Goal: Transaction & Acquisition: Purchase product/service

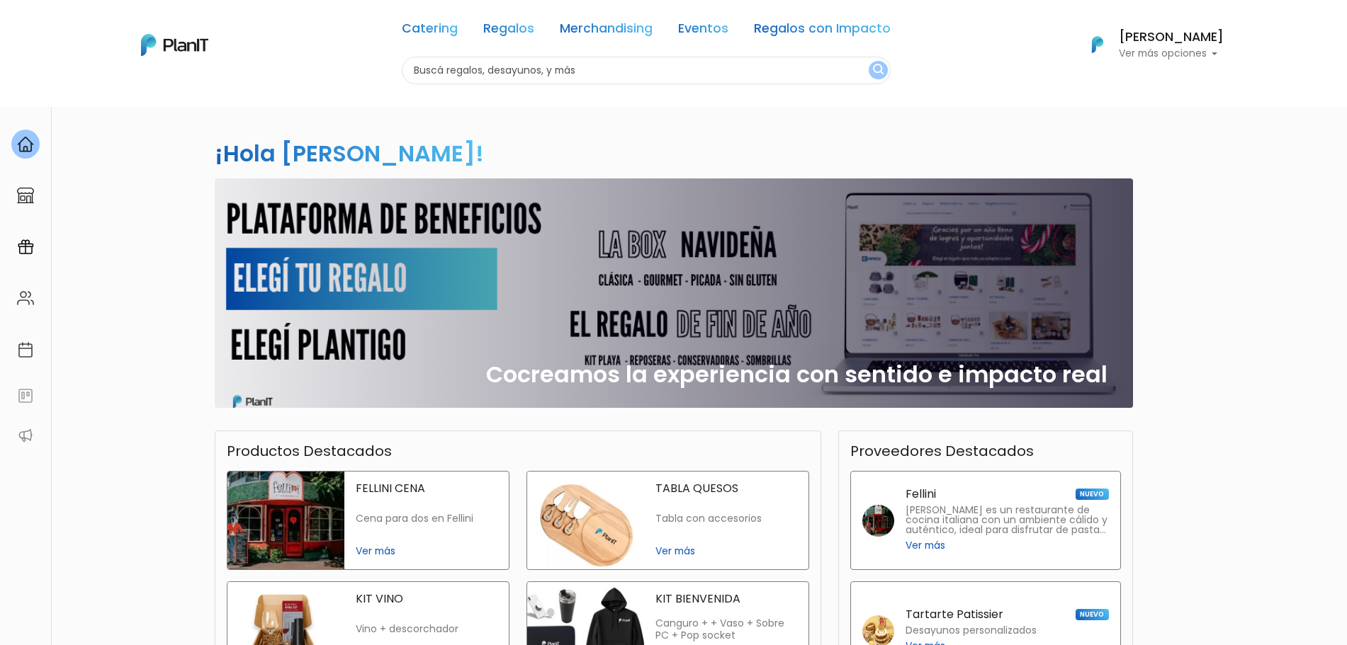
click at [523, 55] on div "Catering Regalos Merchandising Eventos Regalos con Impacto" at bounding box center [646, 31] width 489 height 51
click at [509, 62] on input "text" at bounding box center [646, 71] width 489 height 28
type input "cafe"
click at [869, 61] on button "submit" at bounding box center [878, 70] width 19 height 18
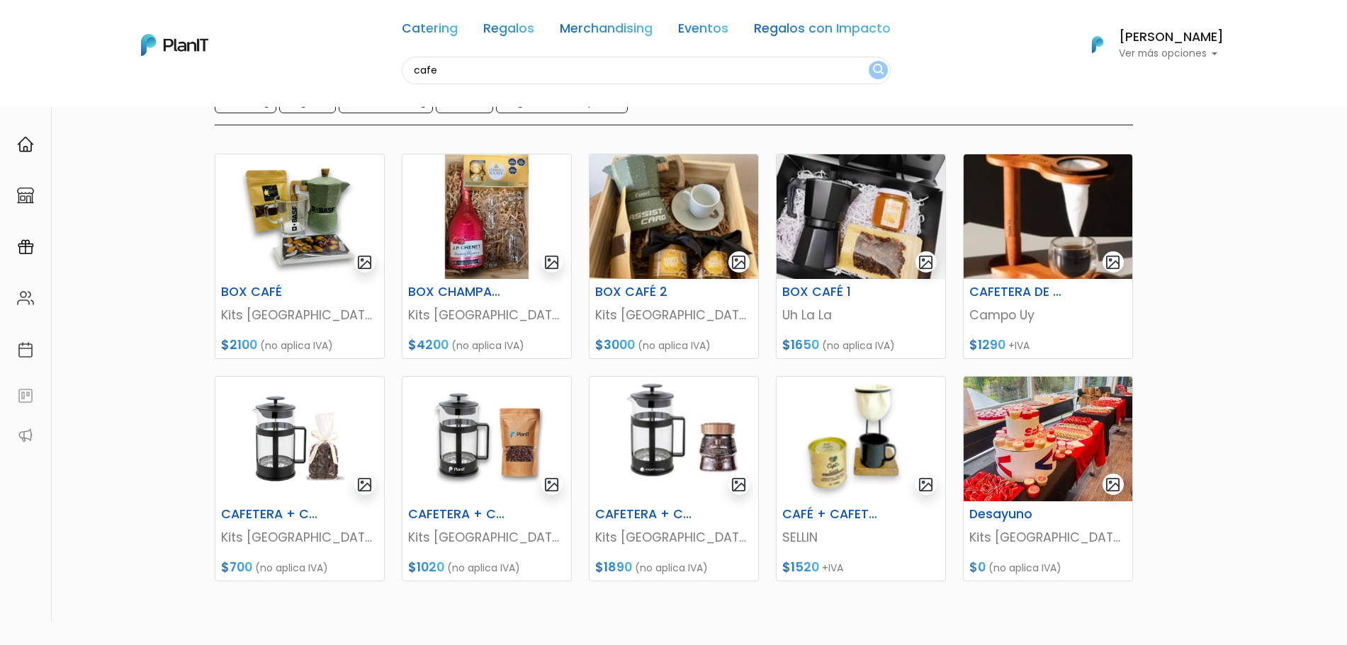
scroll to position [140, 0]
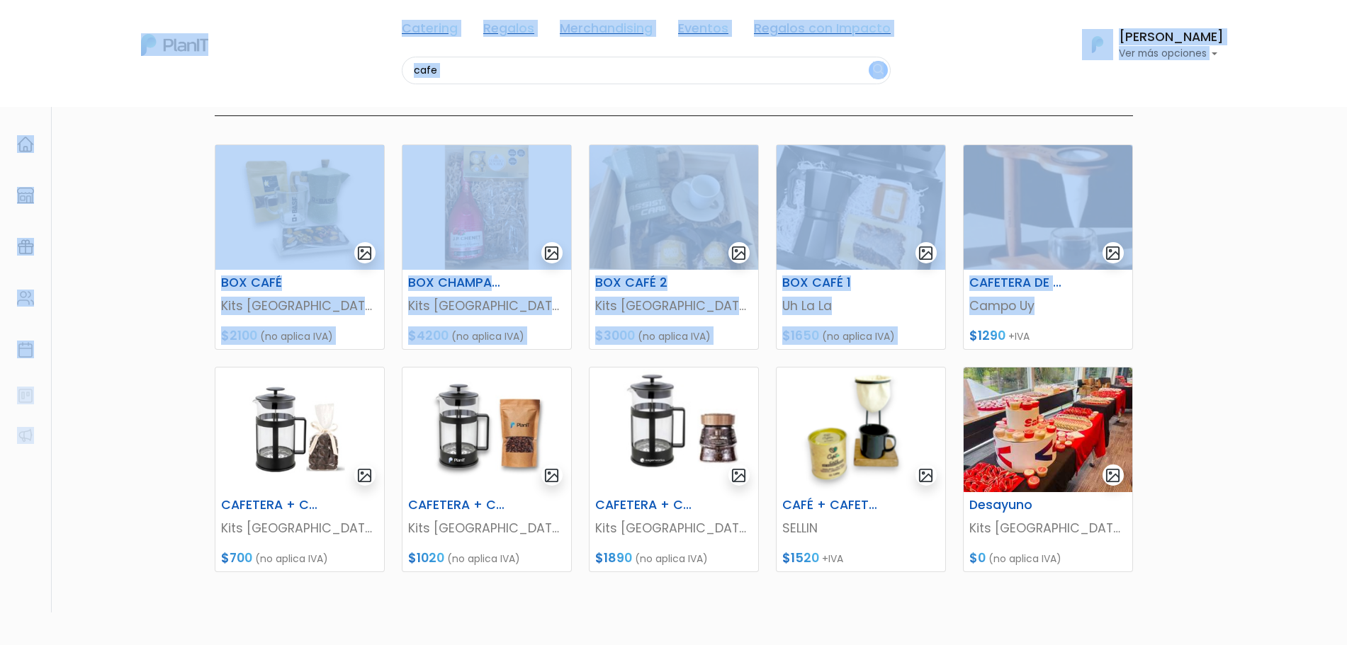
drag, startPoint x: 1338, startPoint y: 299, endPoint x: 1349, endPoint y: 195, distance: 104.7
click at [1346, 195] on html "Catering Regalos Merchandising Eventos Regalos con Impacto cafe Catering Regalo…" at bounding box center [673, 182] width 1347 height 645
click at [934, 78] on div "Catering Regalos Merchandising Eventos Regalos con Impacto cafe Catering Regalo…" at bounding box center [674, 45] width 1134 height 79
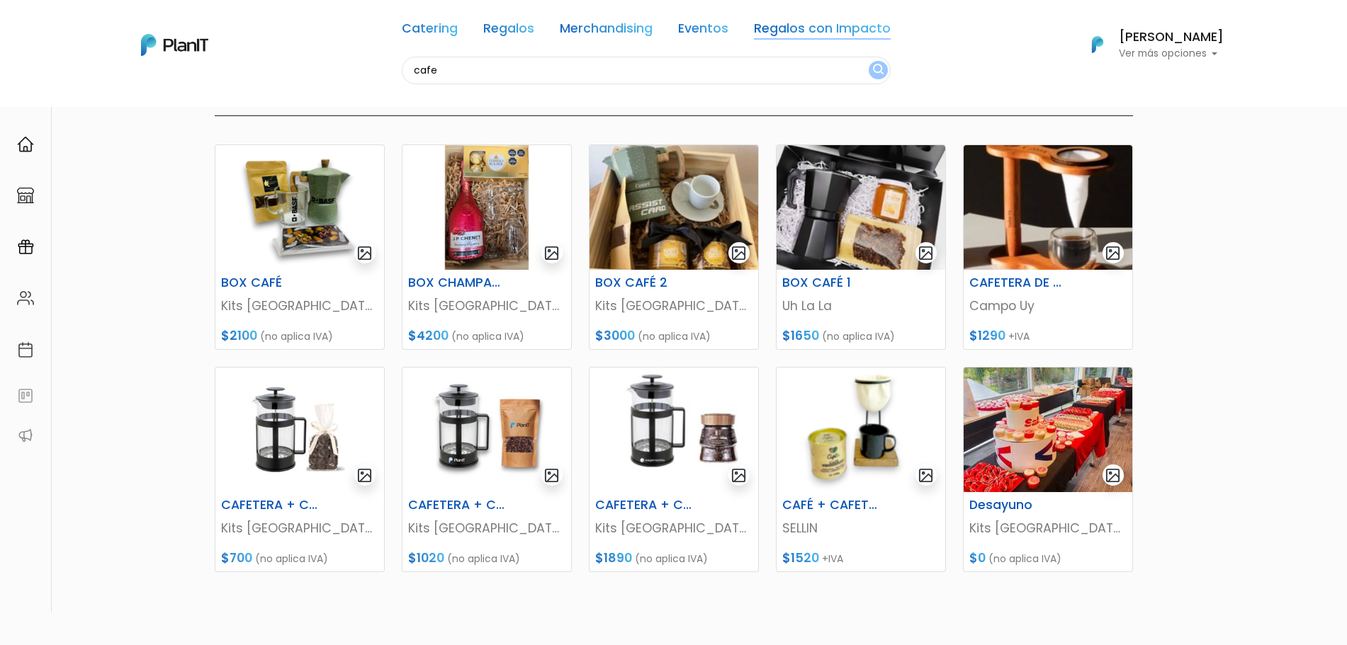
click at [872, 33] on link "Regalos con Impacto" at bounding box center [822, 31] width 137 height 17
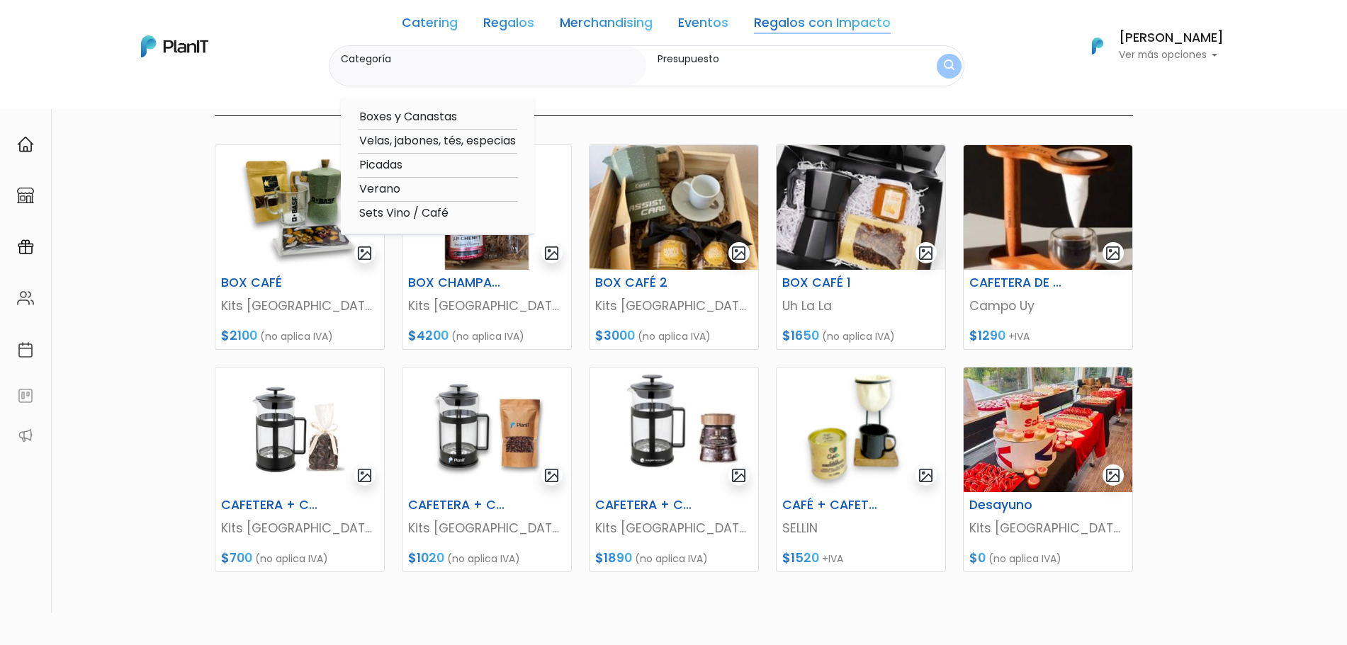
click at [423, 121] on option "Boxes y Canastas" at bounding box center [437, 117] width 159 height 18
type input "Boxes y Canastas"
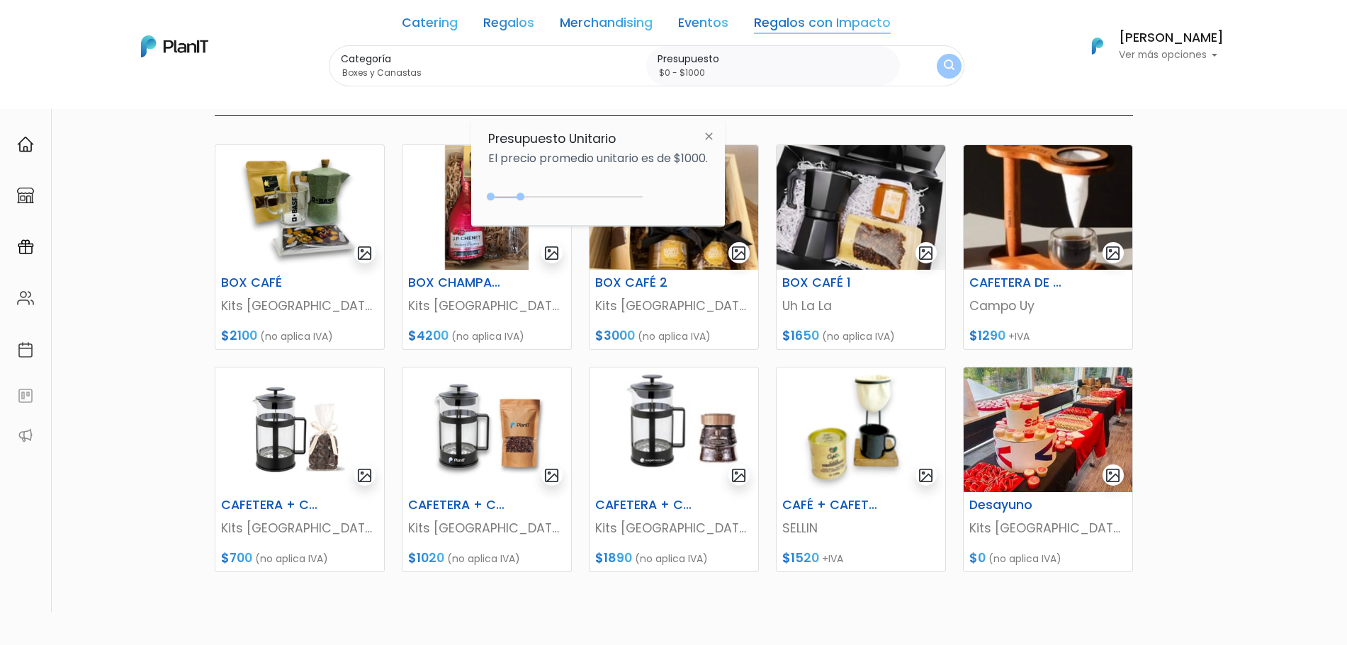
click at [584, 189] on div "$1000 $0 0 : 1000 0 1000 0,1000" at bounding box center [598, 200] width 220 height 28
click at [584, 191] on div "0 : 1000 0 1000 0,1000" at bounding box center [568, 199] width 149 height 17
click at [585, 195] on div "0 : 1000 0 1000" at bounding box center [568, 200] width 149 height 14
click at [585, 195] on div "0 : 3050 0 3050" at bounding box center [568, 200] width 149 height 14
drag, startPoint x: 585, startPoint y: 195, endPoint x: 674, endPoint y: 210, distance: 90.5
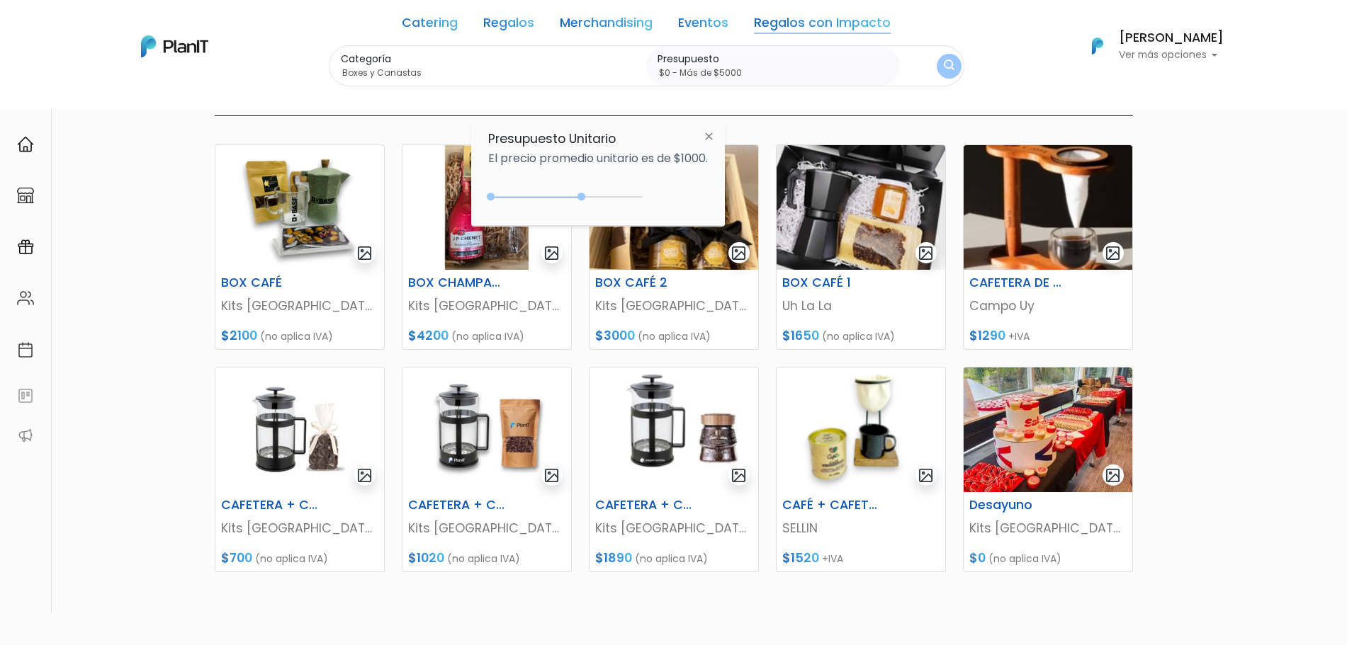
click at [674, 210] on div "$1000 $0 0 : 3050 0 3050 0,5000" at bounding box center [598, 200] width 220 height 28
type input "$0 - Más de $5000"
click at [947, 65] on img "submit" at bounding box center [949, 67] width 16 height 20
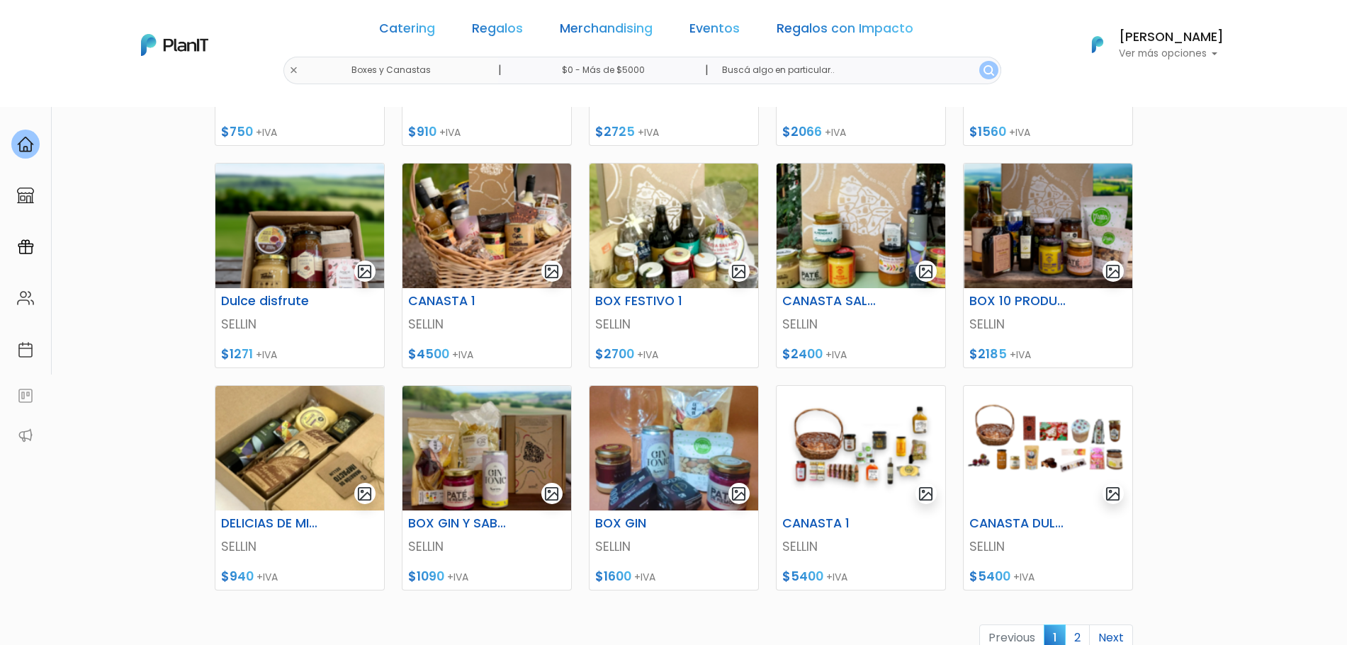
scroll to position [412, 0]
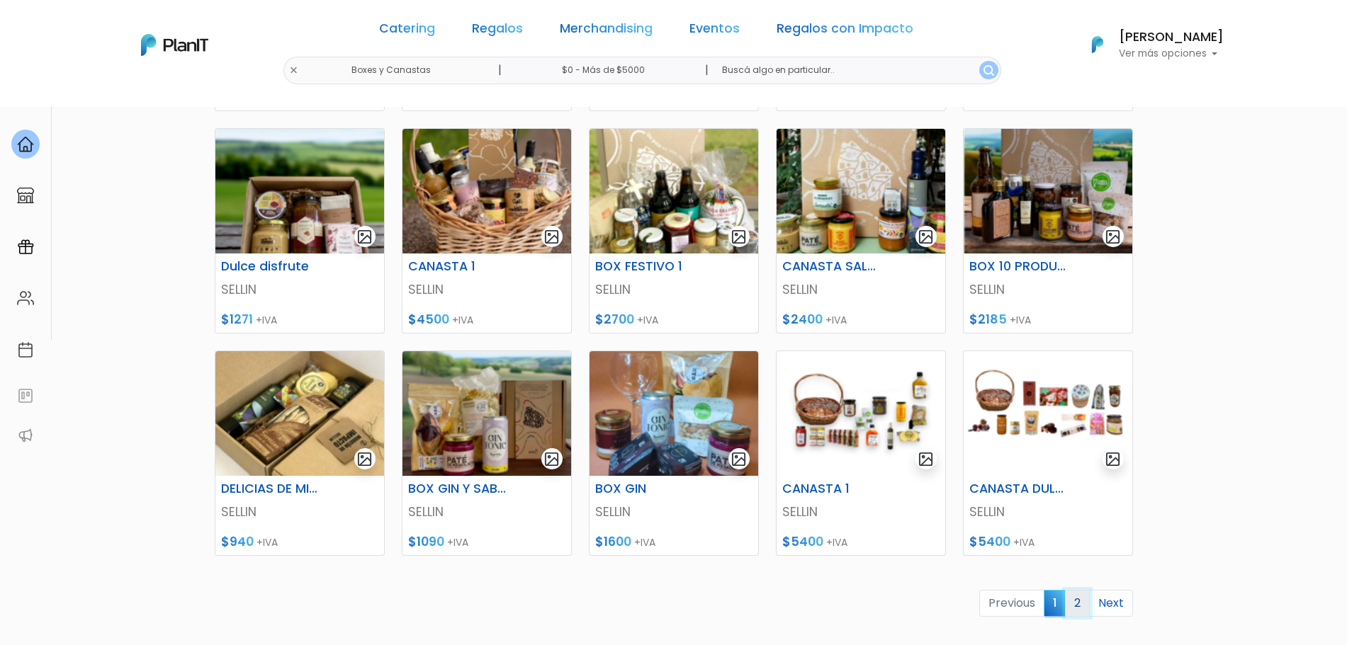
click at [1080, 601] on link "2" at bounding box center [1077, 603] width 25 height 27
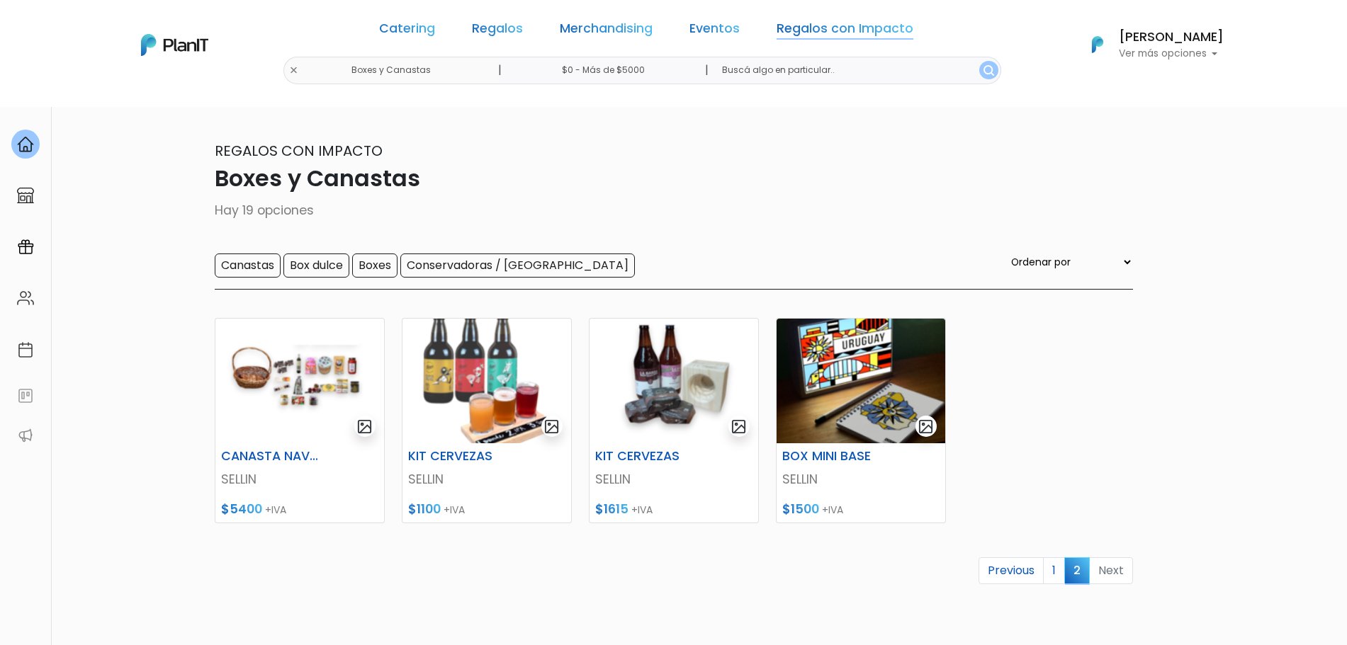
click at [849, 26] on link "Regalos con Impacto" at bounding box center [845, 31] width 137 height 17
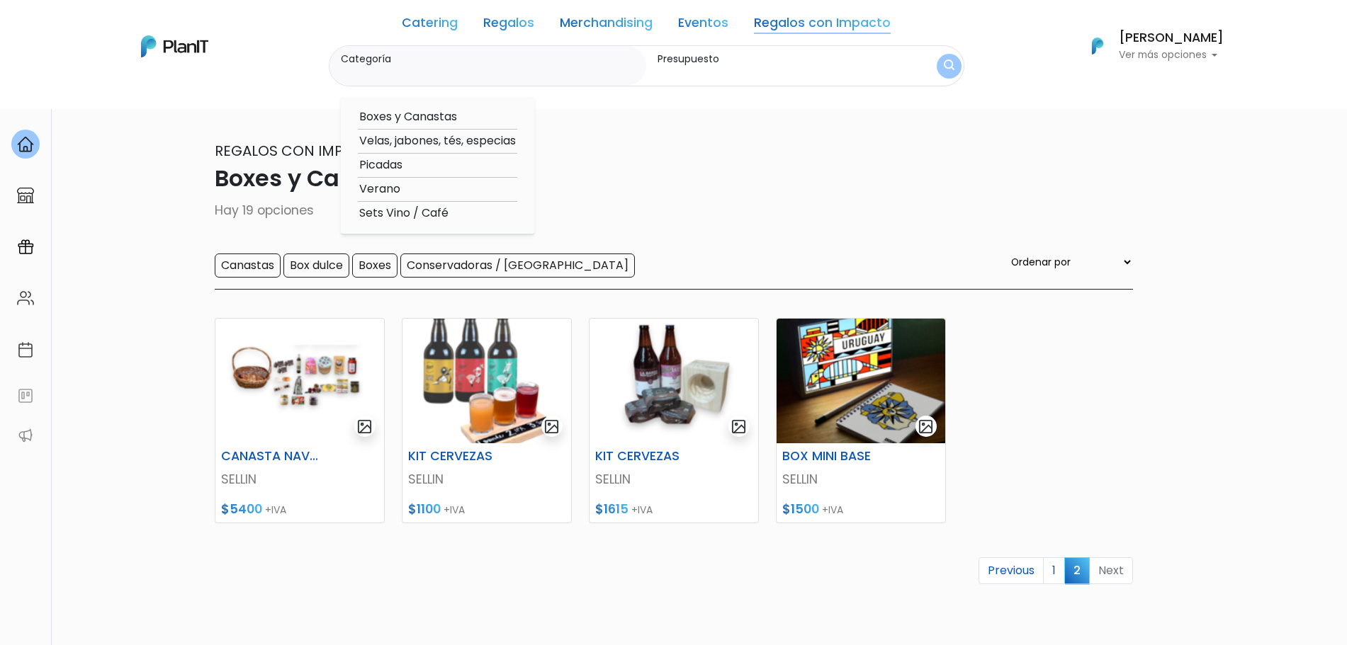
click at [396, 216] on option "Sets Vino / Café" at bounding box center [437, 214] width 159 height 18
type input "Sets Vino / Café"
type input "$0 - $1000"
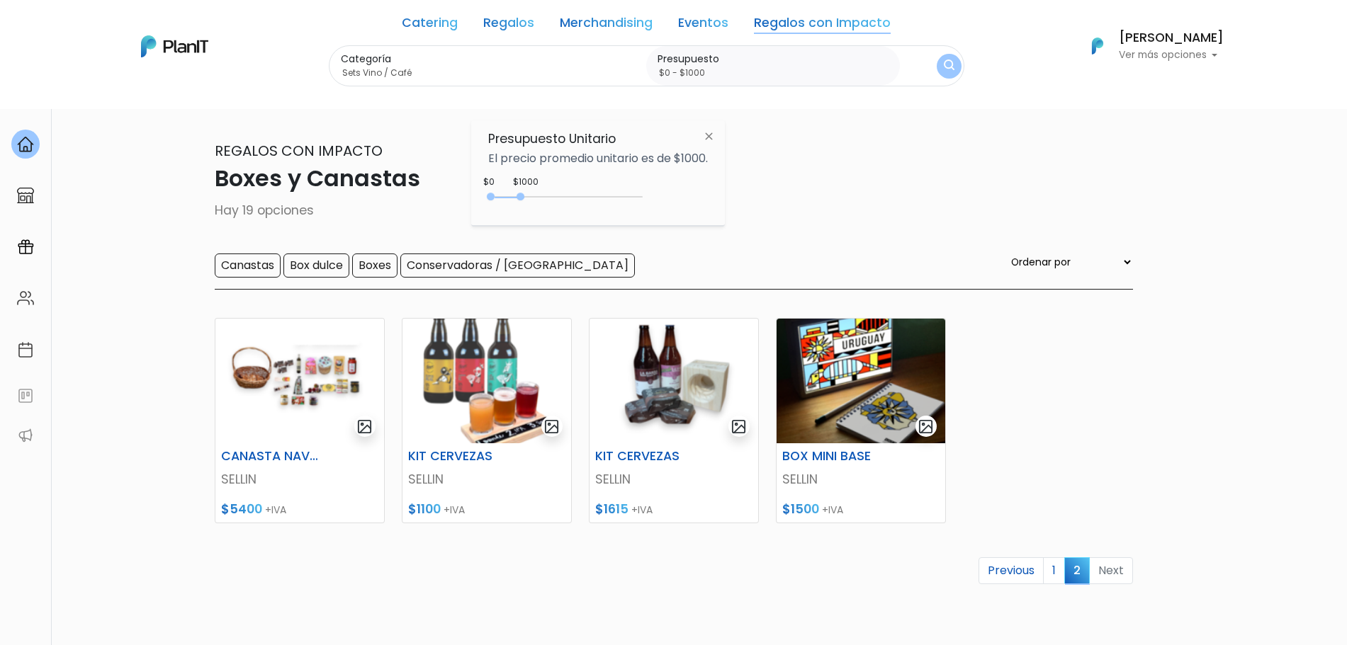
click at [637, 188] on div "$1000 $0 0 : 1000 0 1000 0,1000" at bounding box center [598, 200] width 220 height 28
click at [636, 203] on div "0 : 1000 0 1000" at bounding box center [568, 200] width 149 height 14
click at [952, 72] on img "submit" at bounding box center [949, 66] width 14 height 18
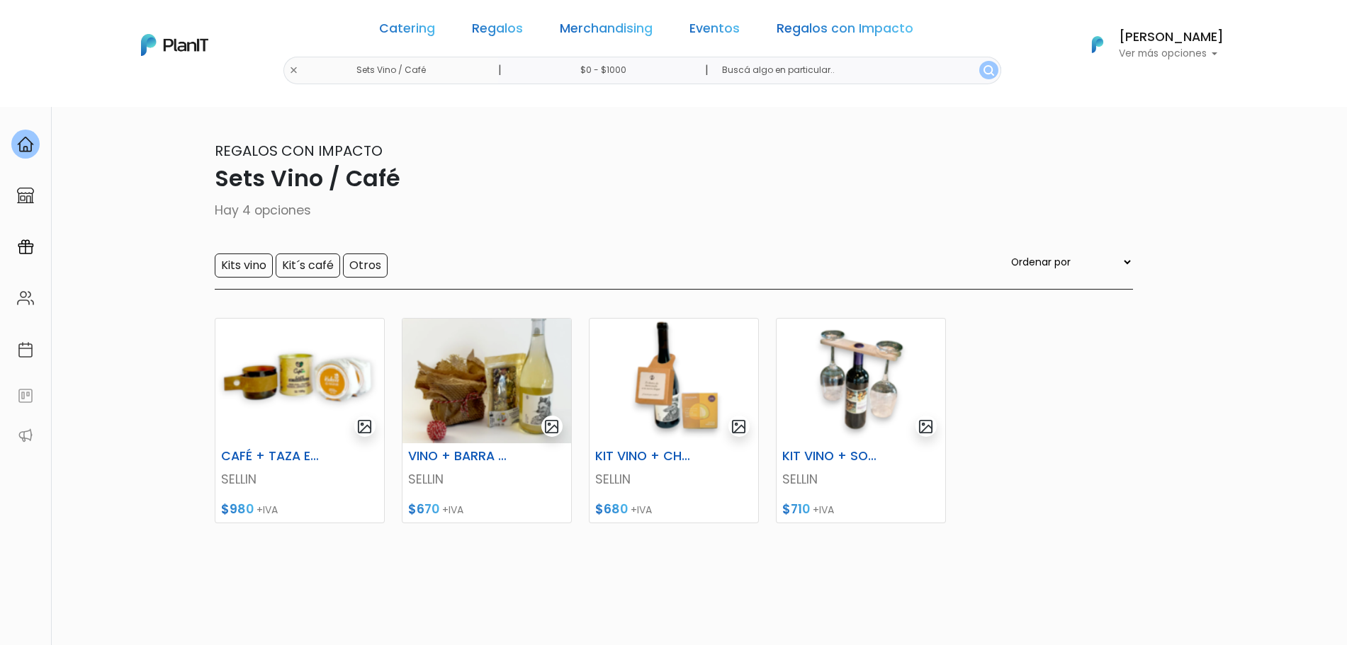
click at [871, 566] on div "CAFÉ + TAZA ECO SELLIN $980 +IVA VINO + BARRA DE CHOCOLATE SELLIN $670 +IVA KIT…" at bounding box center [673, 469] width 935 height 336
click at [283, 392] on img at bounding box center [299, 381] width 169 height 125
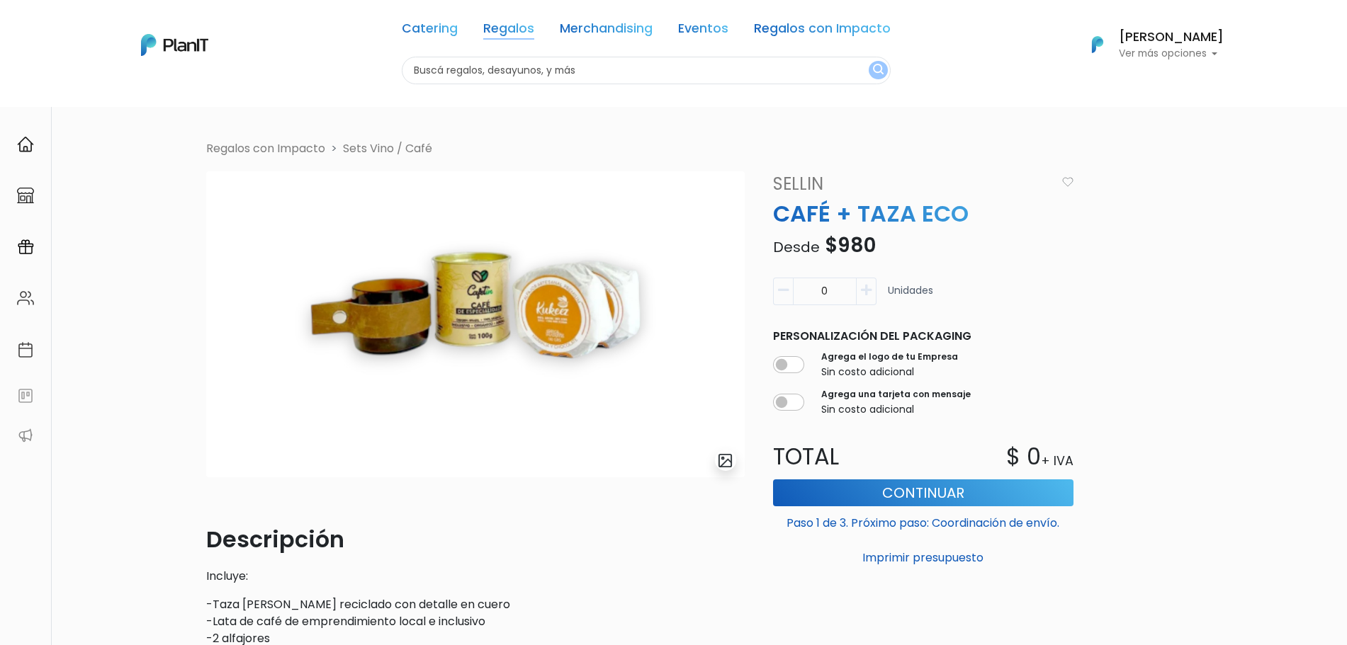
click at [525, 23] on link "Regalos" at bounding box center [508, 31] width 51 height 17
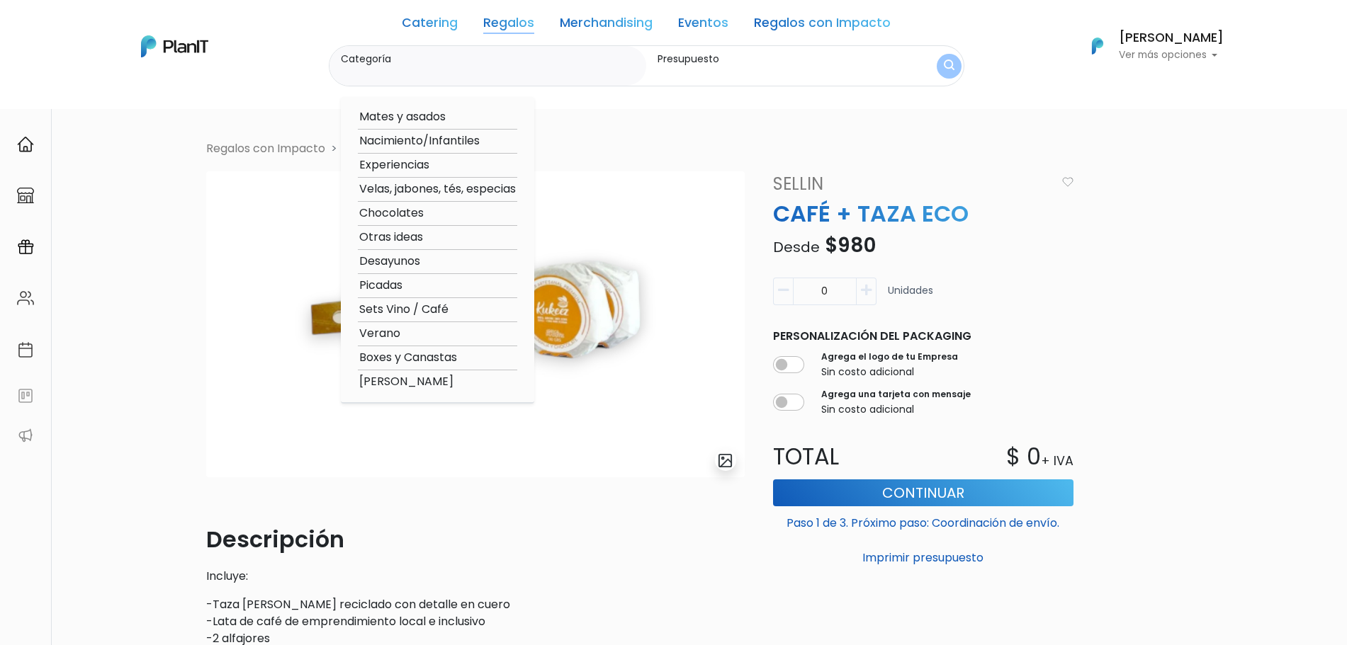
click at [417, 311] on option "Sets Vino / Café" at bounding box center [437, 310] width 159 height 18
type input "Sets Vino / Café"
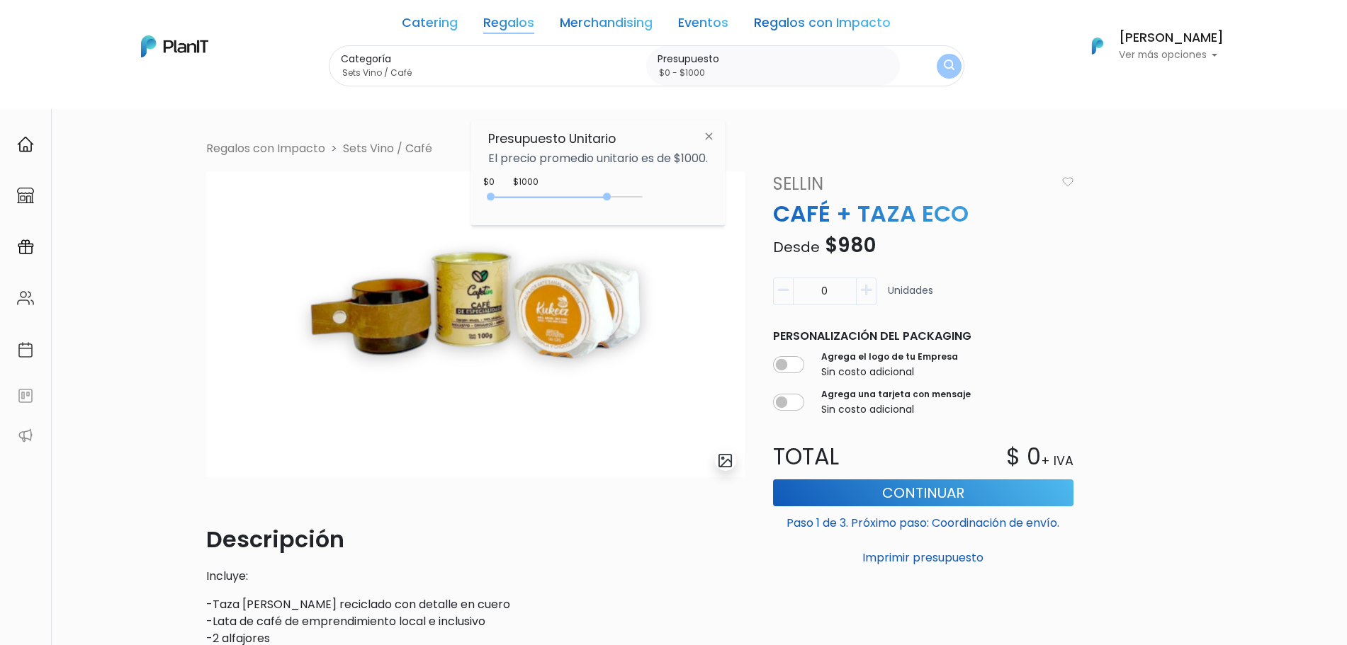
click at [610, 202] on div "0 : 3900 0 3900" at bounding box center [568, 200] width 149 height 14
click at [602, 205] on div "0 : 3900 0 3900" at bounding box center [568, 200] width 149 height 14
type input "$0 - Más de $5000"
drag, startPoint x: 602, startPoint y: 205, endPoint x: 678, endPoint y: 194, distance: 76.7
click at [678, 194] on div "+$5000 $0 0 : 5000 0 5000 0,5000" at bounding box center [598, 200] width 220 height 28
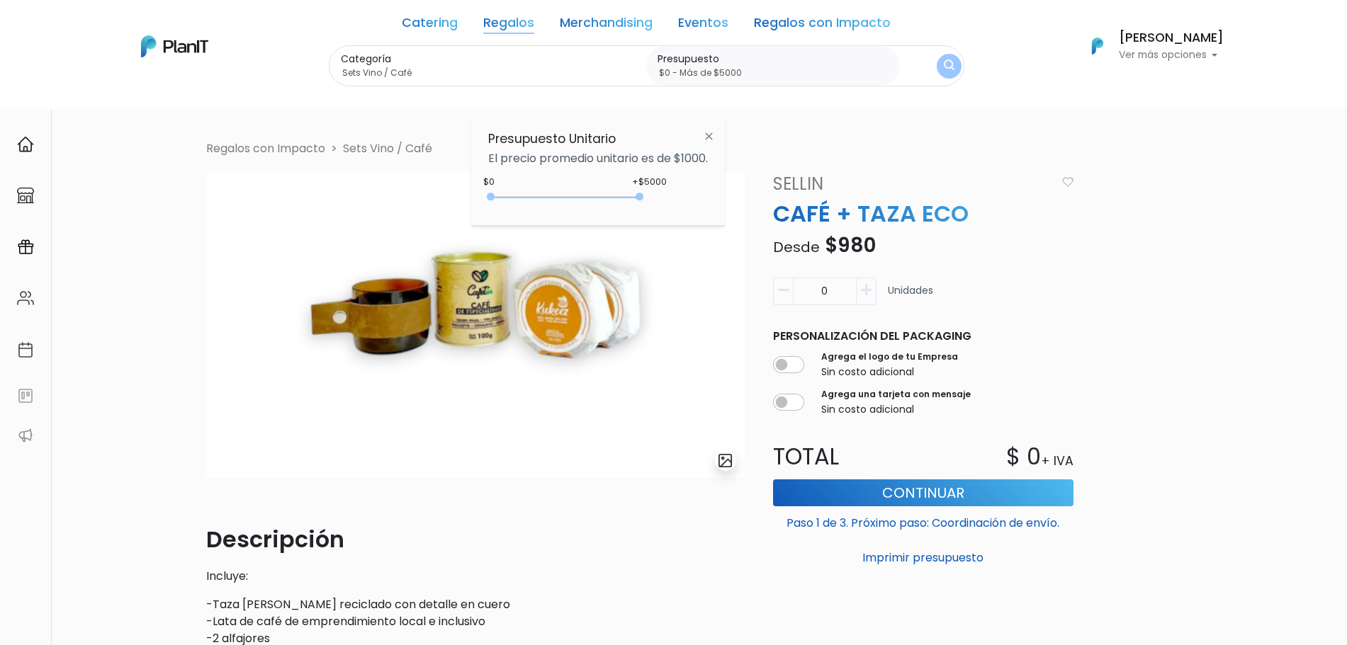
click at [938, 58] on button "submit" at bounding box center [949, 66] width 26 height 26
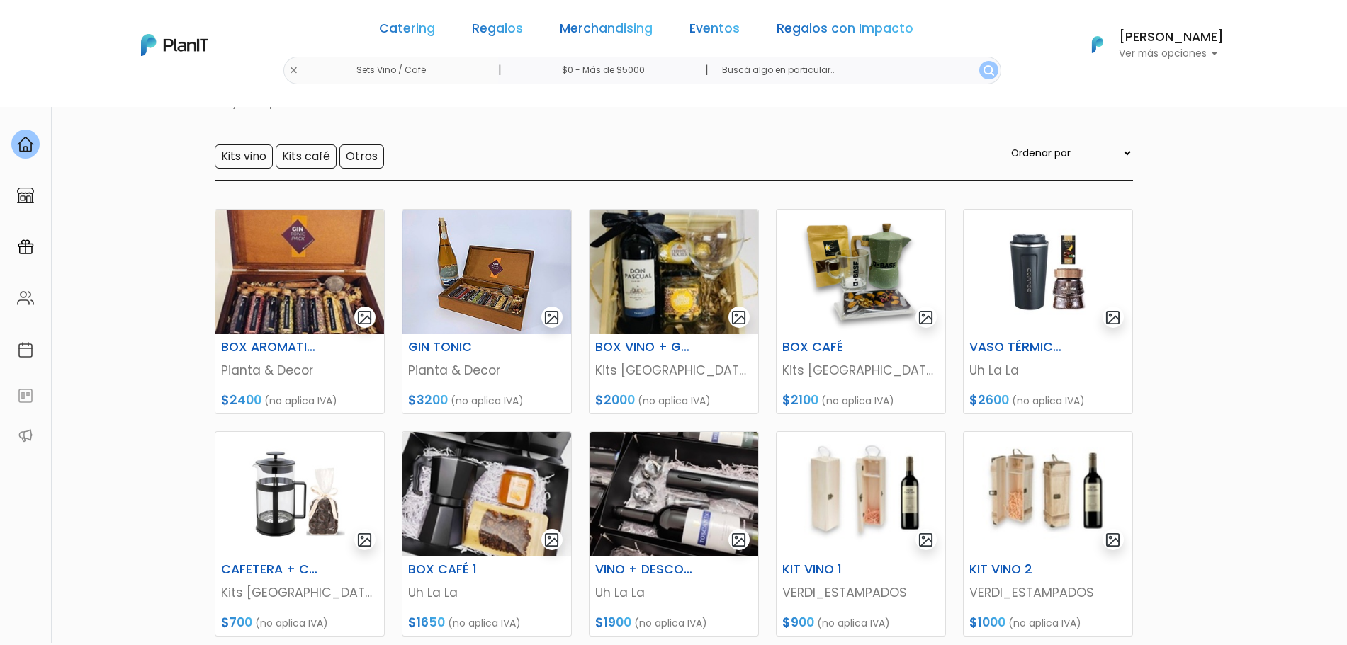
scroll to position [140, 0]
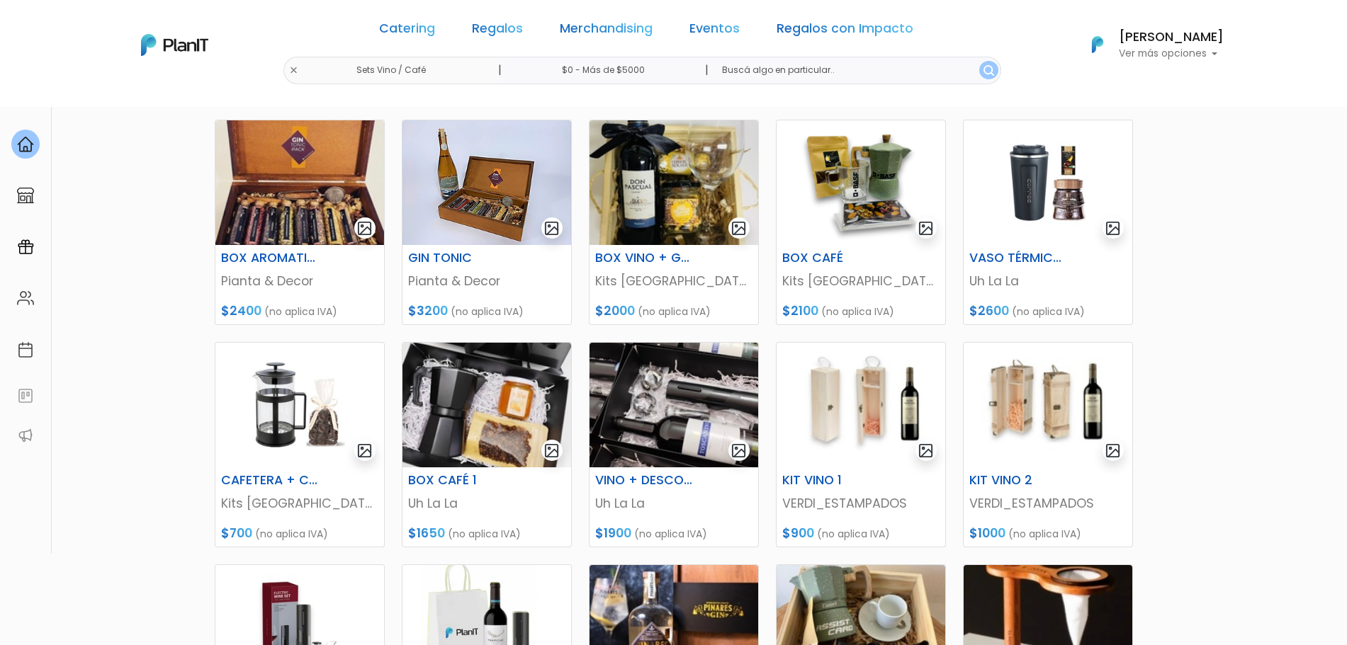
drag, startPoint x: 0, startPoint y: 0, endPoint x: 1356, endPoint y: 357, distance: 1402.3
click at [1346, 357] on html "Catering Regalos Merchandising Eventos Regalos con Impacto Sets Vino / Café | $…" at bounding box center [673, 124] width 1347 height 645
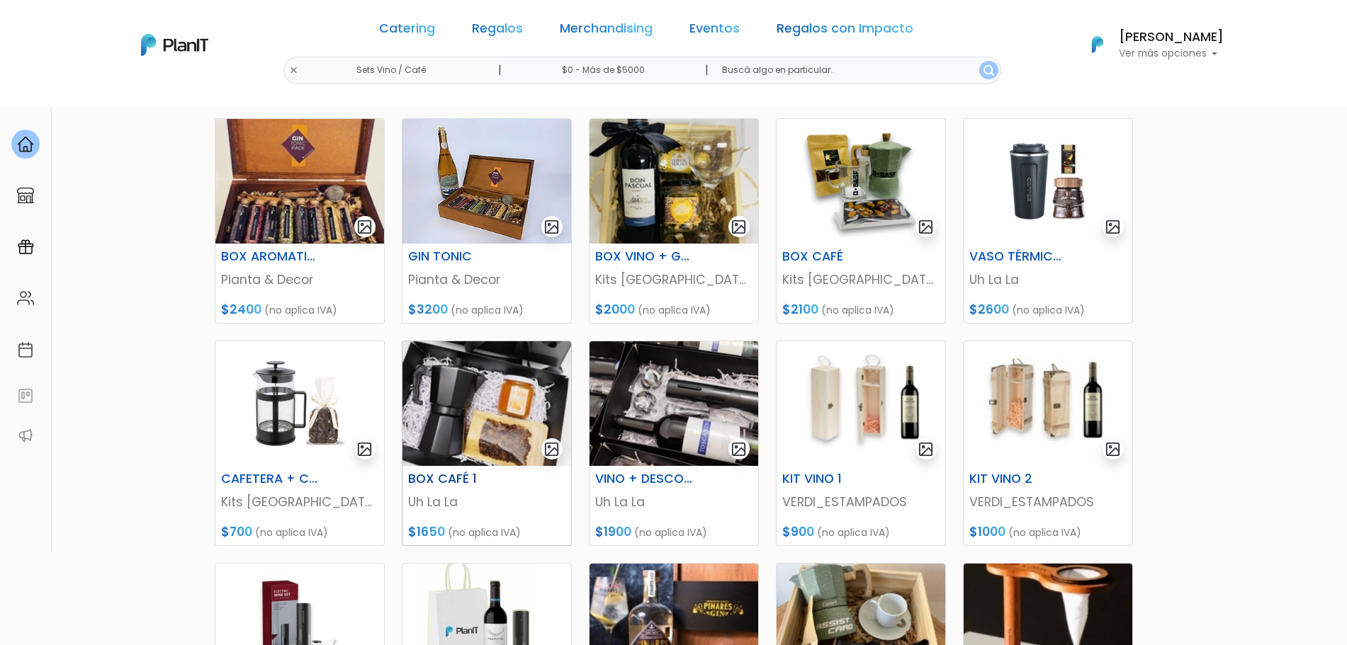
click at [519, 406] on img at bounding box center [486, 403] width 169 height 125
click at [873, 191] on img at bounding box center [861, 181] width 169 height 125
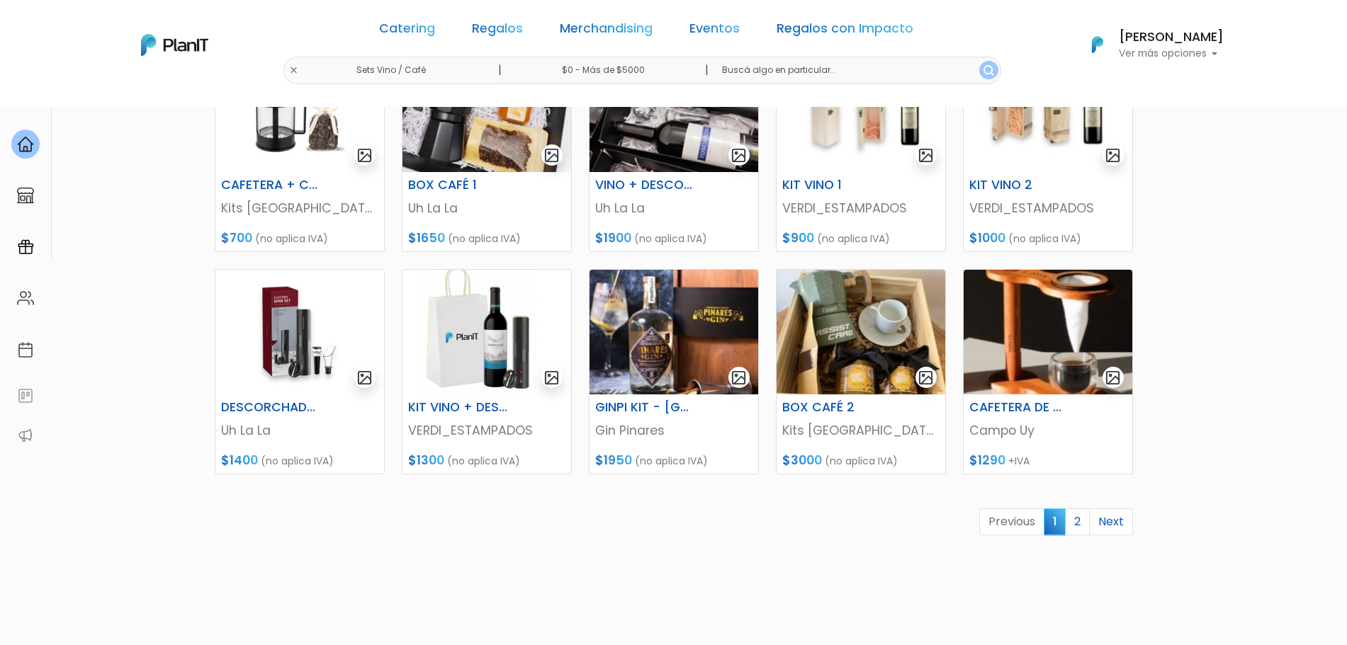
scroll to position [529, 0]
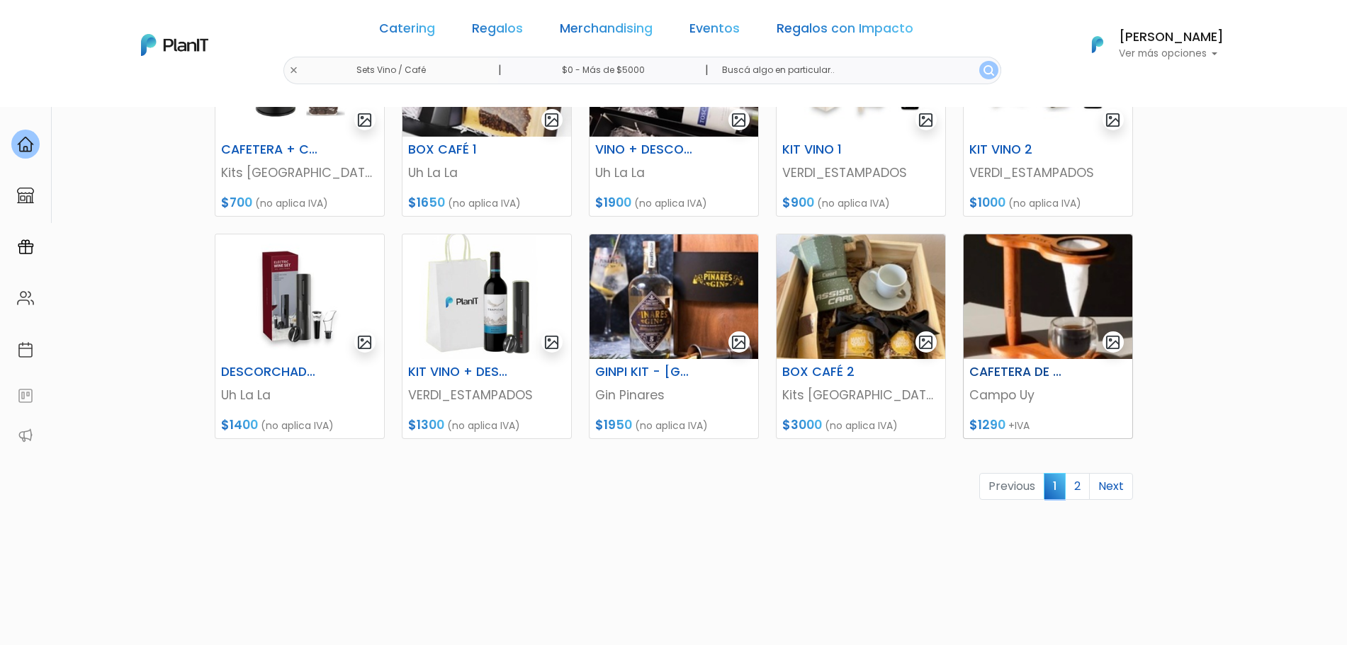
click at [1043, 315] on img at bounding box center [1048, 297] width 169 height 125
click at [825, 29] on link "Regalos con Impacto" at bounding box center [845, 31] width 137 height 17
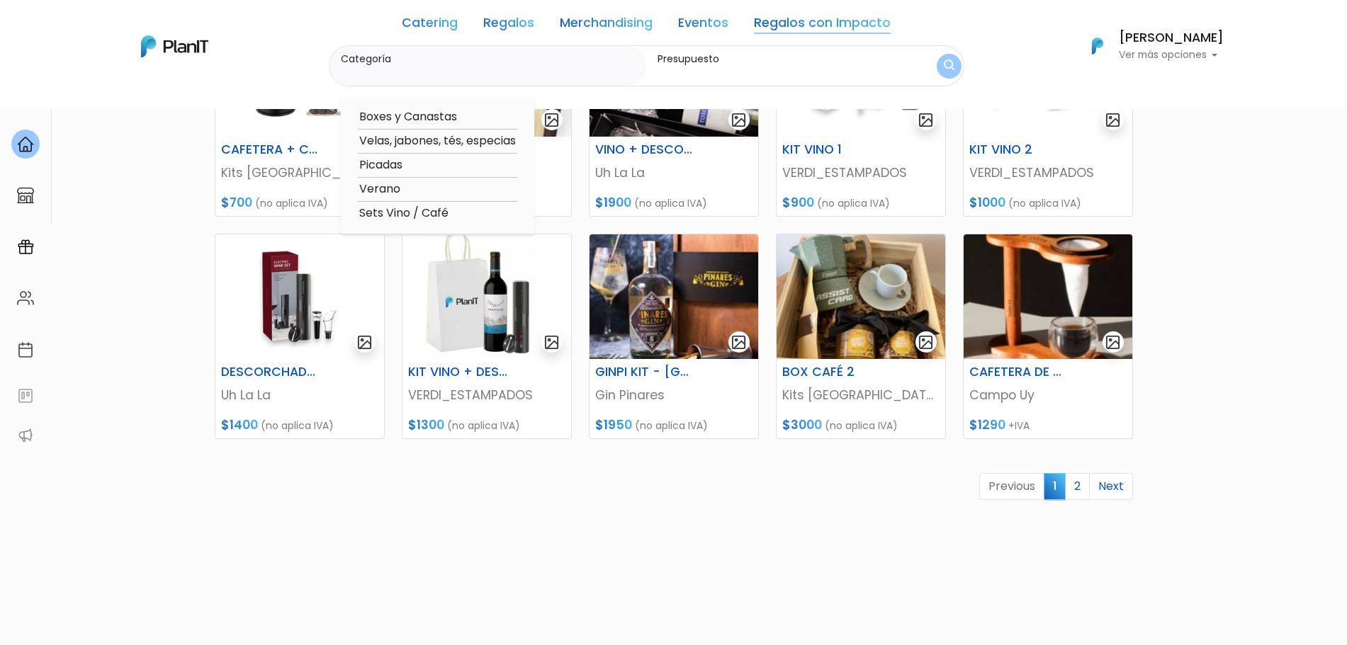
click at [395, 211] on option "Sets Vino / Café" at bounding box center [437, 214] width 159 height 18
type input "Sets Vino / Café"
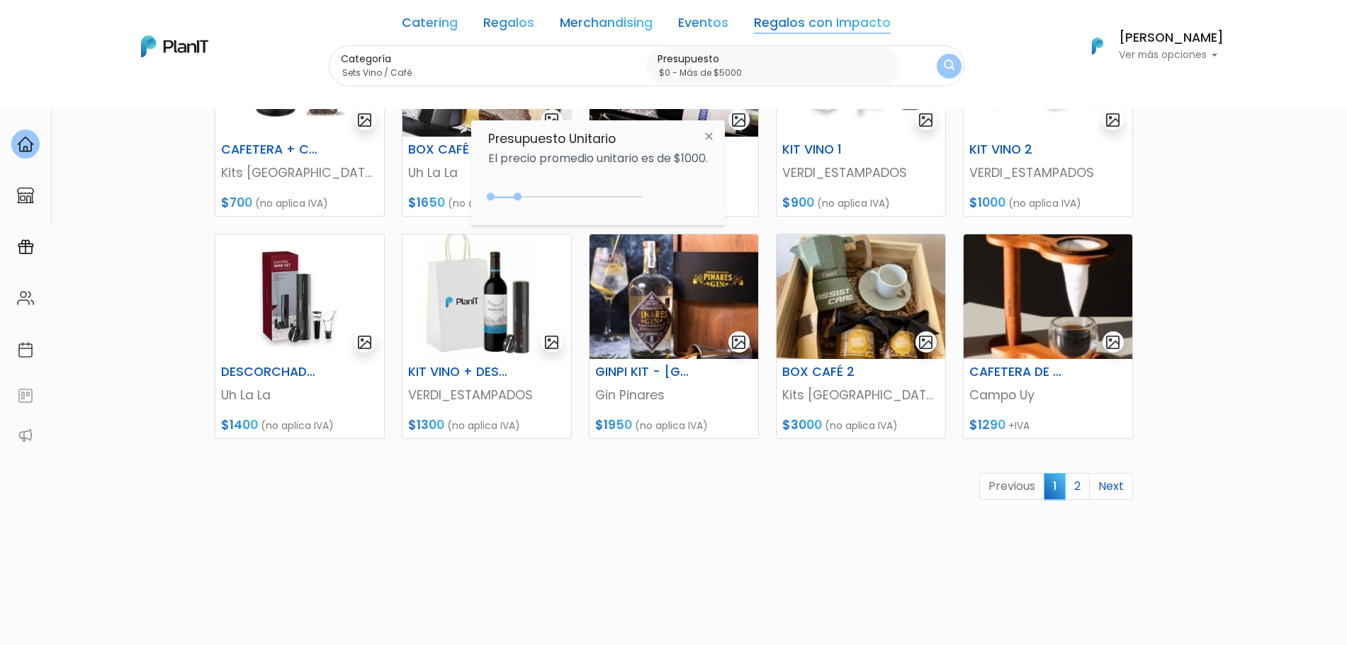
type input "$0 - Más de $5000"
drag, startPoint x: 521, startPoint y: 198, endPoint x: 701, endPoint y: 190, distance: 180.1
click at [701, 190] on div "$1000 $0 0 : 900 0 900 0,5000" at bounding box center [598, 200] width 220 height 28
click at [943, 67] on img "submit" at bounding box center [948, 66] width 13 height 17
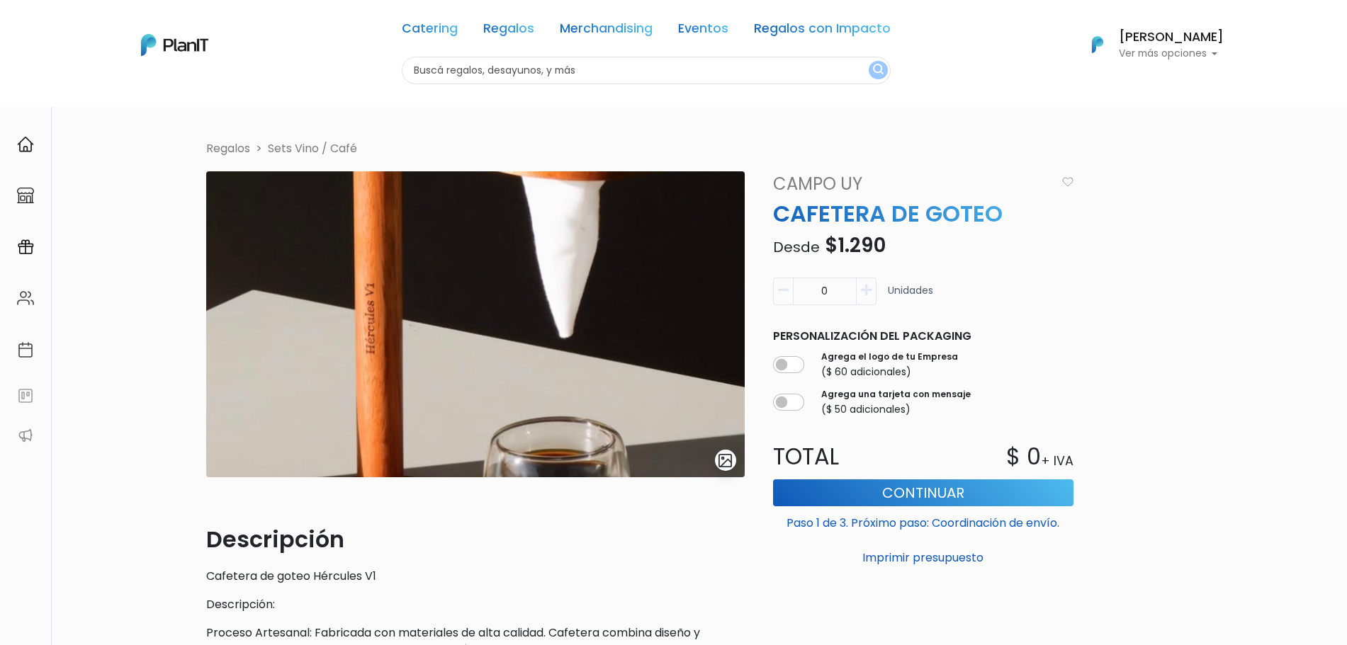
click at [722, 458] on img "submit" at bounding box center [725, 461] width 16 height 16
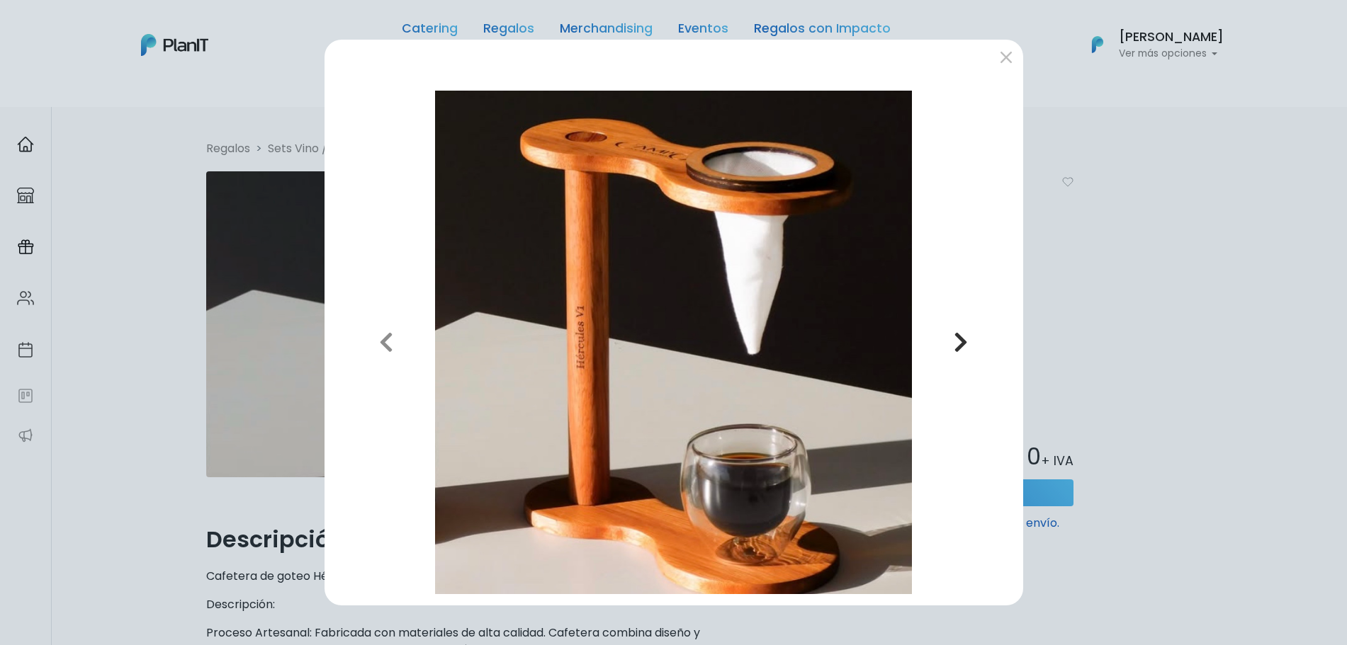
click at [959, 334] on icon "button" at bounding box center [961, 342] width 14 height 23
click at [1110, 288] on div "Previous Next" at bounding box center [673, 322] width 1347 height 645
click at [1133, 369] on div "Previous Next" at bounding box center [673, 322] width 1347 height 645
click at [1007, 57] on button "submit" at bounding box center [1006, 57] width 23 height 23
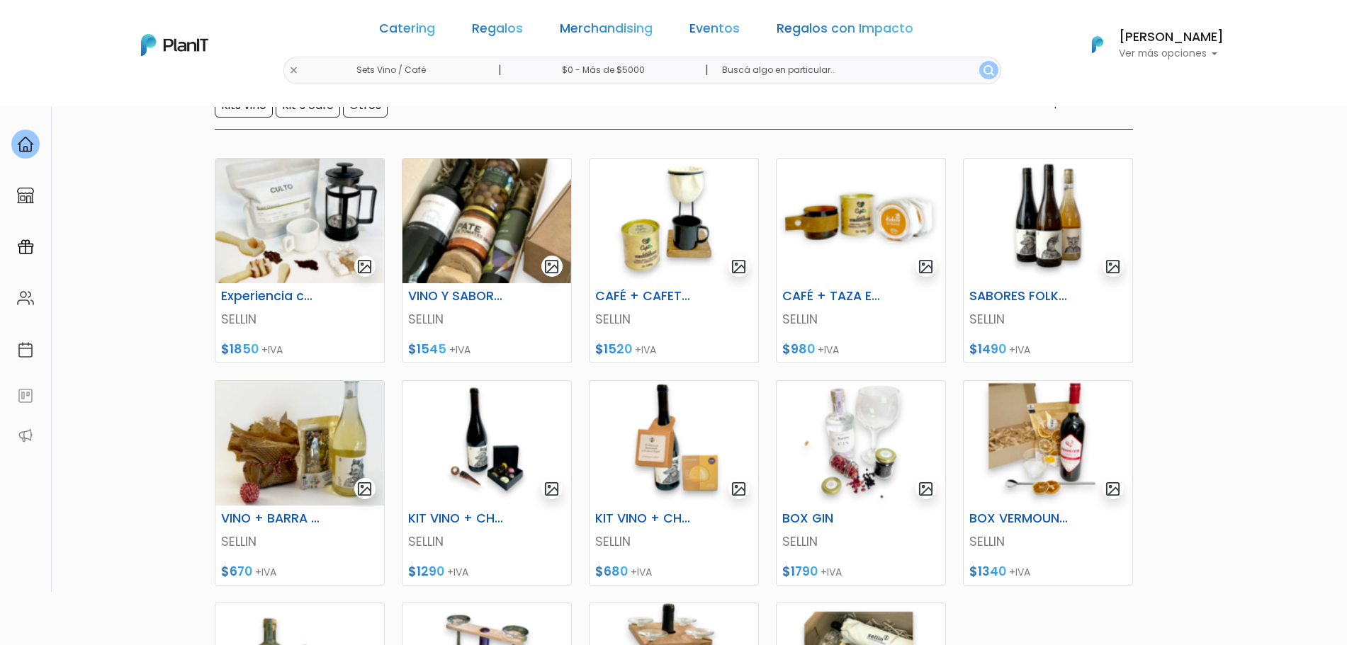
scroll to position [149, 0]
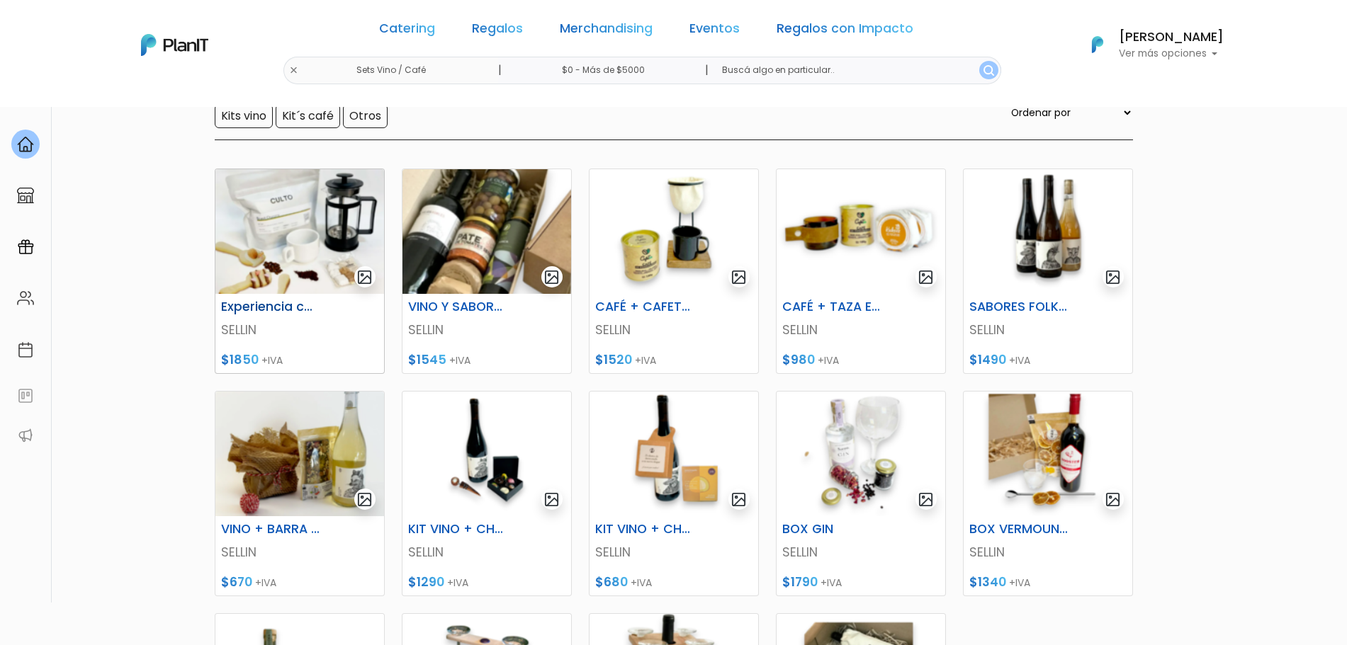
click at [245, 239] on img at bounding box center [299, 231] width 169 height 125
click at [674, 230] on img at bounding box center [673, 231] width 169 height 125
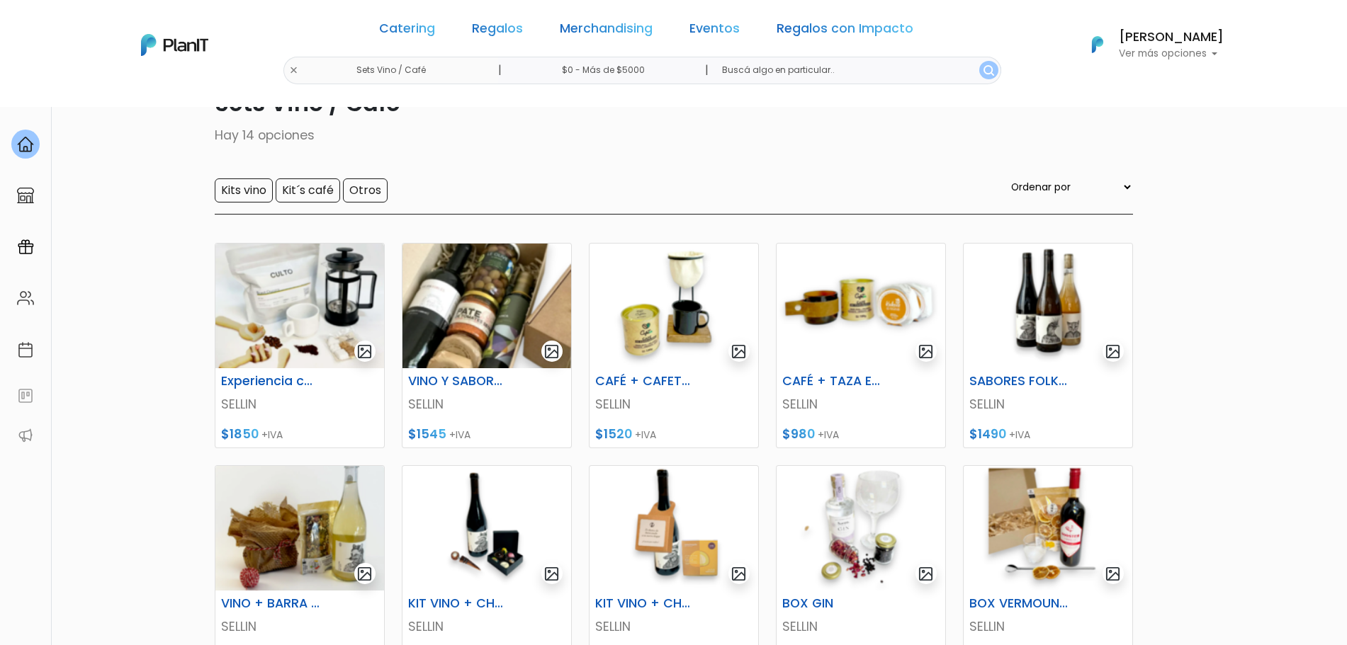
scroll to position [60, 0]
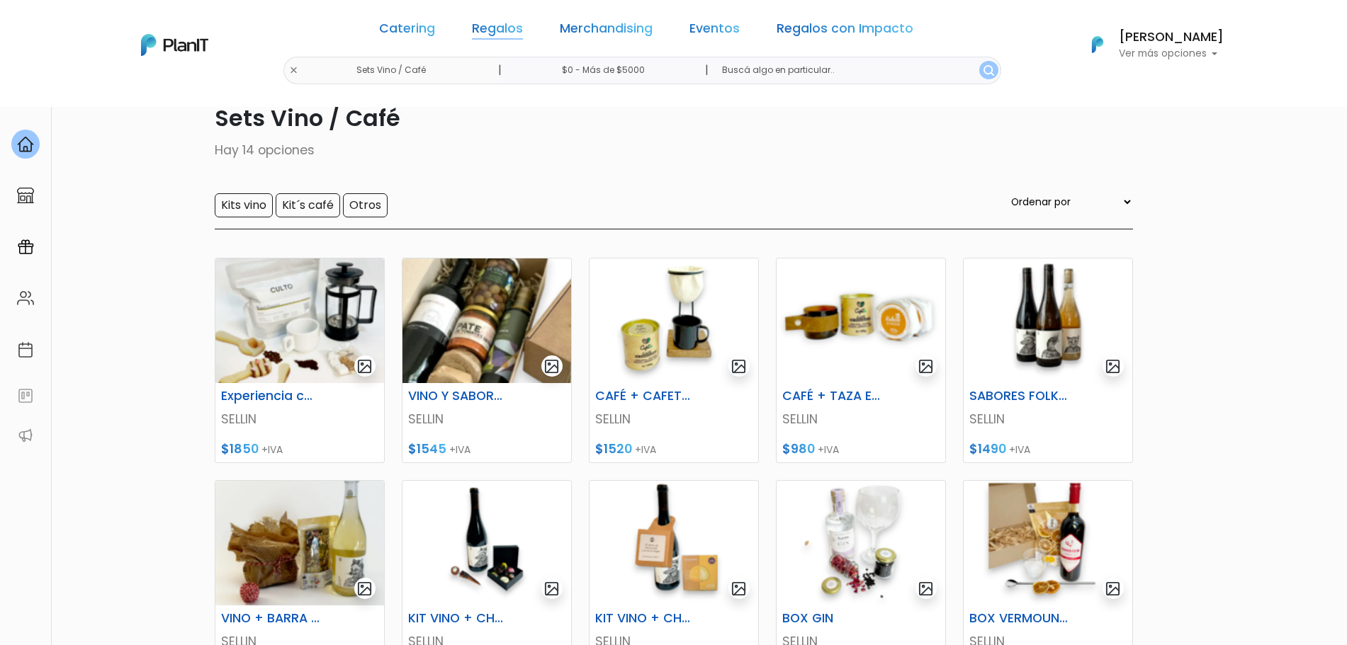
click at [519, 32] on link "Regalos" at bounding box center [497, 31] width 51 height 17
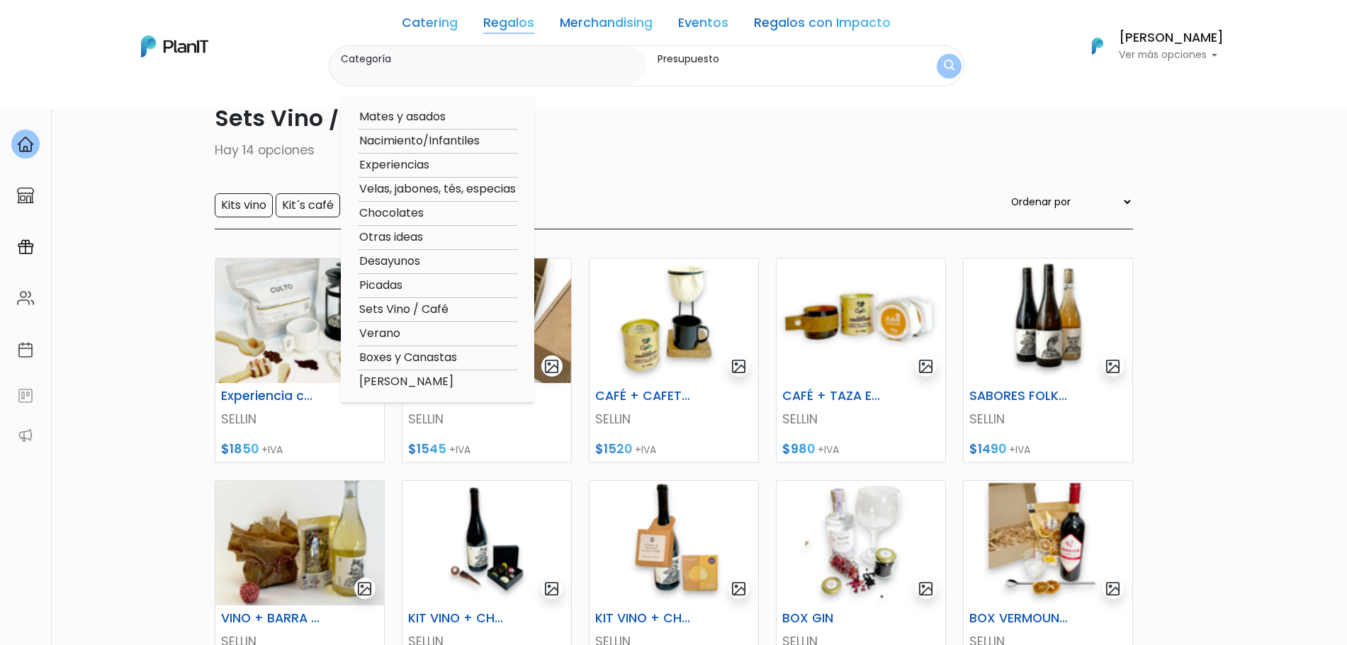
click at [422, 310] on option "Sets Vino / Café" at bounding box center [437, 310] width 159 height 18
type input "Sets Vino / Café"
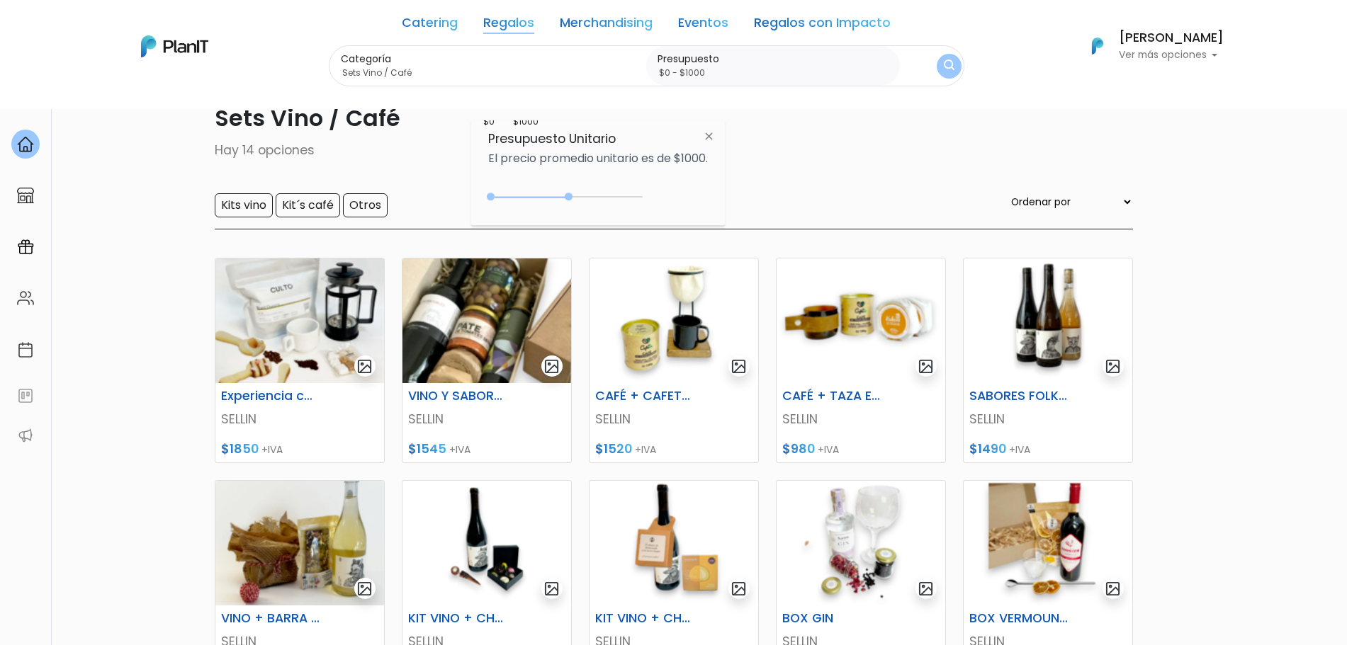
click at [571, 202] on div "0 : 2600 0 2600" at bounding box center [568, 200] width 149 height 14
type input "$0 - Más de $5000"
drag, startPoint x: 571, startPoint y: 202, endPoint x: 662, endPoint y: 208, distance: 91.6
click at [662, 208] on div "+$5000 $0 0 : 5000 0 5000 0,5000" at bounding box center [598, 200] width 220 height 28
click at [958, 64] on button "submit" at bounding box center [949, 66] width 26 height 26
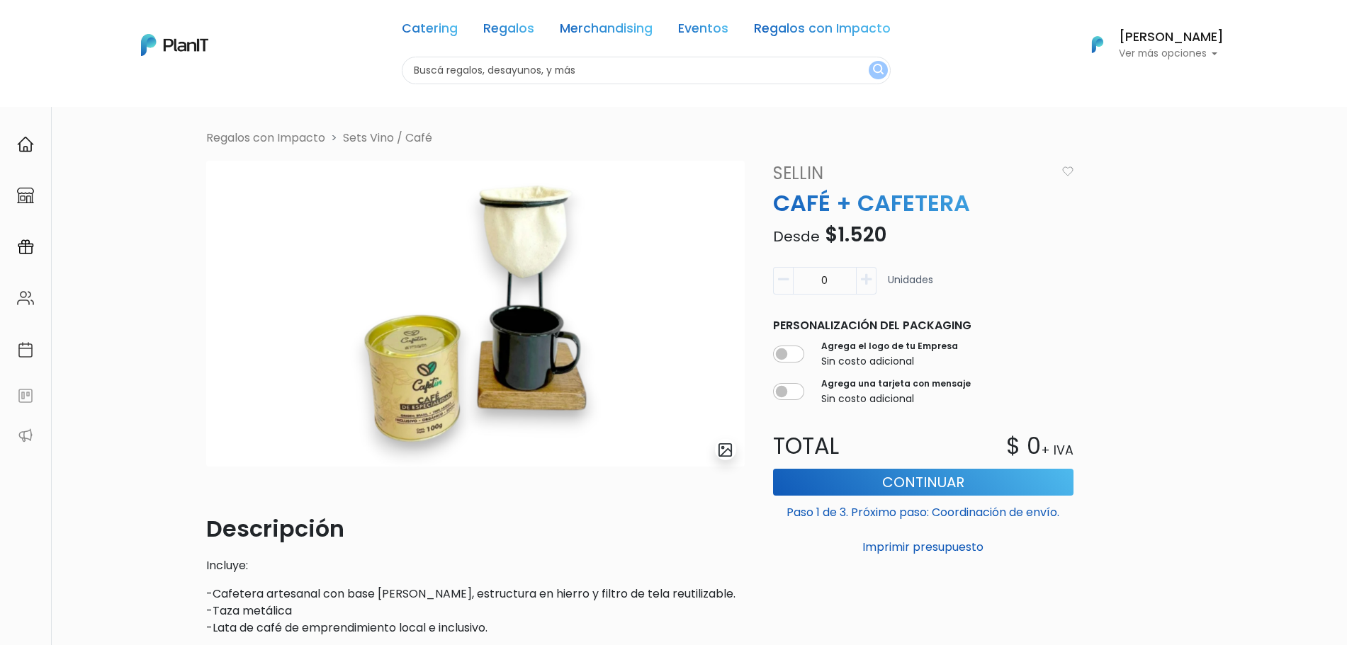
scroll to position [5, 0]
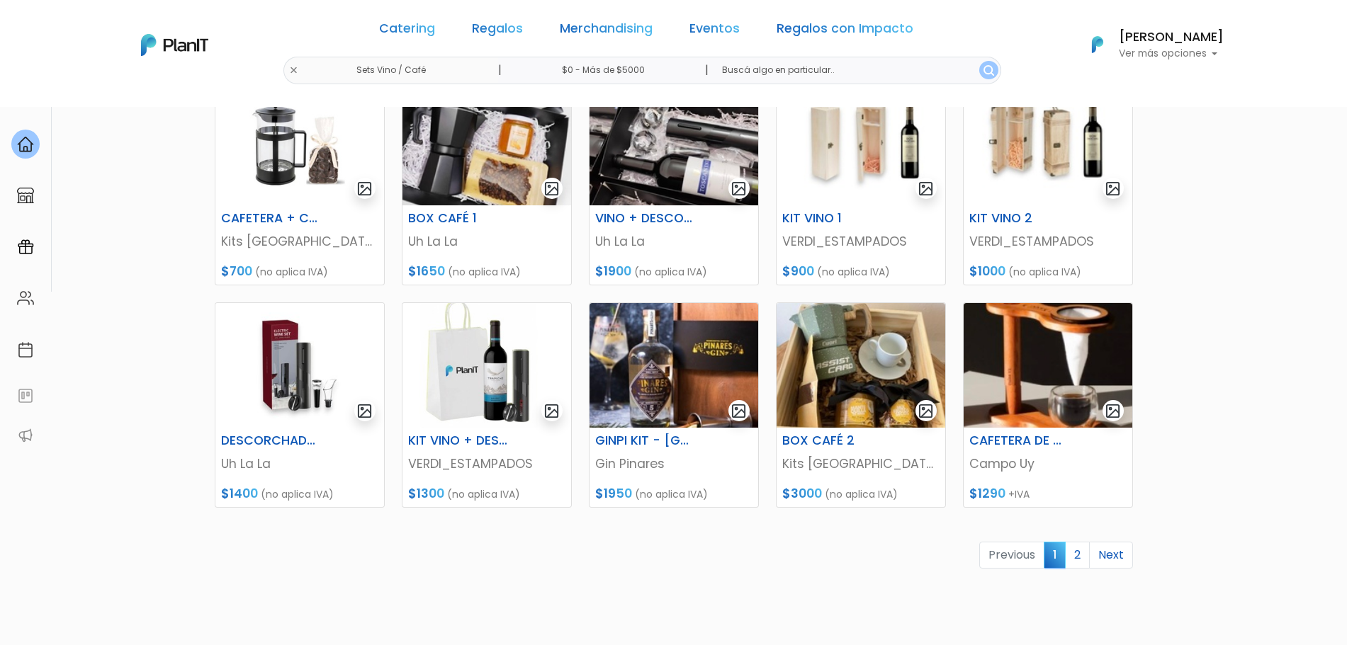
scroll to position [390, 0]
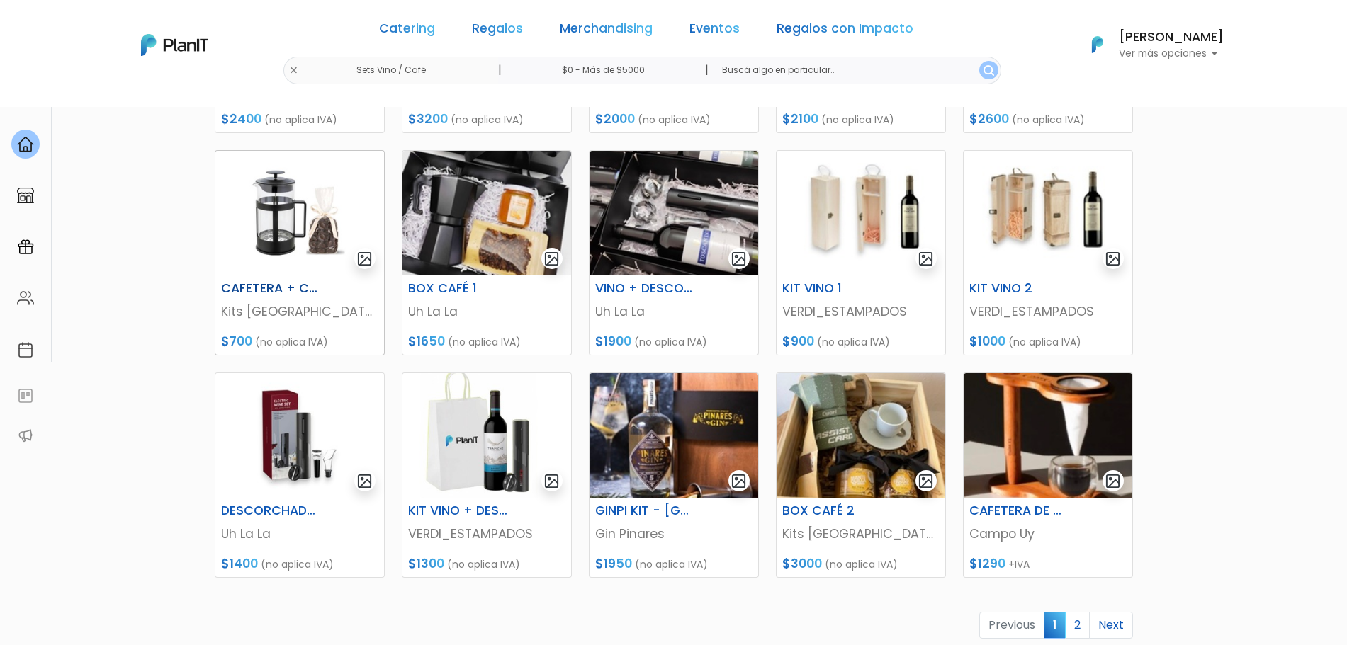
click at [273, 241] on img at bounding box center [299, 213] width 169 height 125
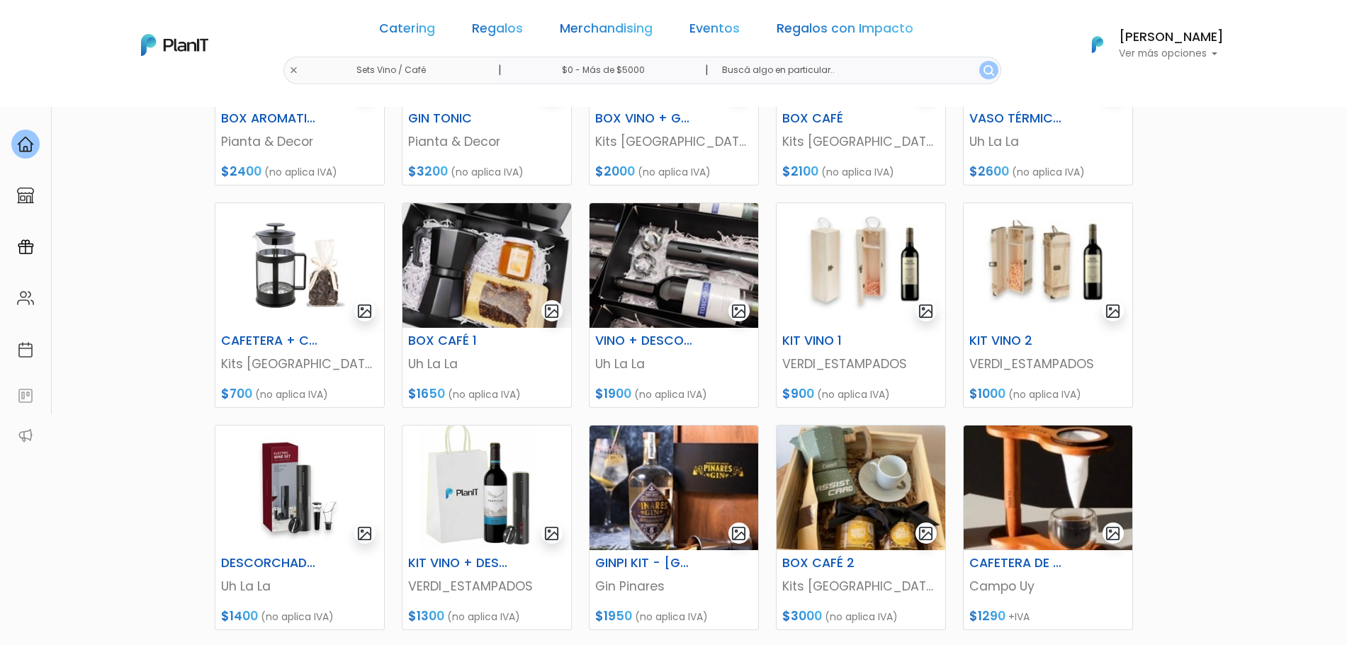
scroll to position [473, 0]
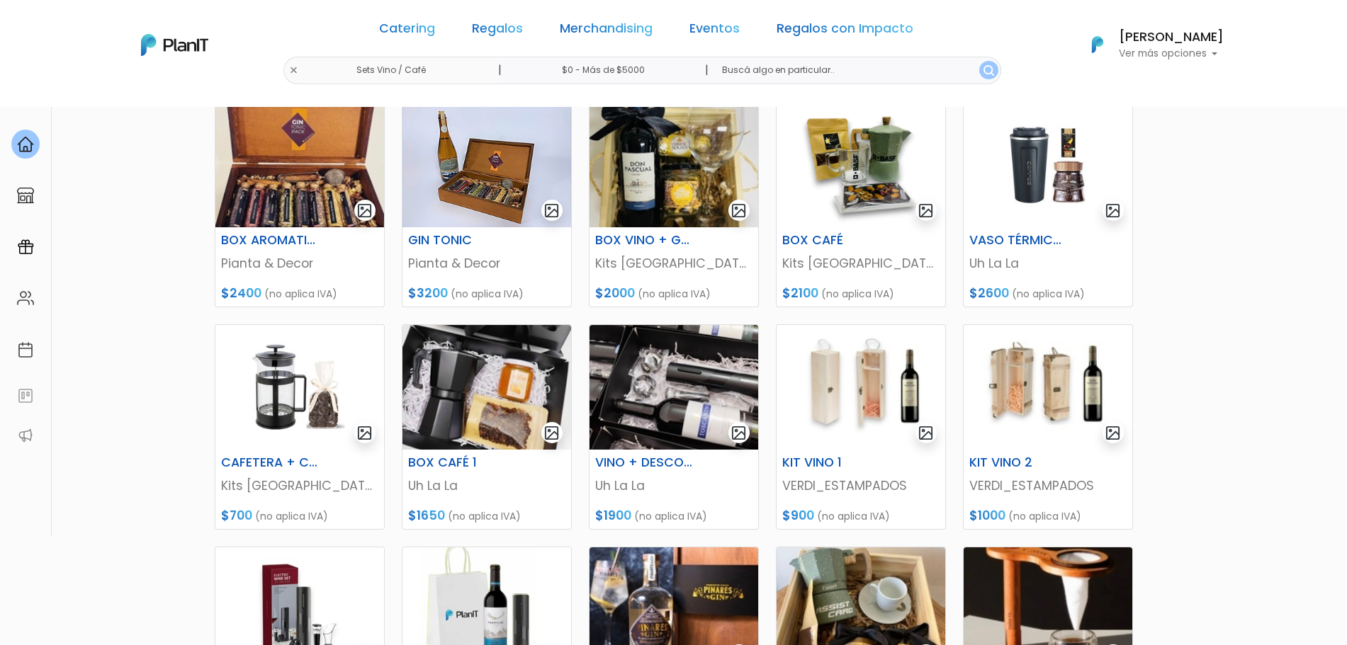
scroll to position [594, 0]
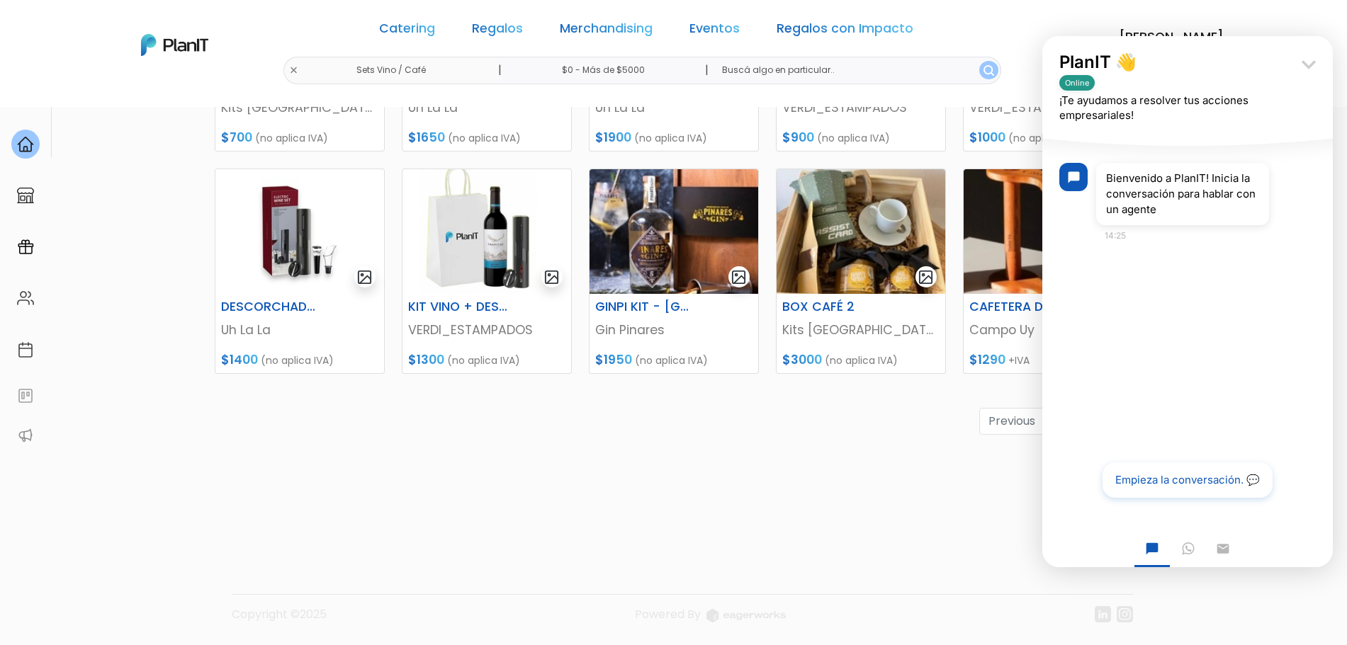
click at [1312, 61] on icon "keyboard_arrow_down" at bounding box center [1308, 64] width 28 height 28
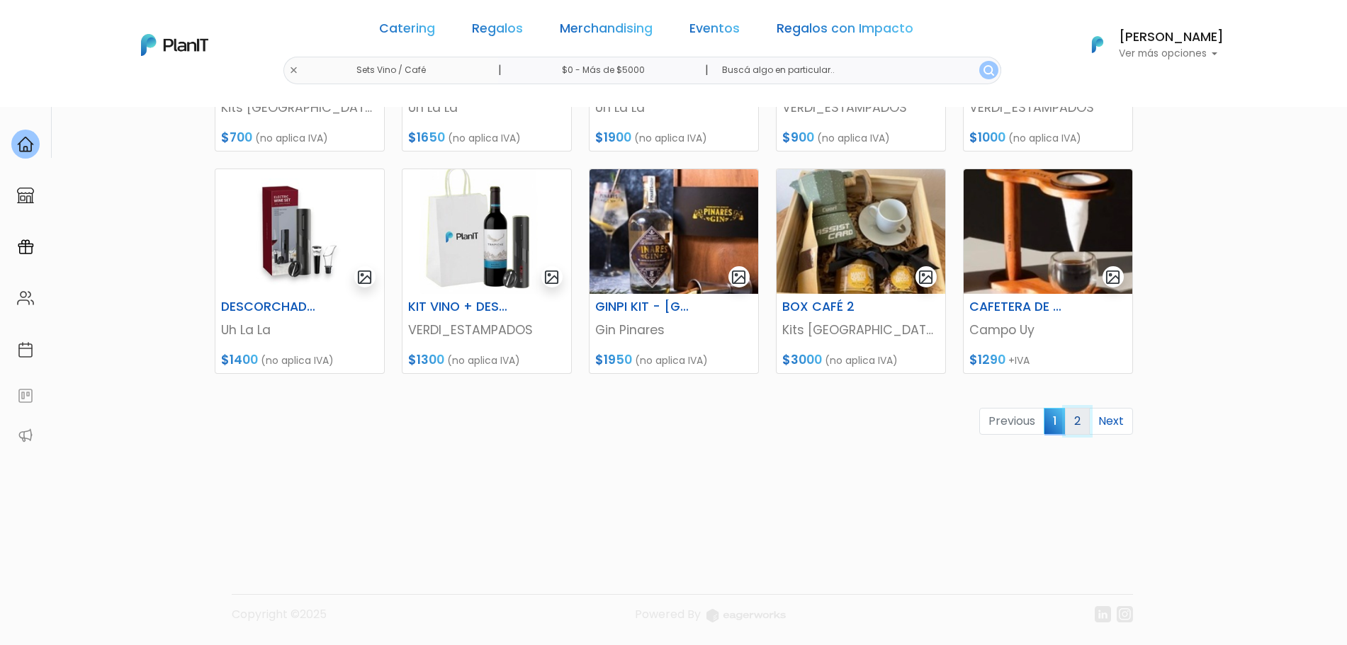
click at [1077, 421] on link "2" at bounding box center [1077, 421] width 25 height 27
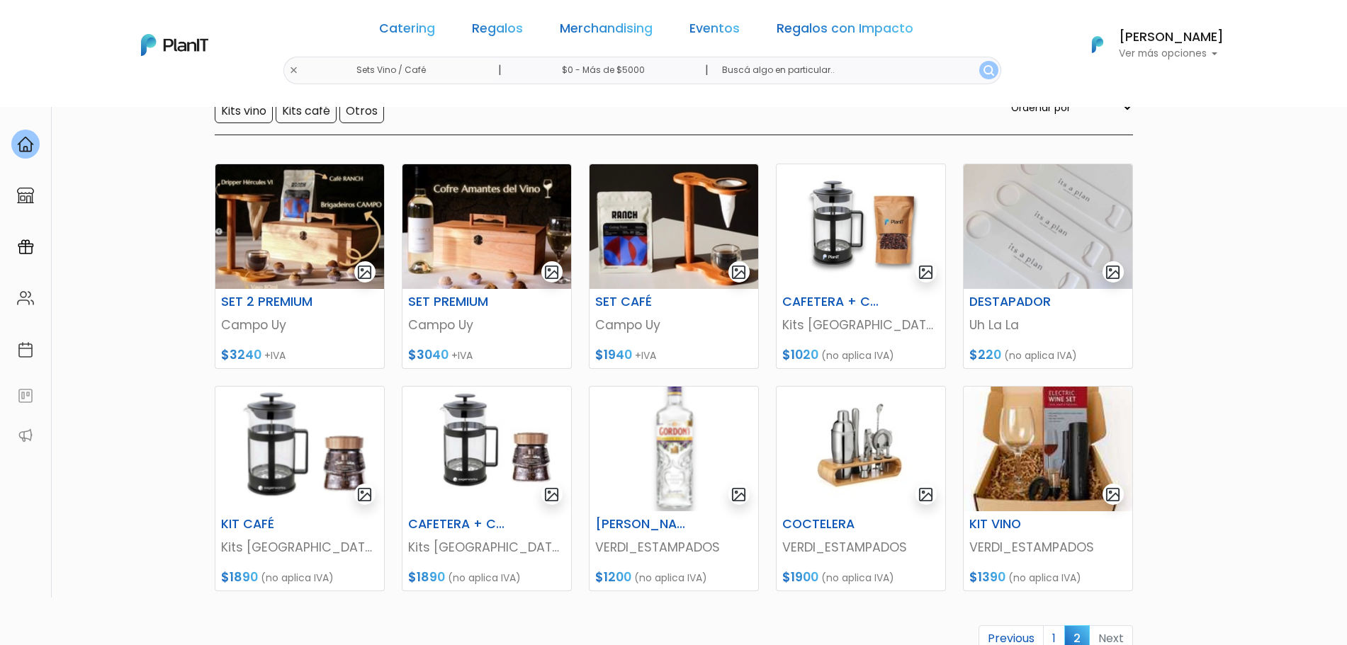
scroll to position [152, 0]
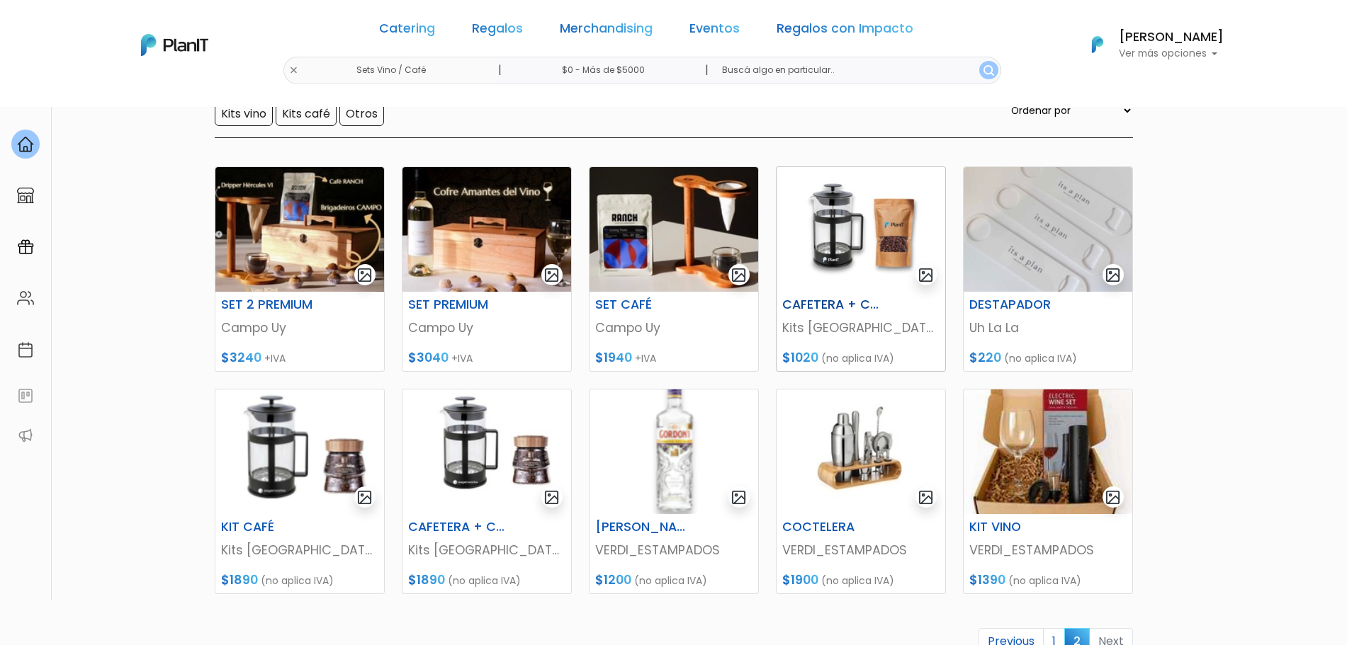
click at [835, 253] on img at bounding box center [861, 229] width 169 height 125
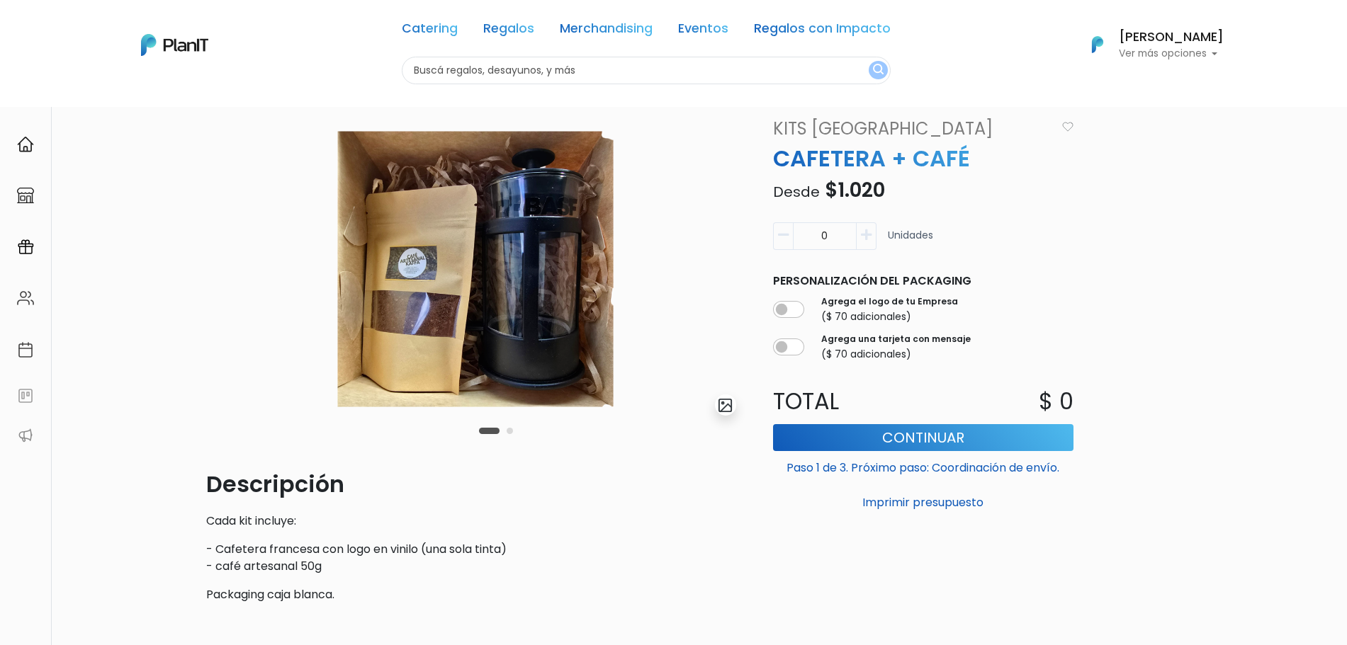
scroll to position [69, 0]
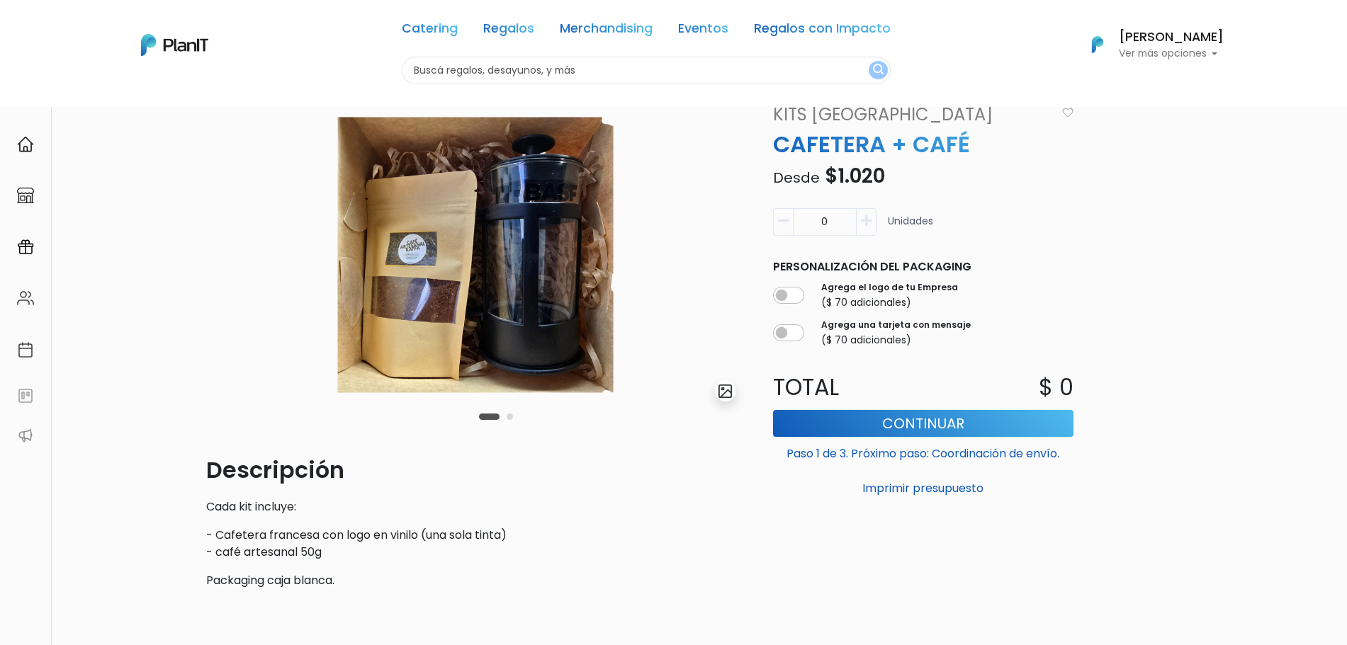
click at [512, 422] on div "Carousel Pagination" at bounding box center [495, 416] width 41 height 17
click at [511, 420] on div "Carousel Pagination" at bounding box center [495, 416] width 41 height 17
click at [508, 418] on button "Carousel Page 2" at bounding box center [510, 417] width 6 height 6
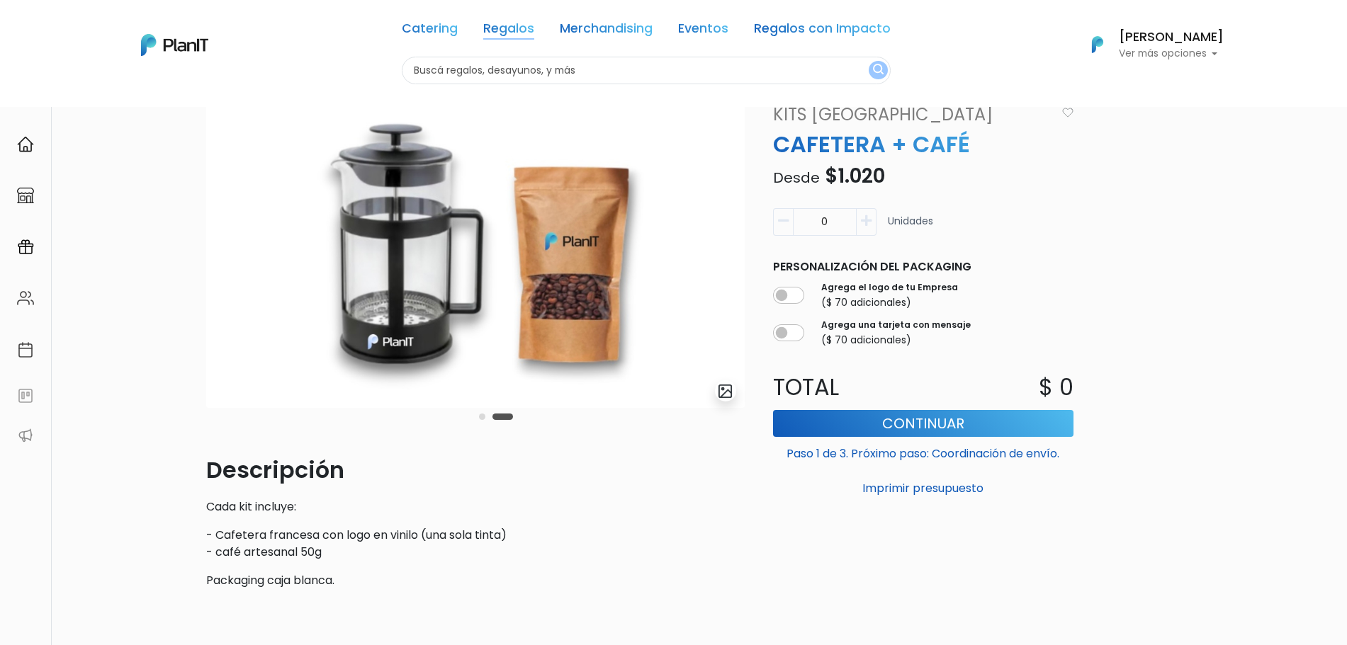
click at [518, 32] on link "Regalos" at bounding box center [508, 31] width 51 height 17
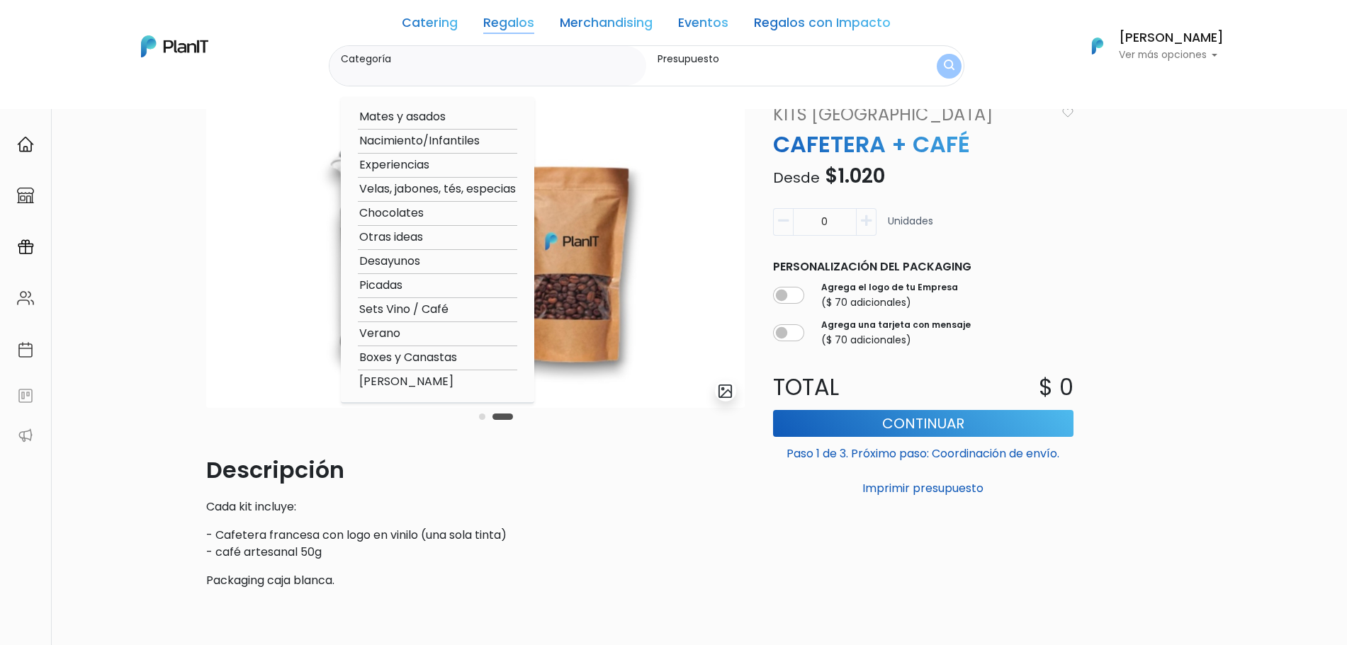
click at [421, 312] on option "Sets Vino / Café" at bounding box center [437, 310] width 159 height 18
type input "Sets Vino / Café"
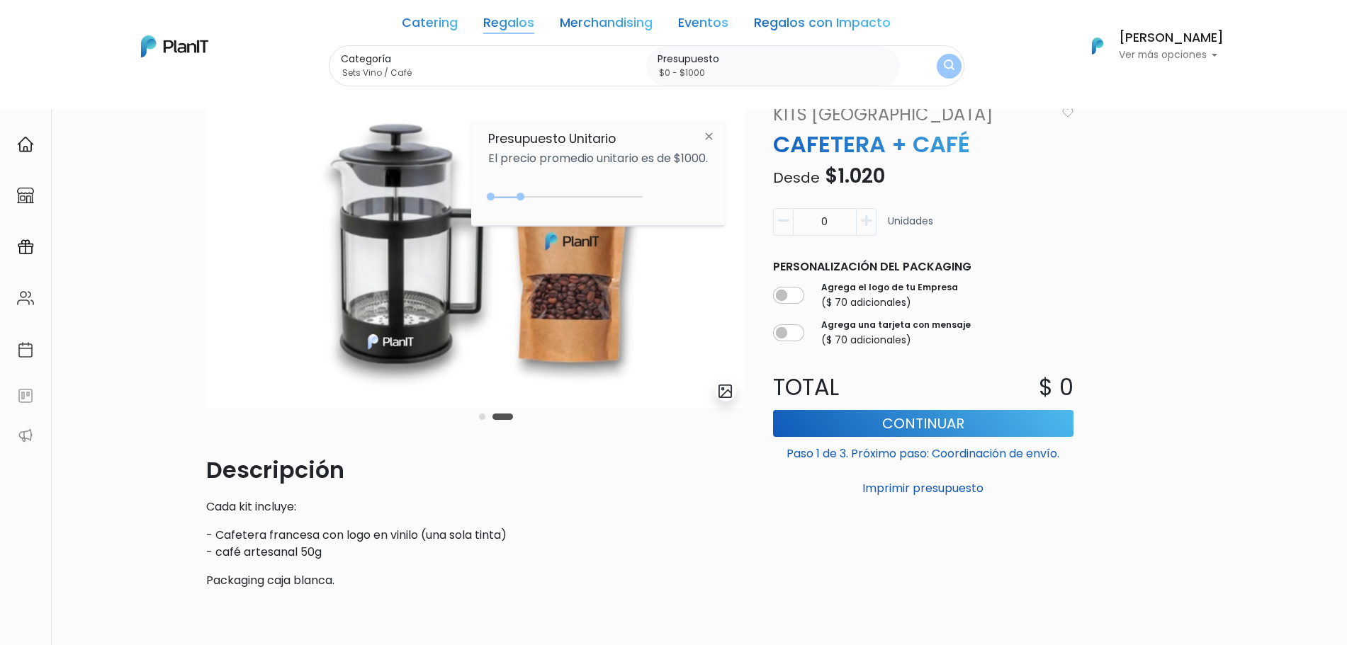
drag, startPoint x: 603, startPoint y: 187, endPoint x: 605, endPoint y: 199, distance: 12.2
click at [605, 199] on div "$1000 $0 0 : 1000 0 1000 0,1000" at bounding box center [598, 200] width 220 height 28
click at [605, 199] on div "0 : 3750 0 3750" at bounding box center [568, 200] width 149 height 14
type input "$0 - Más de $5000"
drag, startPoint x: 605, startPoint y: 199, endPoint x: 673, endPoint y: 201, distance: 68.0
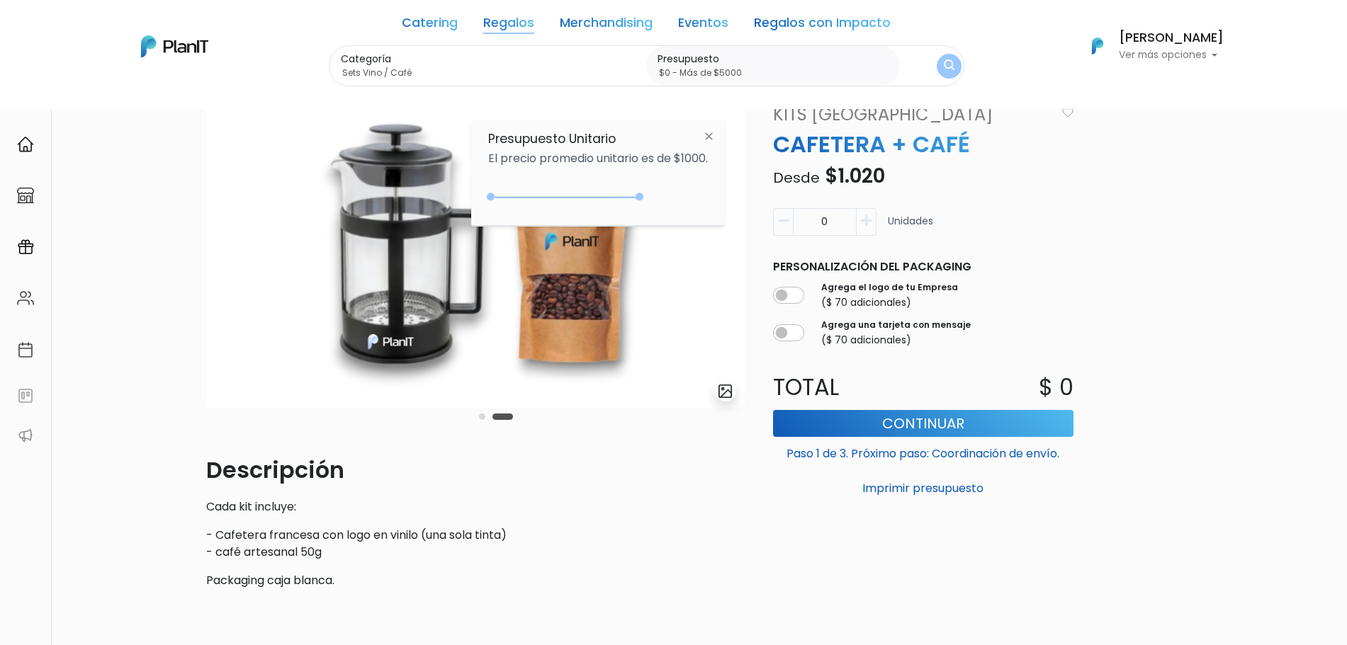
click at [673, 201] on div "+$5000 $0 0 : 5000 0 5000 0,5000" at bounding box center [598, 200] width 220 height 28
click at [947, 79] on button "submit" at bounding box center [948, 65] width 27 height 27
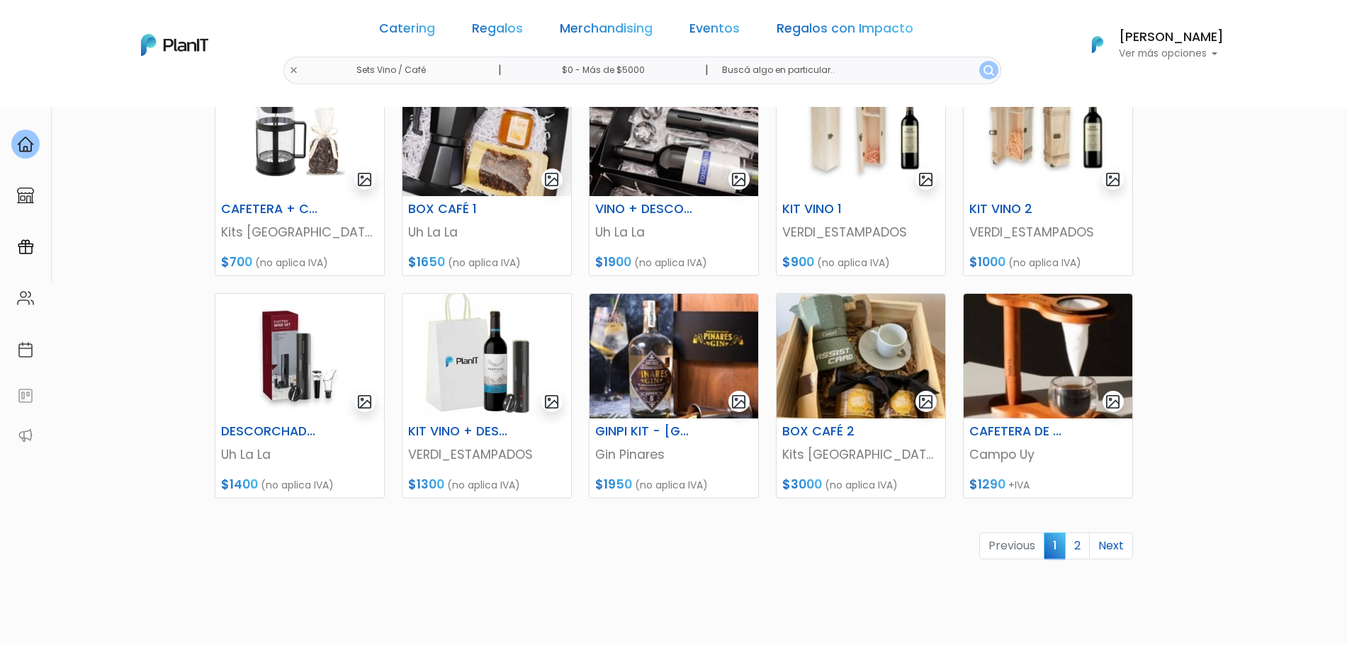
scroll to position [468, 0]
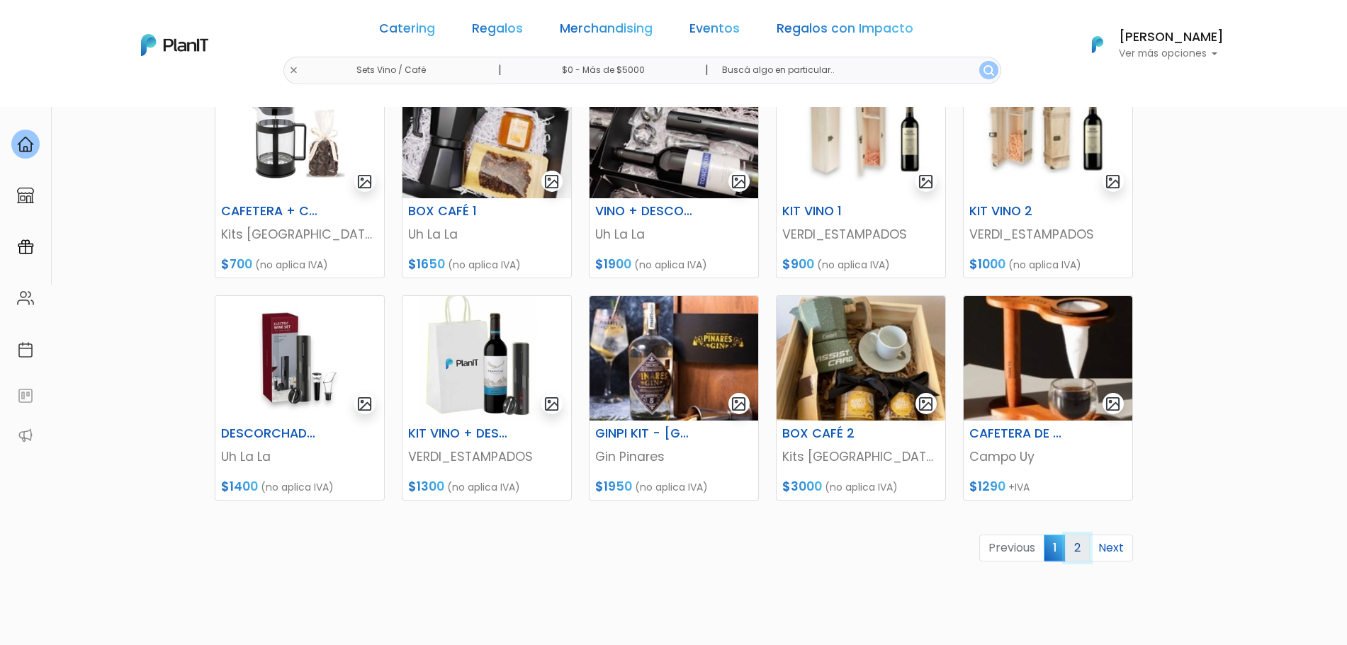
click at [1080, 545] on link "2" at bounding box center [1077, 548] width 25 height 27
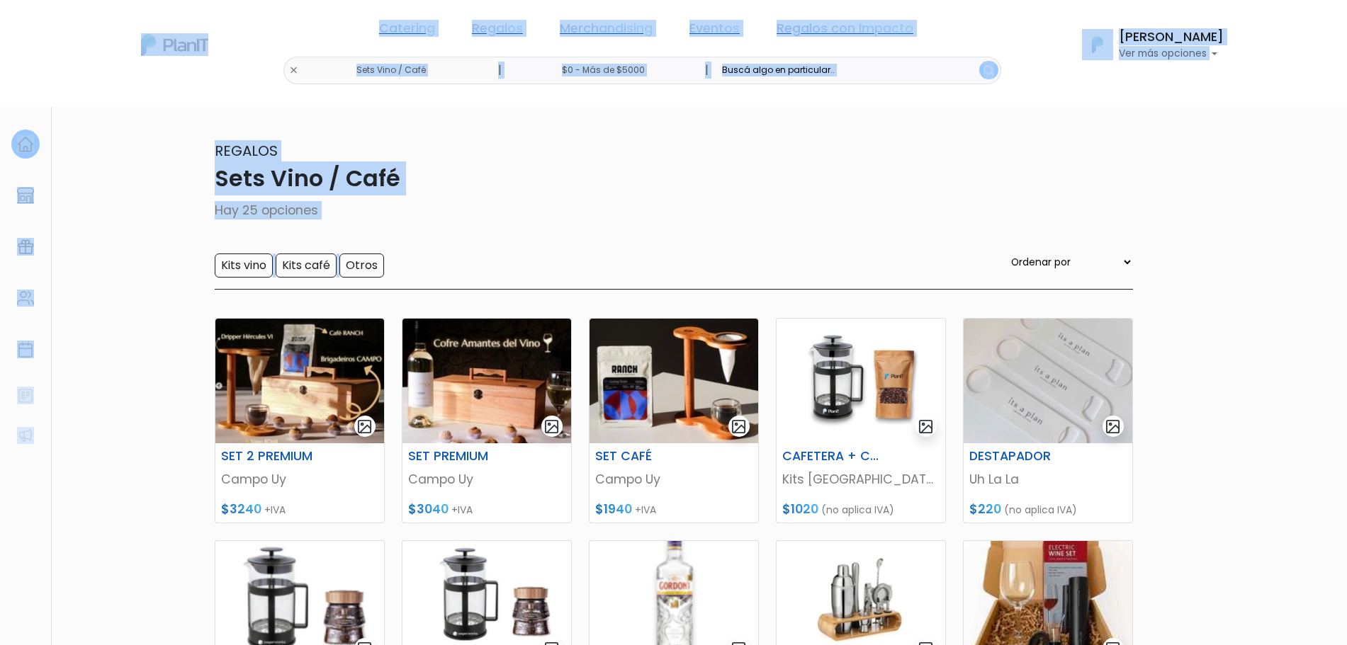
drag, startPoint x: 1340, startPoint y: 265, endPoint x: 1348, endPoint y: 272, distance: 11.1
click at [1346, 272] on html "Catering Regalos Merchandising Eventos Regalos con Impacto Sets Vino / Café | $…" at bounding box center [673, 322] width 1347 height 645
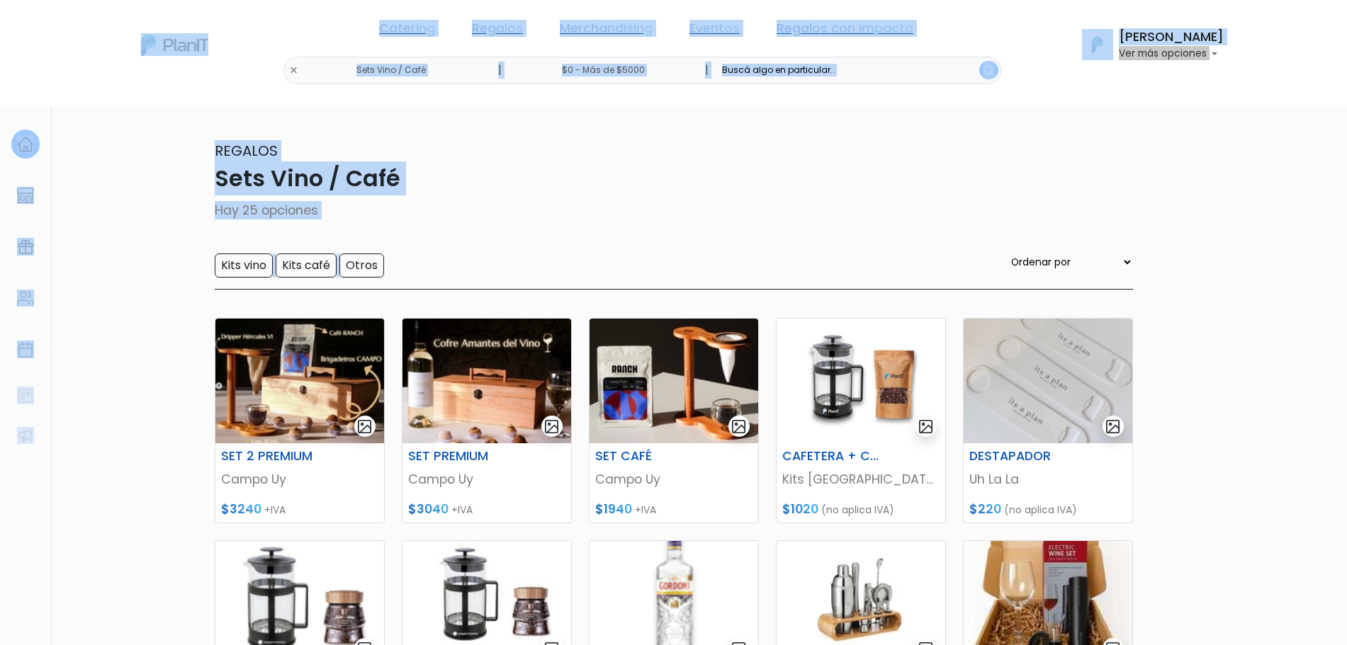
click at [585, 186] on p "Sets Vino / Café" at bounding box center [674, 179] width 918 height 34
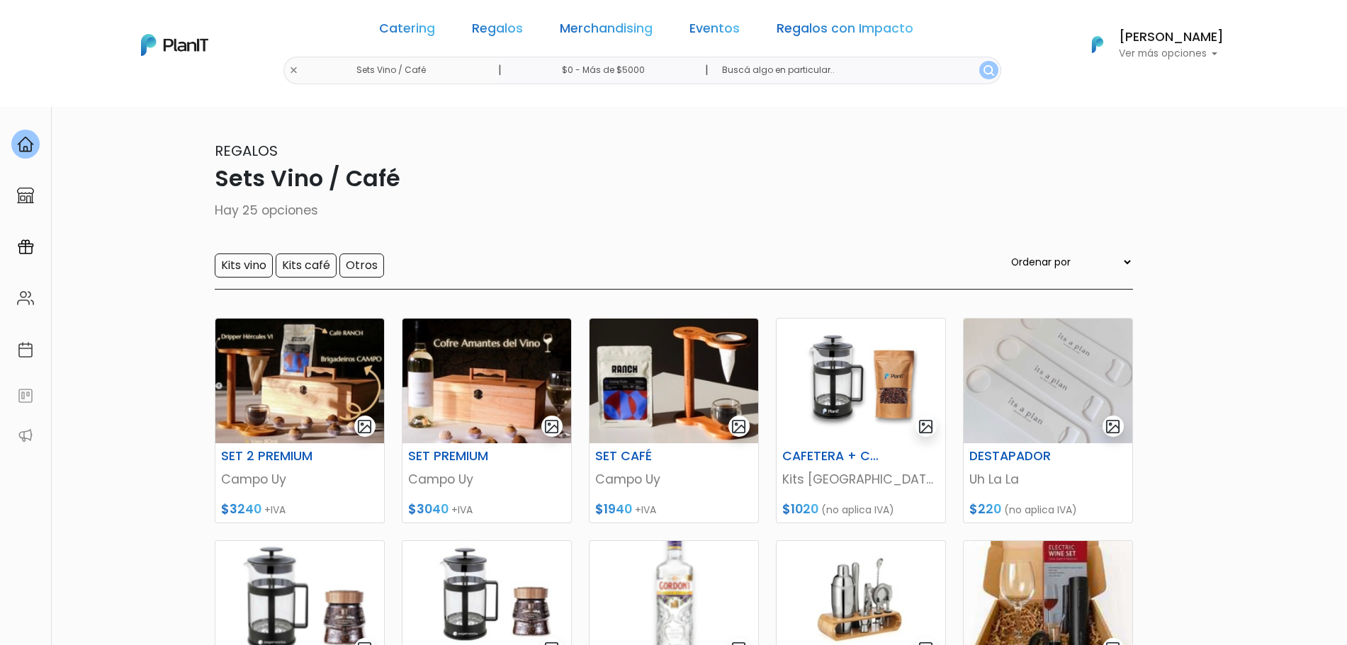
click at [521, 42] on div "Catering Regalos Merchandising Eventos Regalos con Impacto" at bounding box center [646, 31] width 546 height 51
click at [517, 33] on link "Regalos" at bounding box center [497, 31] width 51 height 17
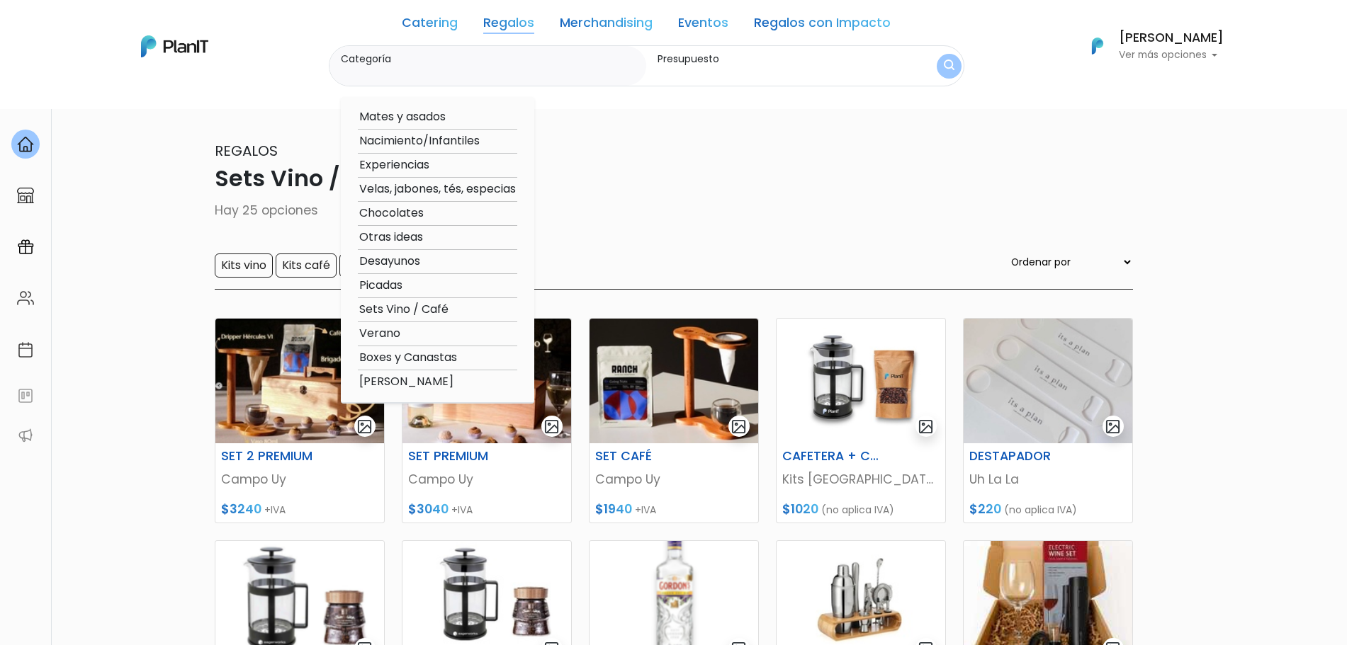
click at [409, 115] on option "Mates y asados" at bounding box center [437, 117] width 159 height 18
type input "Mates y asados"
type input "$0 - $1000"
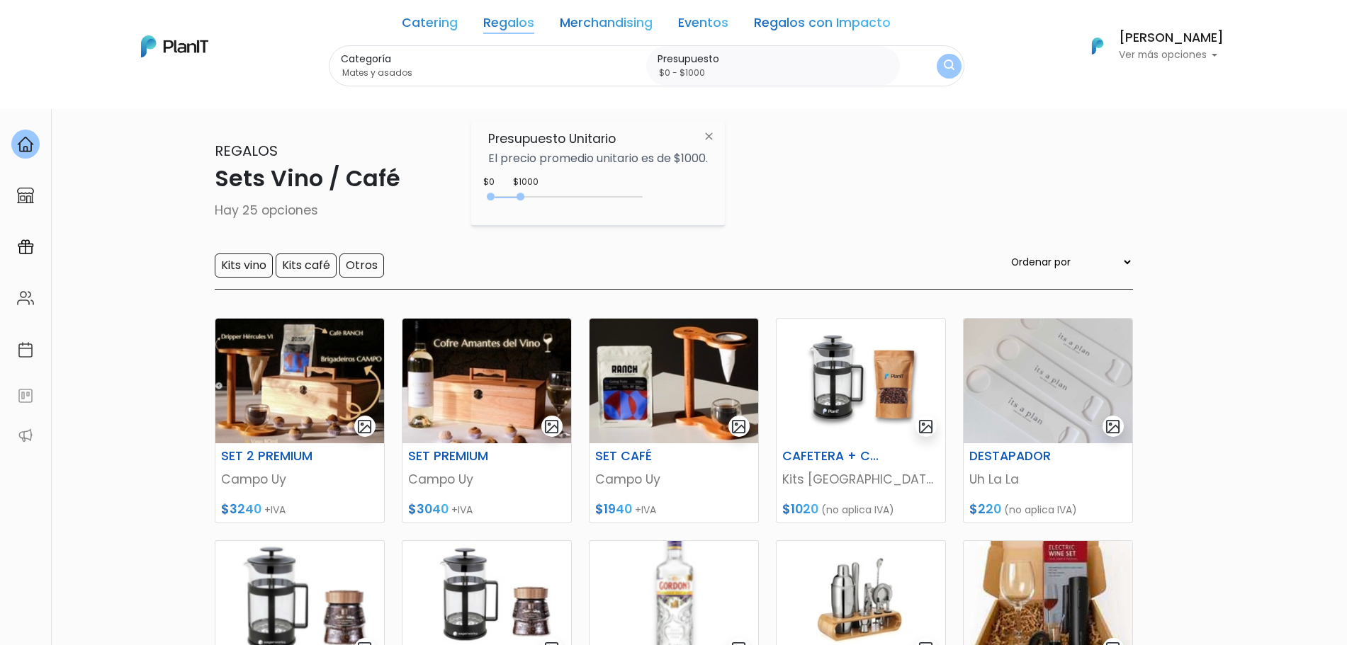
click at [629, 192] on div "0 : 1000 0 1000 0,1000" at bounding box center [568, 199] width 149 height 17
click at [633, 196] on div "0 : 1000 0 1000" at bounding box center [568, 200] width 149 height 14
click at [954, 63] on button "submit" at bounding box center [949, 66] width 26 height 26
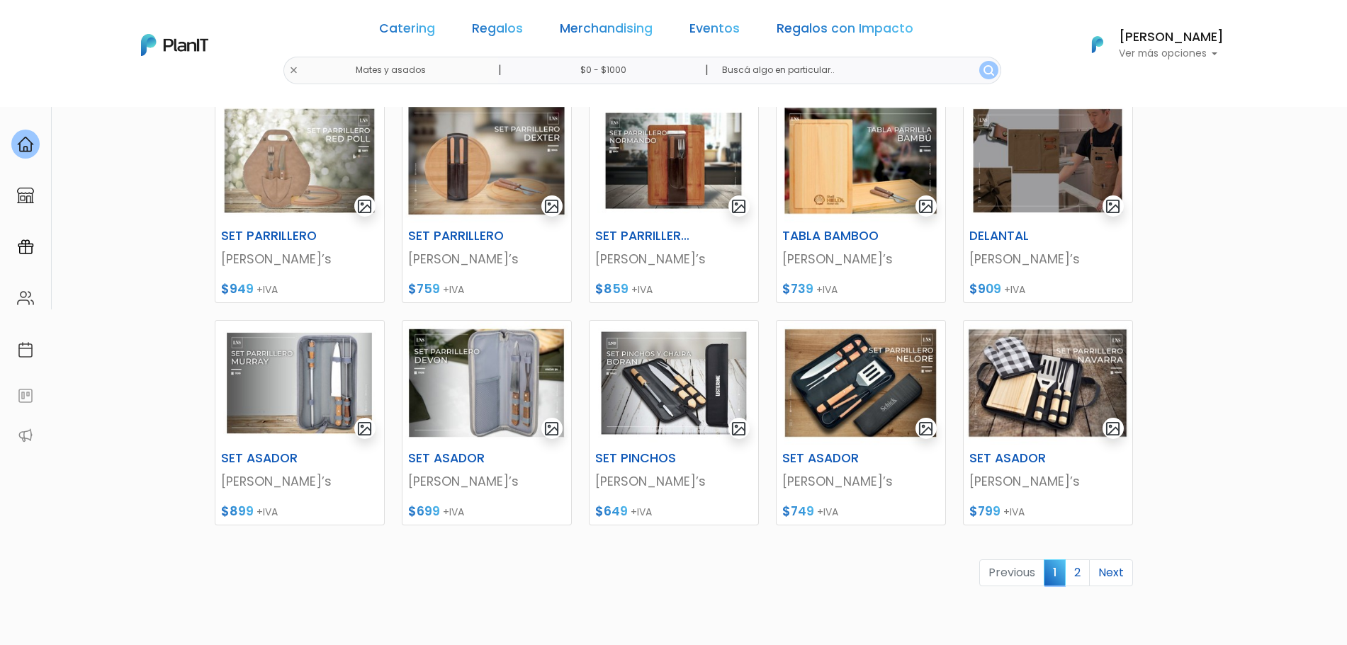
click at [1073, 576] on link "2" at bounding box center [1077, 573] width 25 height 27
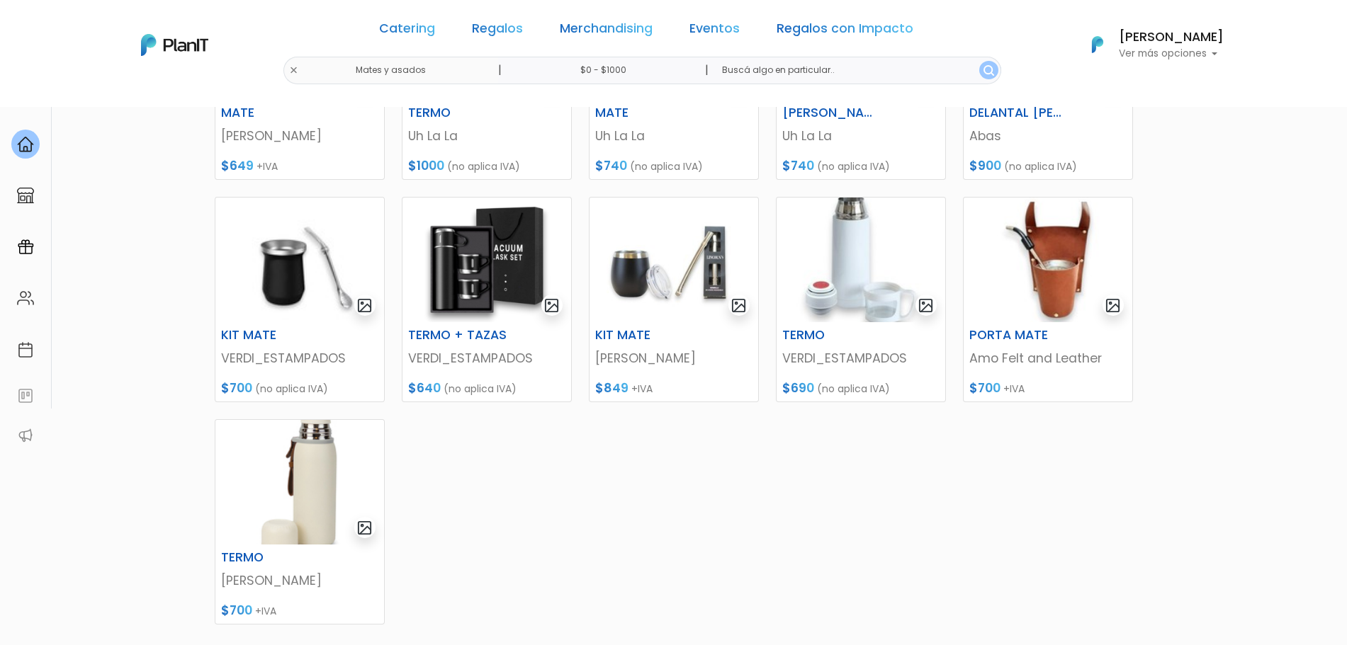
scroll to position [594, 0]
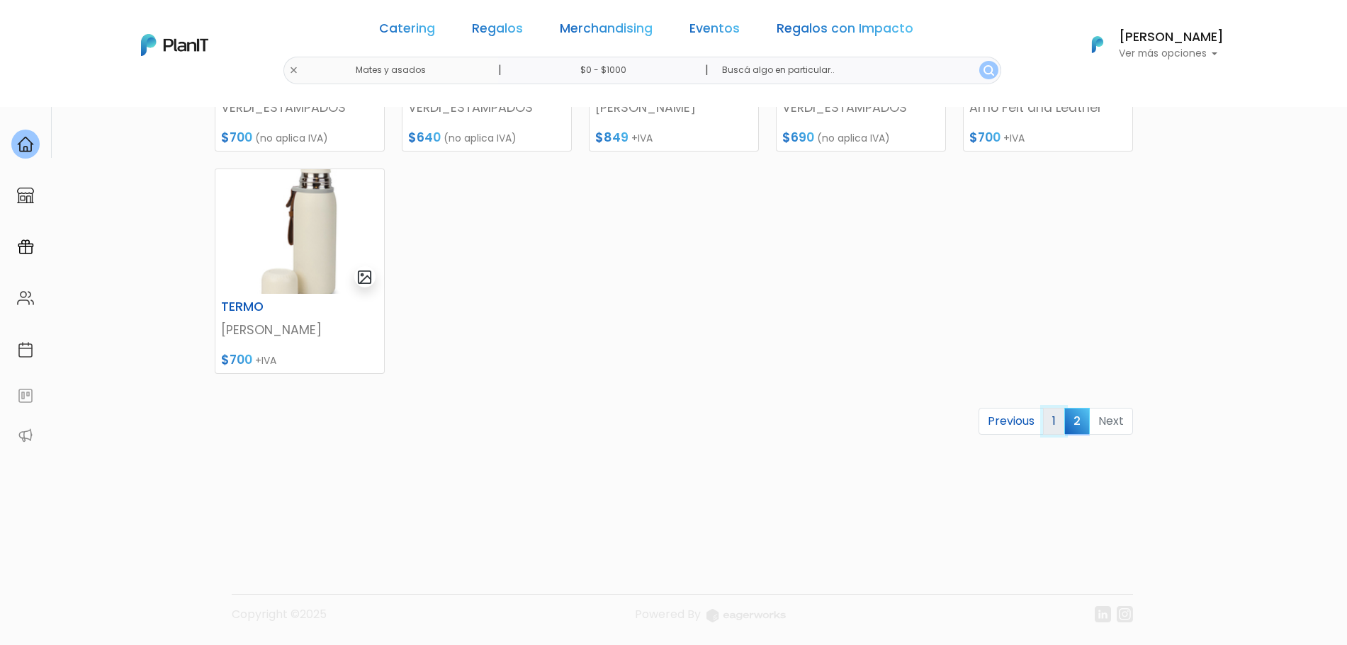
click at [1061, 422] on link "1" at bounding box center [1054, 421] width 22 height 27
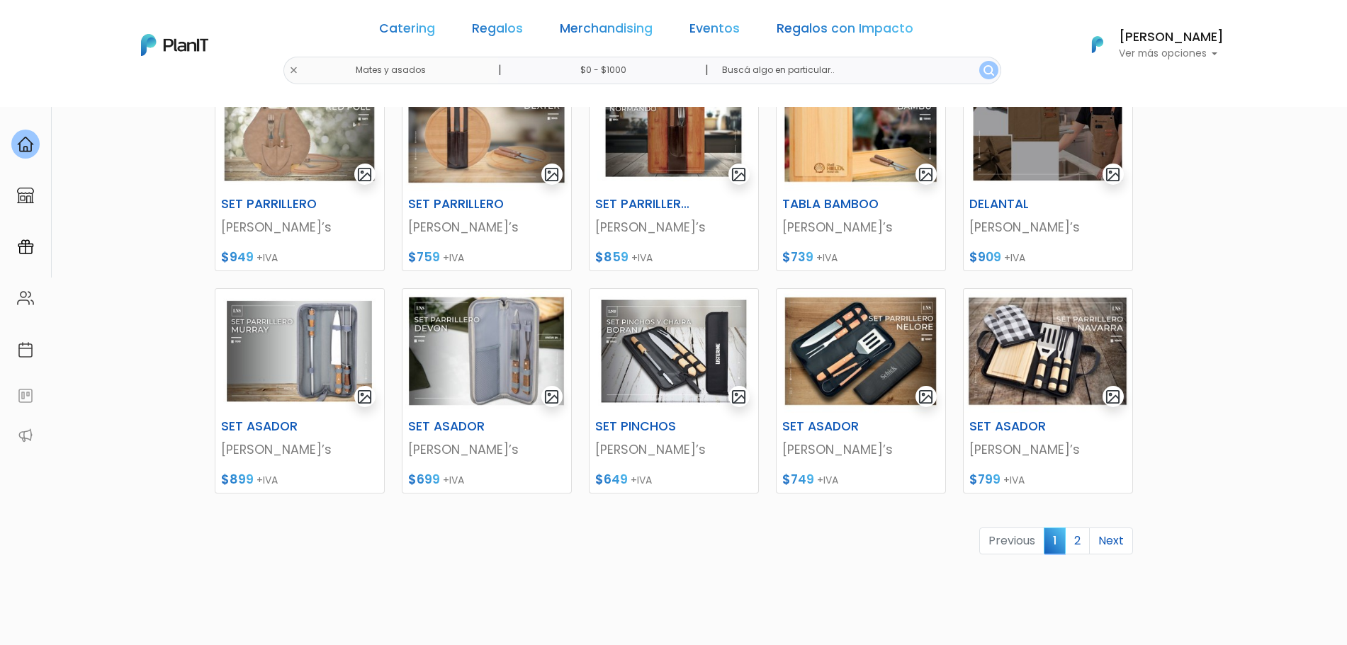
scroll to position [475, 0]
click at [1074, 544] on link "2" at bounding box center [1077, 540] width 25 height 27
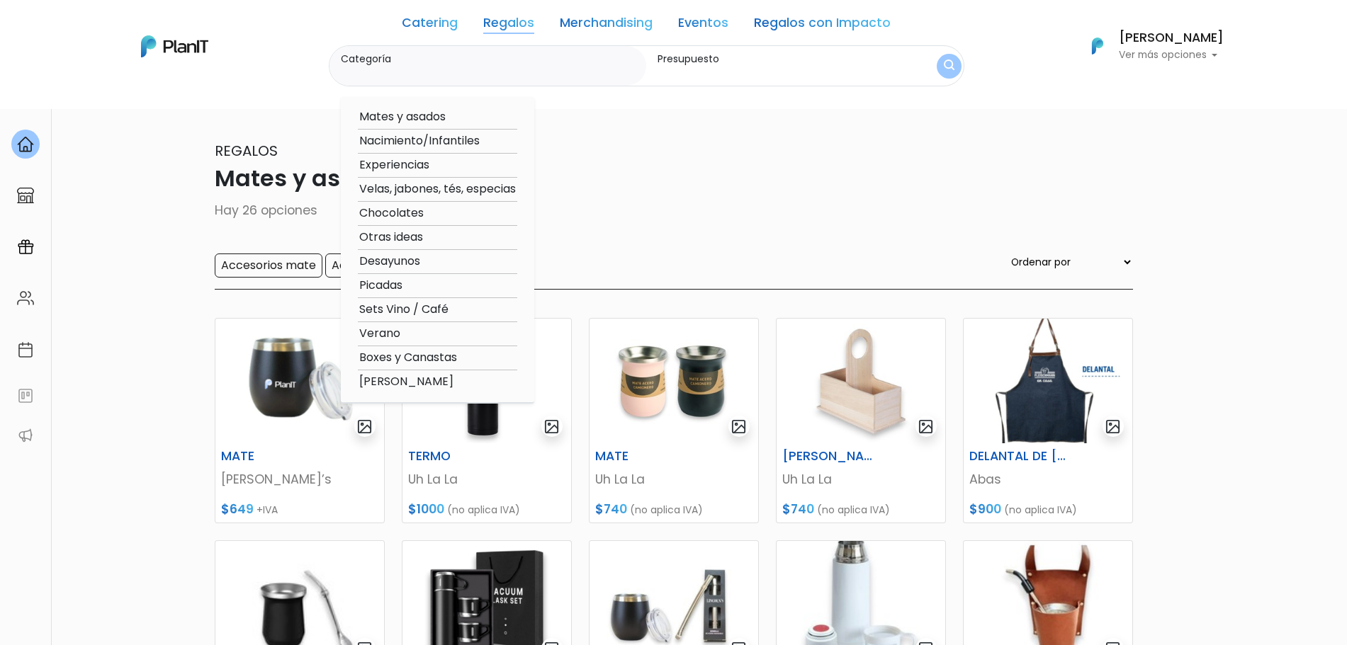
click at [393, 337] on option "Verano" at bounding box center [437, 334] width 159 height 18
type input "Verano"
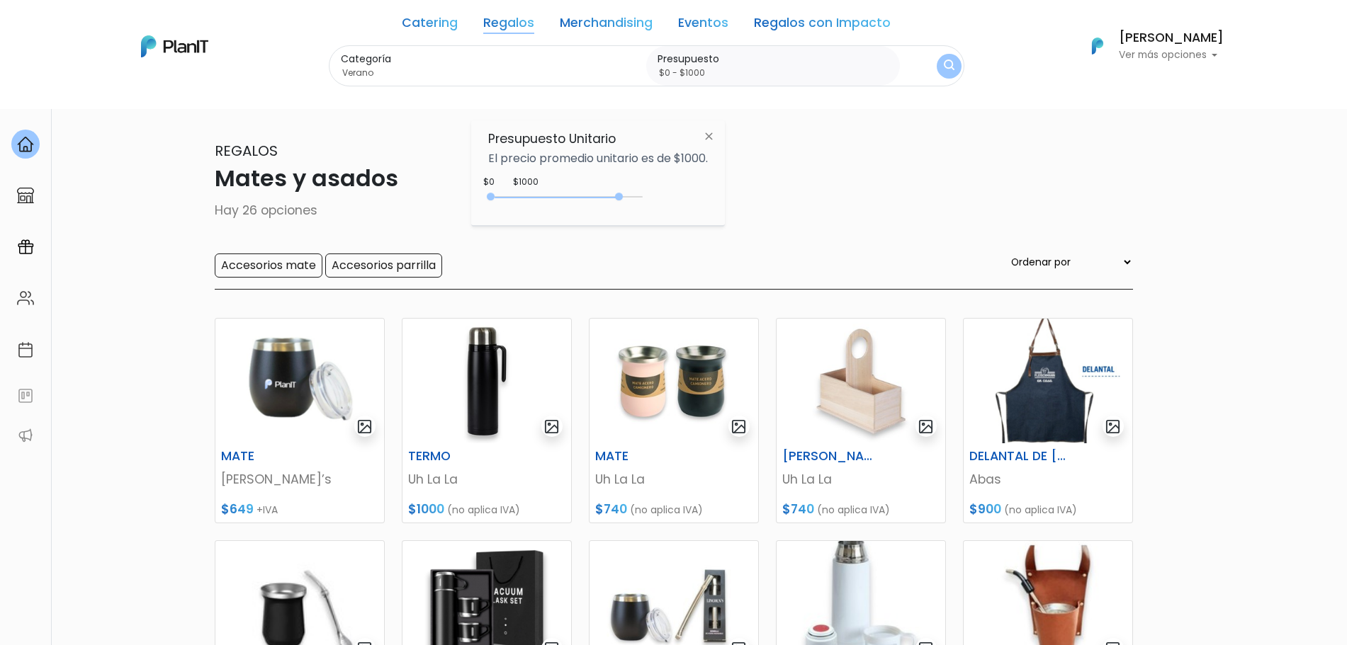
click at [622, 194] on div "0 : 4300 0 4300" at bounding box center [568, 200] width 149 height 14
drag, startPoint x: 621, startPoint y: 194, endPoint x: 679, endPoint y: 202, distance: 57.9
click at [679, 202] on div "$1000 $0 0 : 4300 0 4300 0,5000" at bounding box center [598, 200] width 220 height 28
type input "$0 - Más de $5000"
click at [953, 64] on img "submit" at bounding box center [949, 66] width 14 height 18
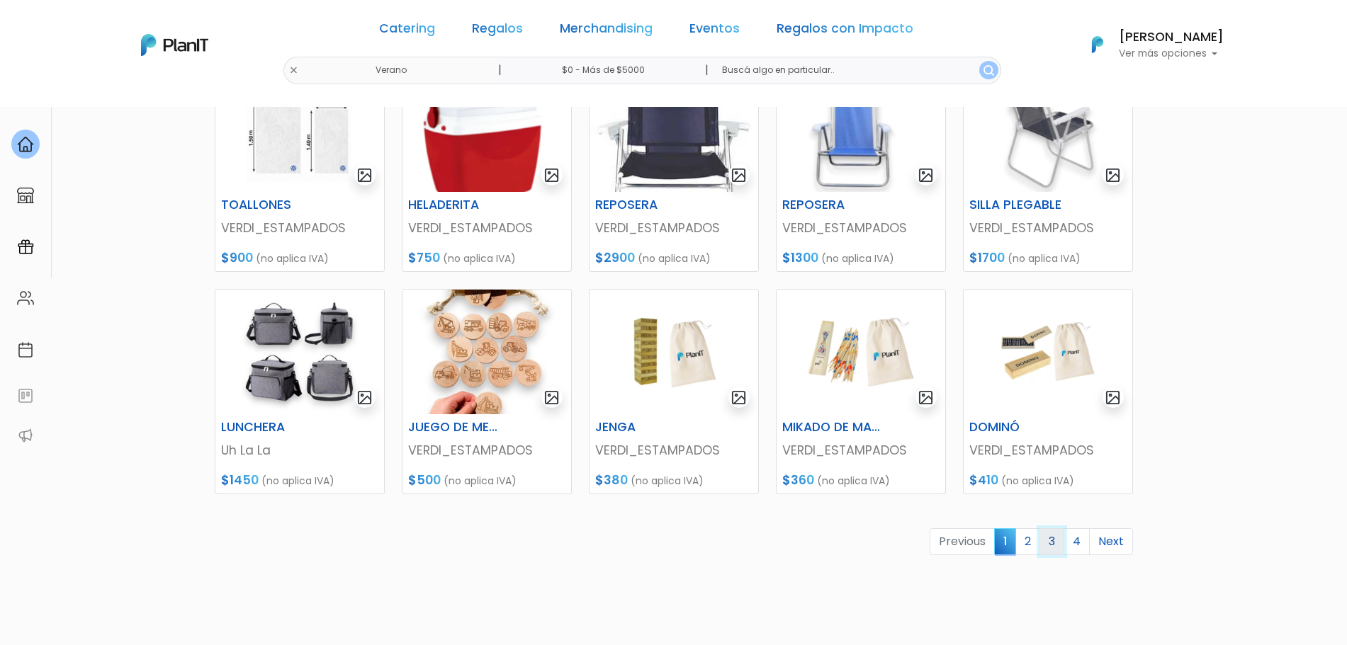
click at [1056, 548] on link "3" at bounding box center [1051, 542] width 25 height 27
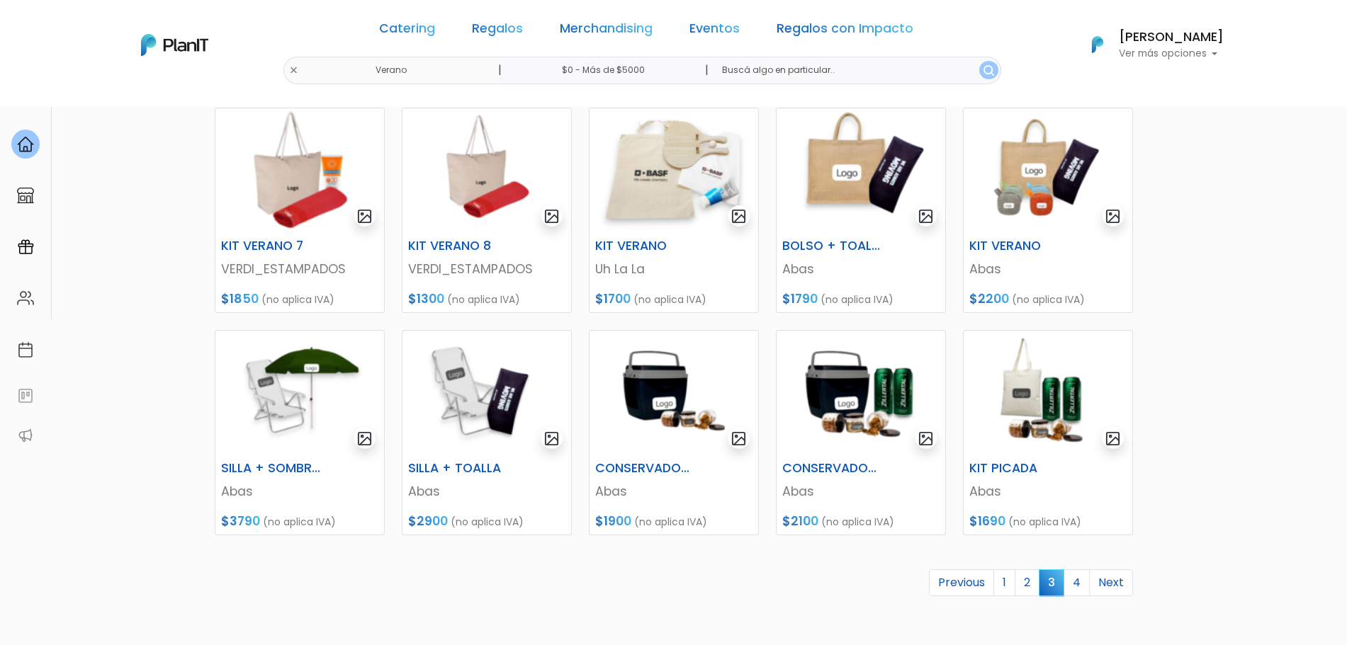
scroll to position [437, 0]
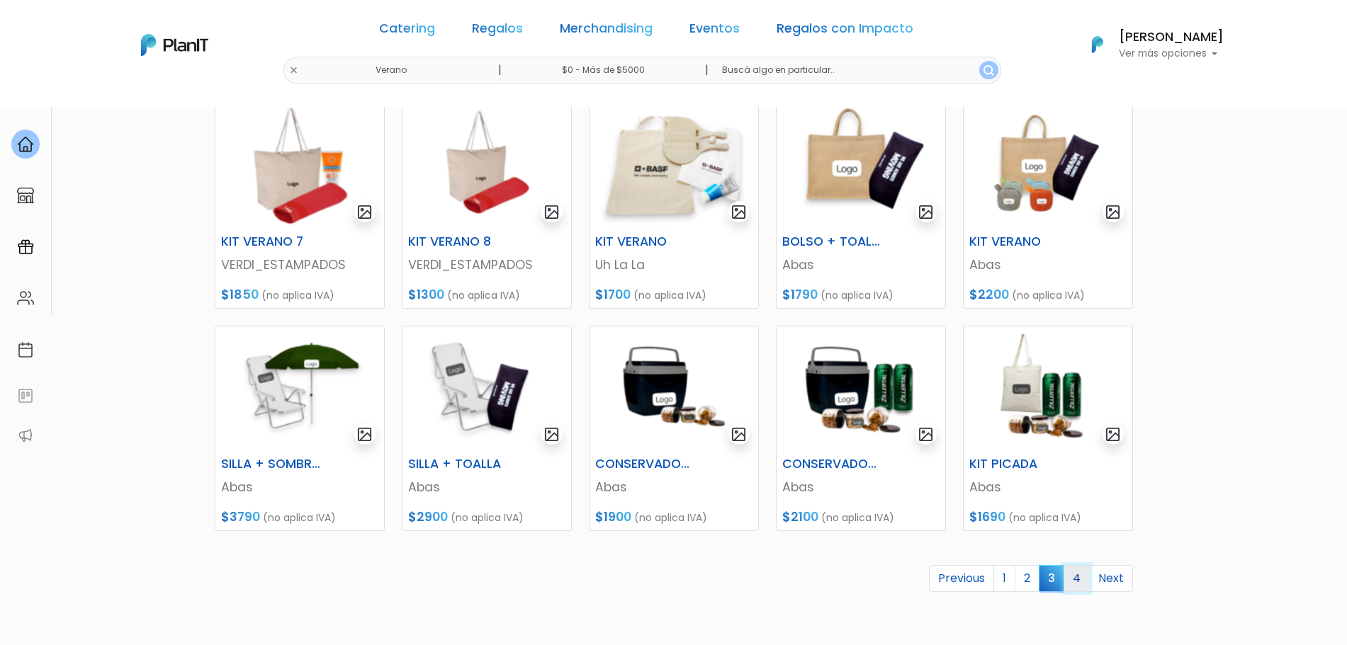
click at [1078, 579] on link "4" at bounding box center [1076, 578] width 26 height 27
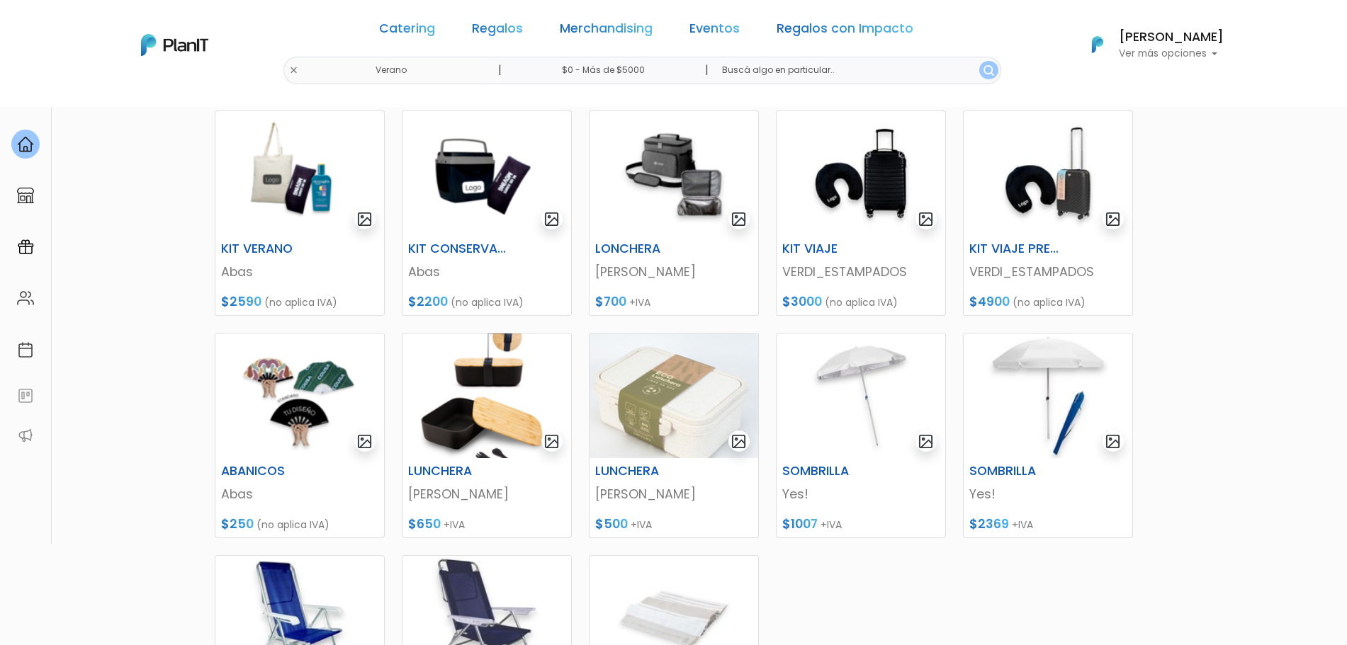
scroll to position [207, 0]
drag, startPoint x: 1344, startPoint y: 294, endPoint x: 1216, endPoint y: 209, distance: 153.9
click at [1216, 209] on section "58 resultados Regalos Verano Hay 58 opciones Conservadoras / Bolsos Kit verano …" at bounding box center [673, 406] width 1347 height 1015
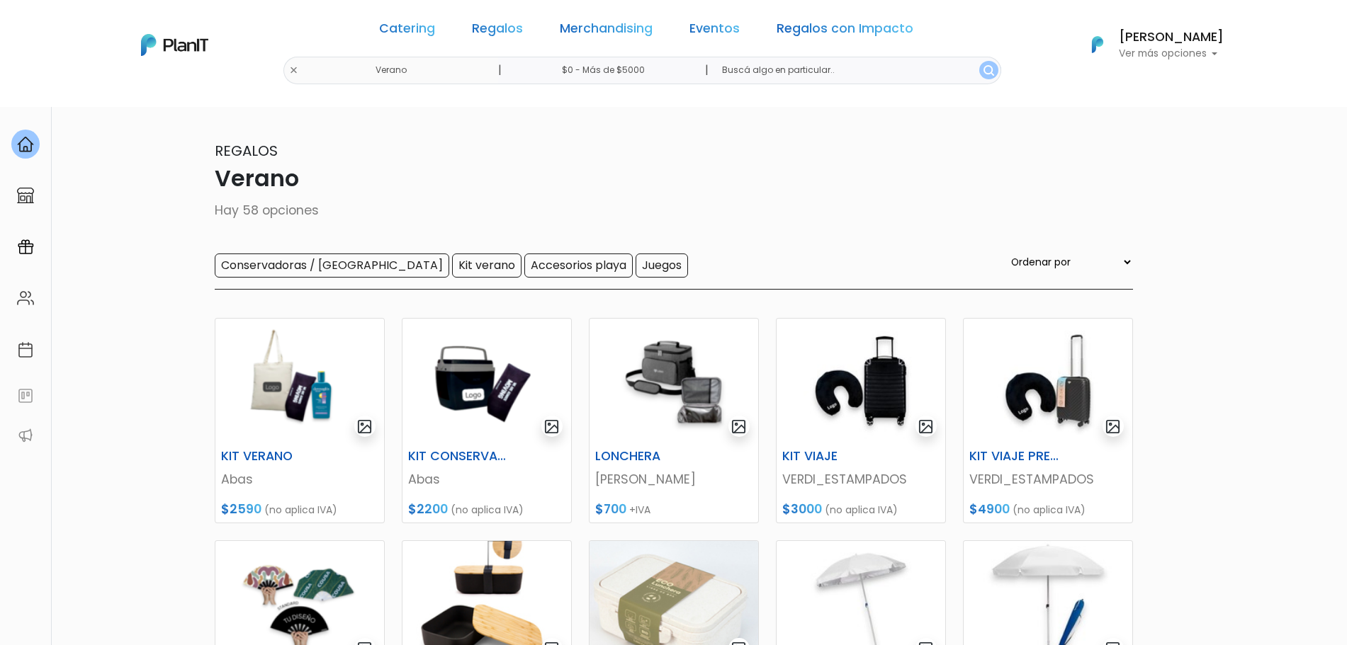
click at [514, 40] on div "Catering Regalos Merchandising Eventos Regalos con Impacto" at bounding box center [646, 31] width 546 height 51
click at [508, 28] on link "Regalos" at bounding box center [497, 31] width 51 height 17
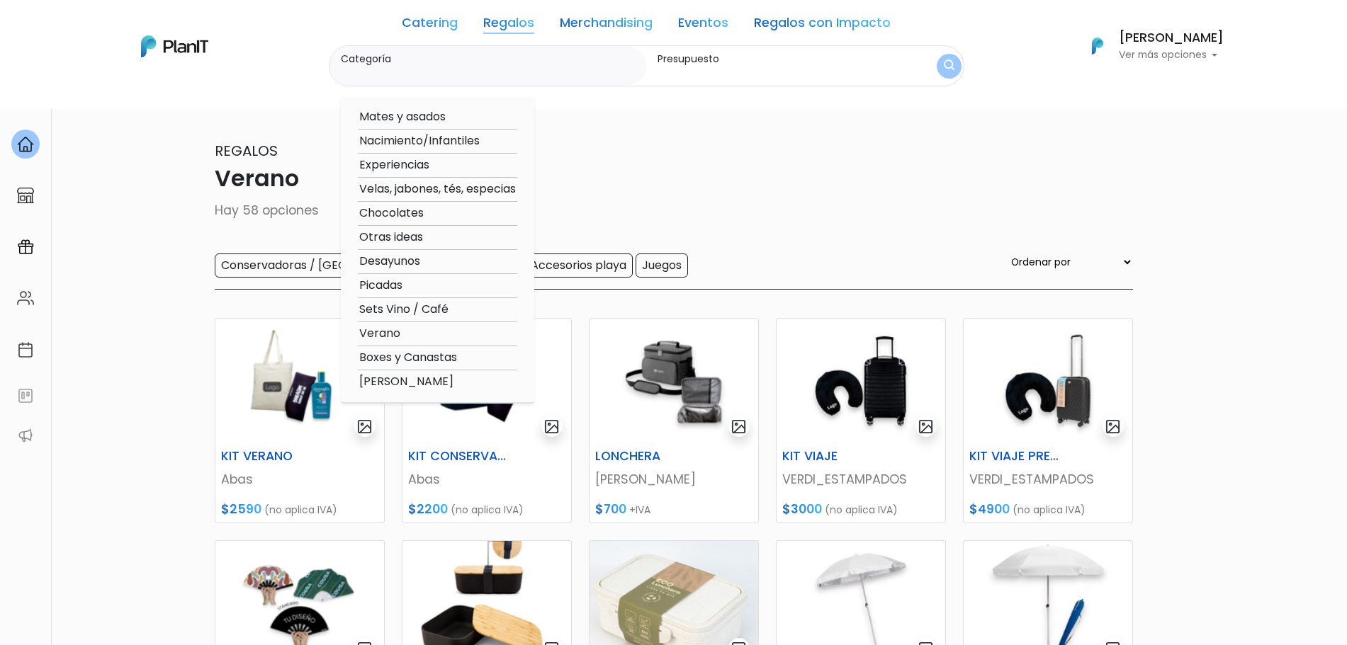
click at [395, 354] on option "Boxes y Canastas" at bounding box center [437, 358] width 159 height 18
type input "Boxes y Canastas"
type input "$0 - $1000"
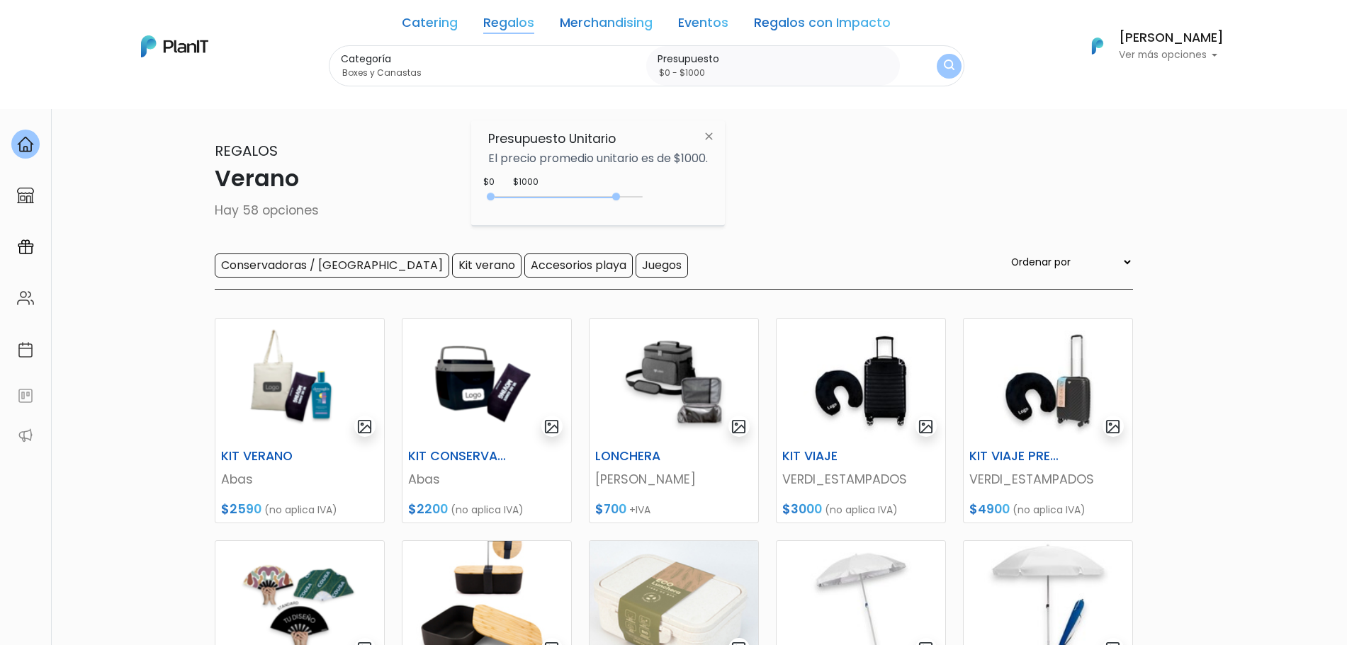
click at [619, 201] on div "0 : 4200 0 4200" at bounding box center [568, 200] width 149 height 14
click at [947, 59] on button "submit" at bounding box center [948, 66] width 33 height 33
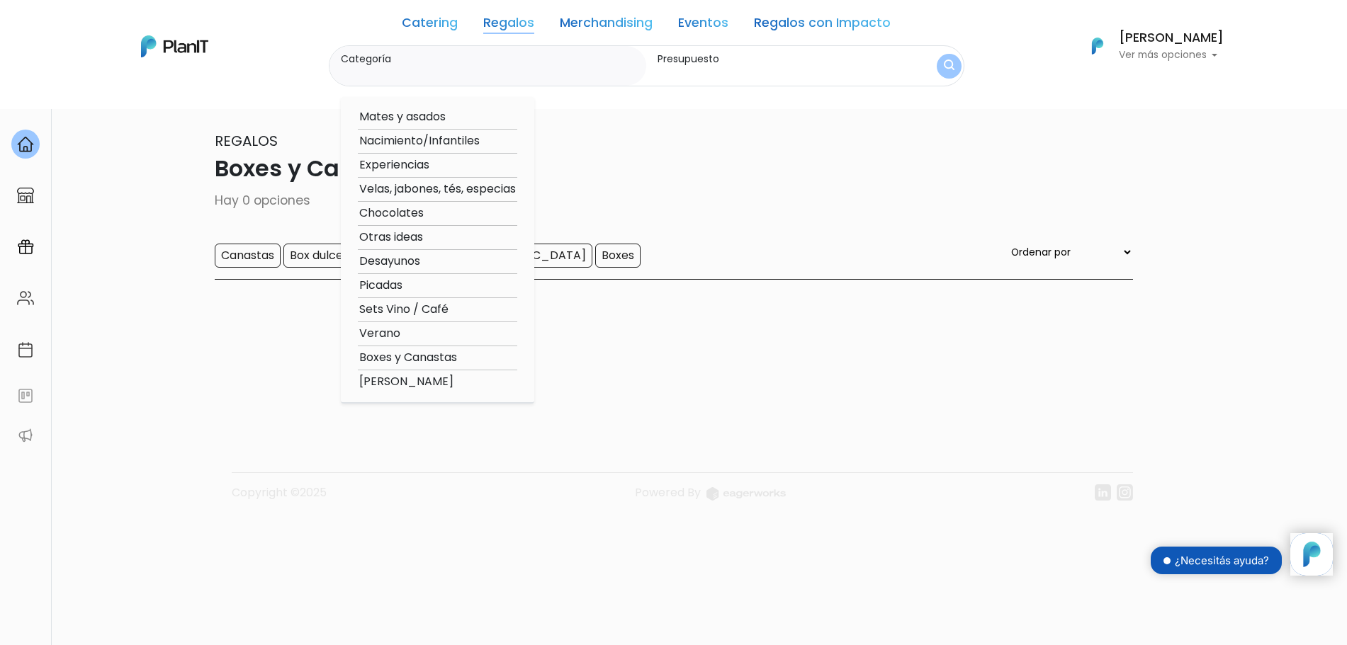
click at [394, 244] on option "Otras ideas" at bounding box center [437, 238] width 159 height 18
type input "Otras ideas"
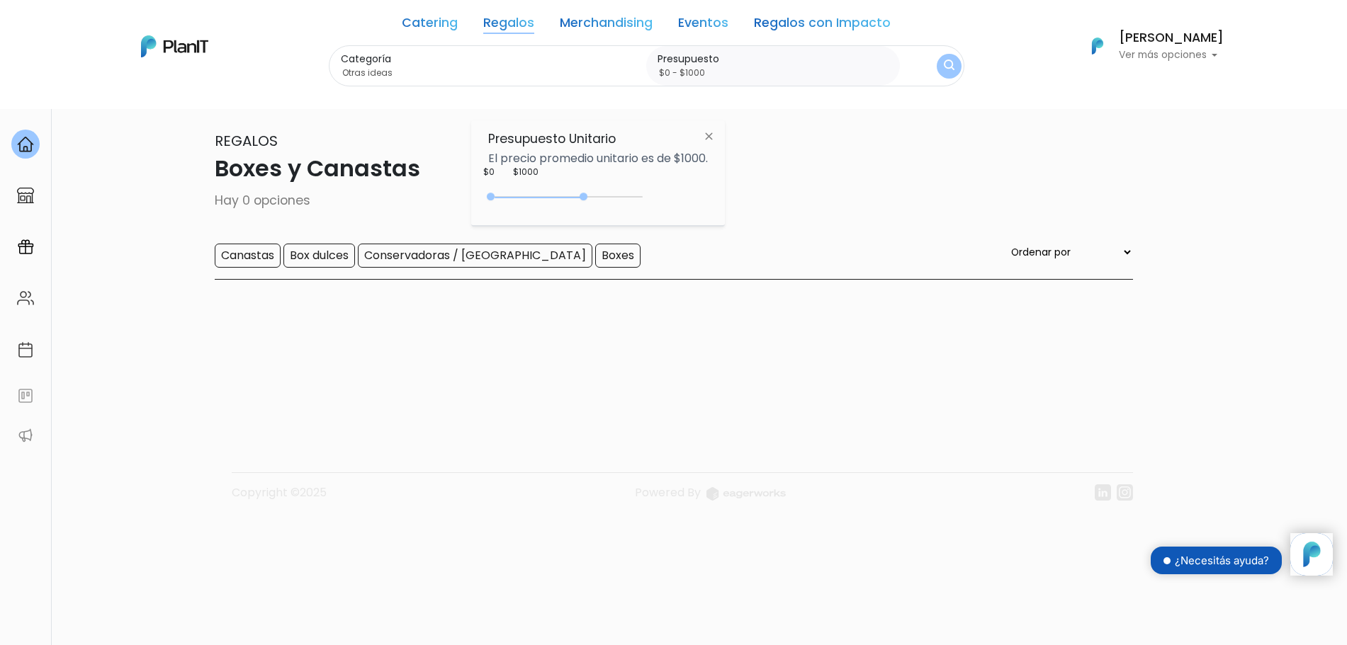
click at [586, 196] on div "0 : 3100 0 3100" at bounding box center [568, 200] width 149 height 14
drag, startPoint x: 586, startPoint y: 196, endPoint x: 673, endPoint y: 196, distance: 87.1
click at [673, 196] on div "$1000 $0 0 : 3100 0 3100 0,5000" at bounding box center [598, 200] width 220 height 28
type input "$0 - Más de $5000"
click at [945, 62] on img "submit" at bounding box center [948, 66] width 11 height 13
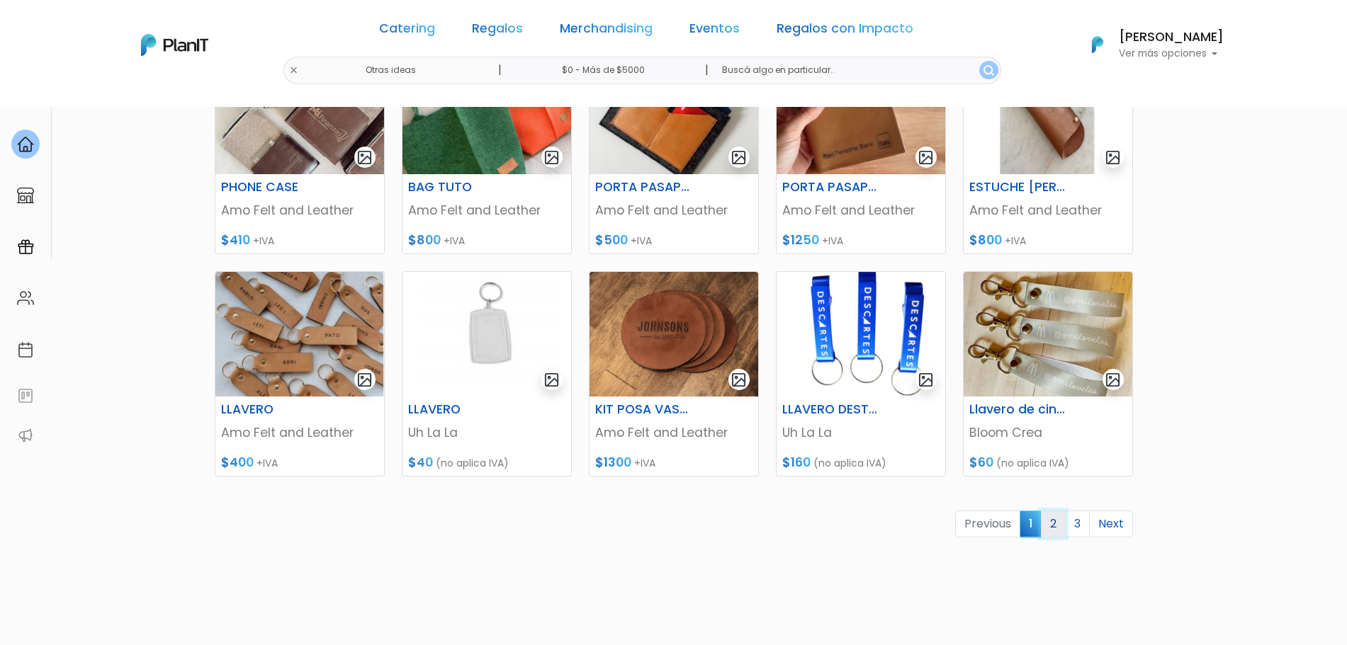
click at [1053, 522] on link "2" at bounding box center [1053, 524] width 25 height 27
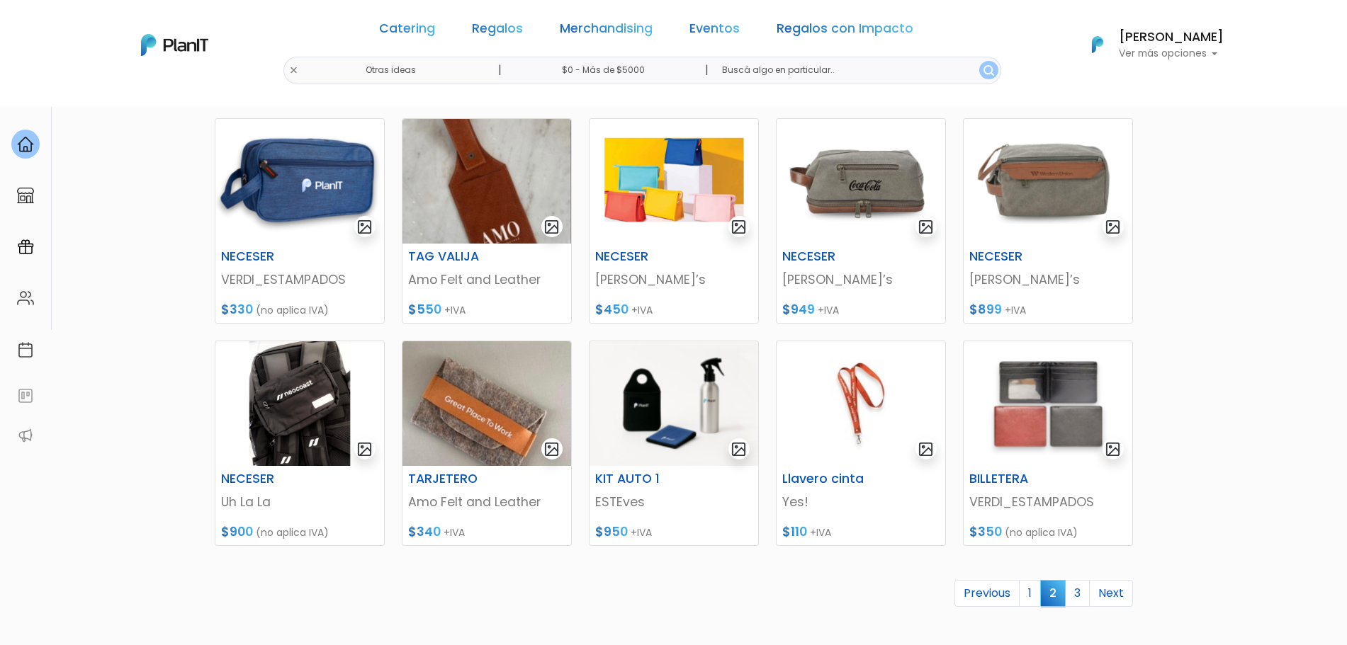
scroll to position [465, 0]
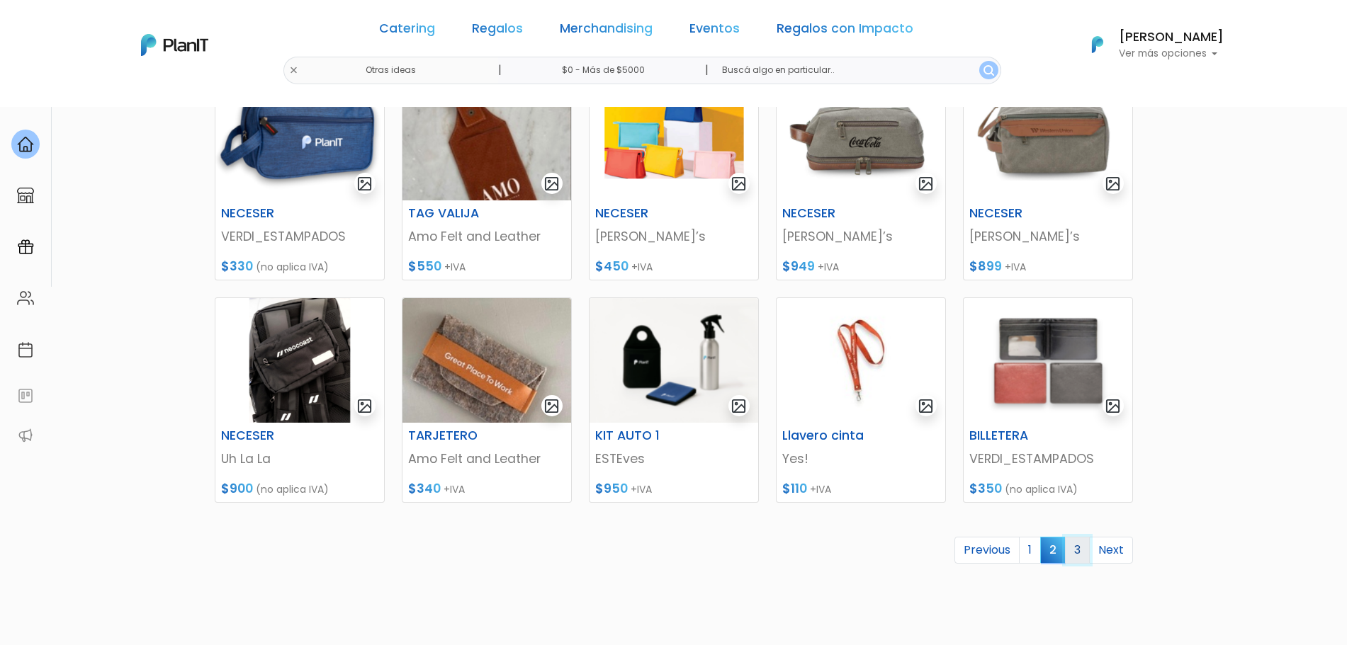
click at [1081, 555] on link "3" at bounding box center [1077, 550] width 25 height 27
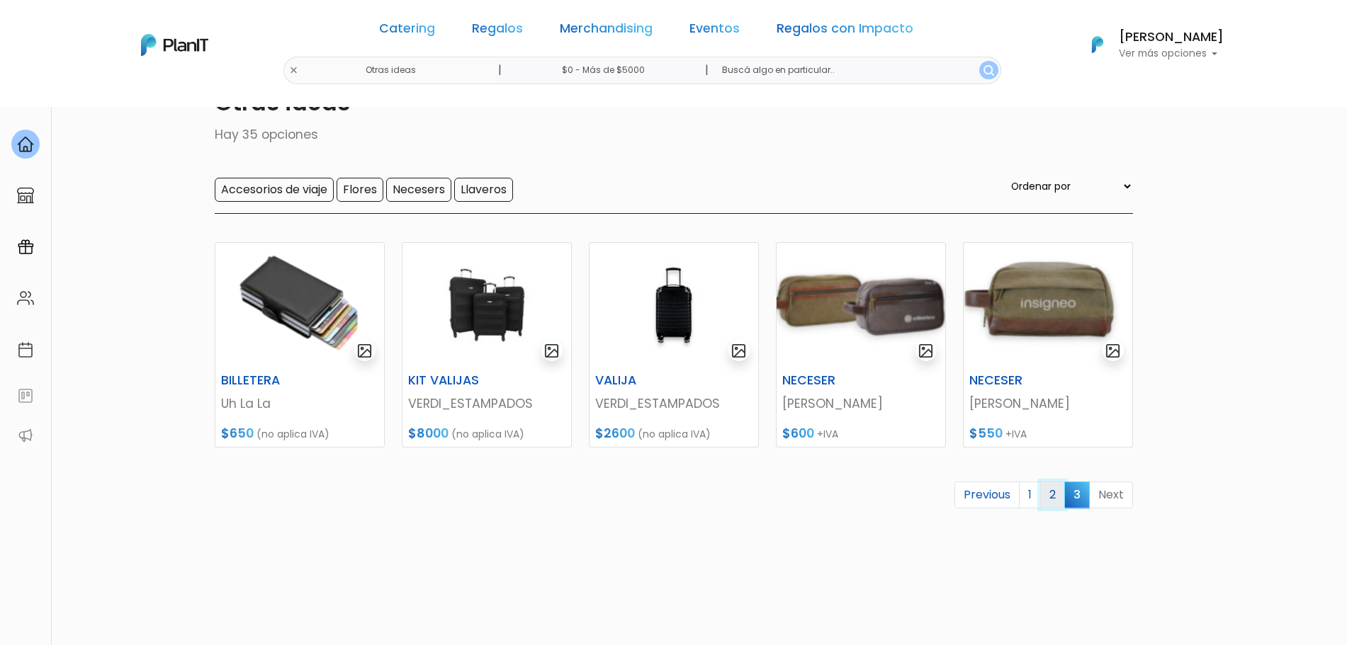
click at [1054, 493] on link "2" at bounding box center [1052, 495] width 25 height 27
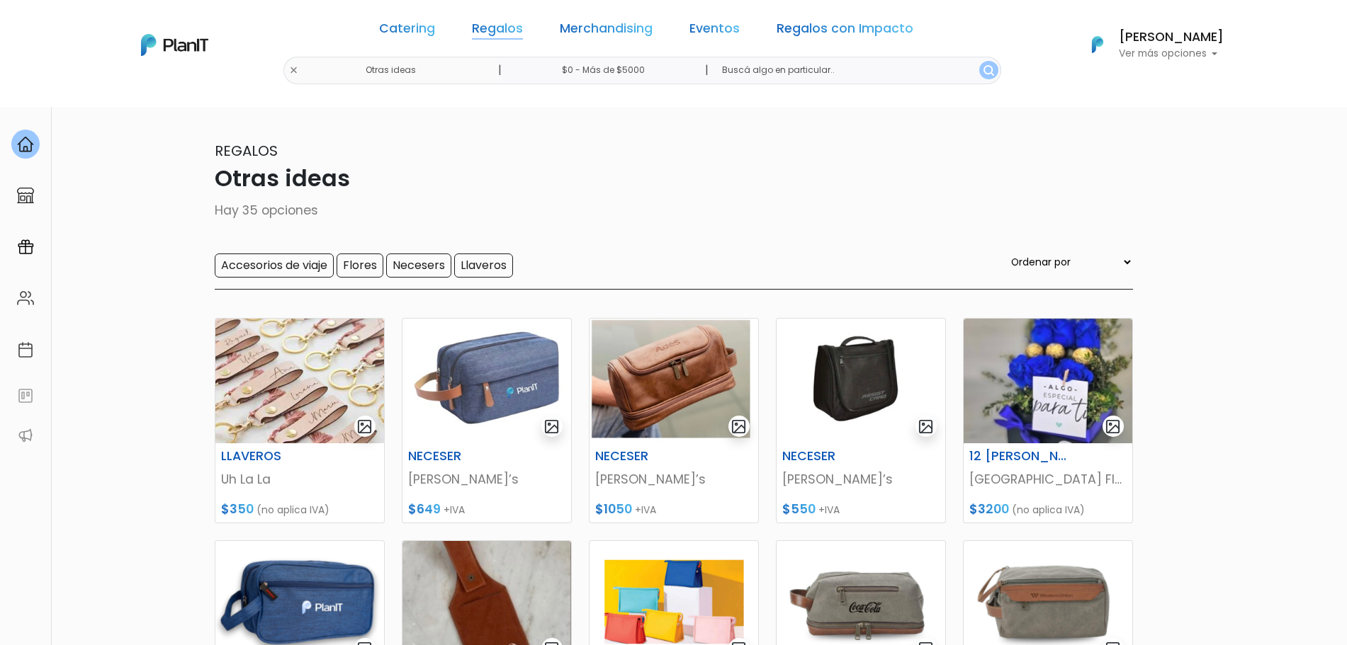
click at [496, 24] on link "Regalos" at bounding box center [497, 31] width 51 height 17
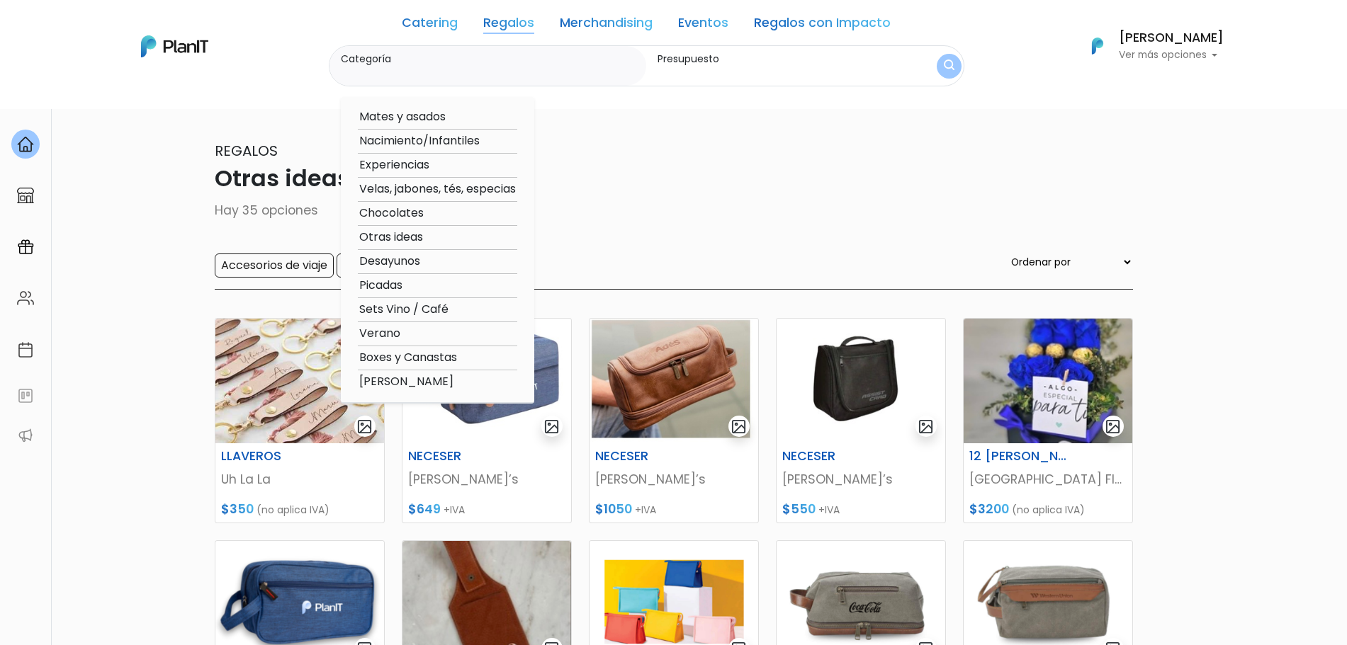
click at [412, 143] on option "Nacimiento/Infantiles" at bounding box center [437, 141] width 159 height 18
type input "Nacimiento/Infantiles"
type input "$0 - $1000"
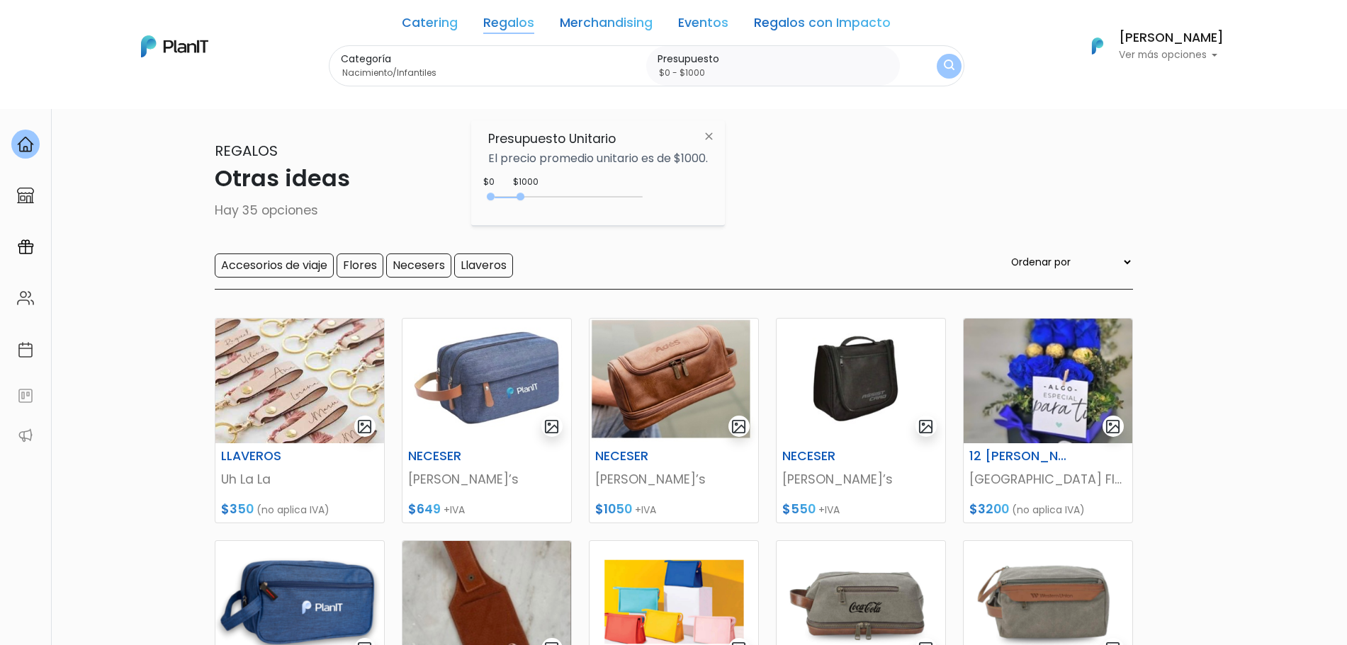
click at [646, 193] on div "$1000 $0 0 : 1000 0 1000 0,1000" at bounding box center [598, 200] width 220 height 28
click at [487, 21] on link "Regalos" at bounding box center [508, 25] width 51 height 17
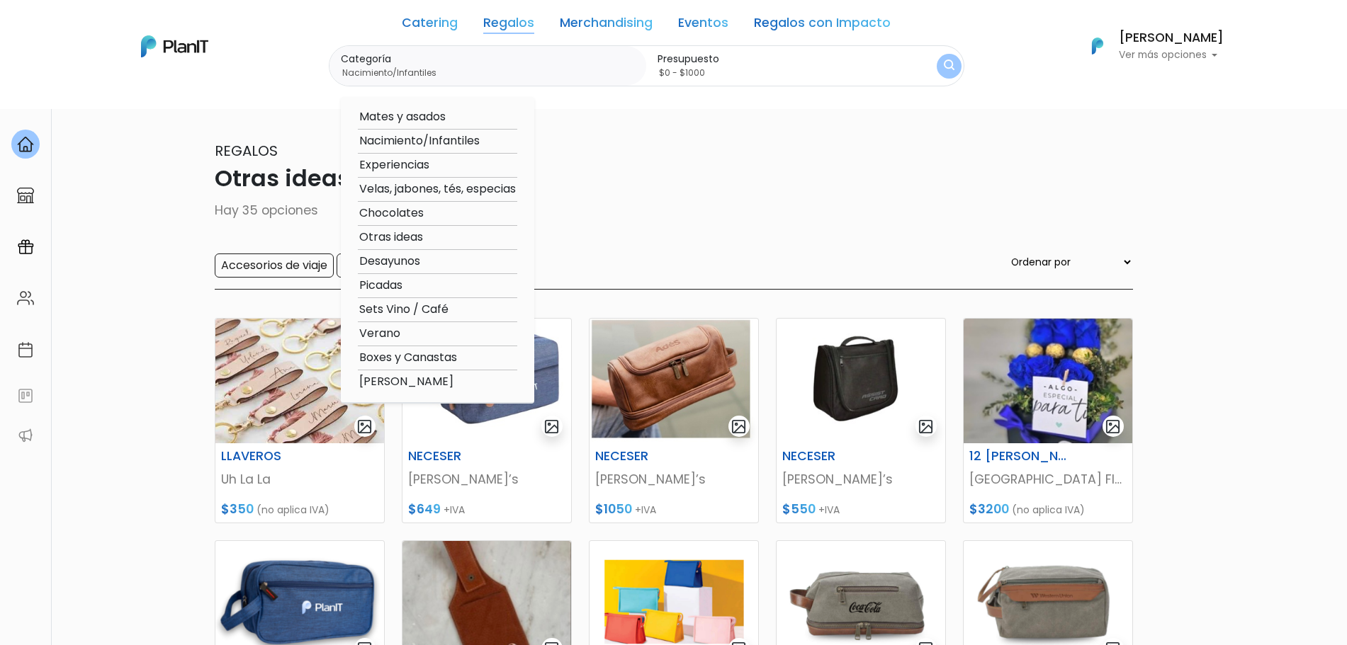
click at [412, 115] on option "Mates y asados" at bounding box center [437, 117] width 159 height 18
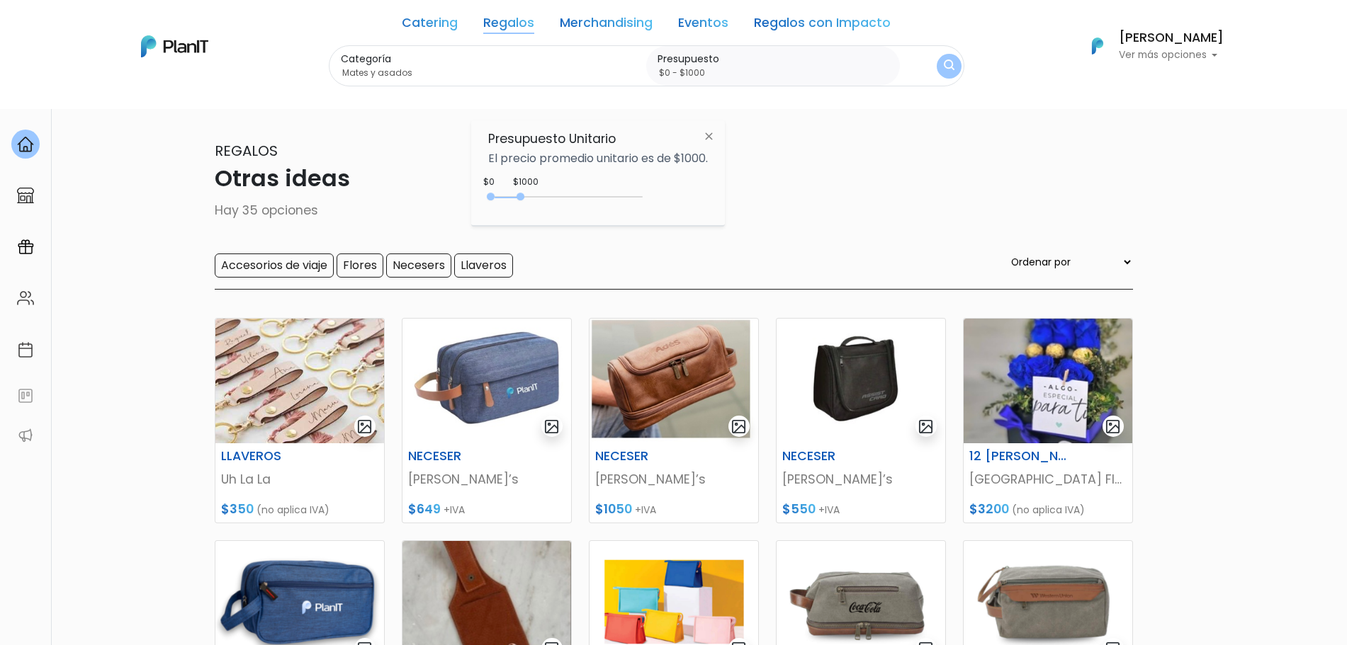
click at [517, 23] on link "Regalos" at bounding box center [508, 25] width 51 height 17
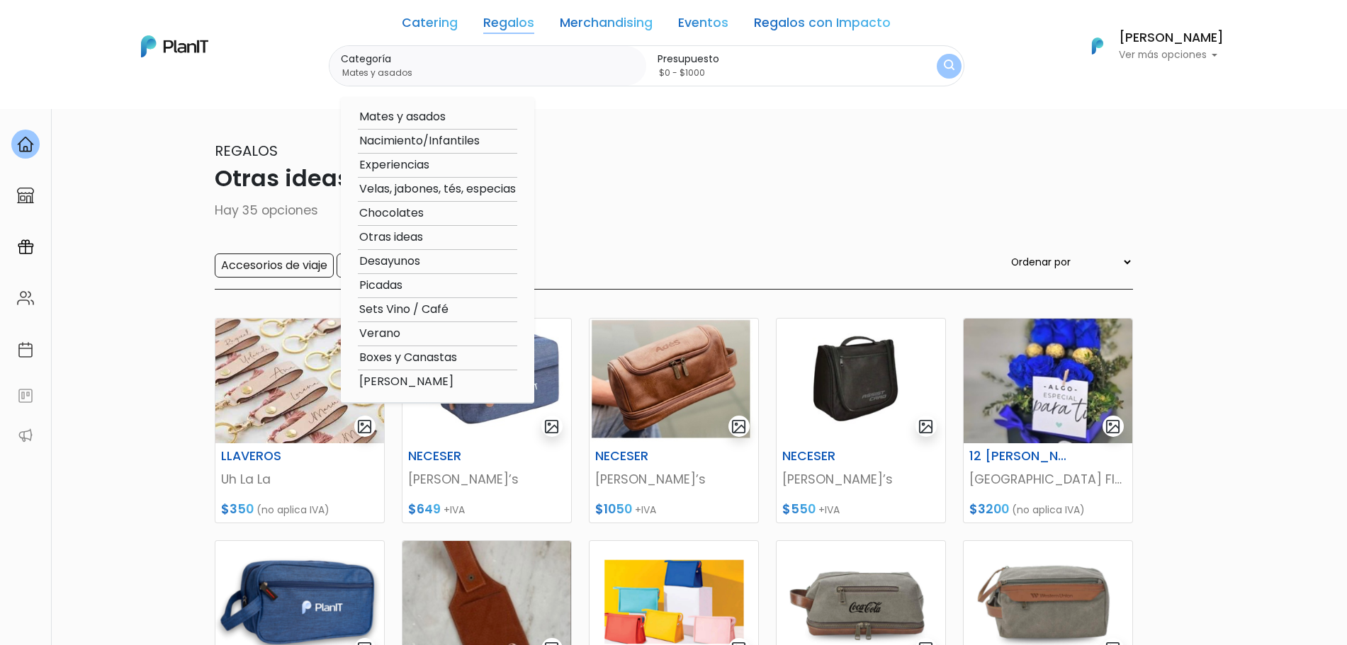
click at [419, 215] on option "Chocolates" at bounding box center [437, 214] width 159 height 18
type input "Chocolates"
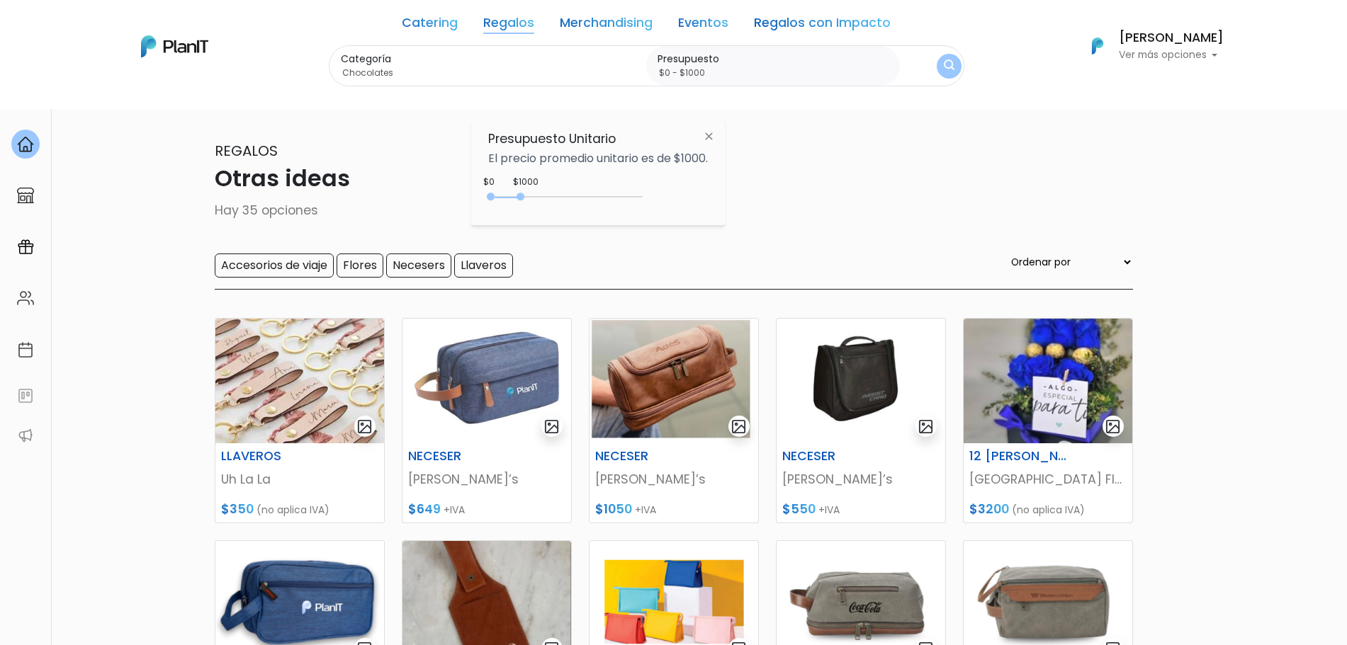
click at [634, 200] on div "0 : 1000 0 1000" at bounding box center [568, 200] width 149 height 14
click at [939, 64] on button "submit" at bounding box center [949, 66] width 25 height 25
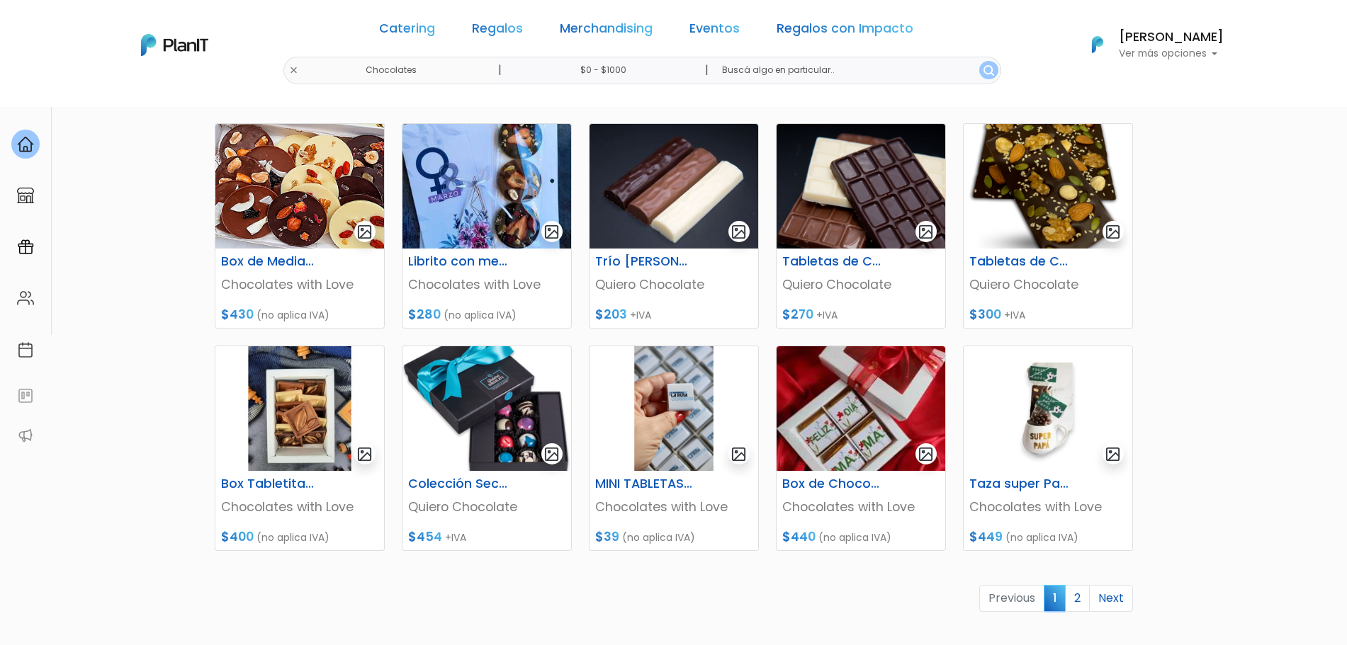
scroll to position [494, 0]
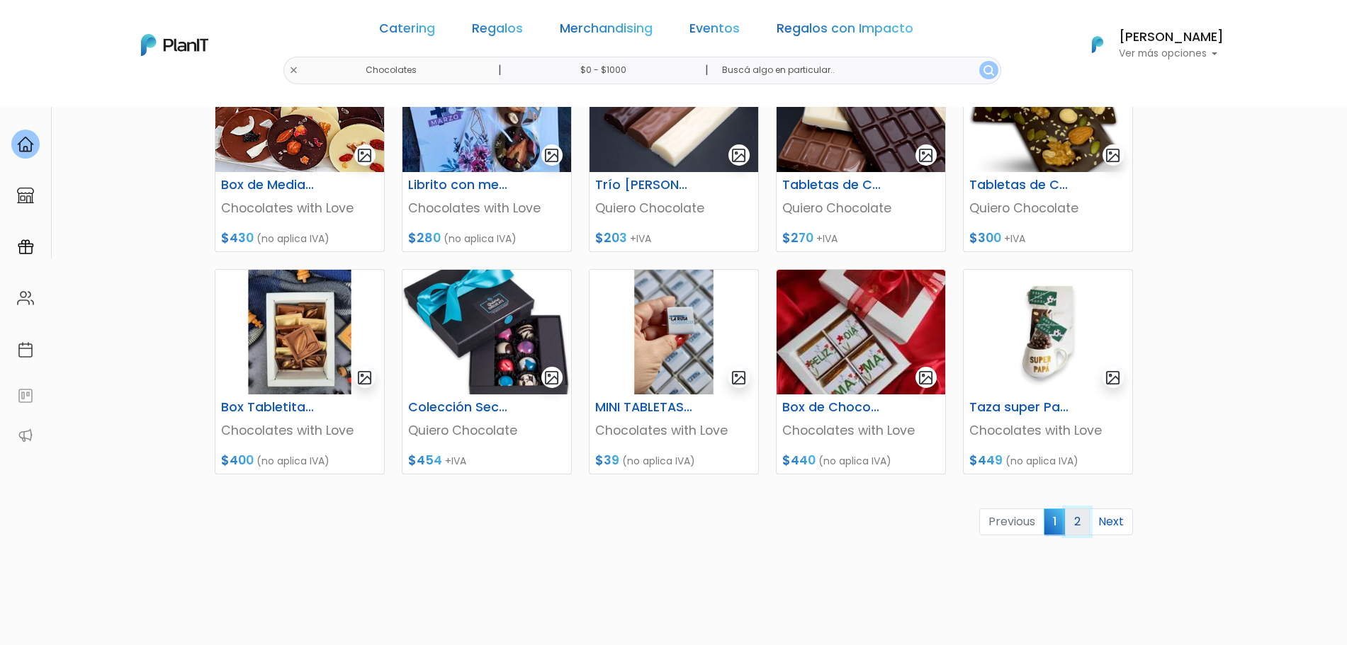
click at [1078, 535] on link "2" at bounding box center [1077, 522] width 25 height 27
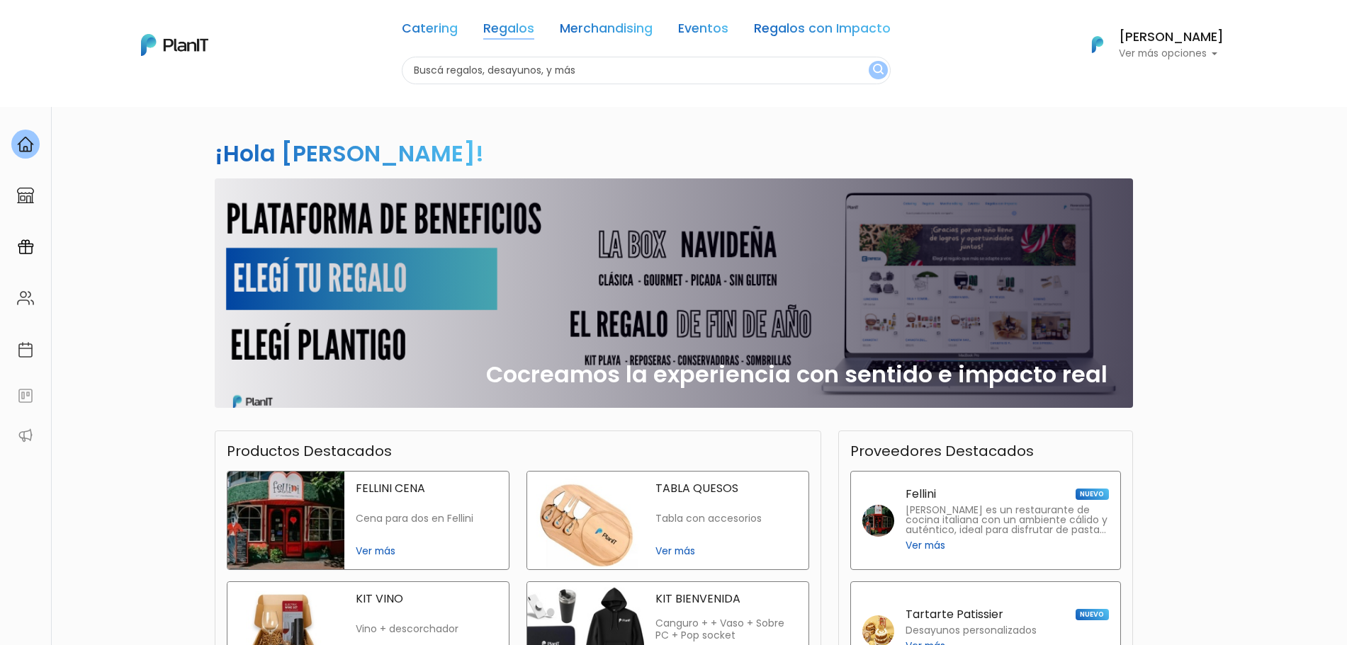
click at [524, 36] on link "Regalos" at bounding box center [508, 31] width 51 height 17
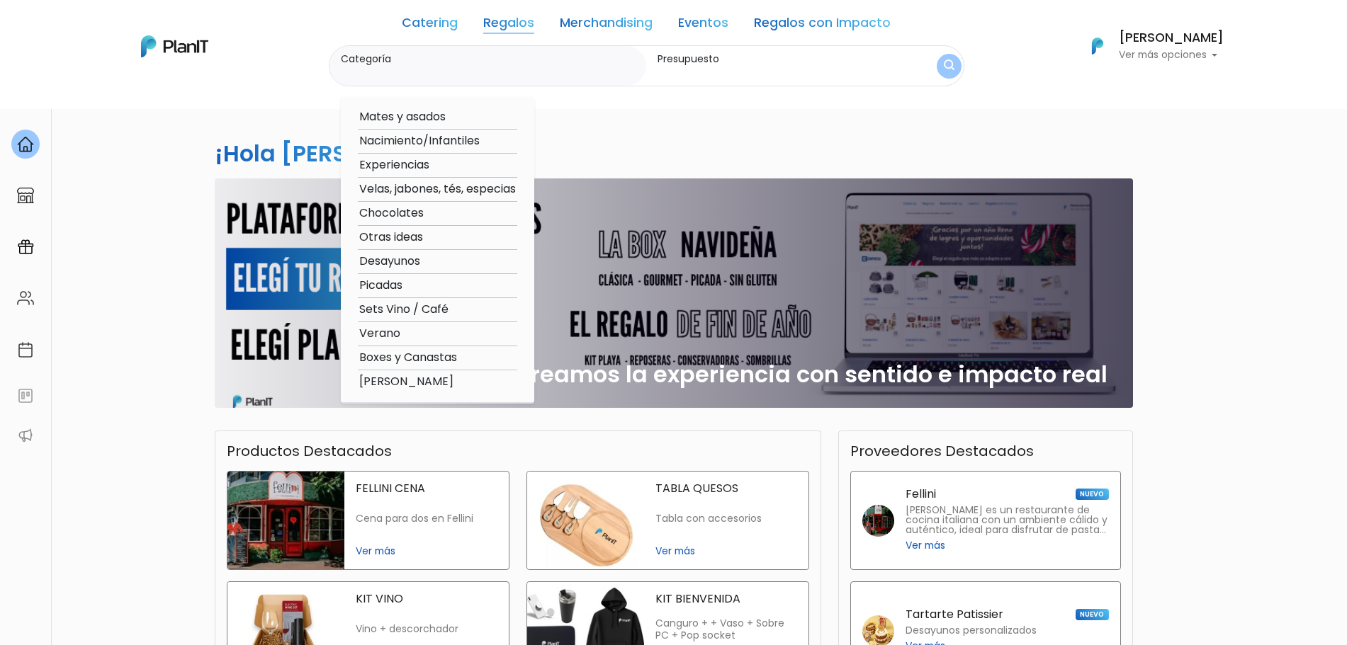
click at [388, 343] on div "Mates y asados Nacimiento/Infantiles Experiencias Velas, jabones, tés, especias…" at bounding box center [437, 250] width 193 height 307
click at [395, 332] on option "Verano" at bounding box center [437, 334] width 159 height 18
type input "Verano"
type input "$0 - $1000"
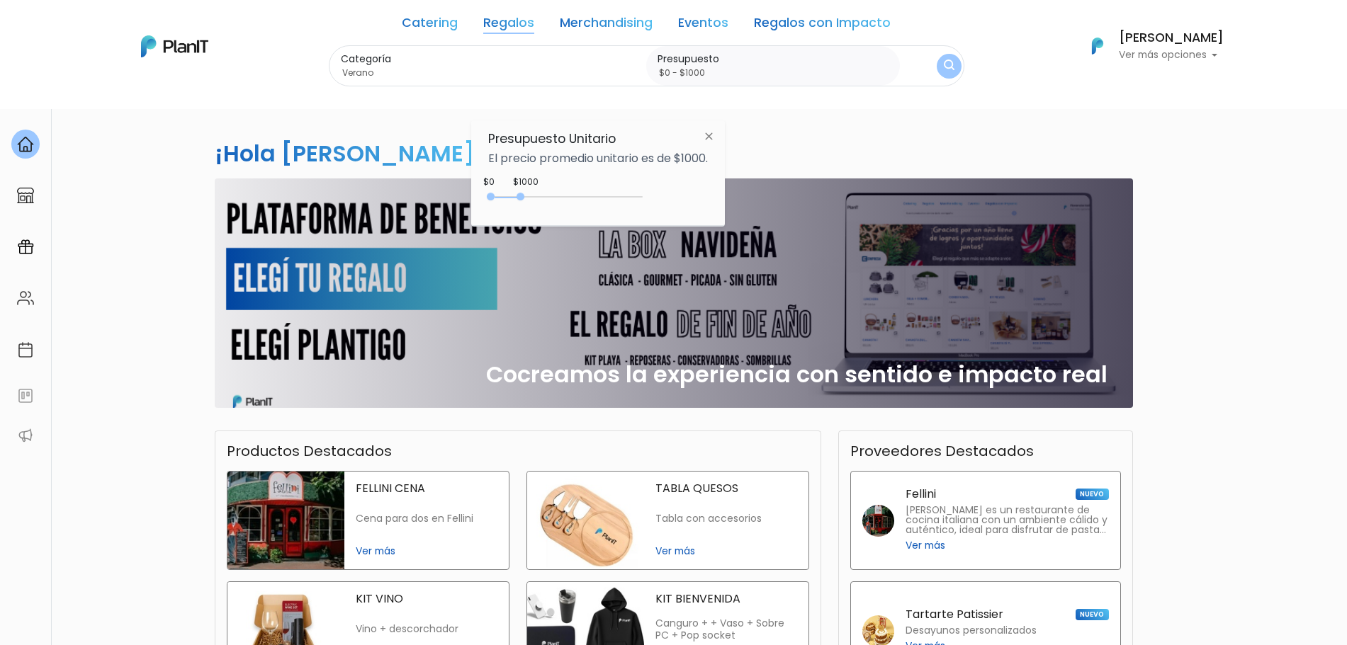
click at [641, 203] on div "0 : 1000 0 1000" at bounding box center [568, 200] width 149 height 14
click at [954, 59] on button "submit" at bounding box center [949, 66] width 26 height 26
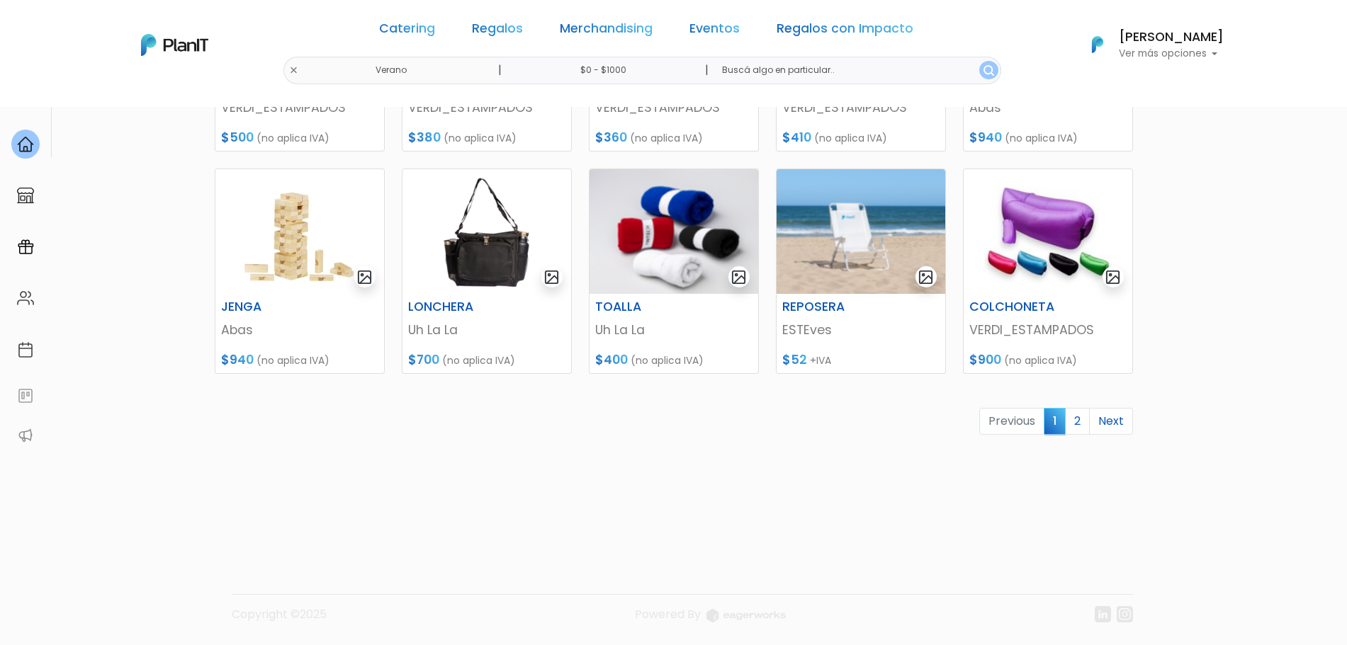
scroll to position [458, 0]
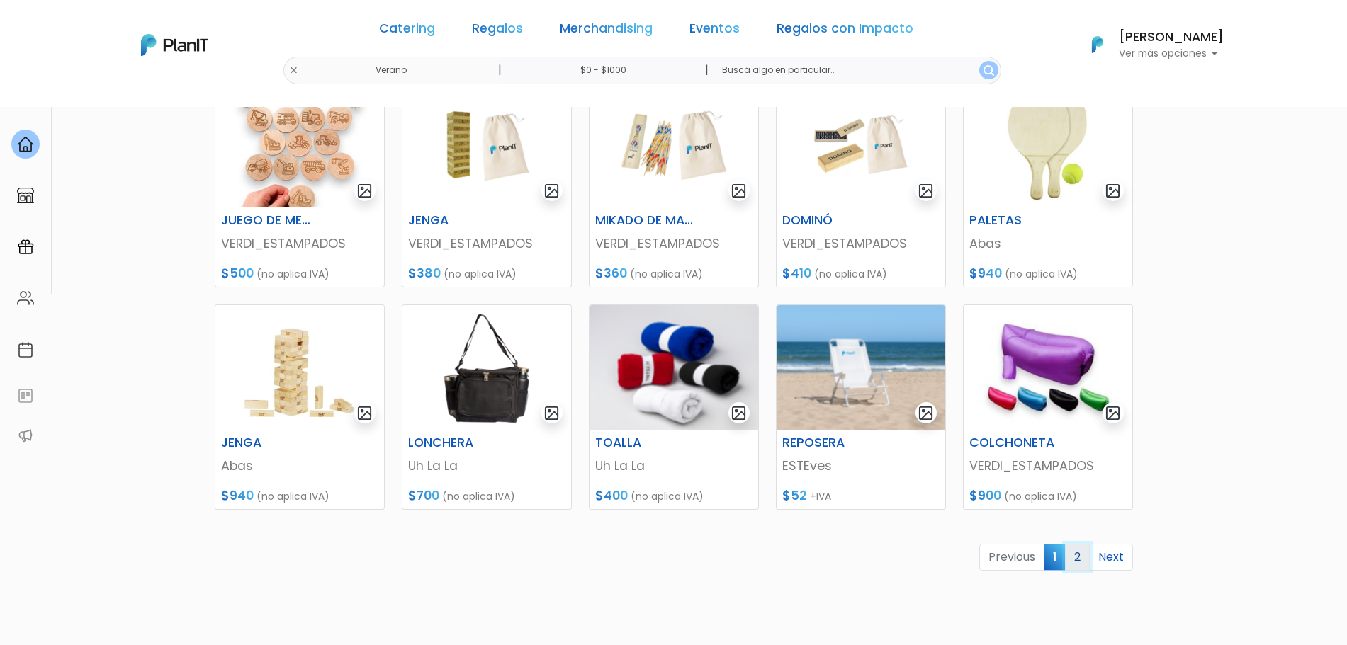
click at [1072, 562] on link "2" at bounding box center [1077, 557] width 25 height 27
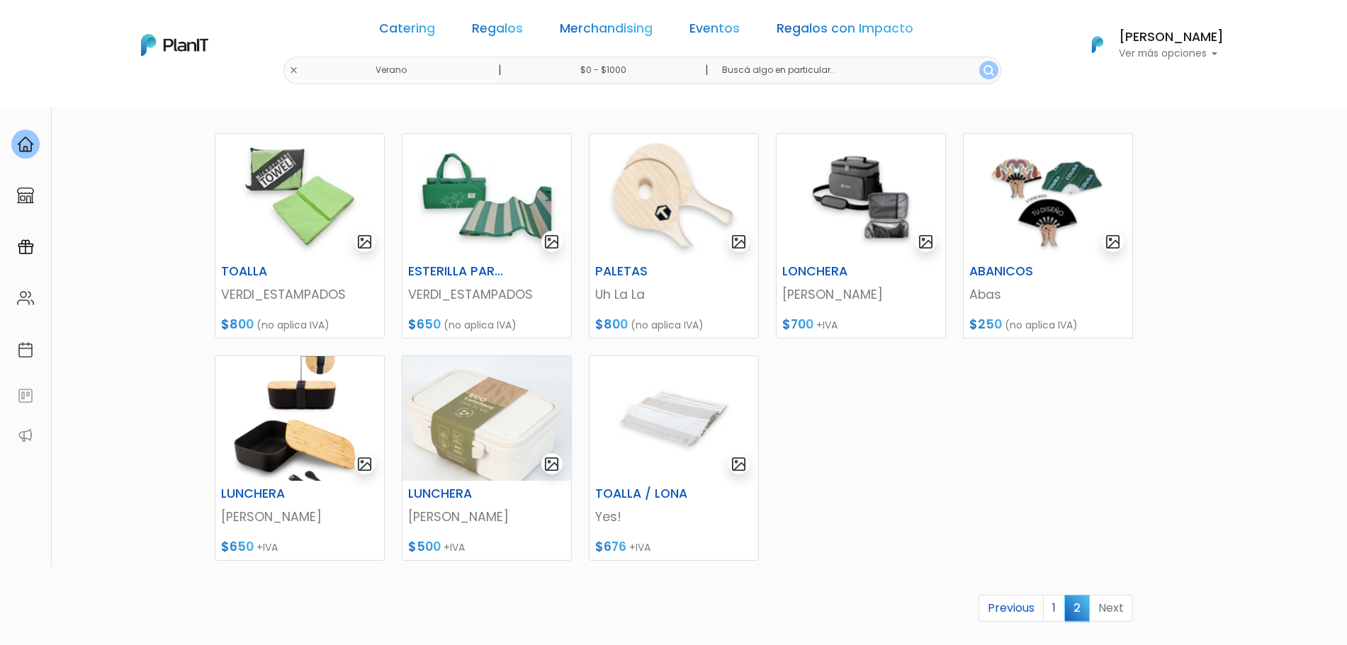
scroll to position [203, 0]
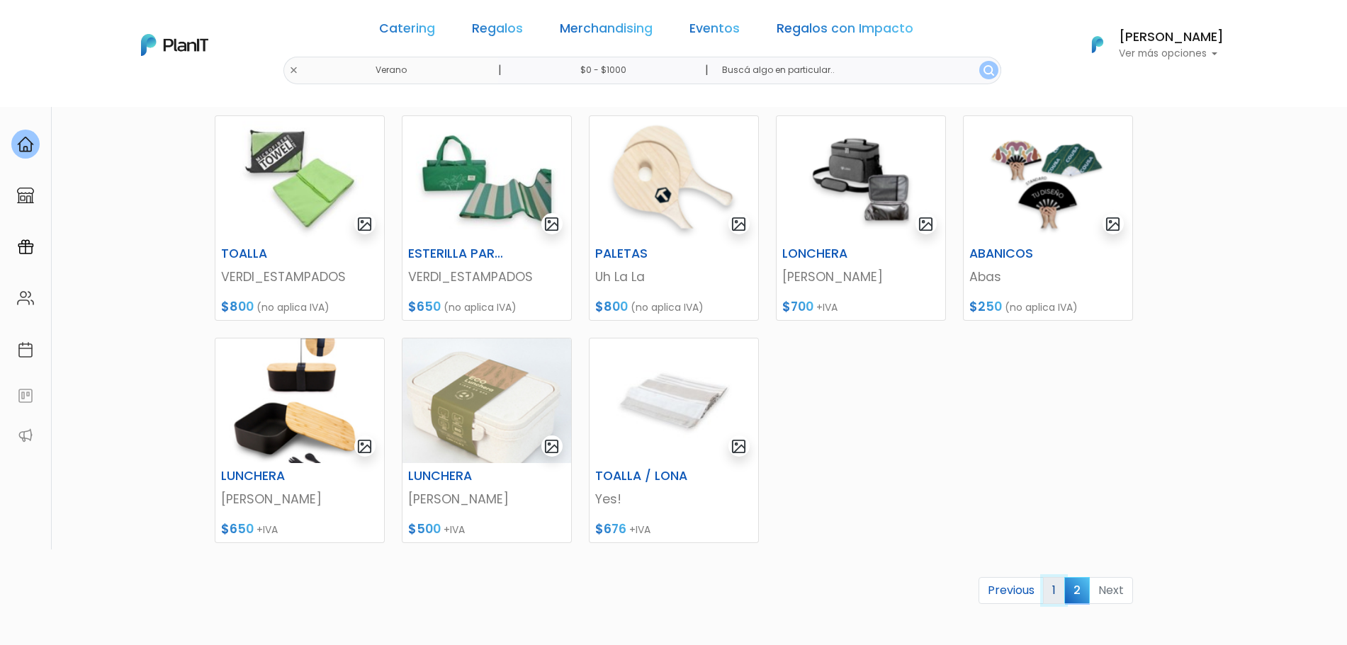
click at [1056, 591] on link "1" at bounding box center [1054, 590] width 22 height 27
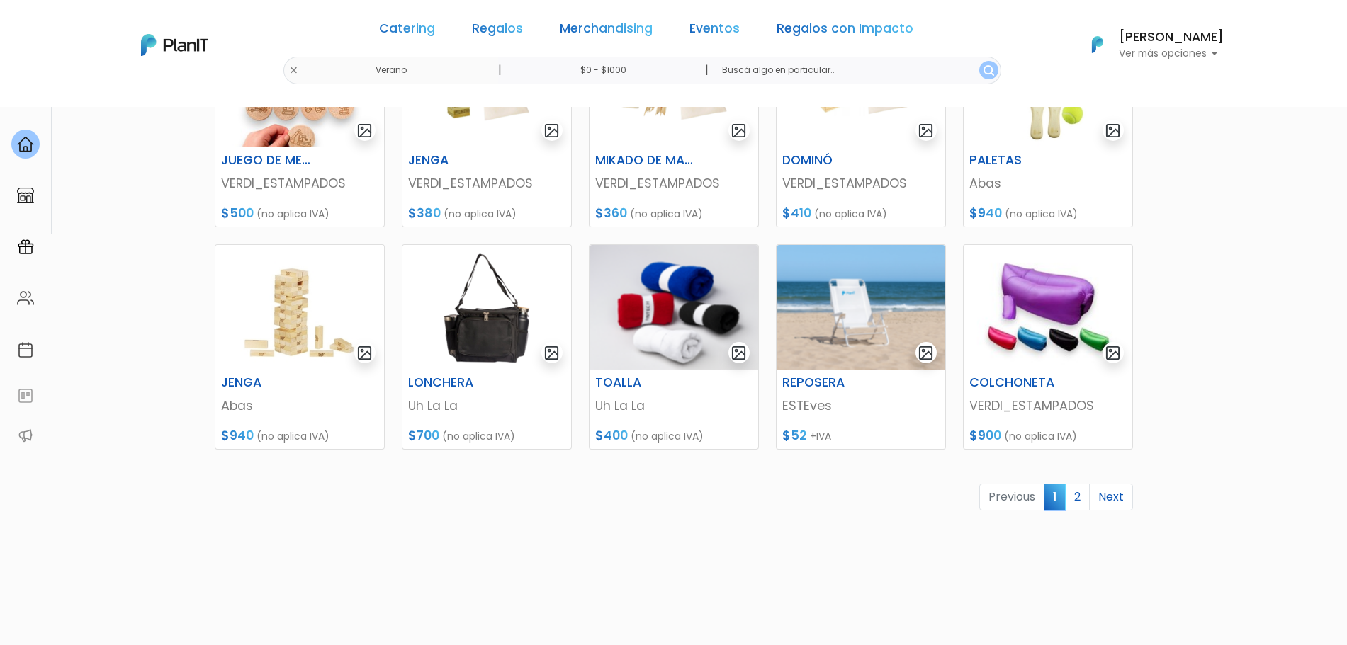
scroll to position [525, 0]
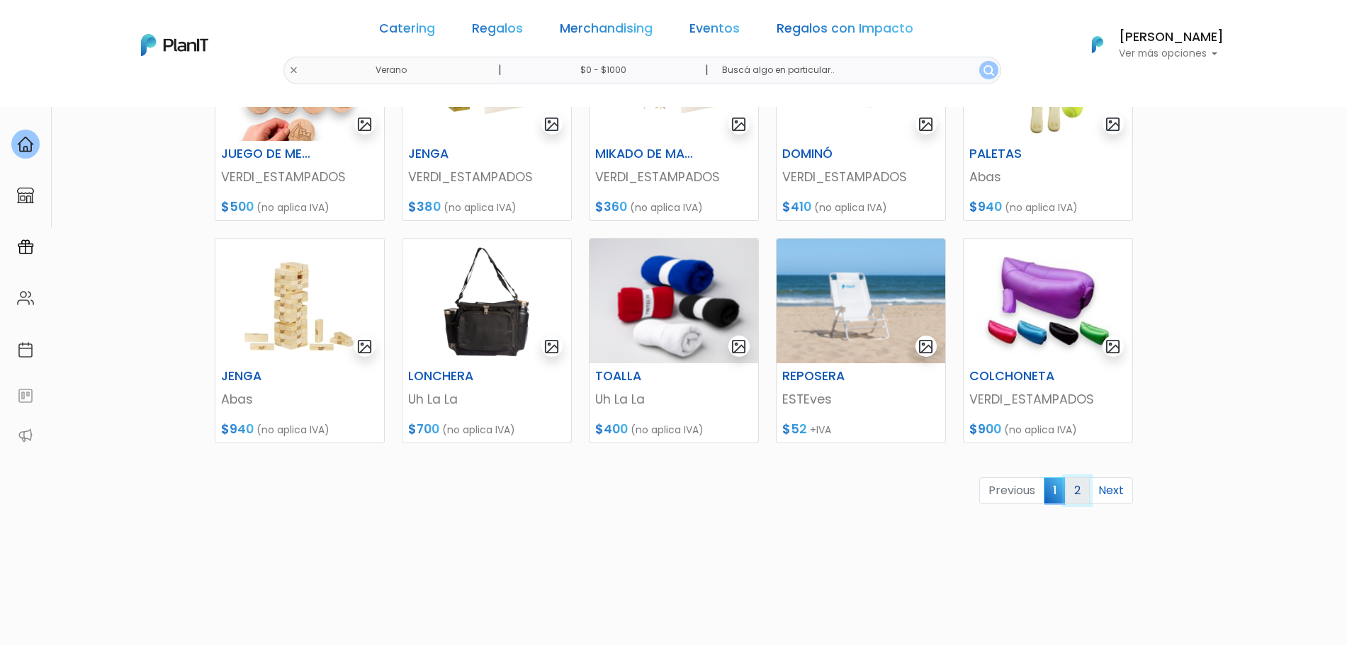
click at [1078, 500] on link "2" at bounding box center [1077, 491] width 25 height 27
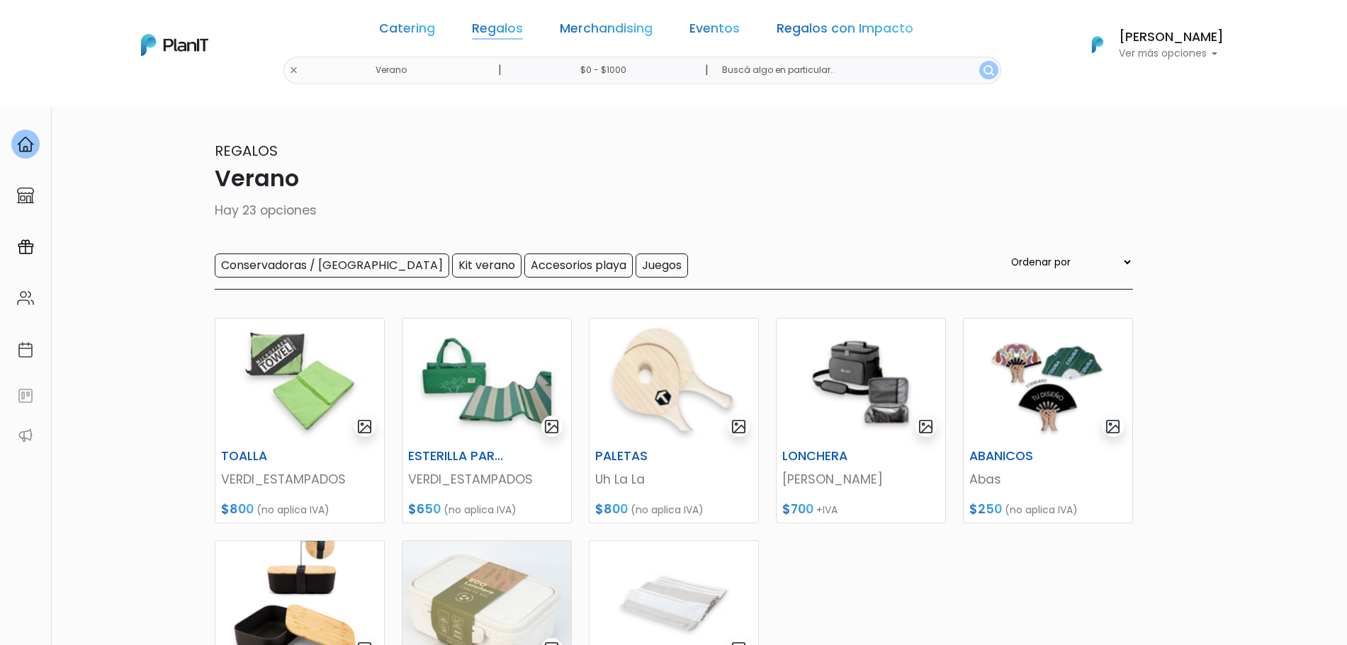
click at [515, 28] on link "Regalos" at bounding box center [497, 31] width 51 height 17
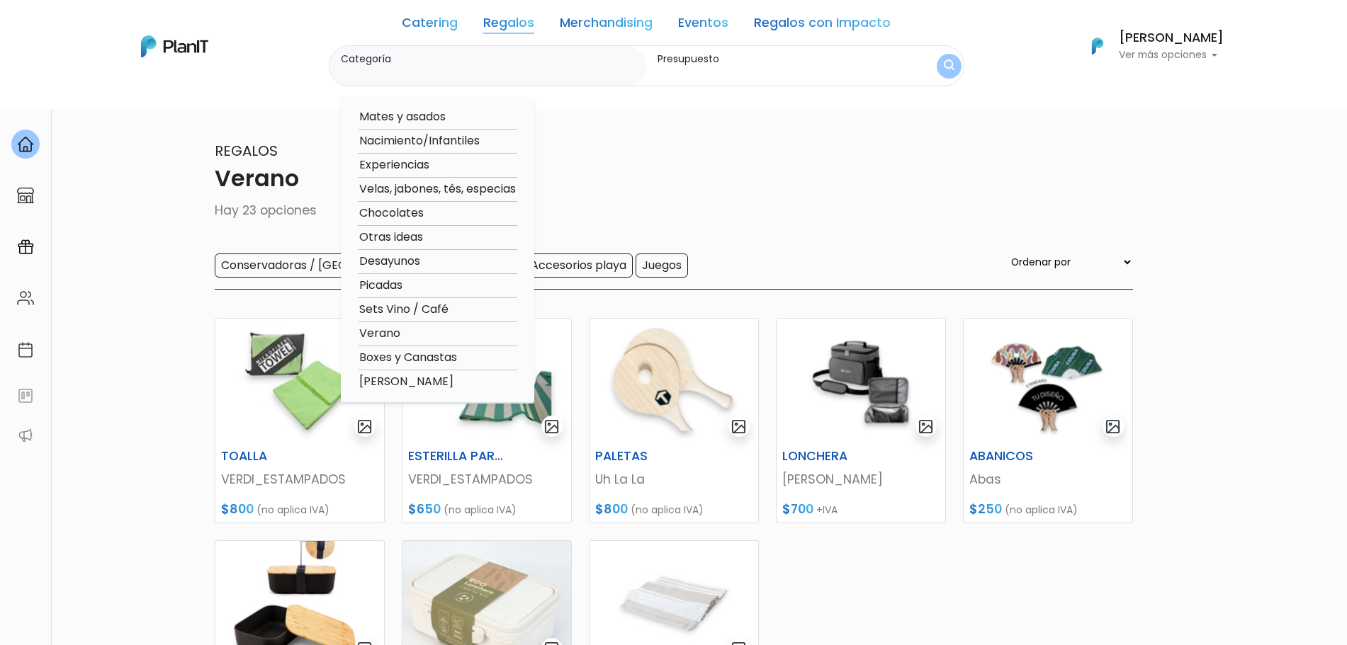
click at [396, 308] on option "Sets Vino / Café" at bounding box center [437, 310] width 159 height 18
type input "Sets Vino / Café"
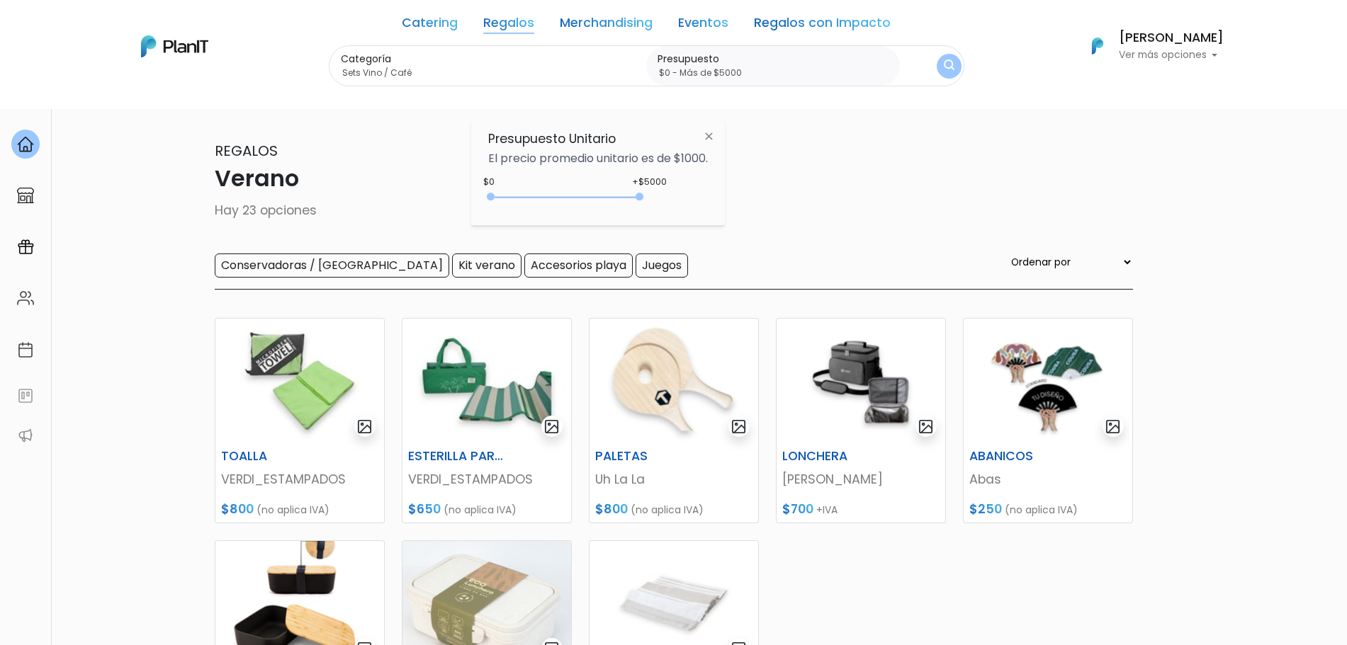
type input "$0 - Más de $5000"
drag, startPoint x: 523, startPoint y: 199, endPoint x: 665, endPoint y: 214, distance: 142.5
click at [665, 214] on div "Presupuesto Unitario El precio promedio unitario es de $1000. +$5000 $0 0 : 500…" at bounding box center [598, 173] width 254 height 106
click at [955, 65] on button "submit" at bounding box center [949, 66] width 25 height 25
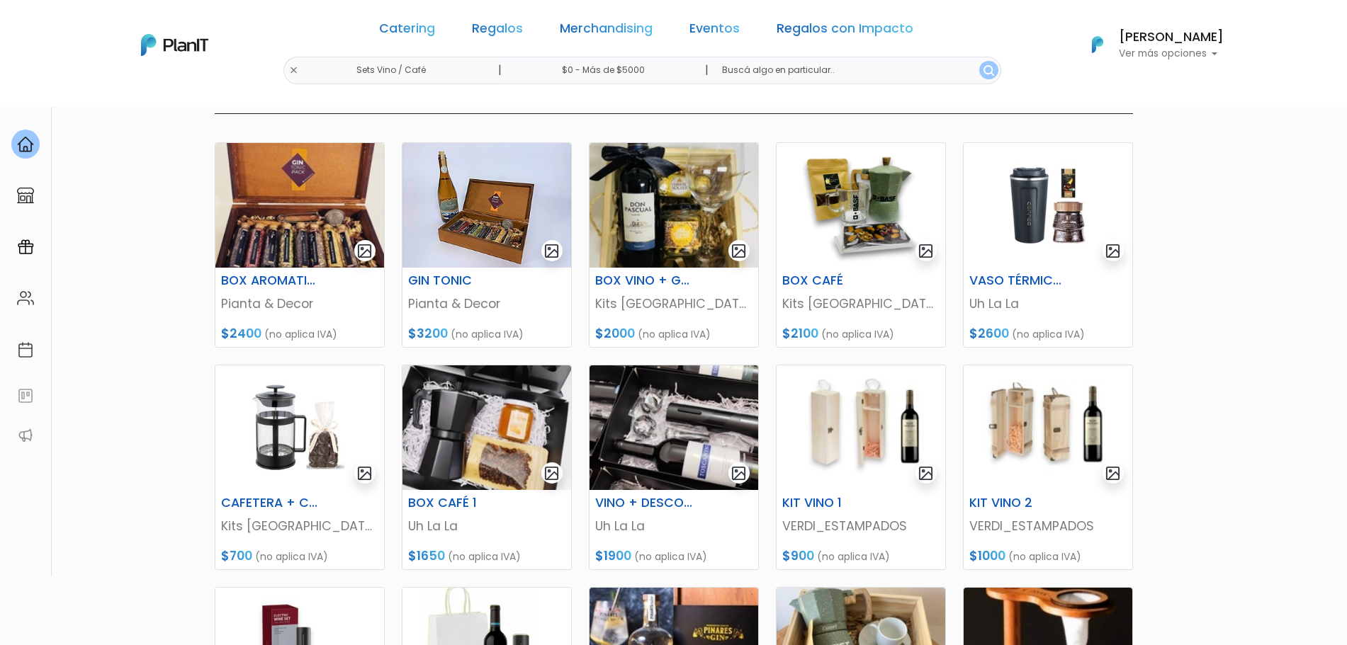
scroll to position [174, 0]
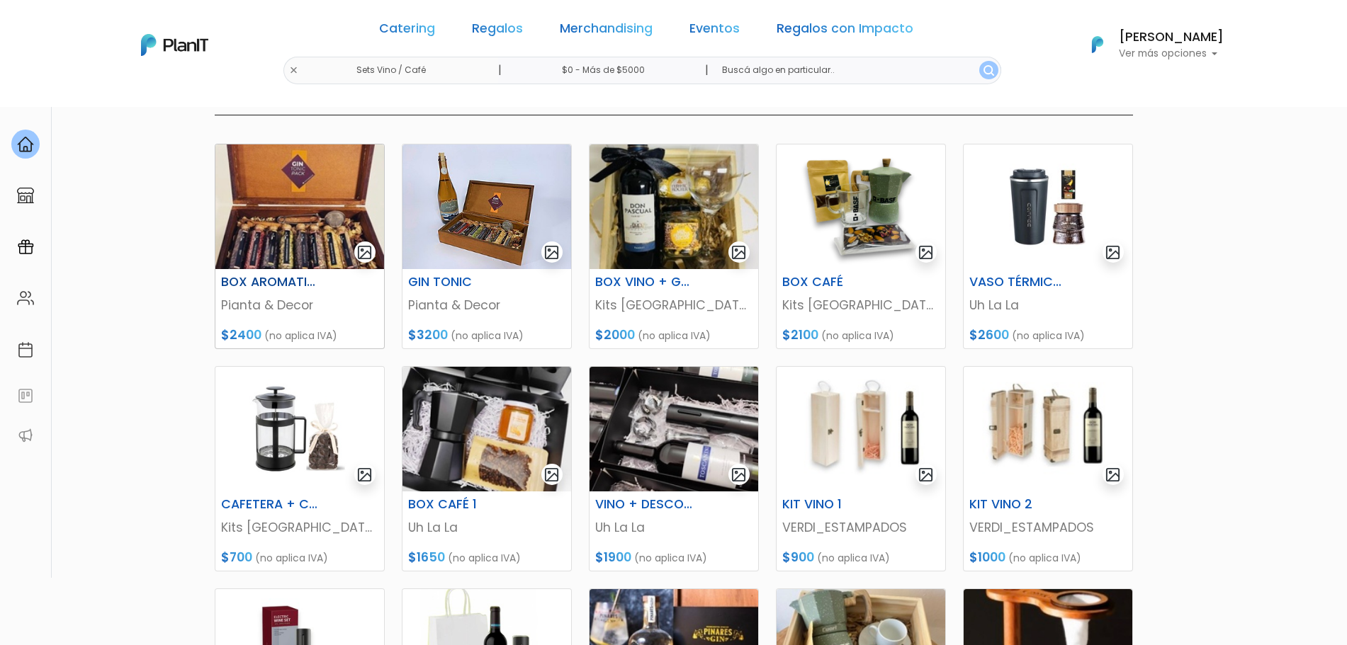
click at [299, 202] on img at bounding box center [299, 207] width 169 height 125
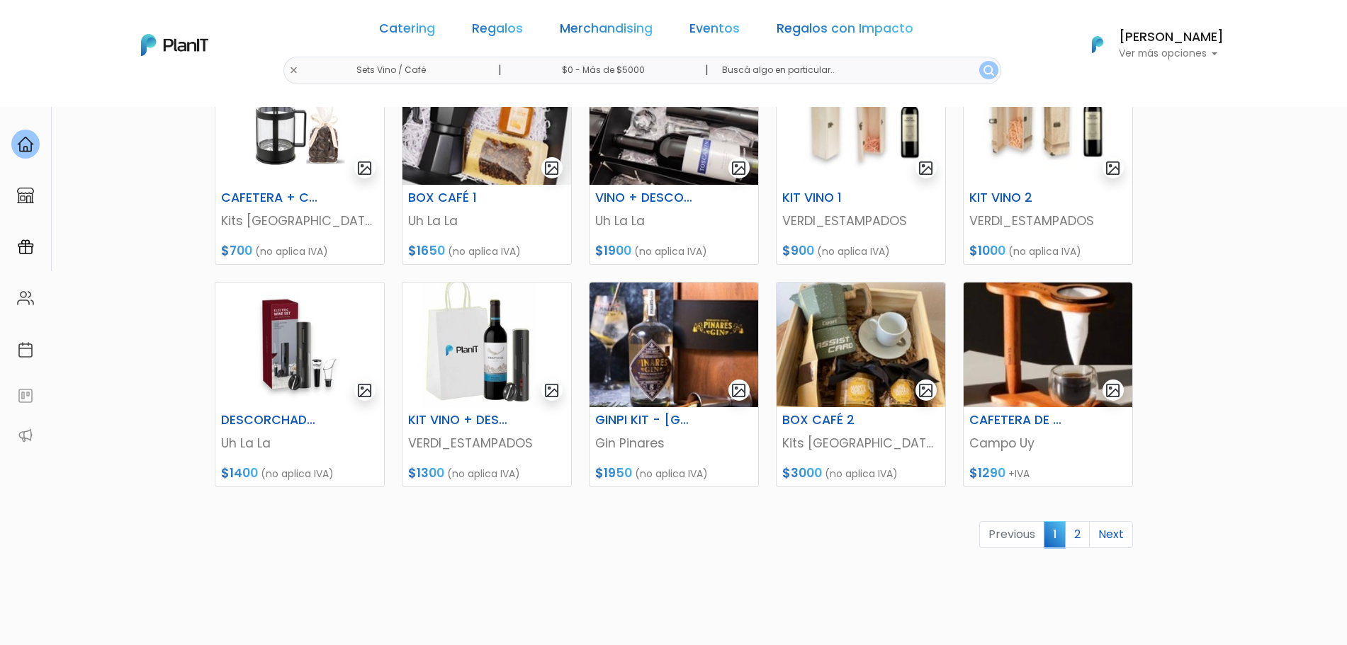
scroll to position [490, 0]
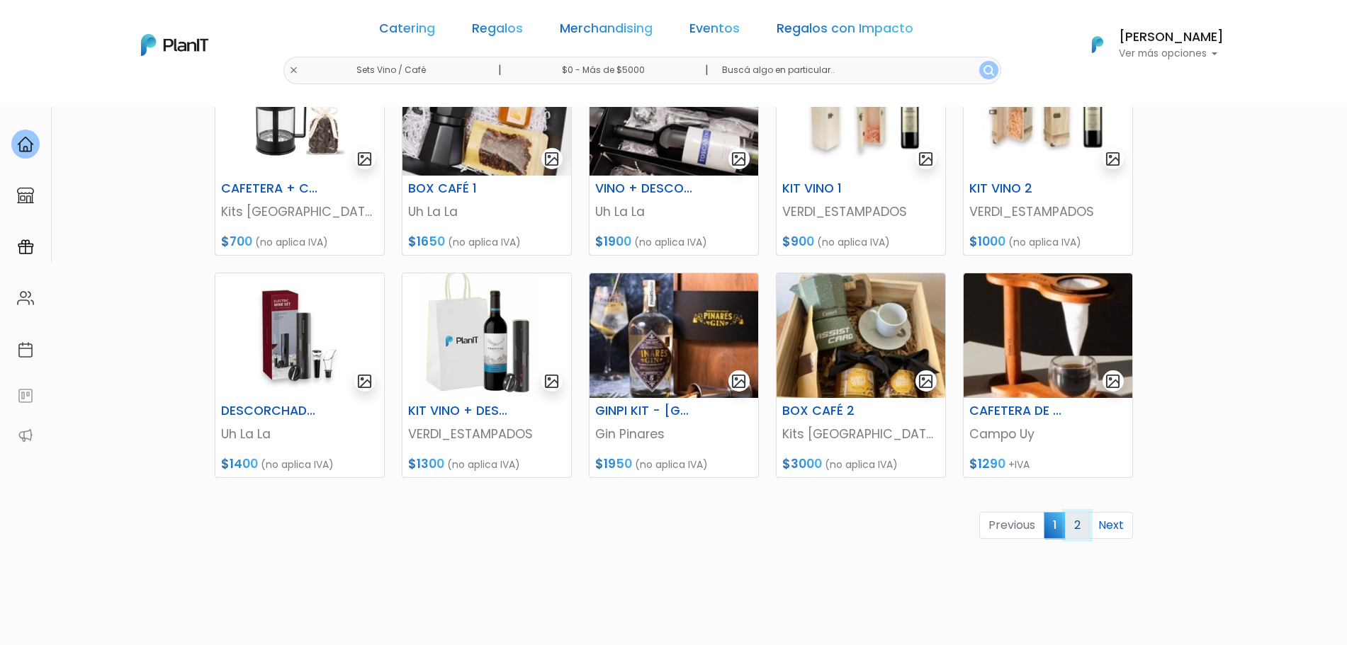
click at [1076, 537] on link "2" at bounding box center [1077, 525] width 25 height 27
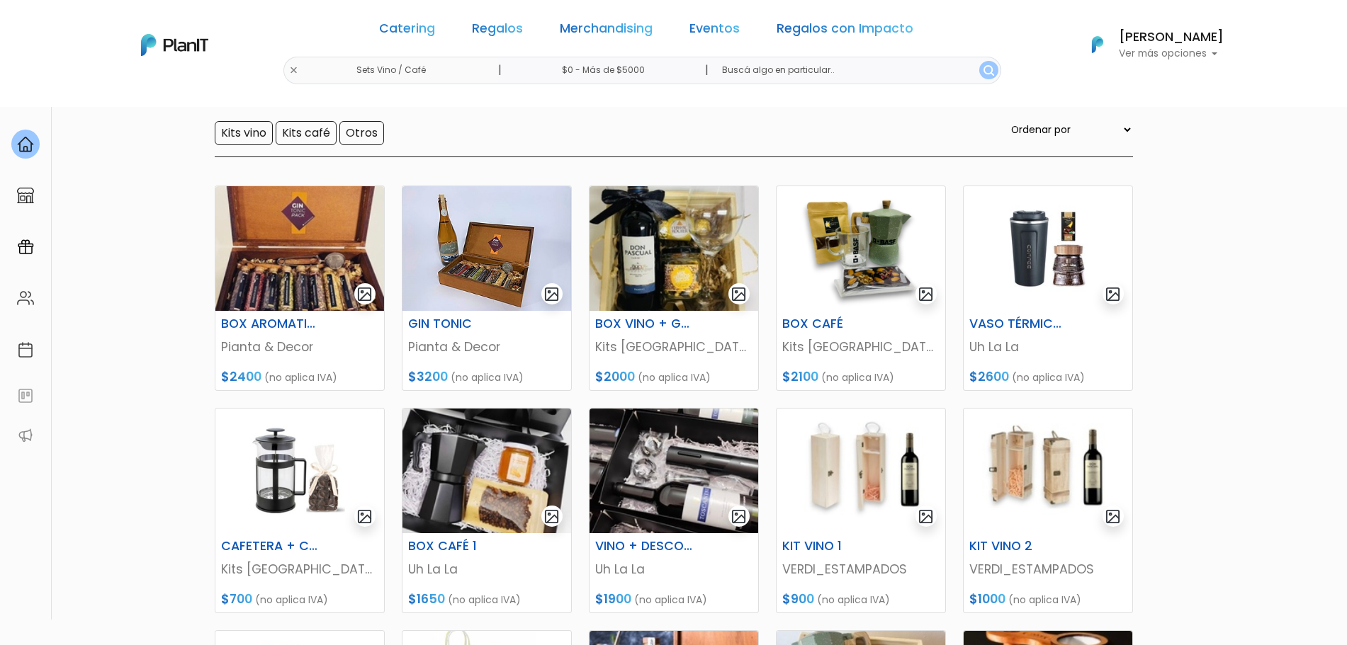
scroll to position [0, 0]
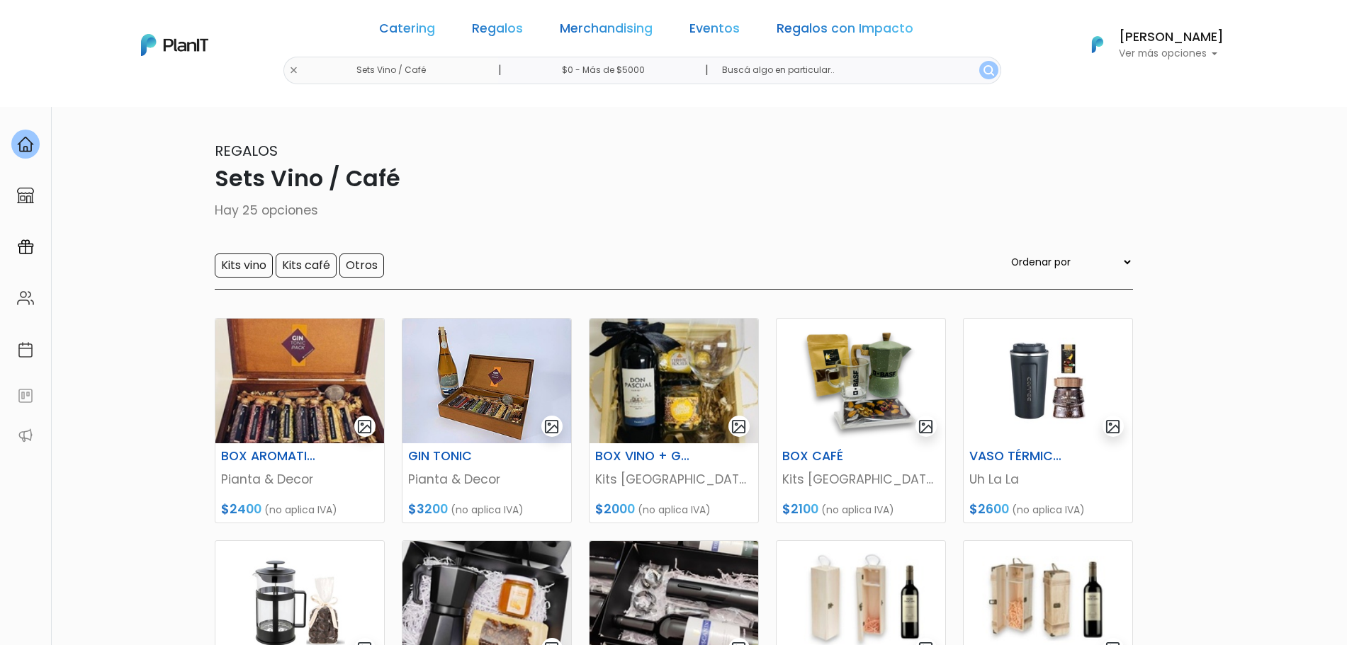
click at [337, 68] on div "Catering Regalos Merchandising Eventos Regalos con Impacto Sets Vino / Café | $…" at bounding box center [674, 45] width 1134 height 79
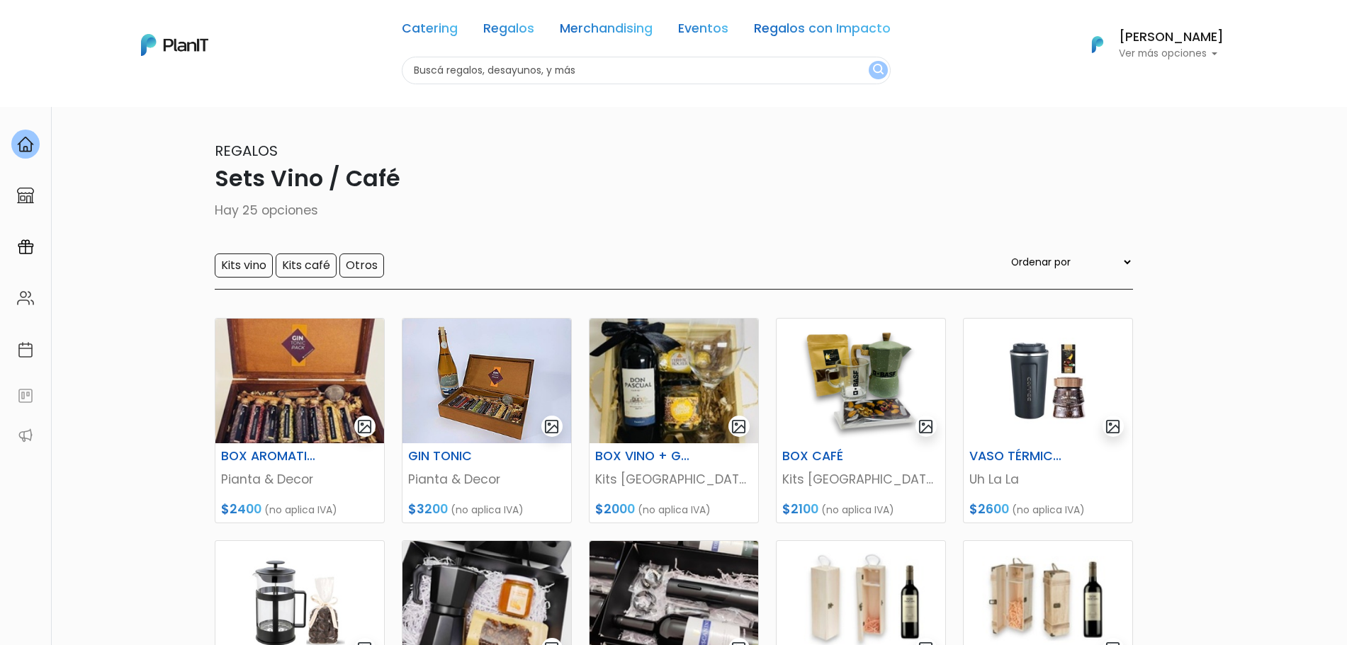
click at [470, 57] on input "text" at bounding box center [646, 71] width 489 height 28
type input "pinta decor"
click at [869, 61] on button "submit" at bounding box center [878, 70] width 19 height 18
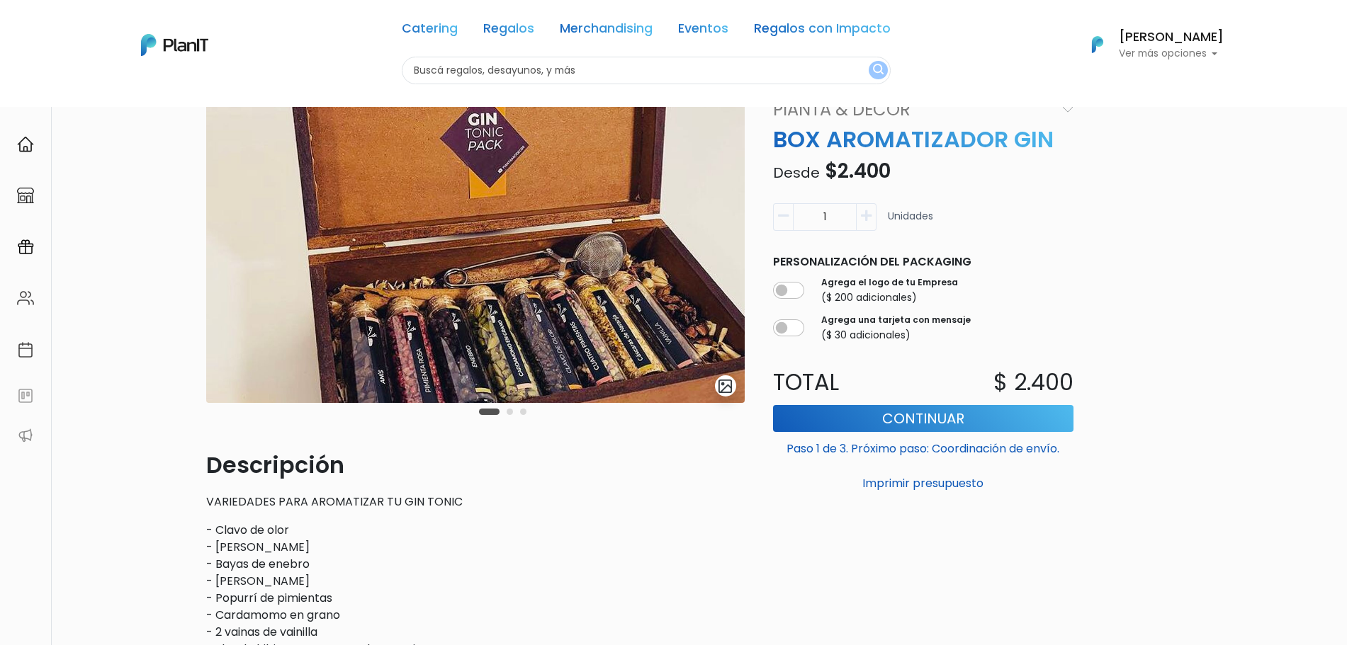
scroll to position [89, 0]
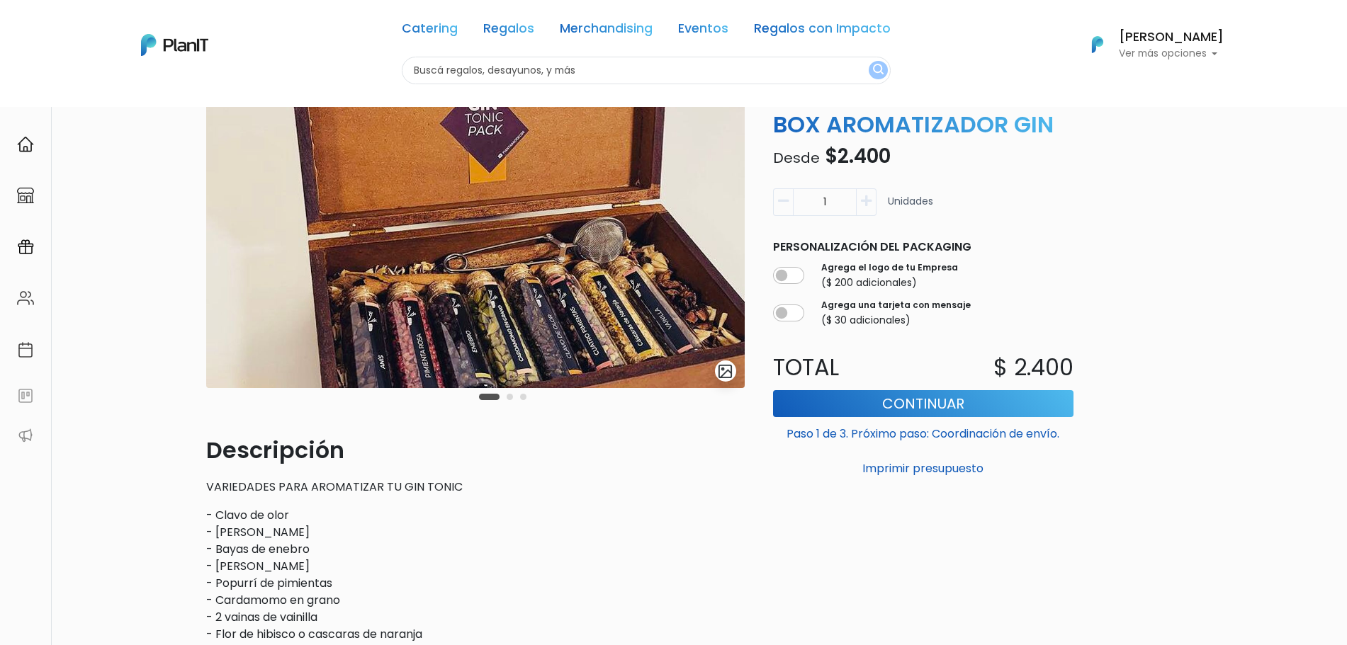
click at [514, 398] on div "Carousel Pagination" at bounding box center [502, 396] width 55 height 17
click at [509, 397] on button "Carousel Page 2" at bounding box center [510, 397] width 6 height 6
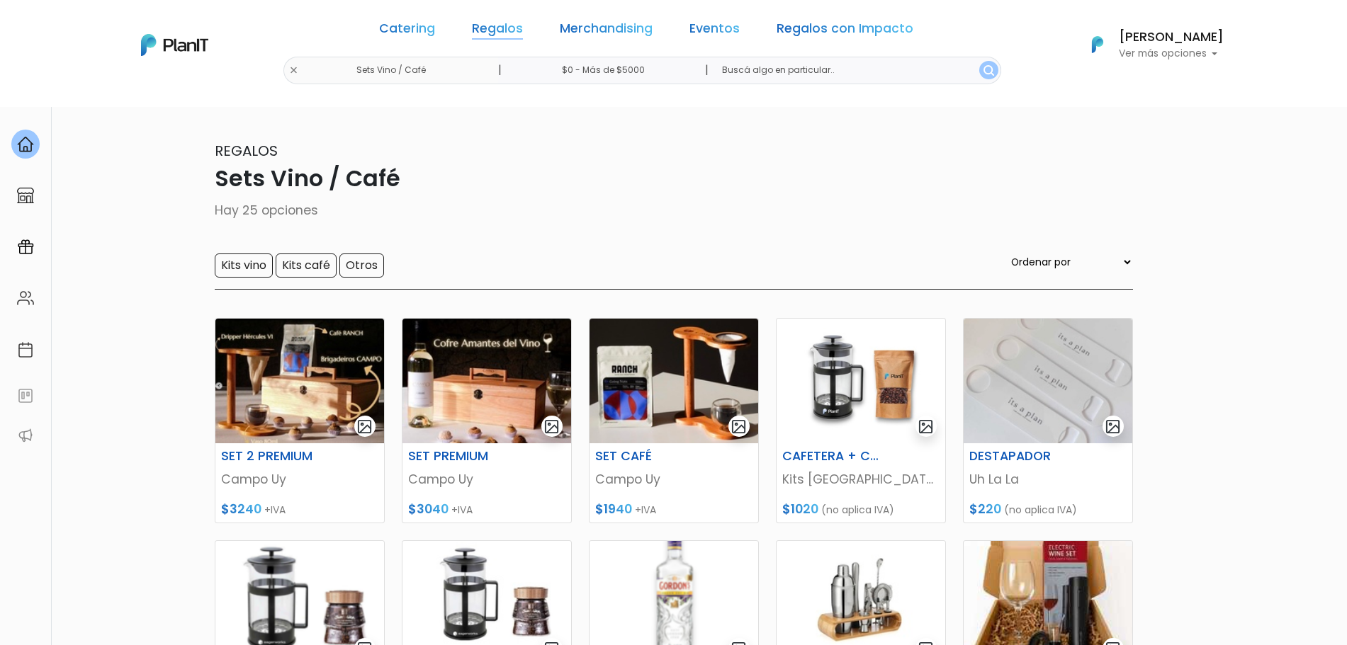
click at [506, 34] on link "Regalos" at bounding box center [497, 31] width 51 height 17
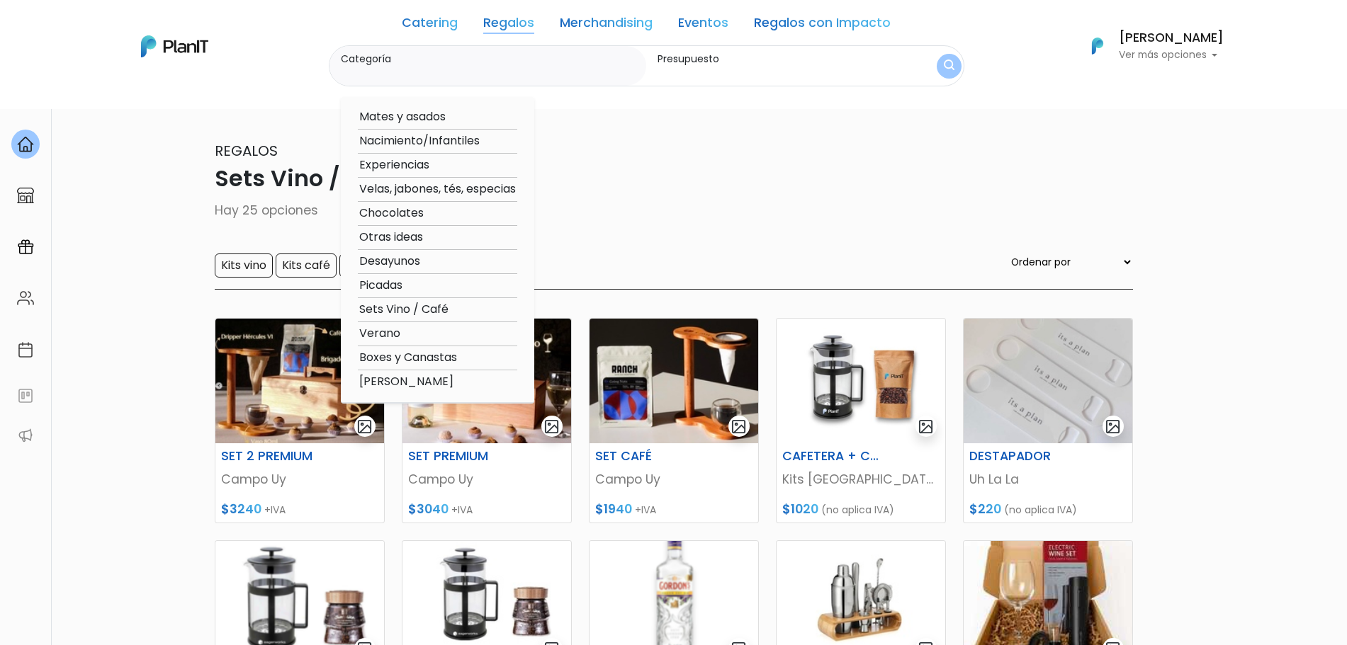
click at [347, 93] on nav "Catering Regalos Merchandising Eventos Regalos con Impacto Sets Vino / Café | $…" at bounding box center [673, 54] width 1347 height 109
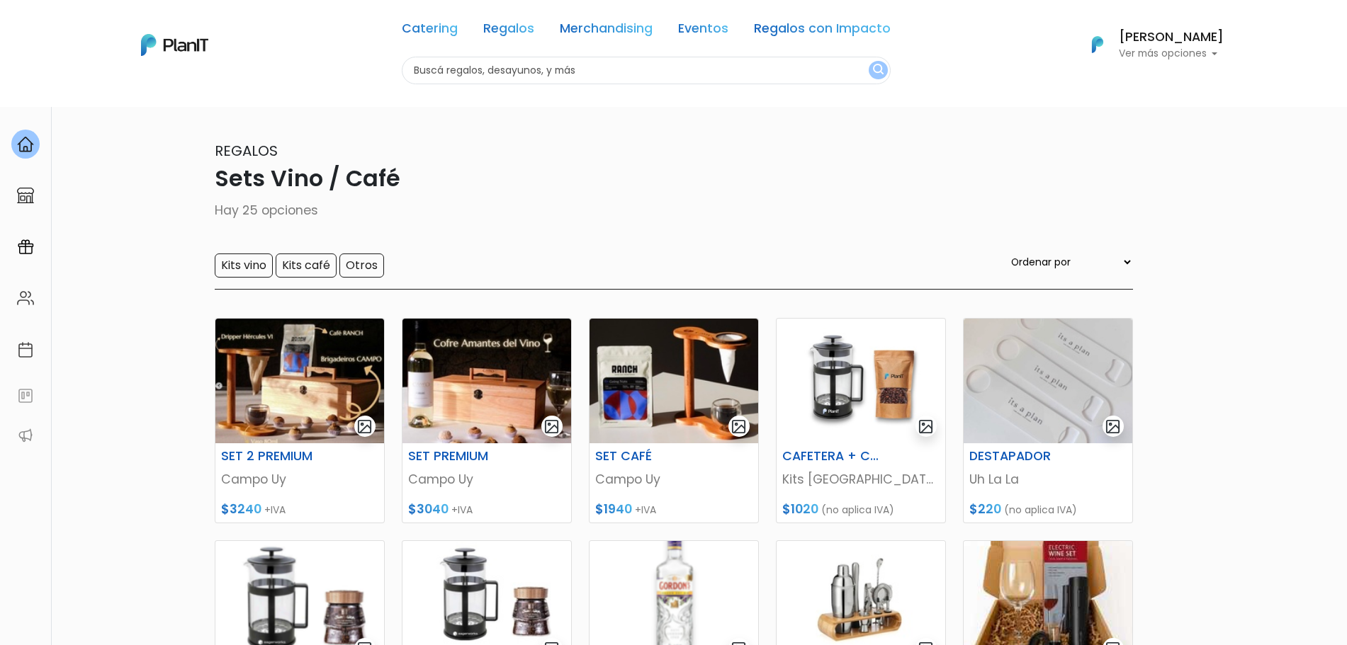
click at [334, 67] on div "Catering Regalos Merchandising Eventos Regalos con Impacto Sets Vino / Café | $…" at bounding box center [674, 45] width 1134 height 79
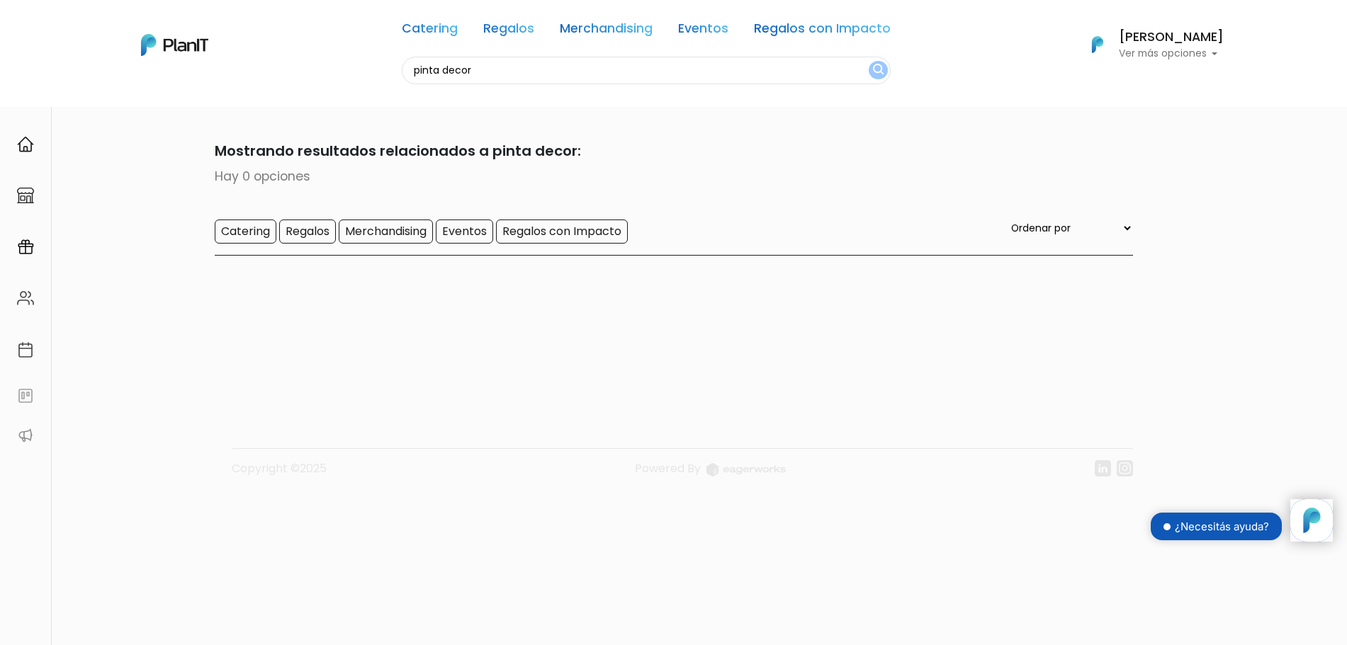
click at [463, 67] on input "pinta decor" at bounding box center [646, 71] width 489 height 28
type input "pinta"
click at [869, 61] on button "submit" at bounding box center [878, 70] width 19 height 18
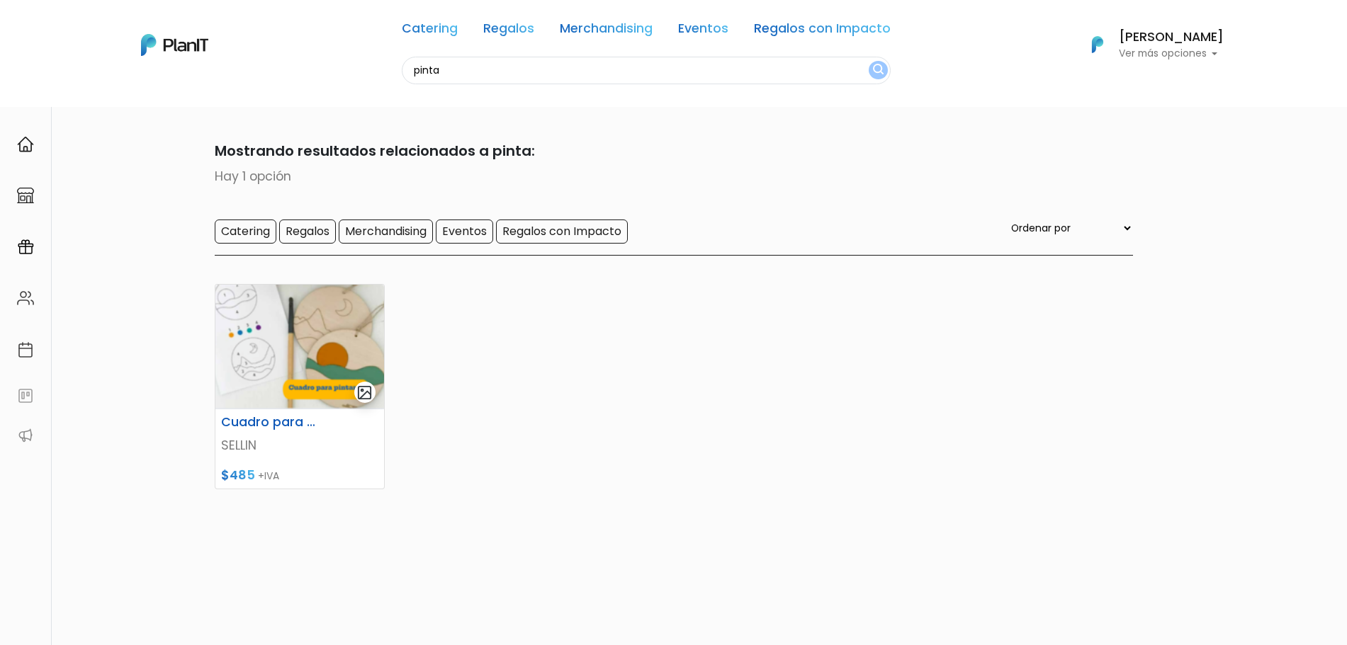
click at [416, 68] on input "pinta" at bounding box center [646, 71] width 489 height 28
type input "especias"
click at [869, 61] on button "submit" at bounding box center [878, 70] width 19 height 18
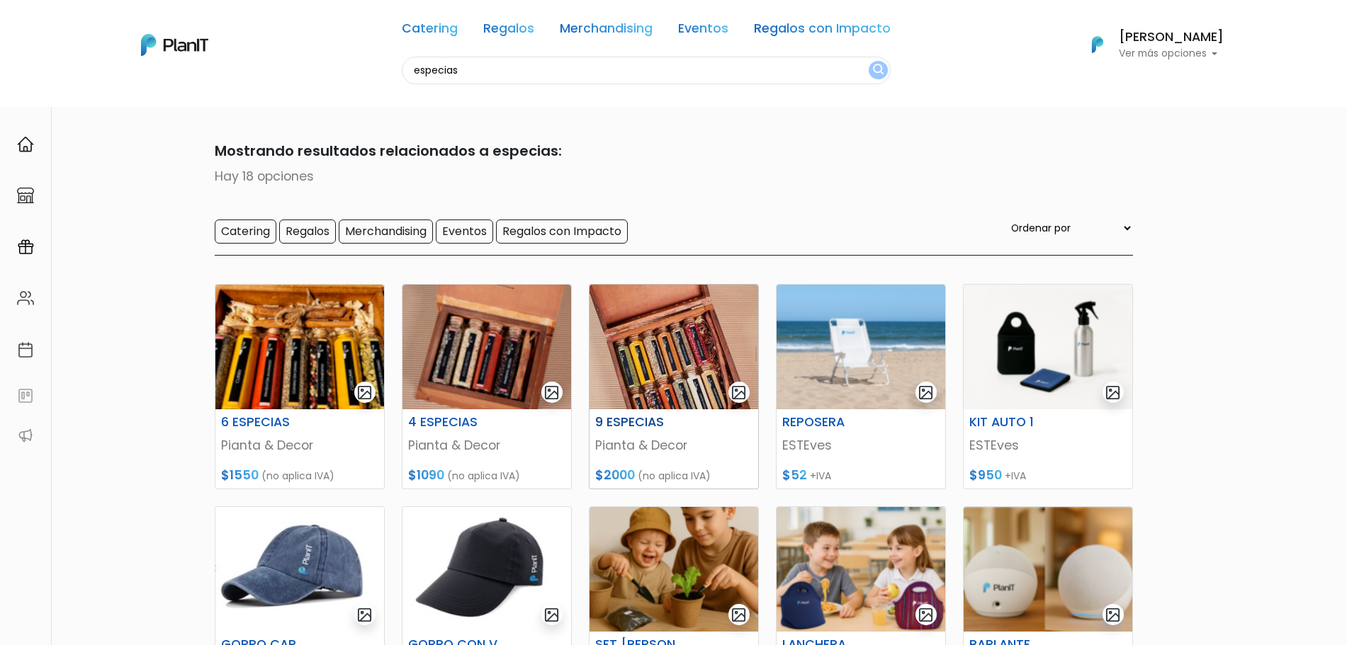
click at [683, 361] on img at bounding box center [673, 347] width 169 height 125
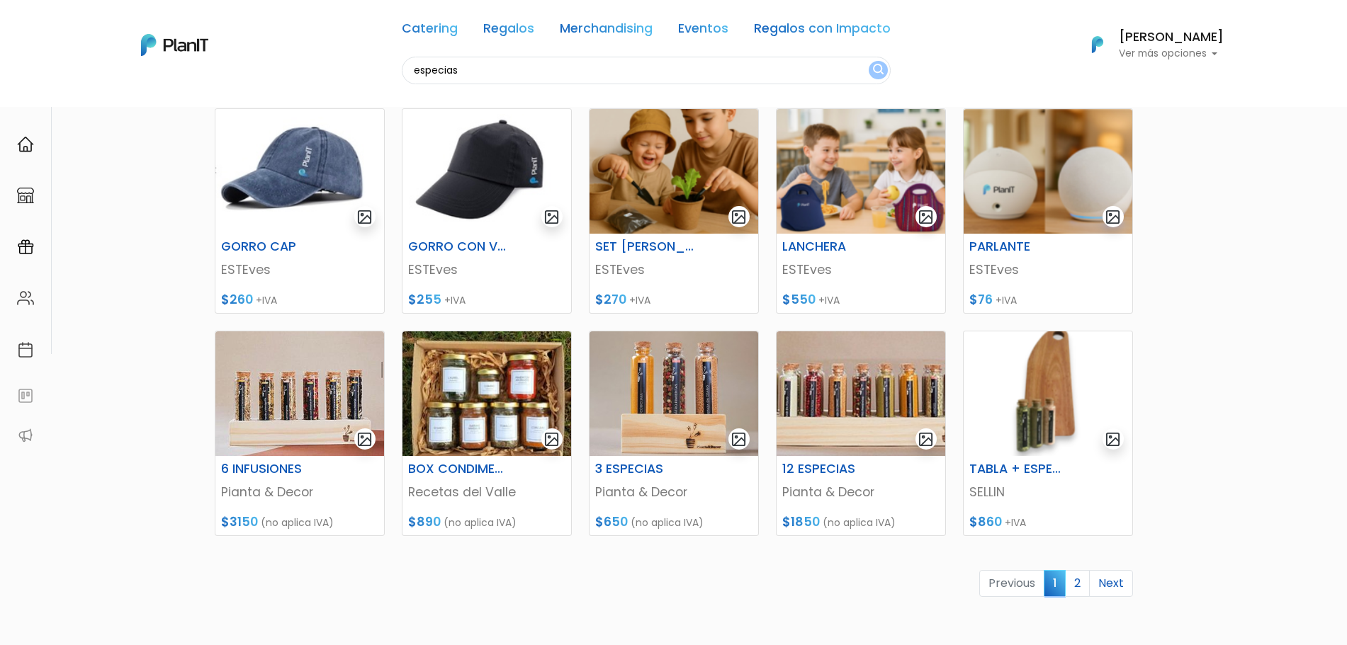
scroll to position [405, 0]
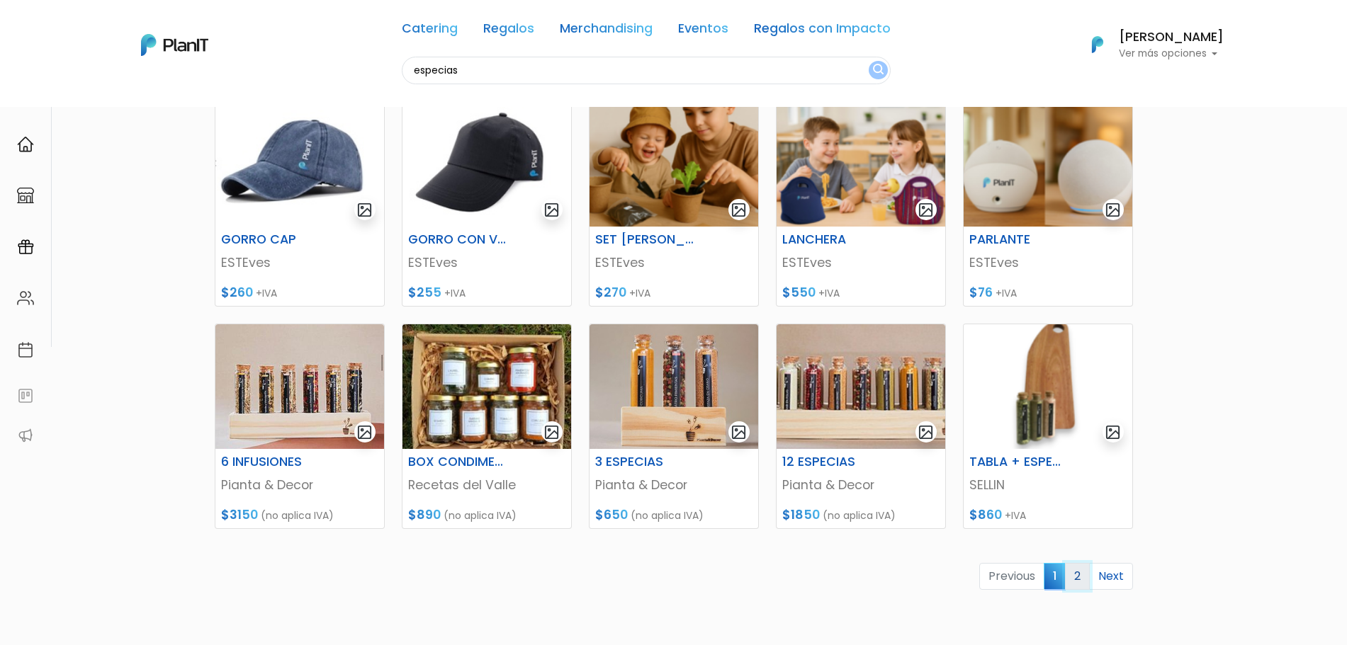
click at [1071, 578] on link "2" at bounding box center [1077, 576] width 25 height 27
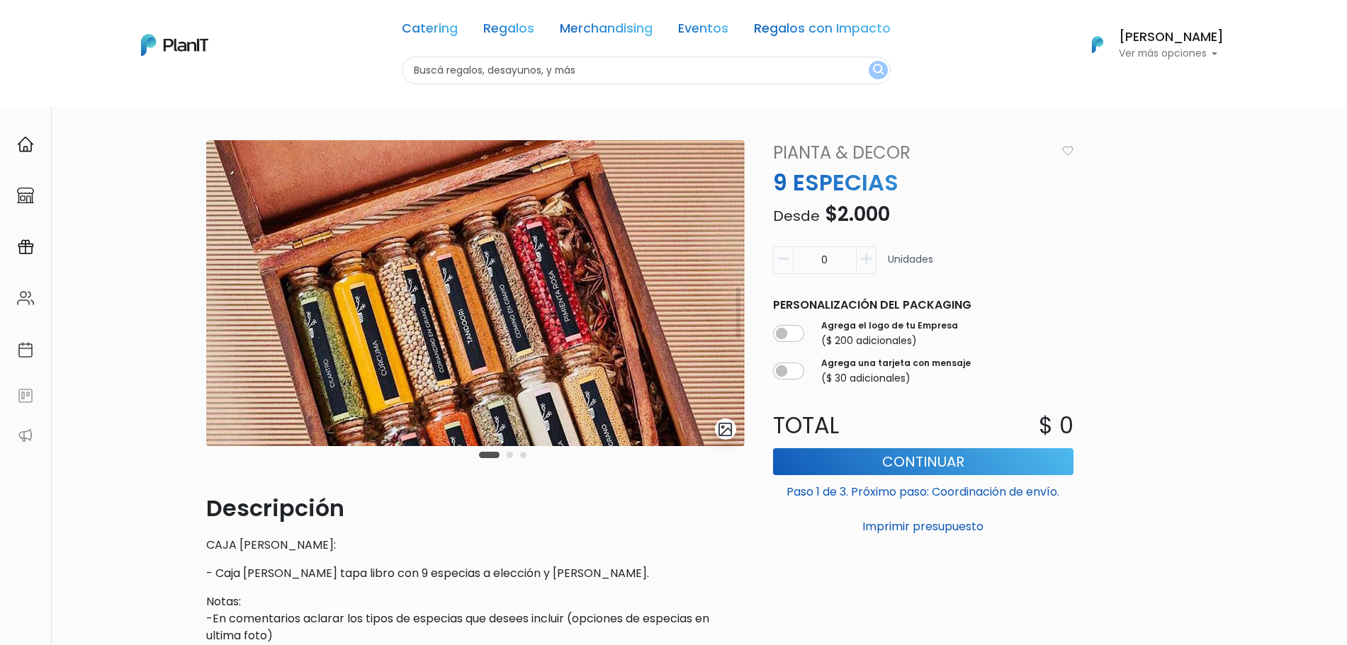
scroll to position [30, 0]
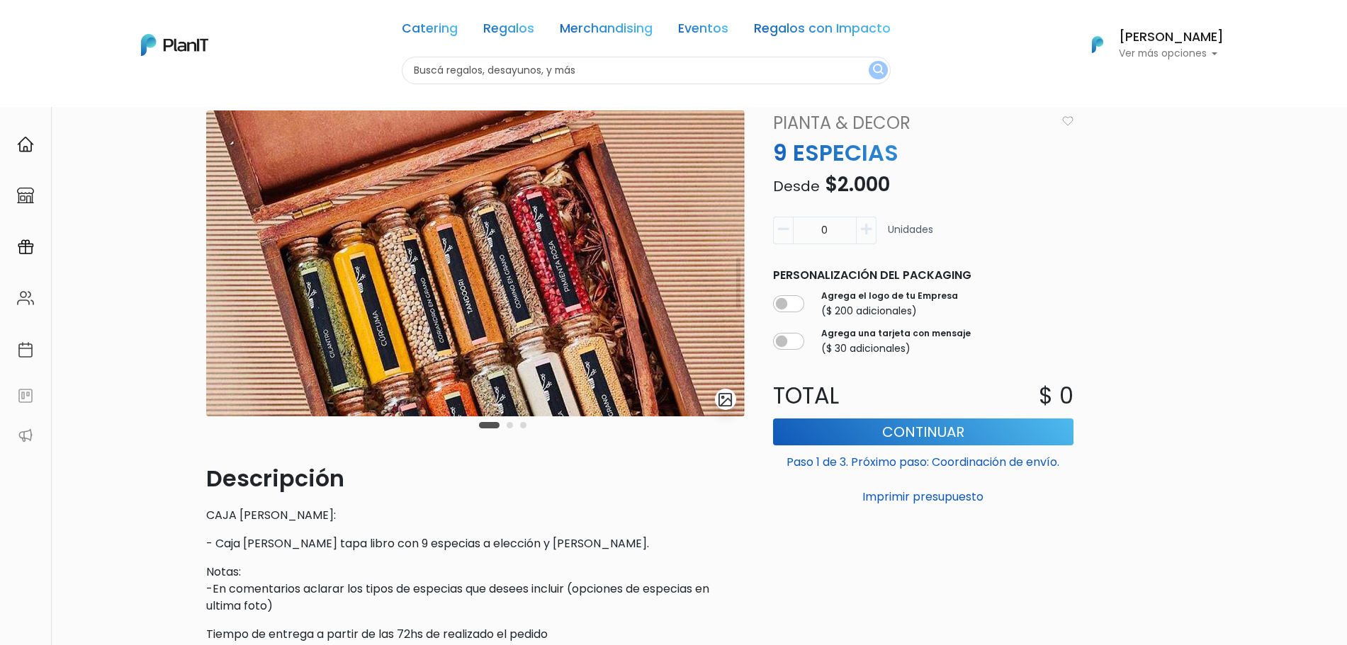
click at [508, 424] on button "Carousel Page 2" at bounding box center [510, 425] width 6 height 6
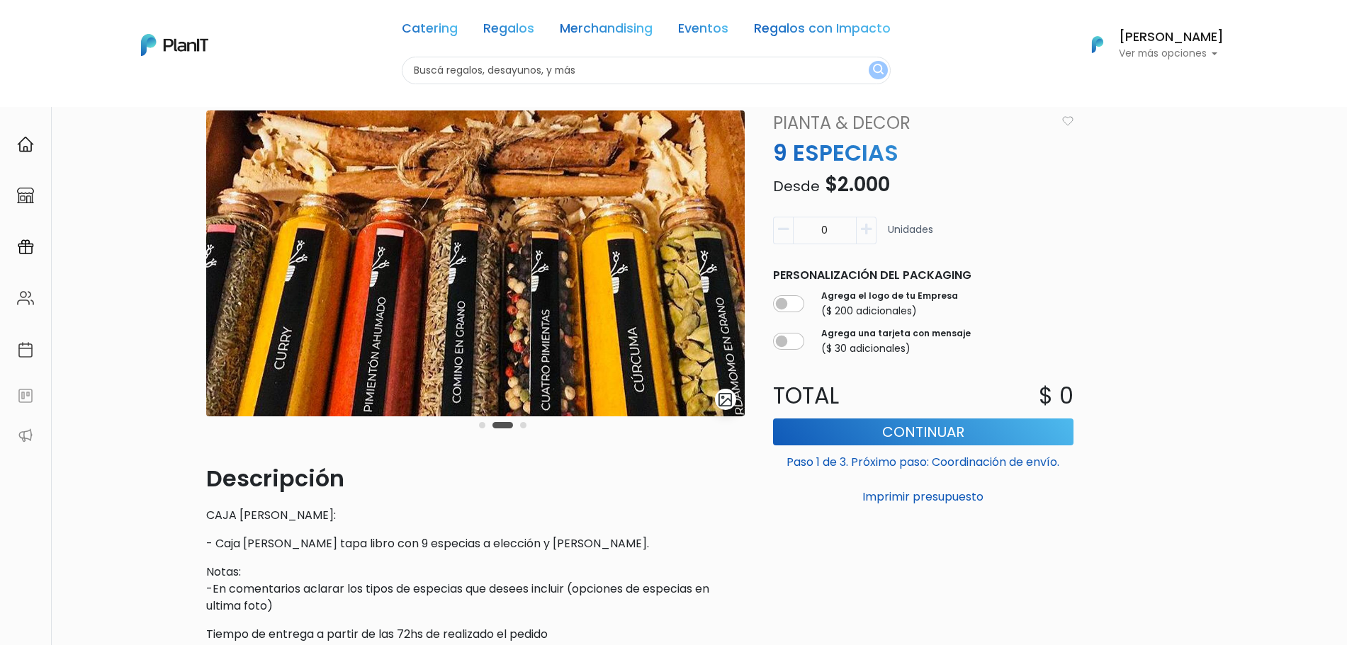
click at [527, 425] on div "Carousel Pagination" at bounding box center [502, 425] width 55 height 17
click at [523, 427] on button "Carousel Page 3" at bounding box center [523, 425] width 6 height 6
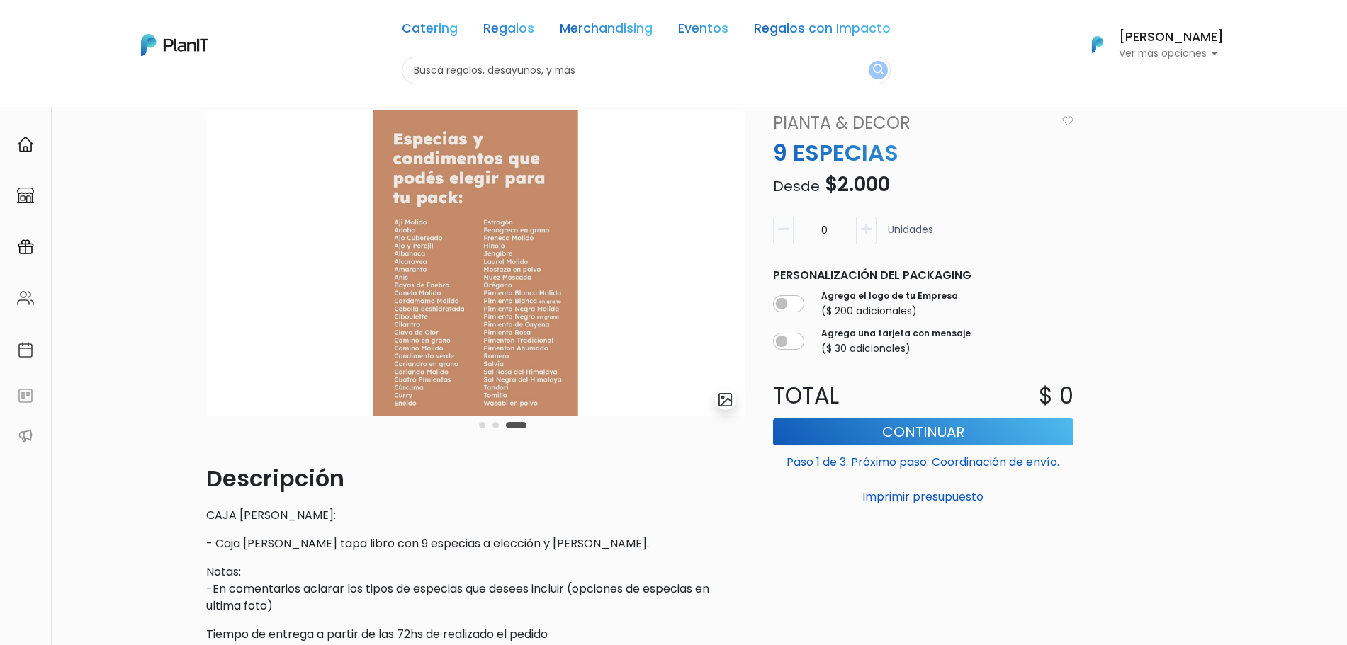
click at [476, 423] on div "Carousel Pagination" at bounding box center [502, 425] width 55 height 17
click at [478, 424] on div "Carousel Pagination" at bounding box center [502, 425] width 55 height 17
click at [480, 428] on button "Carousel Page 1" at bounding box center [482, 425] width 6 height 6
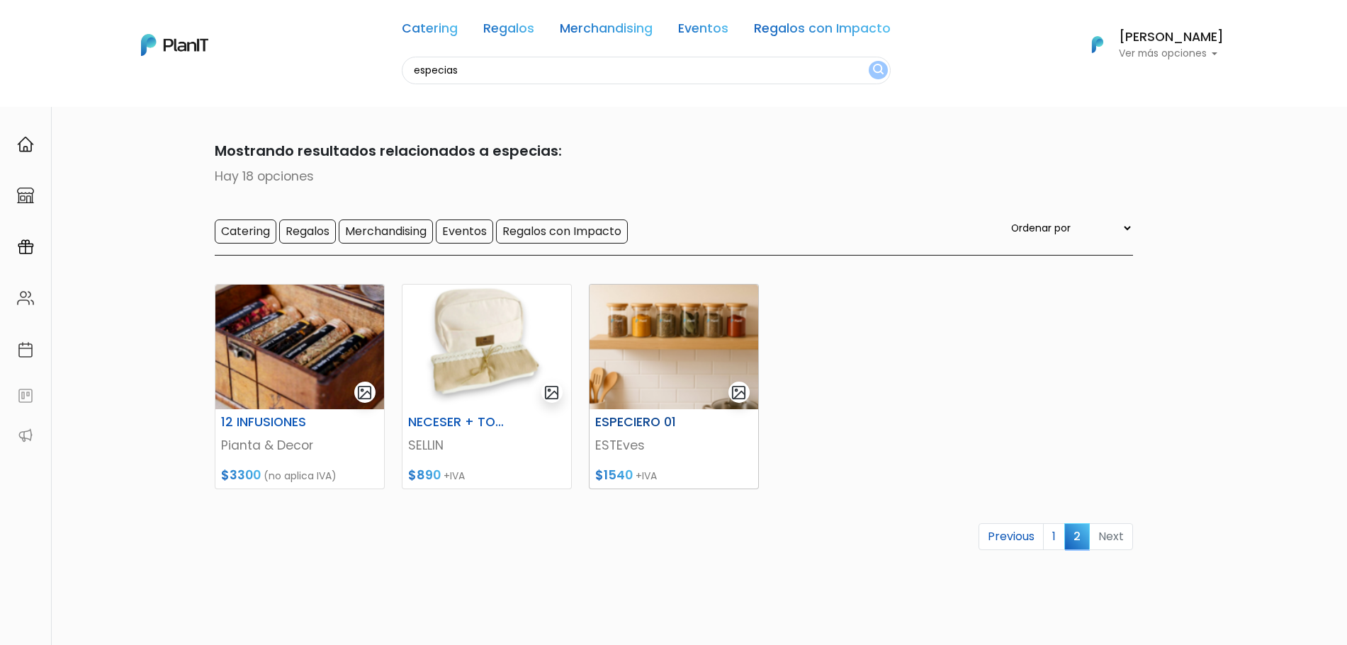
click at [632, 332] on img at bounding box center [673, 347] width 169 height 125
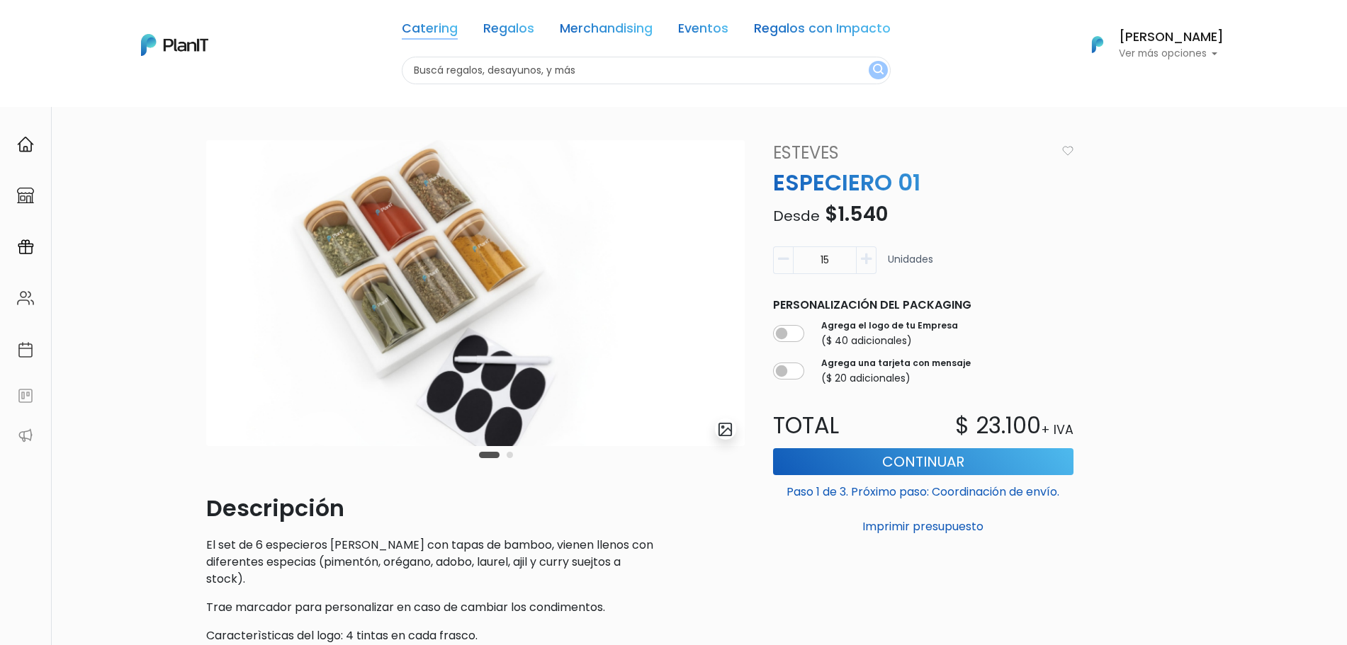
click at [432, 23] on link "Catering" at bounding box center [430, 31] width 56 height 17
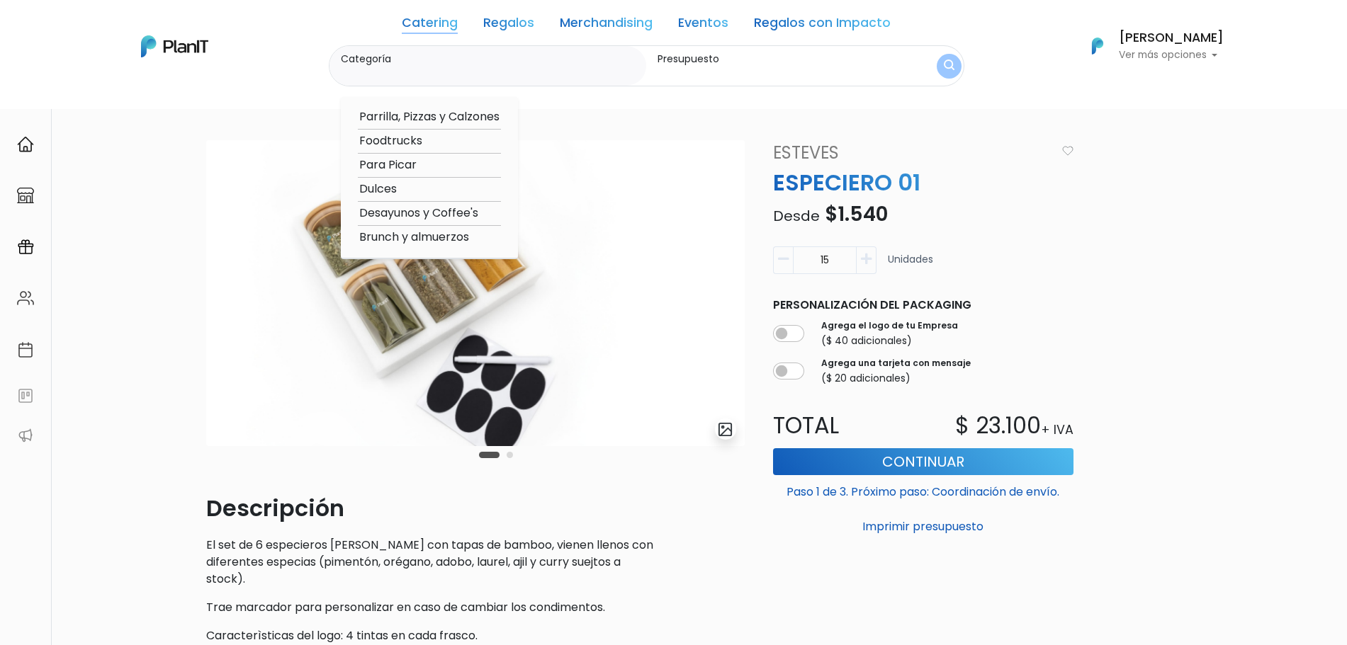
click at [522, 13] on div "Catering Regalos Merchandising Eventos Regalos con Impacto" at bounding box center [646, 26] width 489 height 40
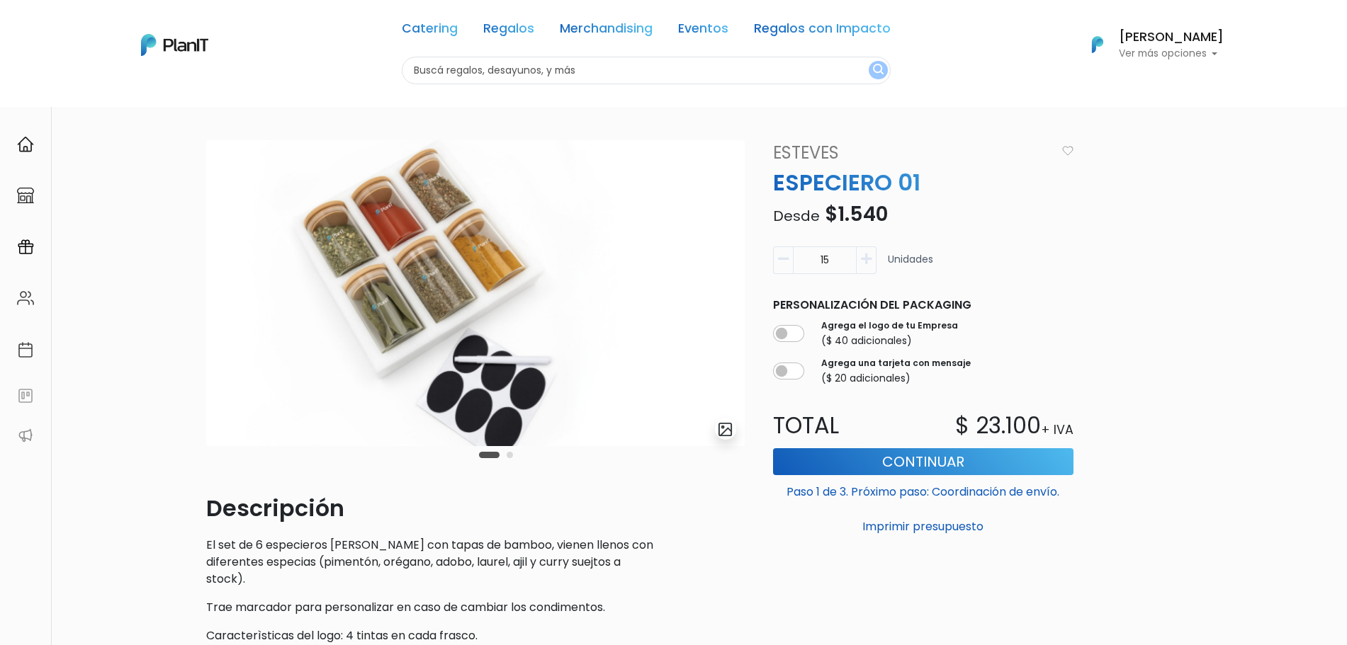
click at [512, 27] on link "Regalos" at bounding box center [508, 31] width 51 height 17
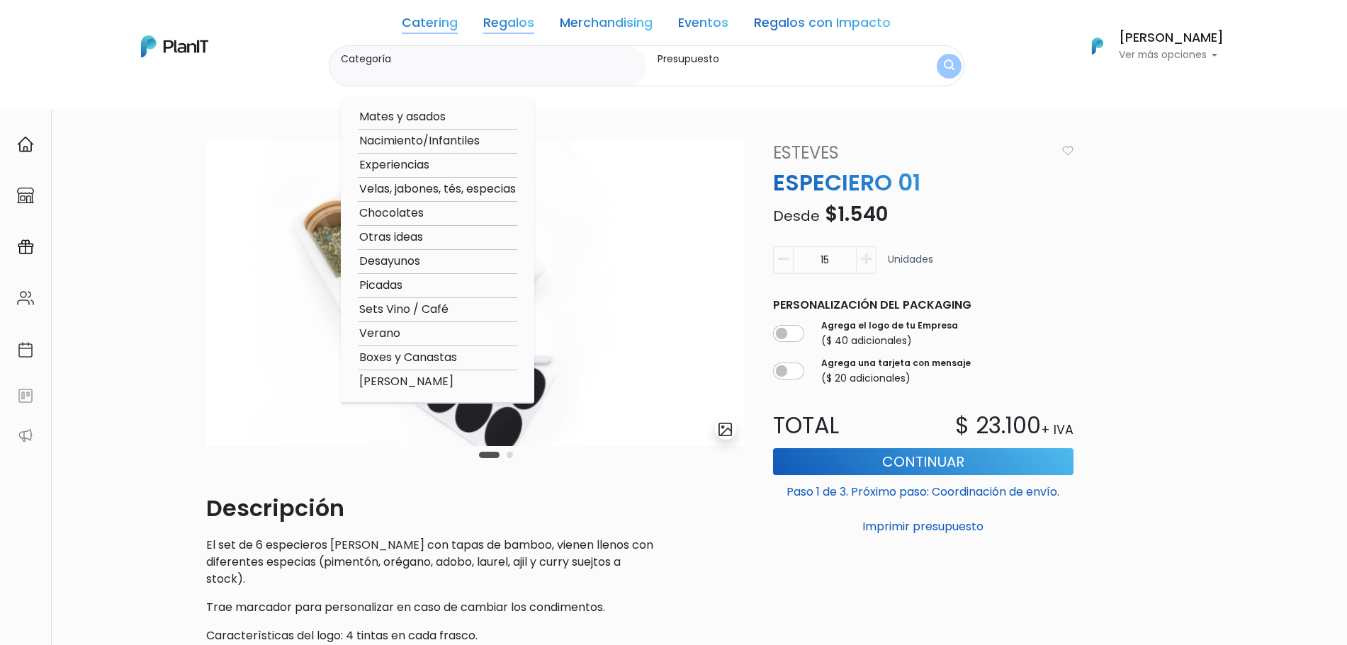
click at [412, 191] on option "Velas, jabones, tés, especias" at bounding box center [437, 190] width 159 height 18
type input "Velas, jabones, tés, especias"
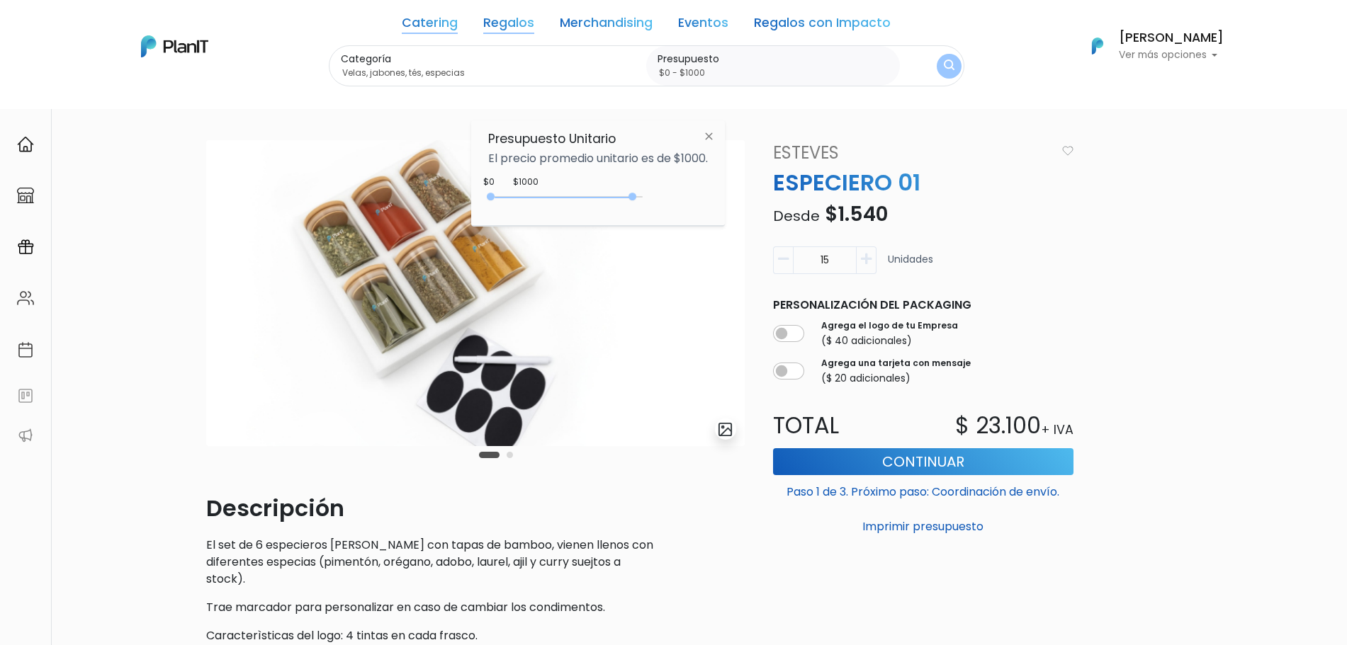
click at [636, 201] on div "0 : 4750 0 4750" at bounding box center [568, 200] width 149 height 14
drag, startPoint x: 636, startPoint y: 201, endPoint x: 660, endPoint y: 199, distance: 24.8
click at [660, 199] on div "+$5000 $0 0 : 5000 0 5000 0,5000" at bounding box center [598, 200] width 220 height 28
type input "$0 - Más de $5000"
click at [945, 61] on img "submit" at bounding box center [949, 66] width 14 height 18
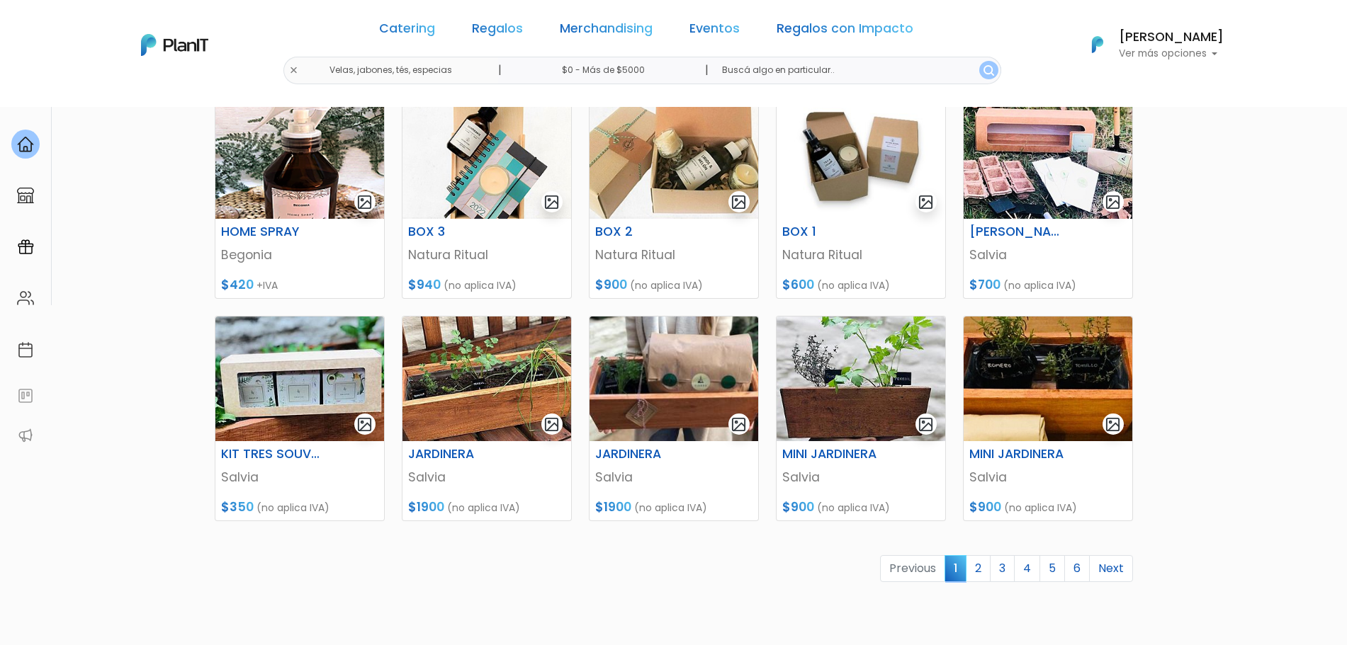
scroll to position [497, 0]
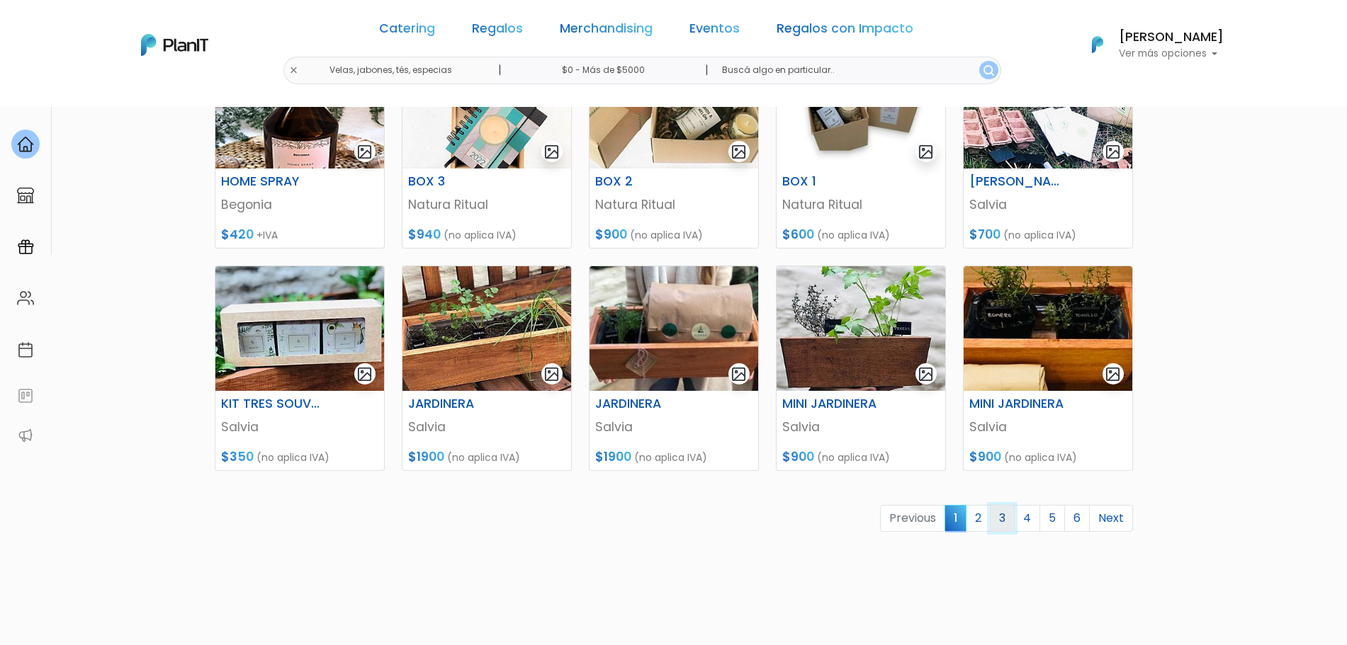
click at [1008, 523] on link "3" at bounding box center [1002, 518] width 25 height 27
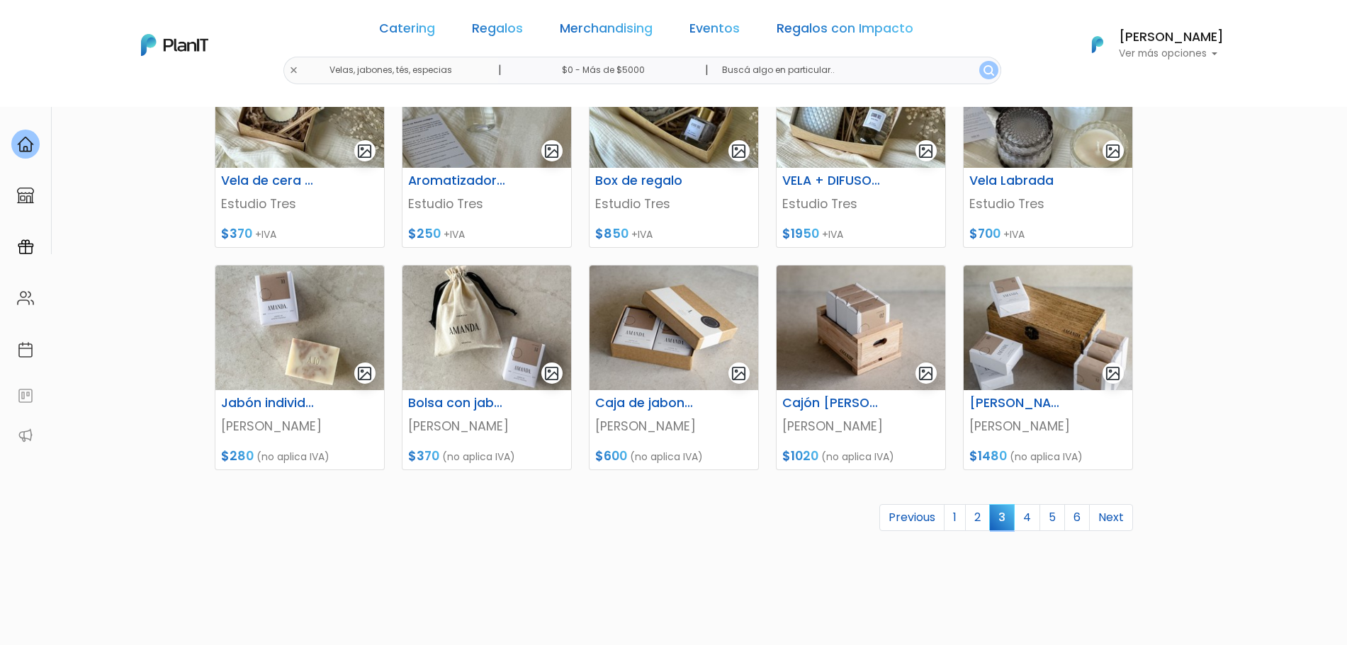
scroll to position [499, 0]
click at [1057, 521] on link "5" at bounding box center [1052, 516] width 26 height 27
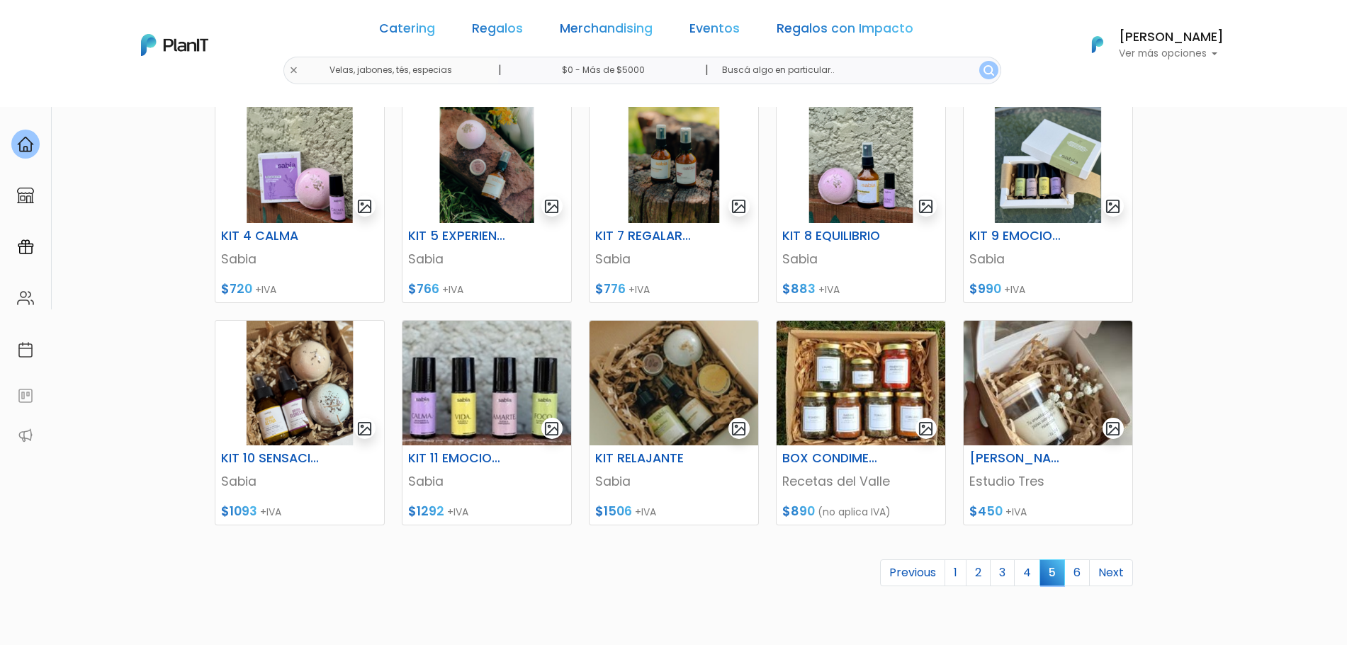
scroll to position [541, 0]
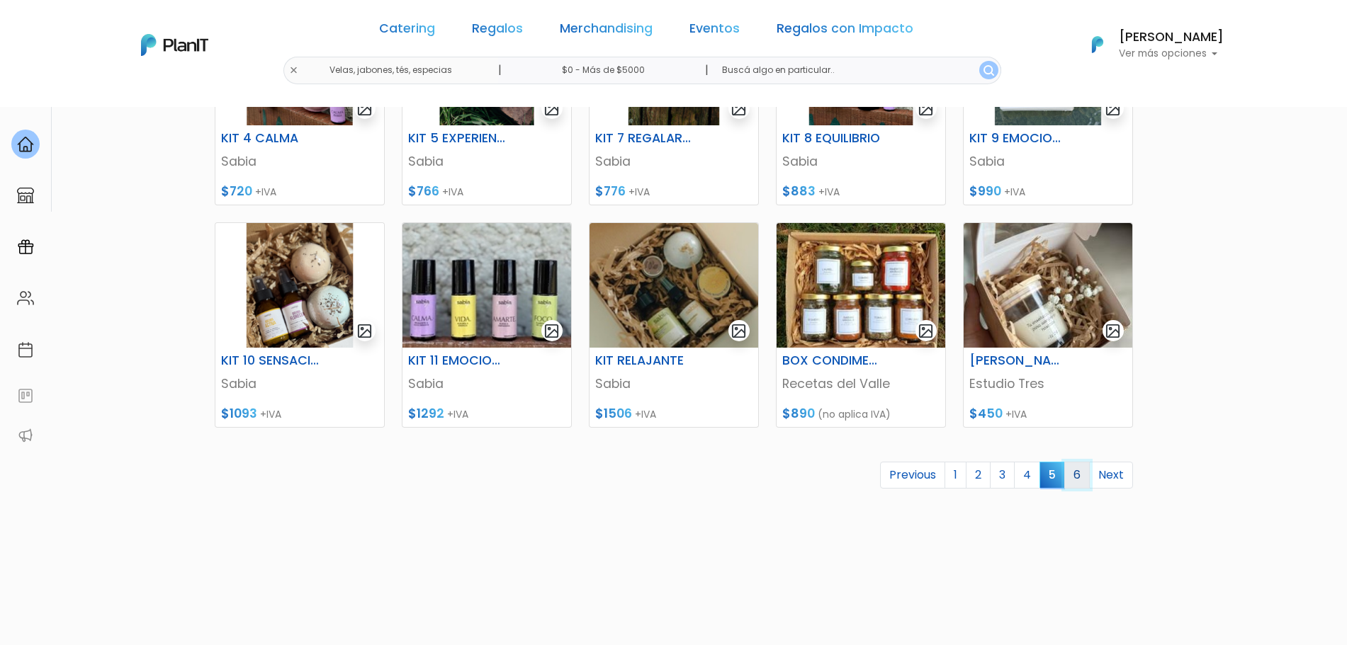
click at [1076, 480] on link "6" at bounding box center [1077, 475] width 26 height 27
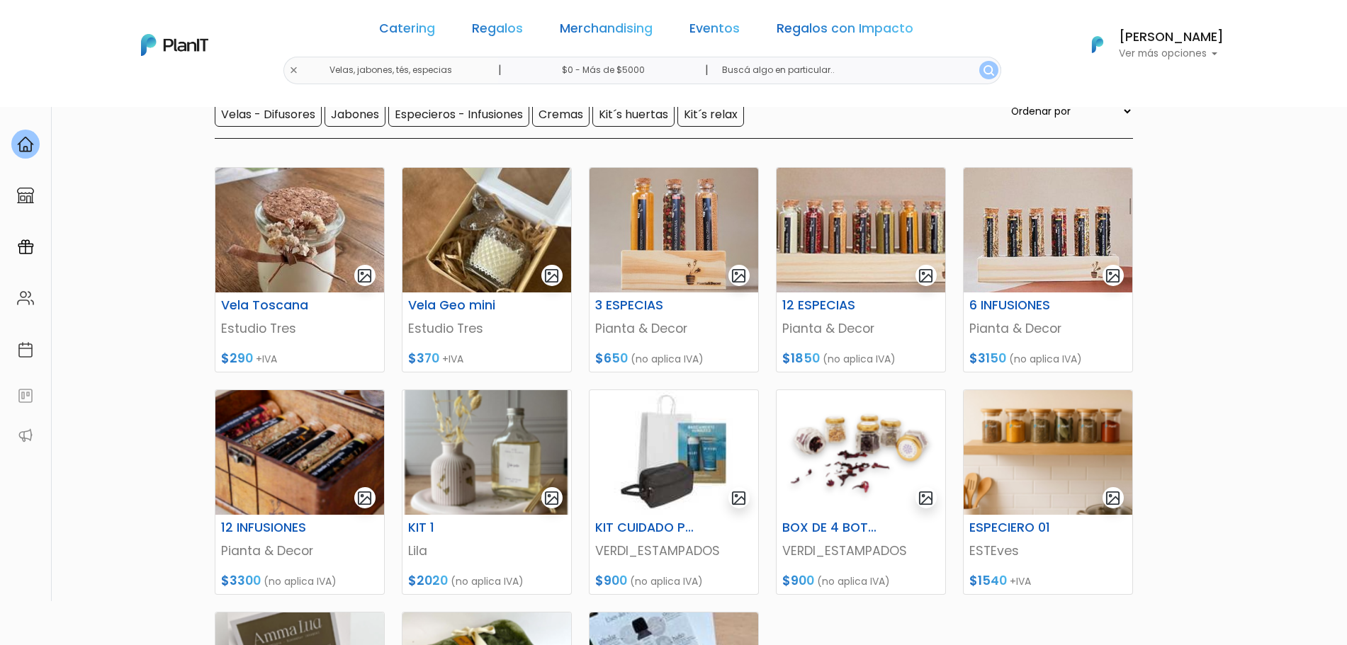
scroll to position [150, 0]
click at [853, 271] on img at bounding box center [861, 231] width 169 height 125
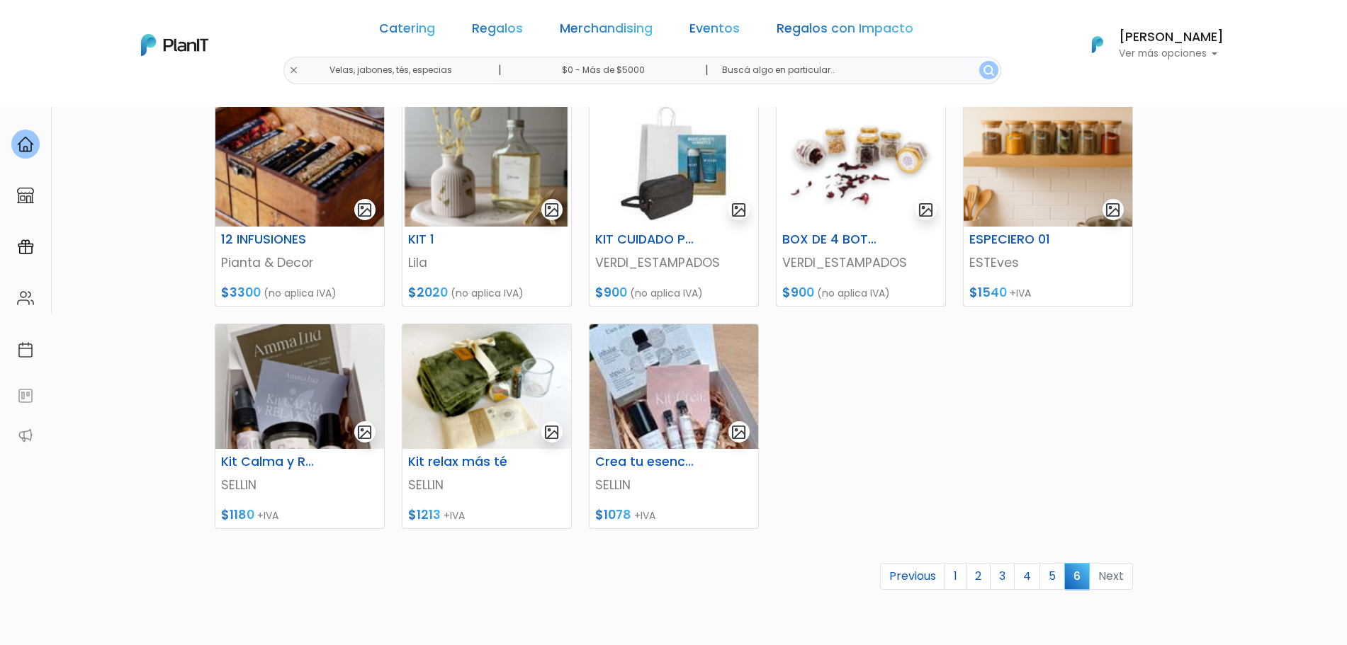
scroll to position [0, 0]
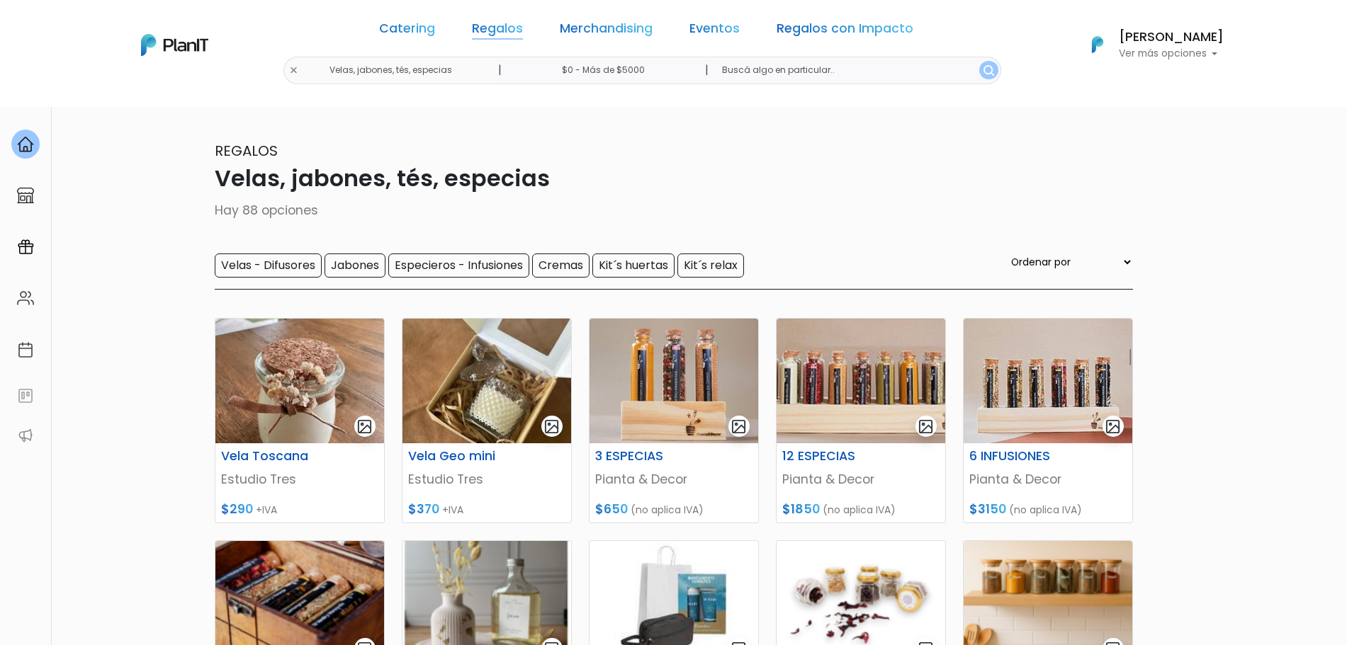
click at [517, 33] on link "Regalos" at bounding box center [497, 31] width 51 height 17
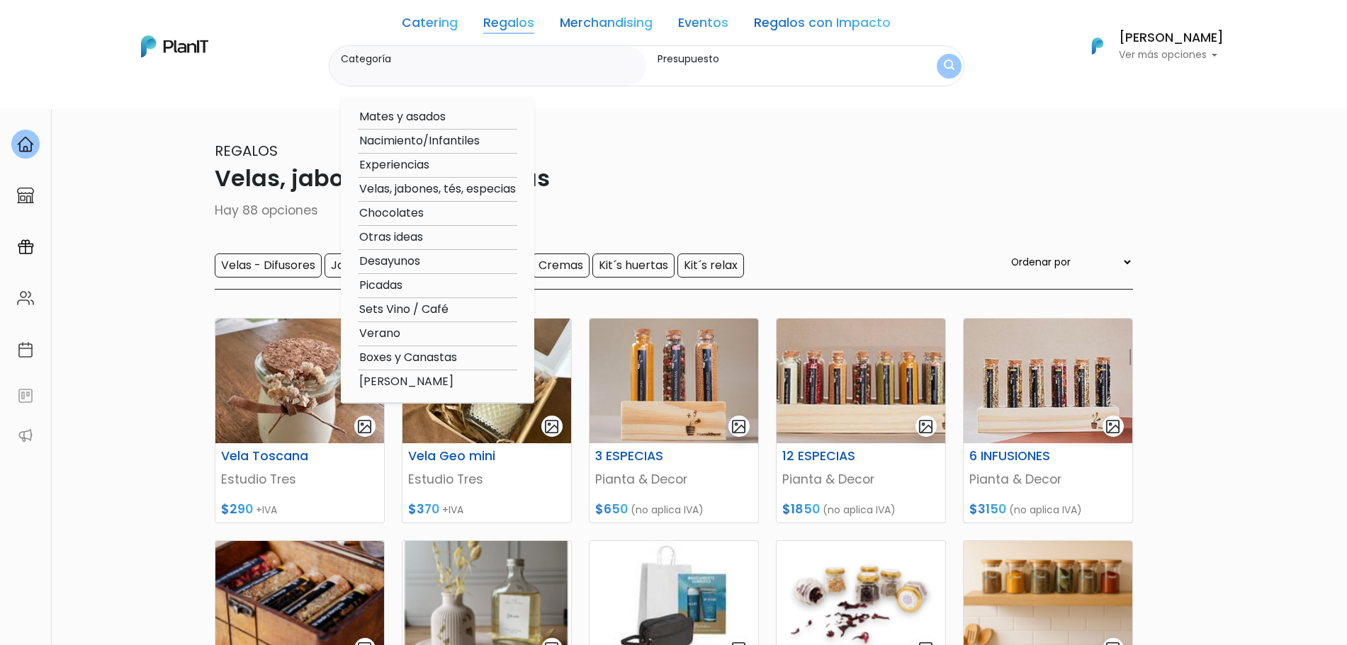
click at [627, 32] on link "Merchandising" at bounding box center [606, 25] width 93 height 17
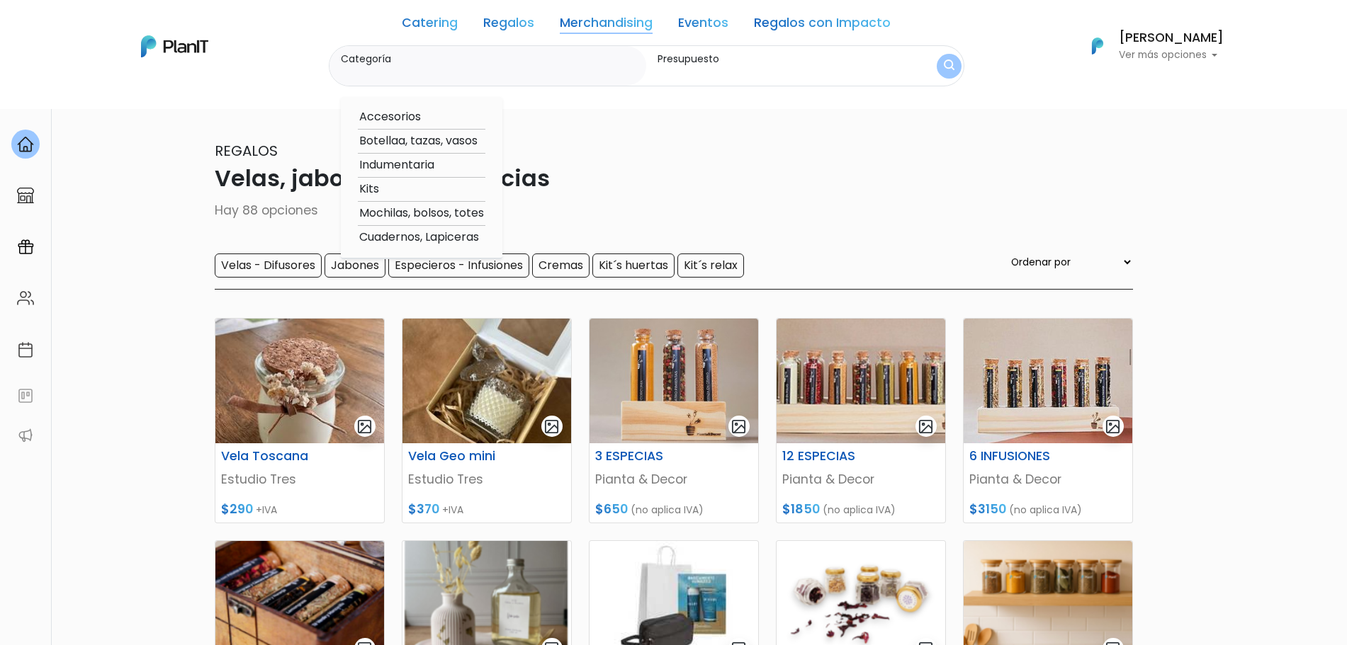
click at [403, 115] on option "Accesorios" at bounding box center [422, 117] width 128 height 18
type input "Accesorios"
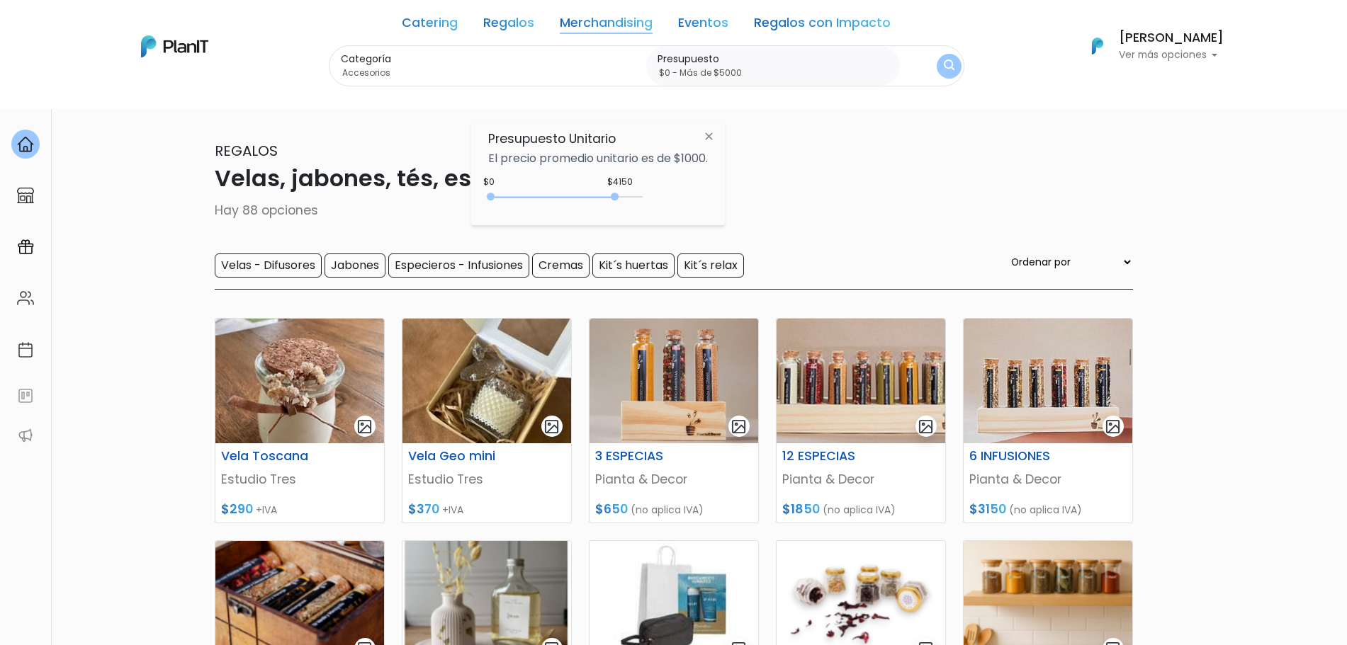
type input "$0 - Más de $5000"
drag, startPoint x: 521, startPoint y: 200, endPoint x: 702, endPoint y: 184, distance: 181.3
click at [702, 184] on div "Presupuesto Unitario El precio promedio unitario es de $1000. $4150 $0 0 : 4150…" at bounding box center [598, 173] width 254 height 106
click at [936, 76] on div "Categoría Accesorios Accesorios Botellaa, tazas, vasos Indumentaria Kits Mochil…" at bounding box center [647, 66] width 636 height 42
click at [951, 64] on img "submit" at bounding box center [949, 66] width 11 height 13
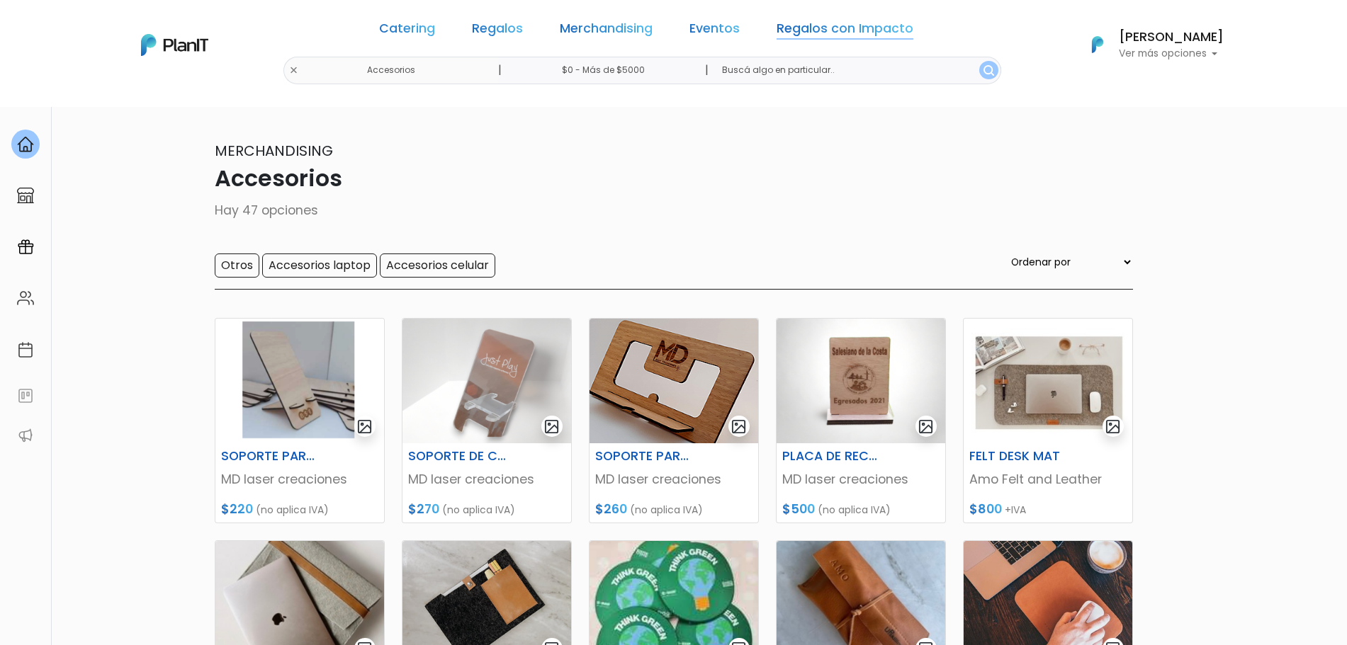
click at [818, 24] on link "Regalos con Impacto" at bounding box center [845, 31] width 137 height 17
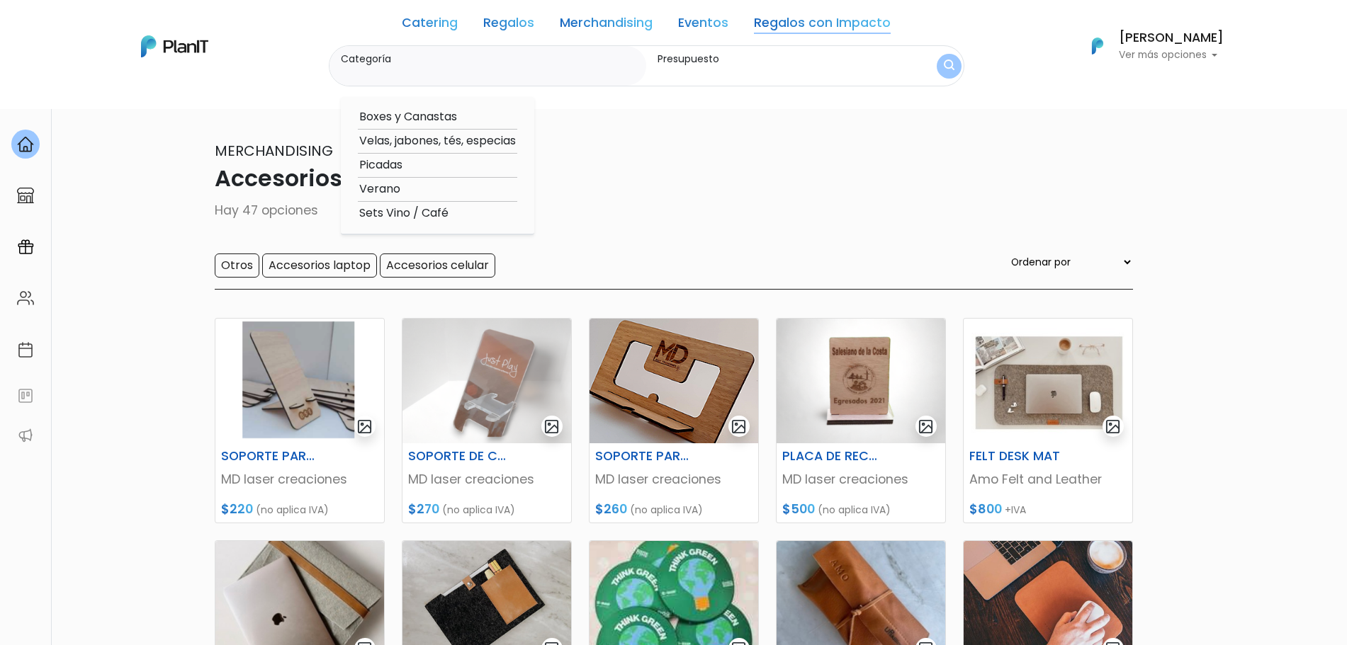
click at [387, 189] on option "Verano" at bounding box center [437, 190] width 159 height 18
type input "Verano"
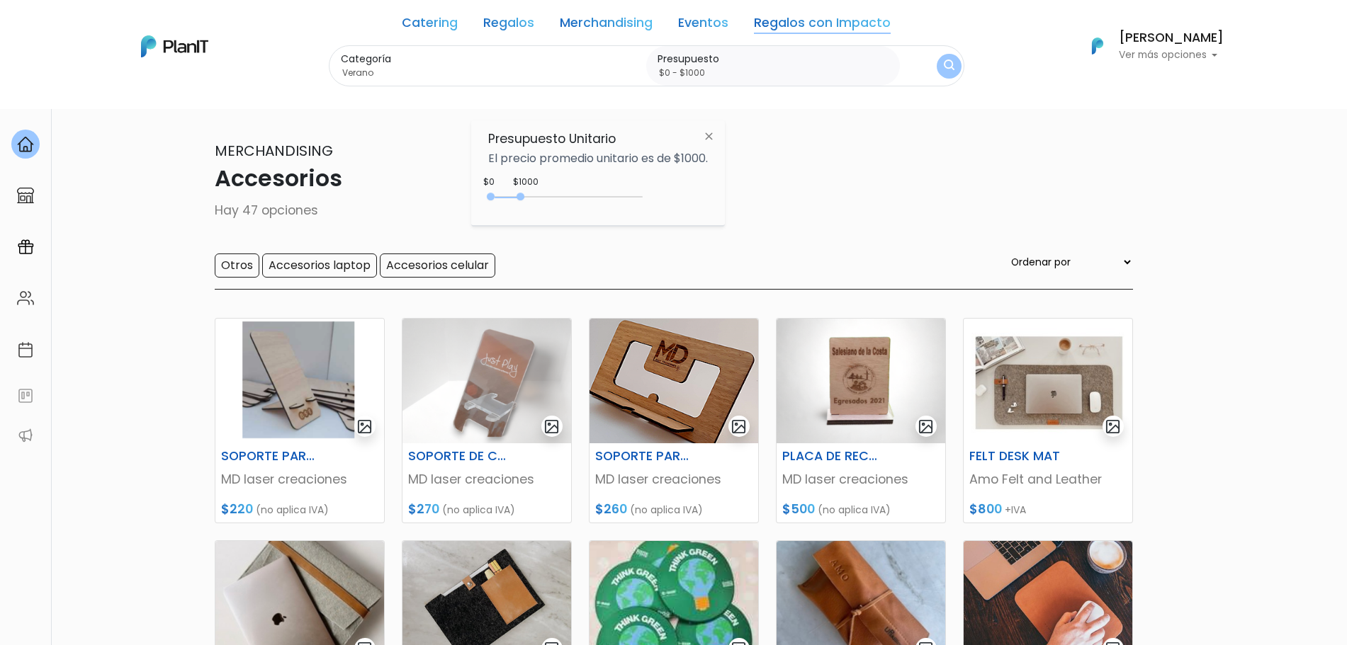
click at [611, 201] on div "0 : 1000 0 1000" at bounding box center [568, 200] width 149 height 14
type input "$0 - Más de $5000"
drag, startPoint x: 624, startPoint y: 201, endPoint x: 672, endPoint y: 205, distance: 48.4
click at [672, 205] on div "+$5000 $0 0 : 5000 0 5000 0,5000" at bounding box center [598, 200] width 220 height 28
click at [944, 72] on img "submit" at bounding box center [949, 67] width 16 height 20
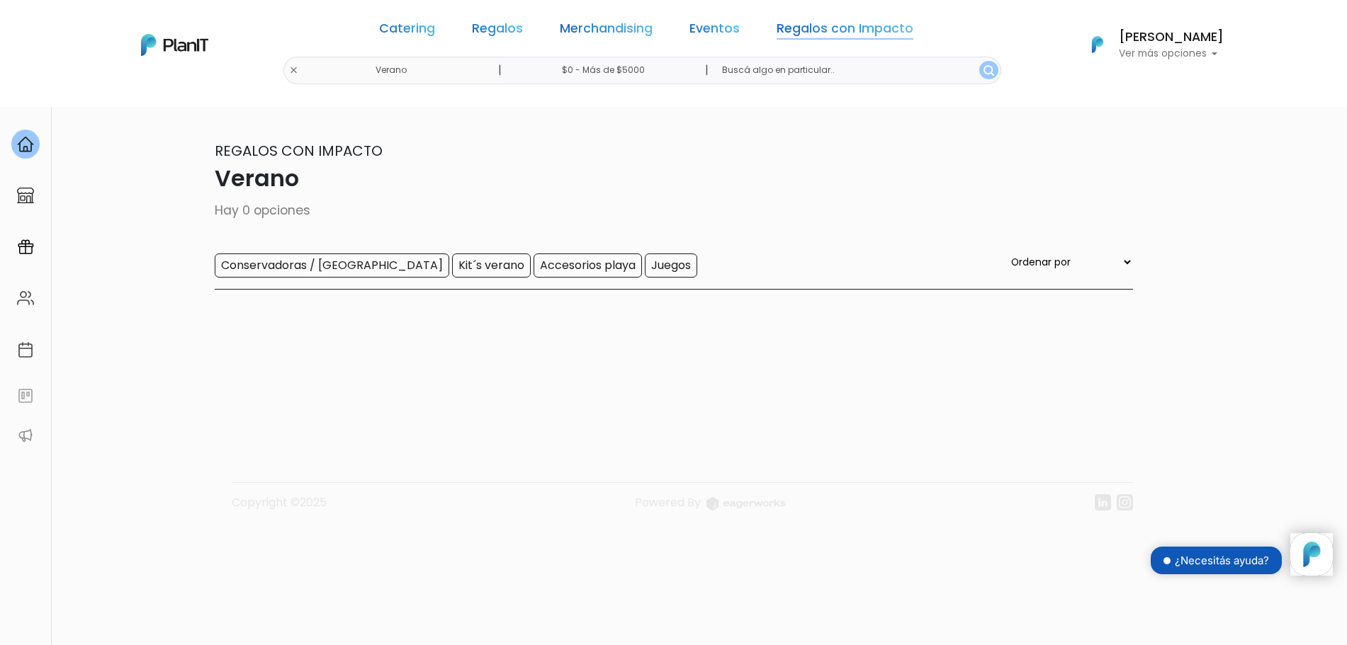
click at [786, 30] on link "Regalos con Impacto" at bounding box center [845, 31] width 137 height 17
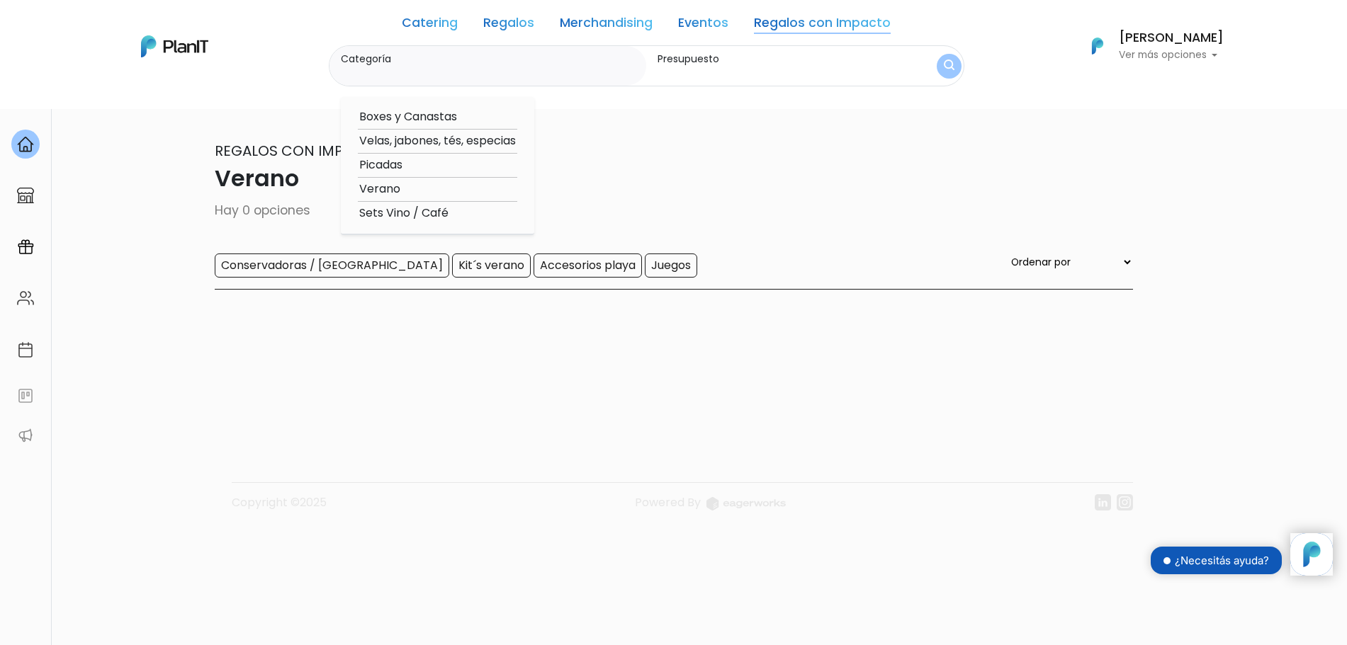
click at [402, 146] on option "Velas, jabones, tés, especias" at bounding box center [437, 141] width 159 height 18
type input "Velas, jabones, tés, especias"
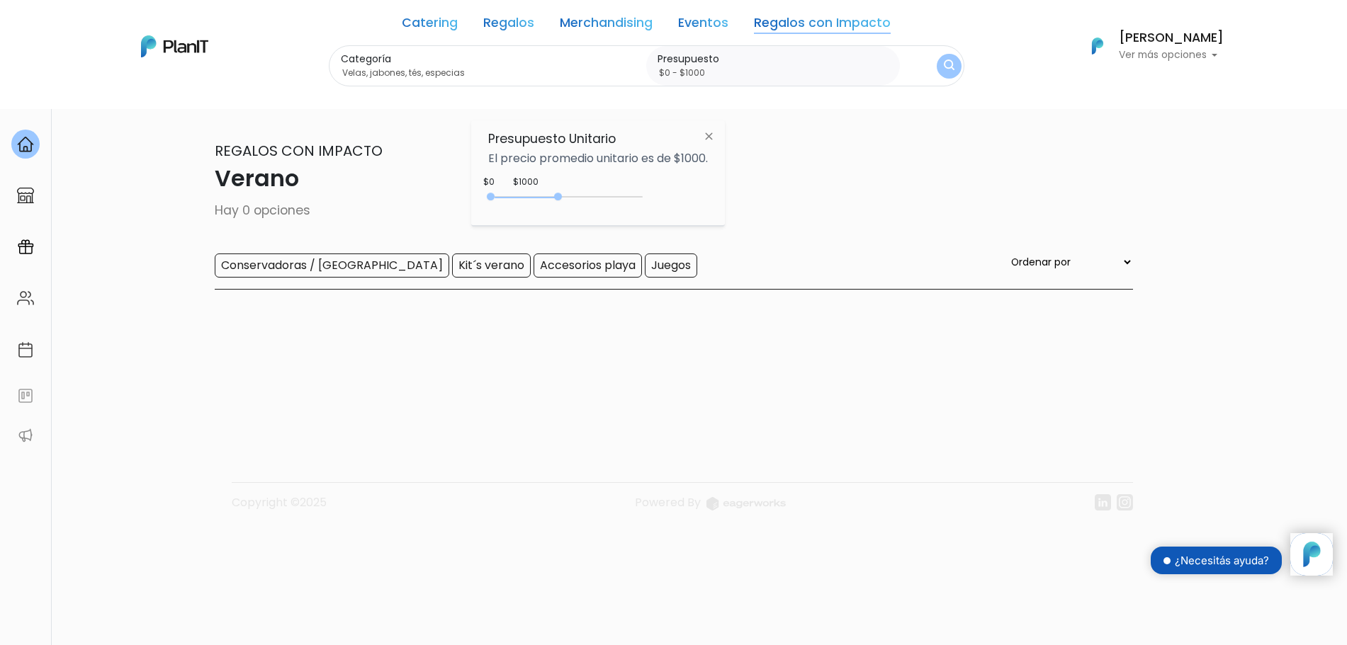
click at [561, 199] on div "0 : 2250 0 2250" at bounding box center [568, 200] width 149 height 14
type input "$0 - Más de $5000"
drag, startPoint x: 561, startPoint y: 199, endPoint x: 643, endPoint y: 198, distance: 81.5
click at [643, 198] on div "0 : 2250 0 2250" at bounding box center [568, 200] width 149 height 14
click at [952, 69] on img "submit" at bounding box center [948, 66] width 11 height 13
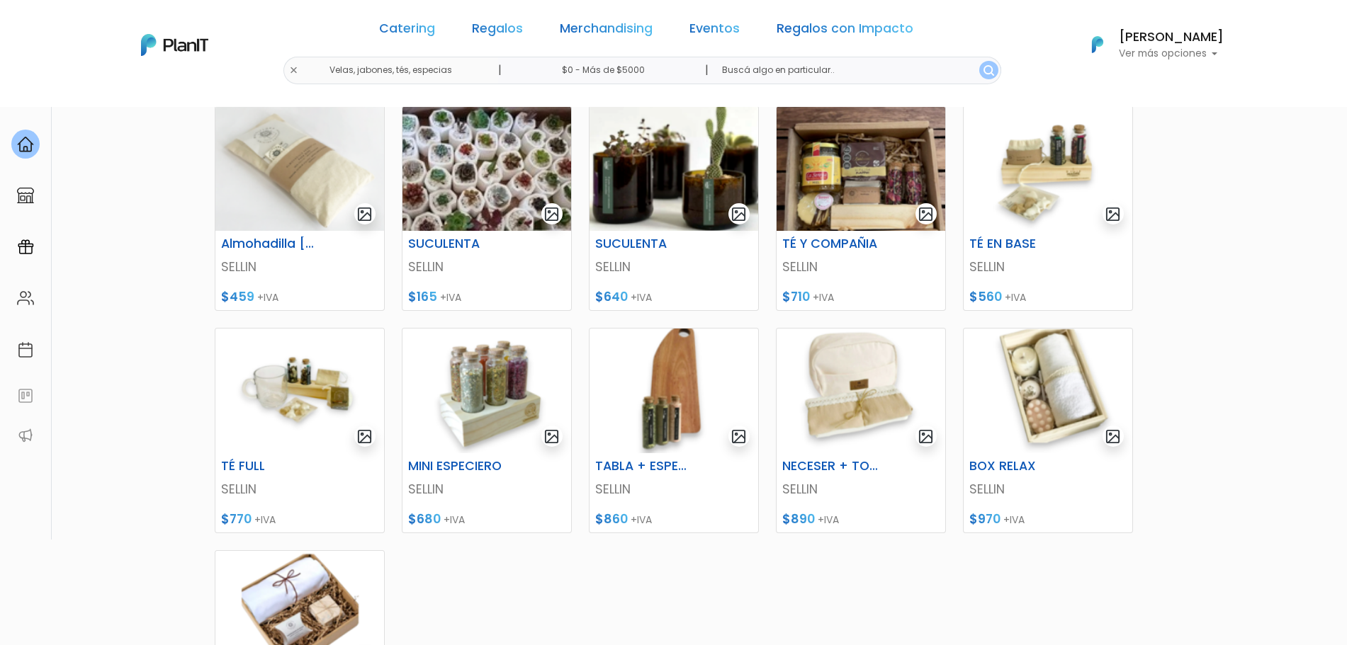
scroll to position [186, 0]
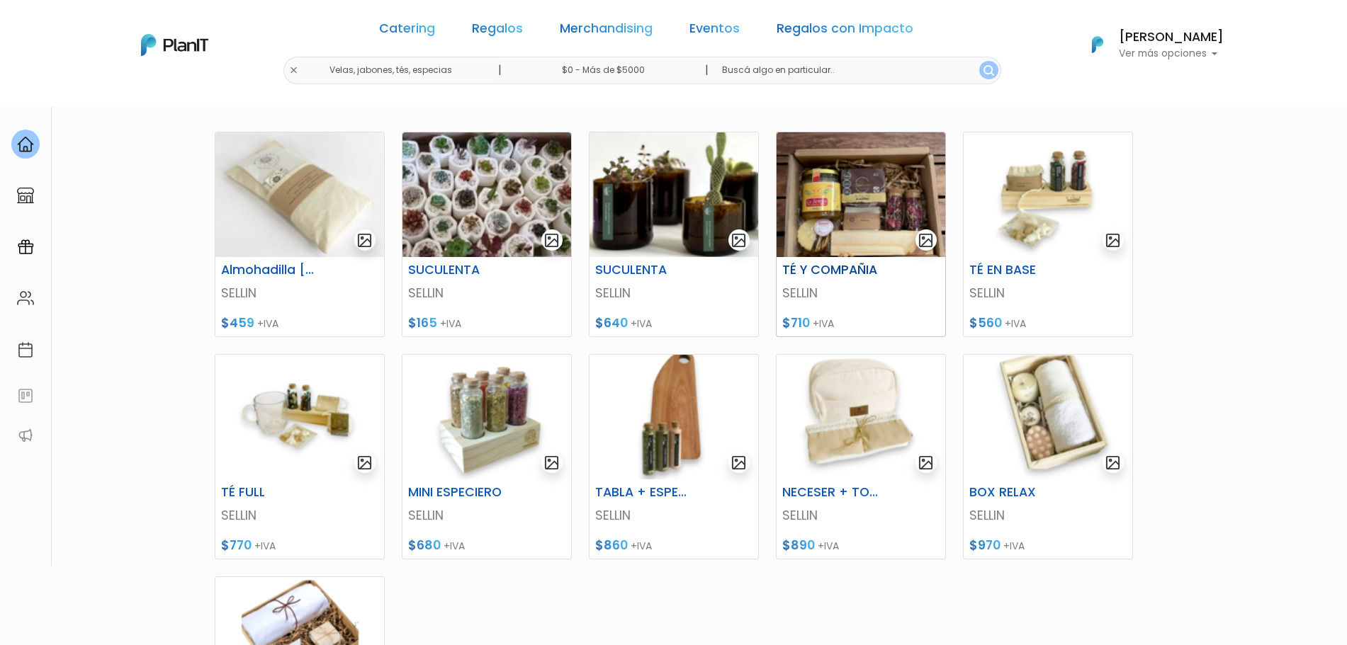
click at [845, 234] on img at bounding box center [861, 194] width 169 height 125
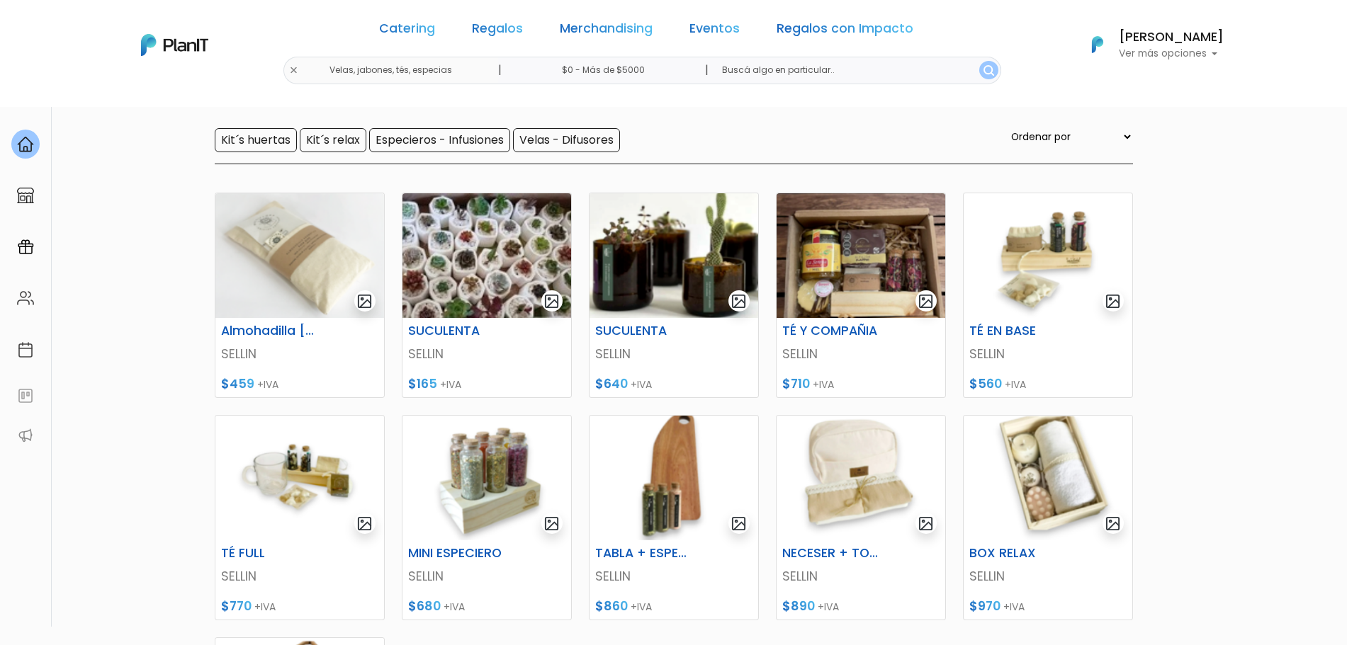
scroll to position [0, 0]
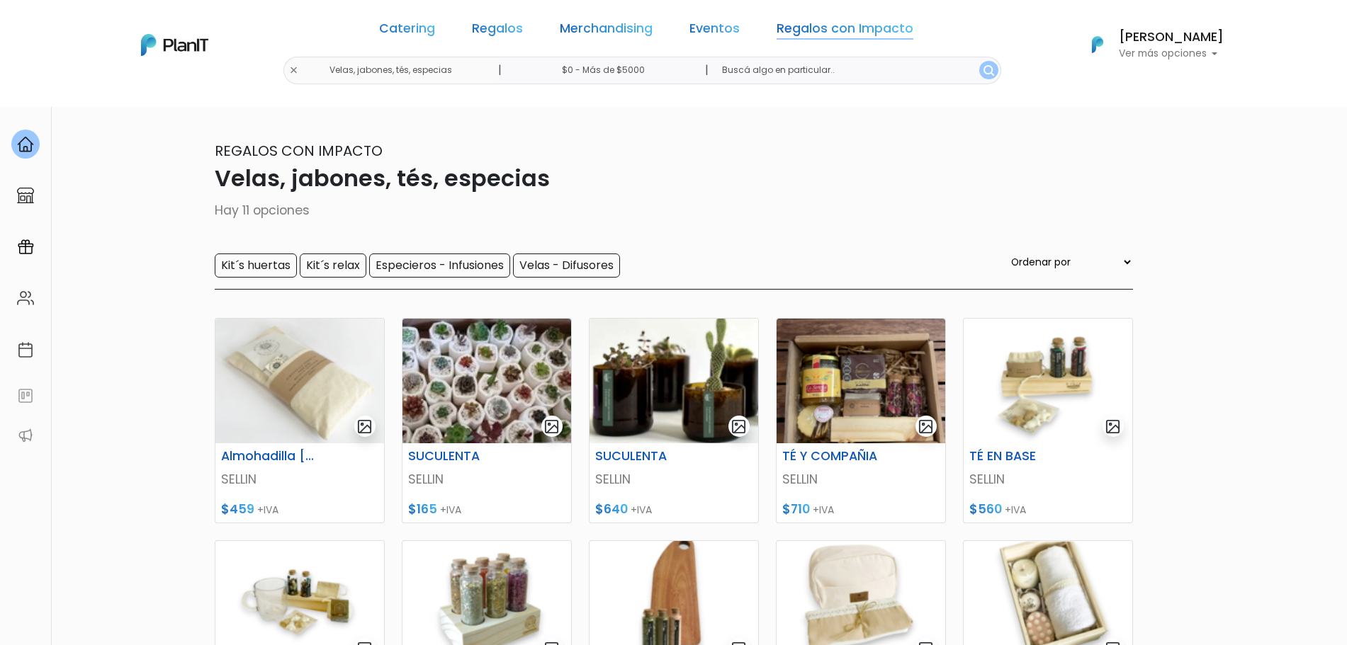
click at [803, 29] on link "Regalos con Impacto" at bounding box center [845, 31] width 137 height 17
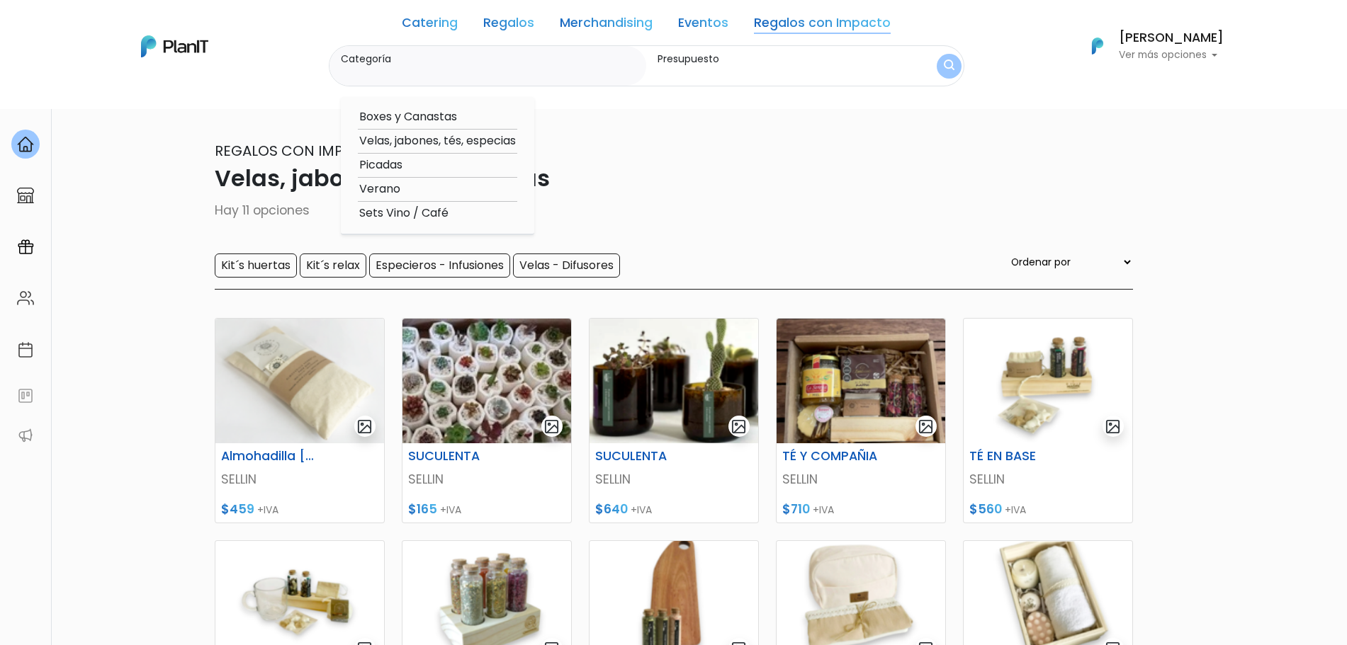
click at [397, 212] on option "Sets Vino / Café" at bounding box center [437, 214] width 159 height 18
type input "Sets Vino / Café"
type input "$0 - $1000"
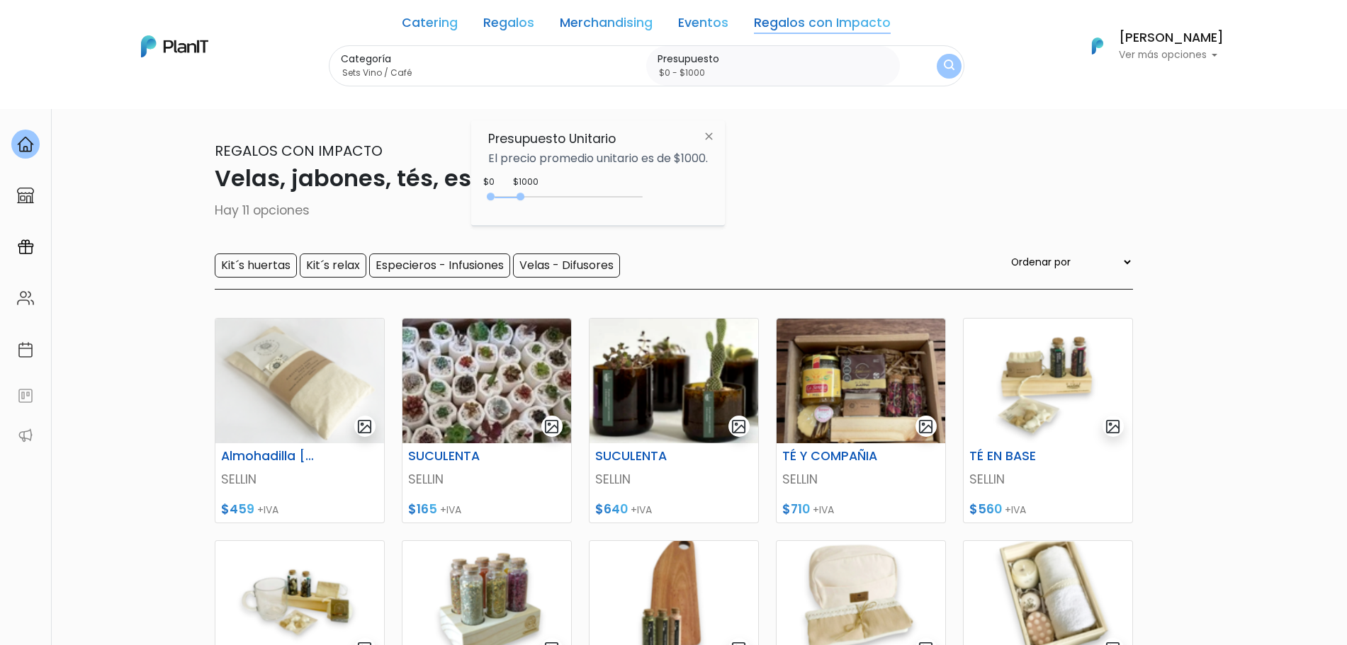
click at [642, 191] on div "0 : 1000 0 1000 0,1000" at bounding box center [568, 199] width 149 height 17
click at [642, 196] on div "0 : 4950 0 4950" at bounding box center [568, 200] width 149 height 14
click at [943, 62] on img "submit" at bounding box center [948, 67] width 11 height 14
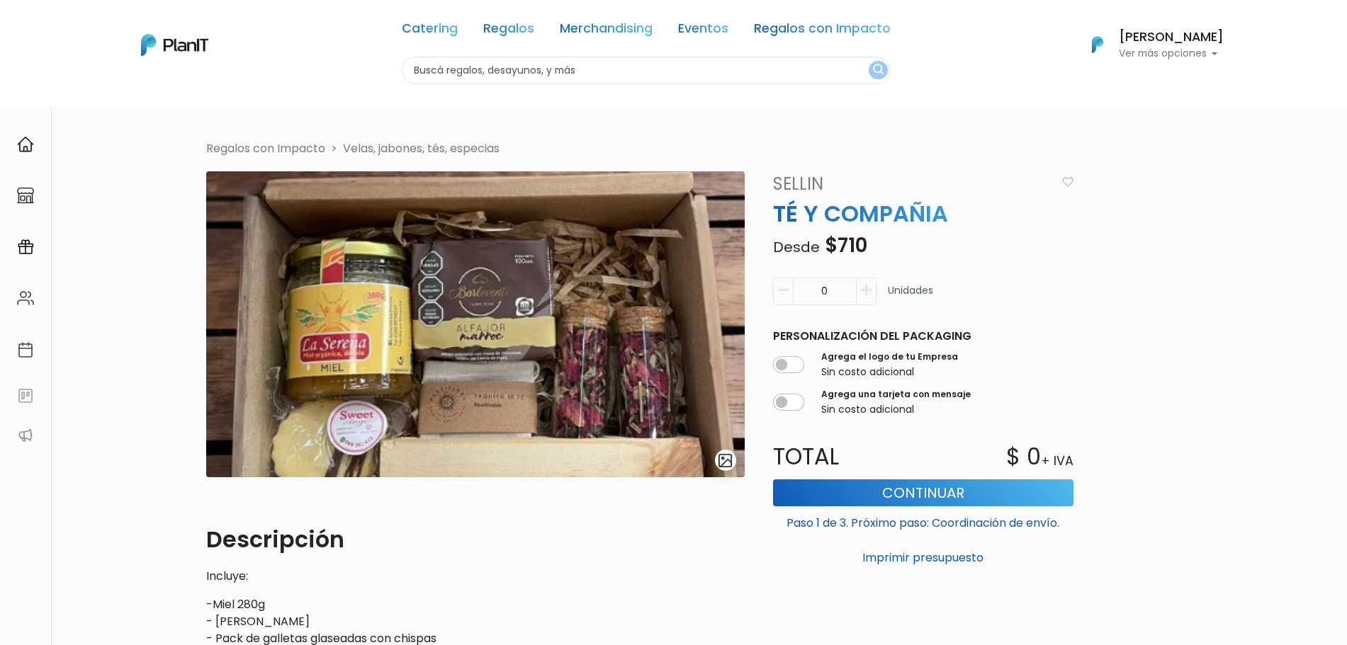
click at [72, 334] on div "Volver Regalos con Impacto Velas, jabones, tés, especias slide 1 of 1 Descripci…" at bounding box center [673, 535] width 1347 height 859
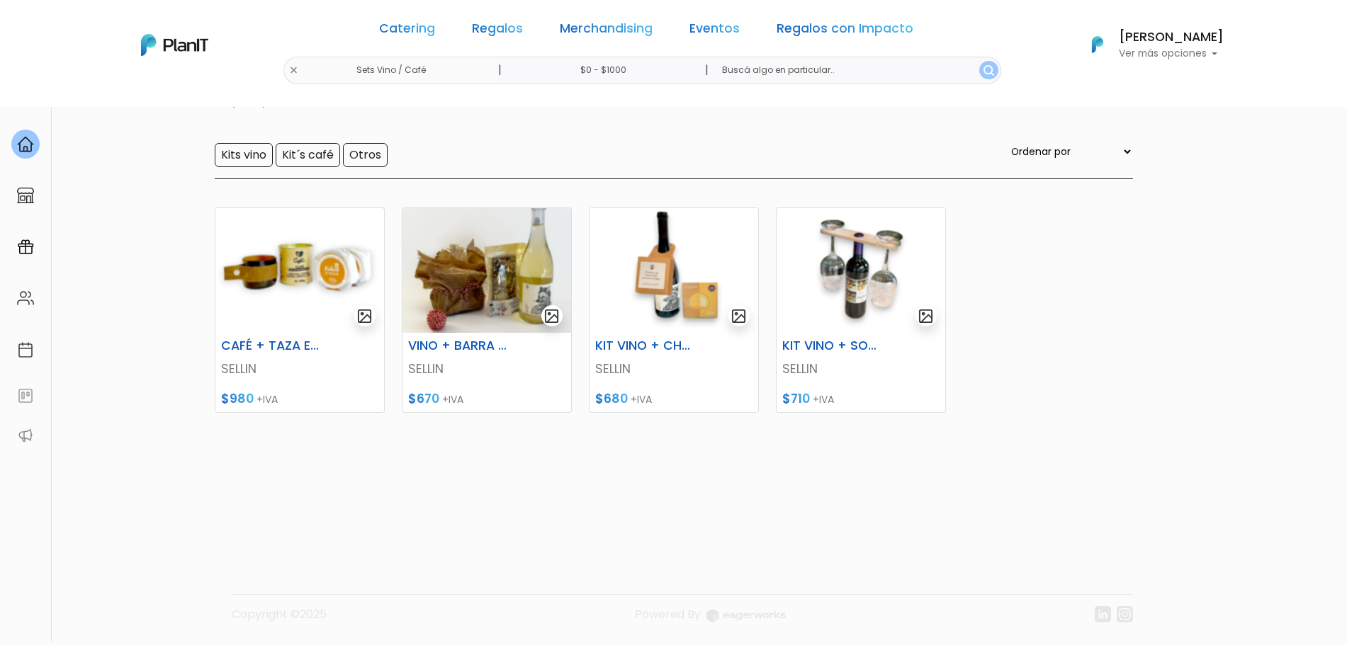
scroll to position [94, 0]
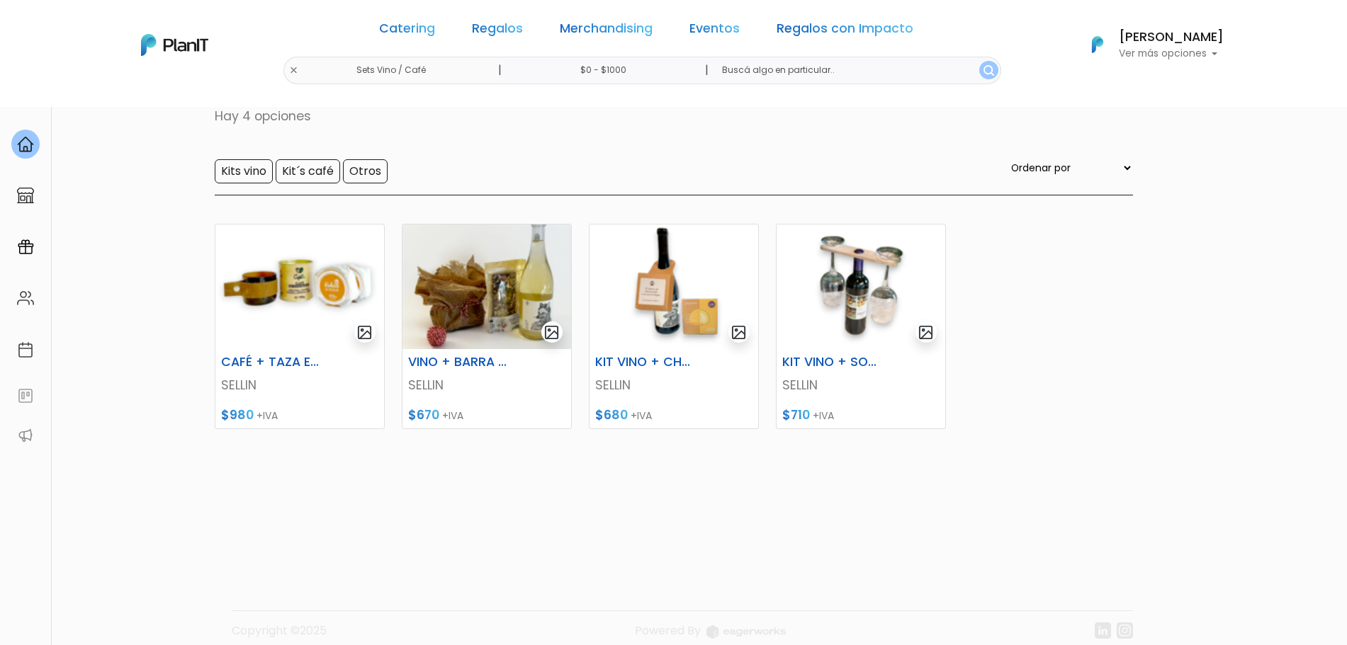
click at [621, 73] on input "$0 - $1000" at bounding box center [605, 71] width 215 height 28
type input "$0 - Más de $5000"
drag, startPoint x: 521, startPoint y: 193, endPoint x: 673, endPoint y: 202, distance: 151.9
click at [673, 202] on div "$3000 $0 0 : 3000 0 3000 0,5000" at bounding box center [598, 197] width 220 height 28
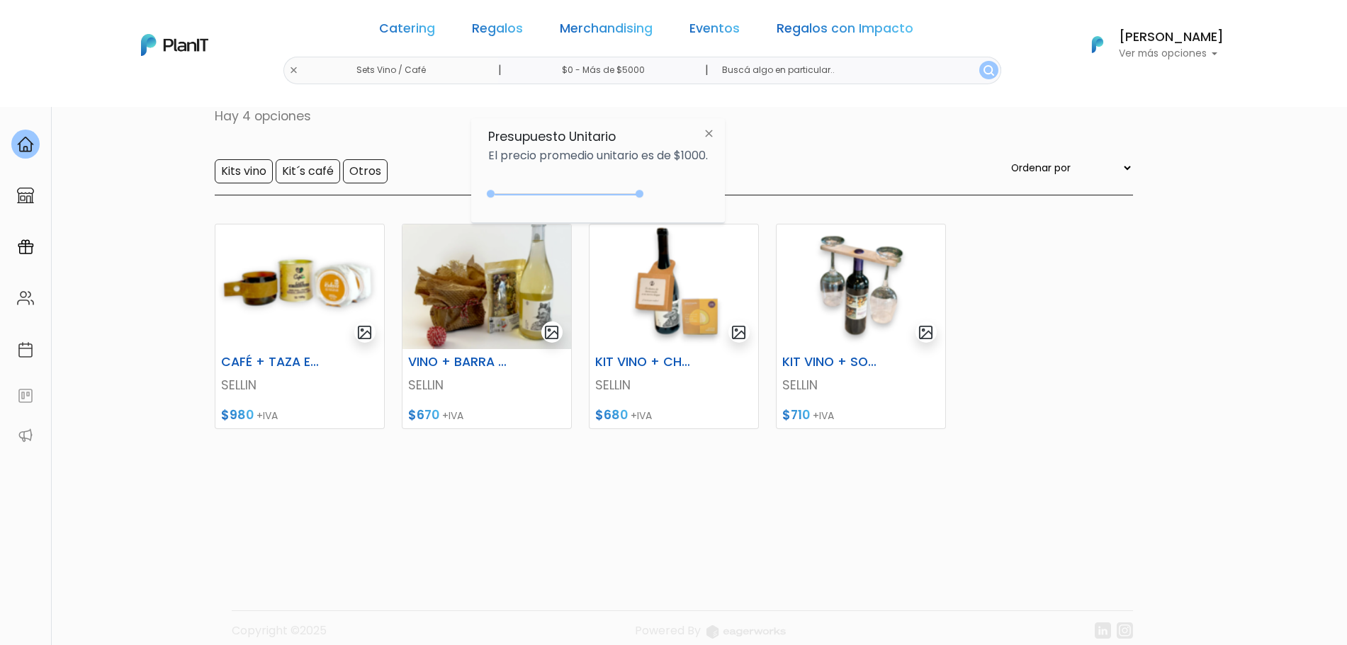
click at [983, 72] on img "submit" at bounding box center [988, 70] width 11 height 11
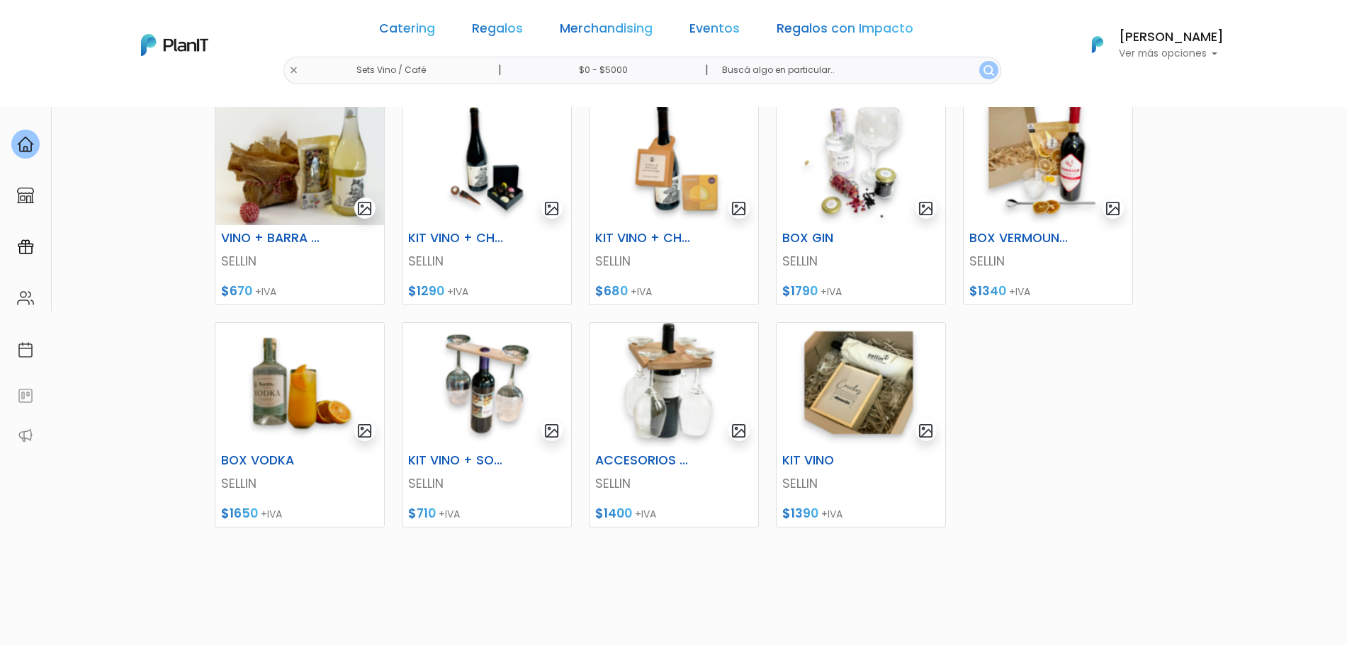
scroll to position [421, 0]
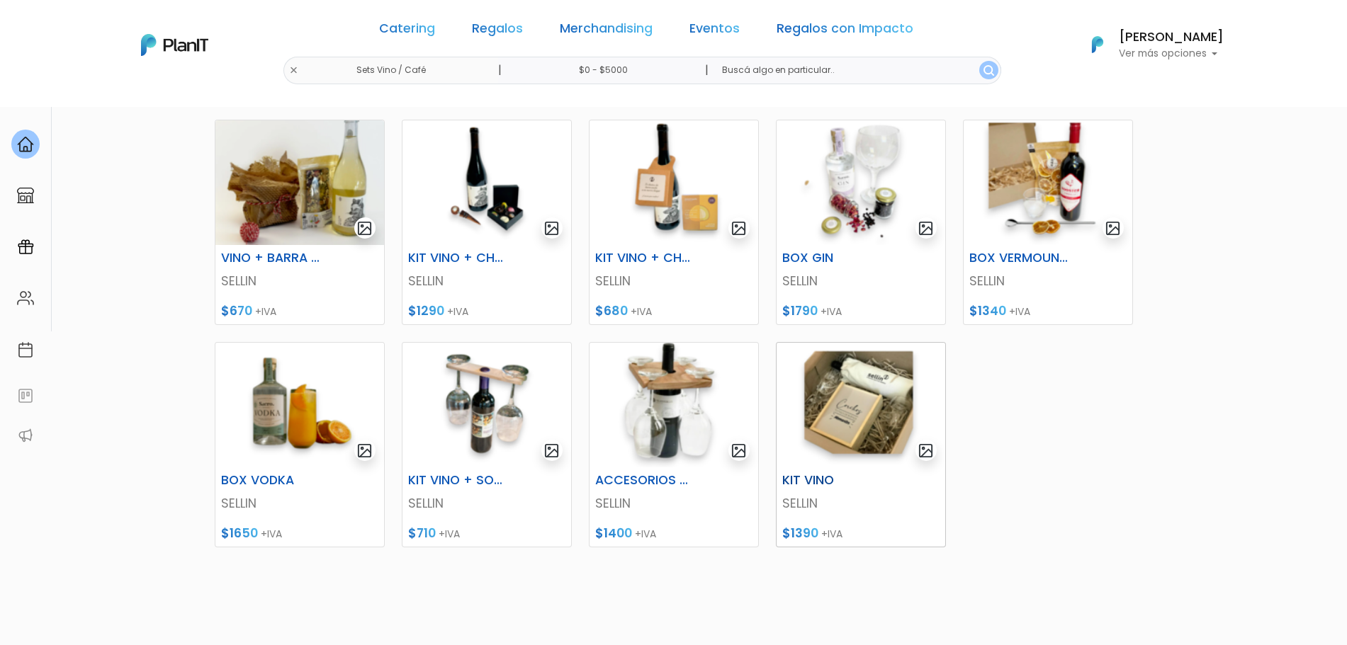
click at [867, 417] on img at bounding box center [861, 405] width 169 height 125
click at [318, 199] on img at bounding box center [299, 182] width 169 height 125
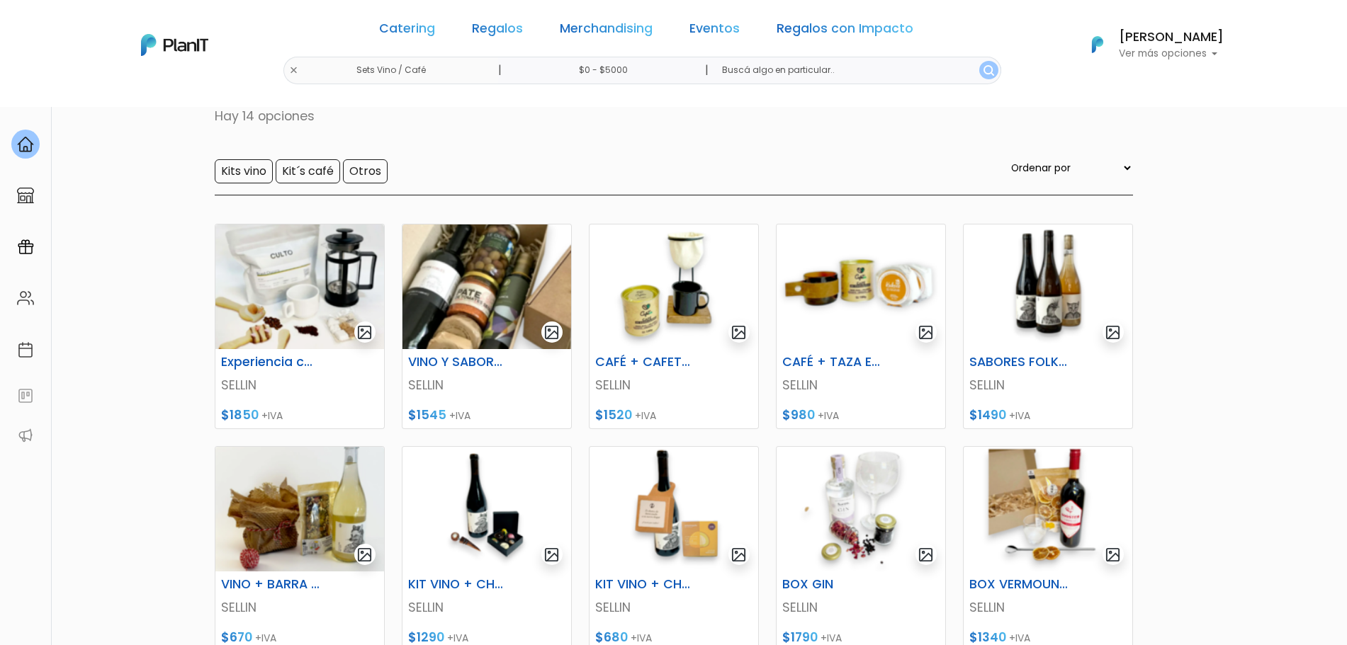
scroll to position [4, 0]
